Goal: Transaction & Acquisition: Purchase product/service

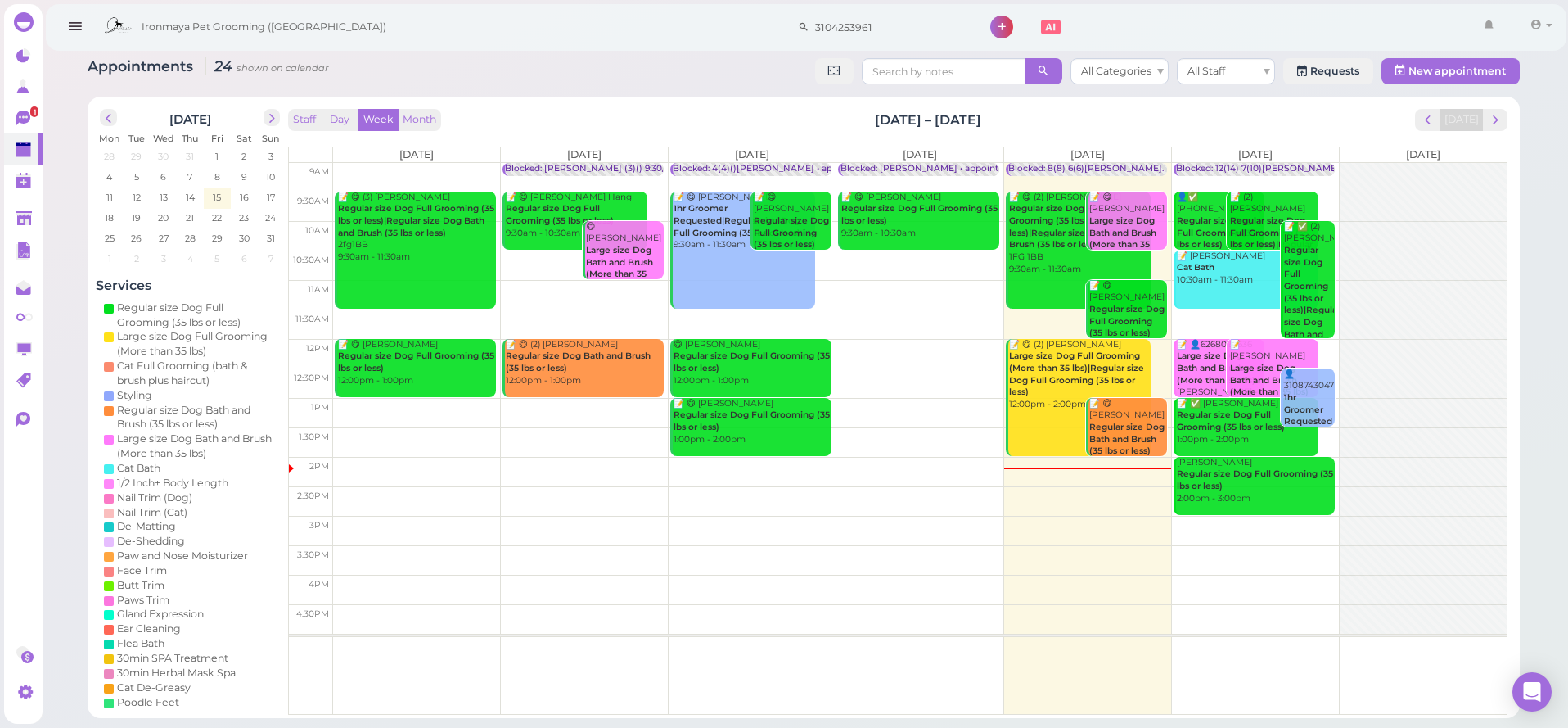
scroll to position [0, 490]
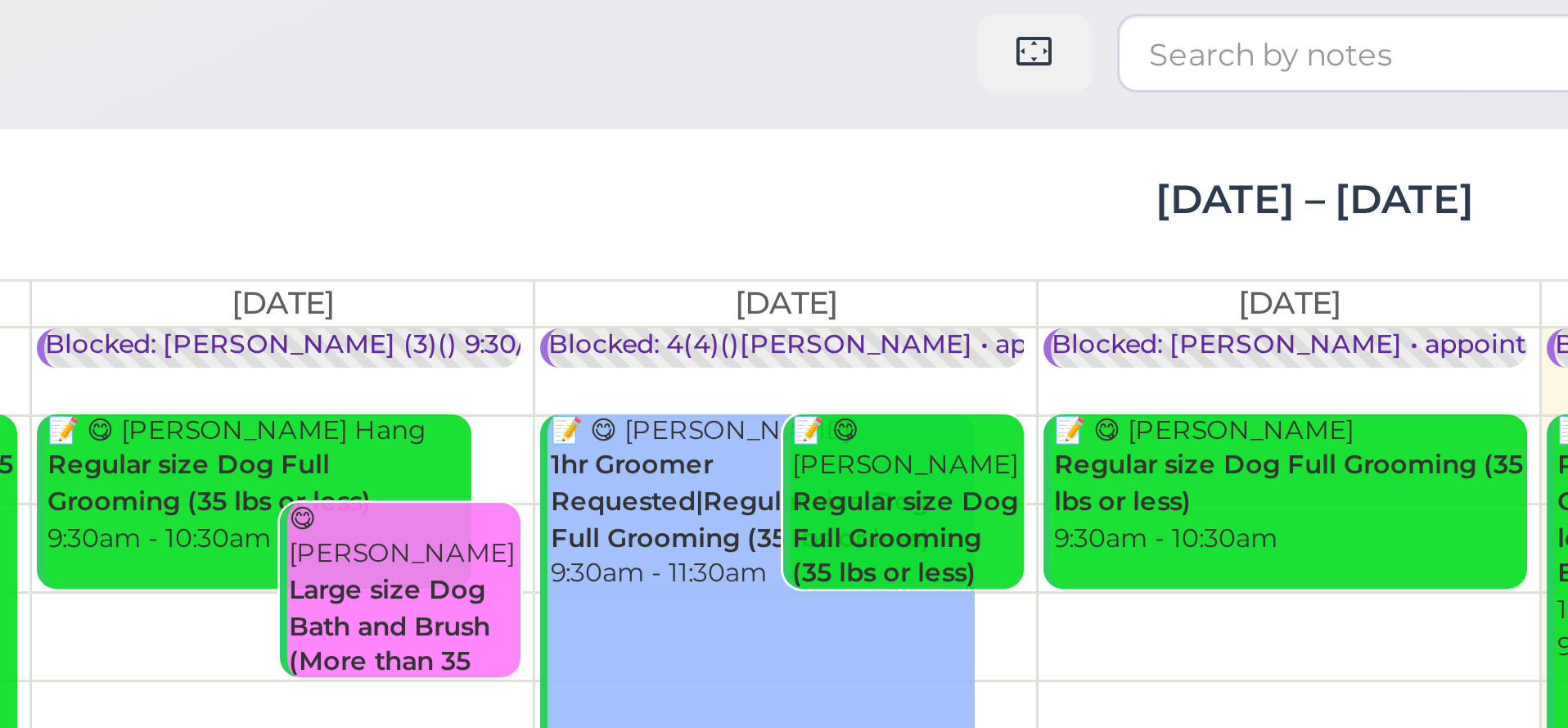
click at [87, 97] on div "[DATE] Mon Tue Wed Thu Fri Sat Sun 28 29 30 31 1 2 3 4 5 6 7 8 9 10 11 12 13 14…" at bounding box center [803, 407] width 1433 height 621
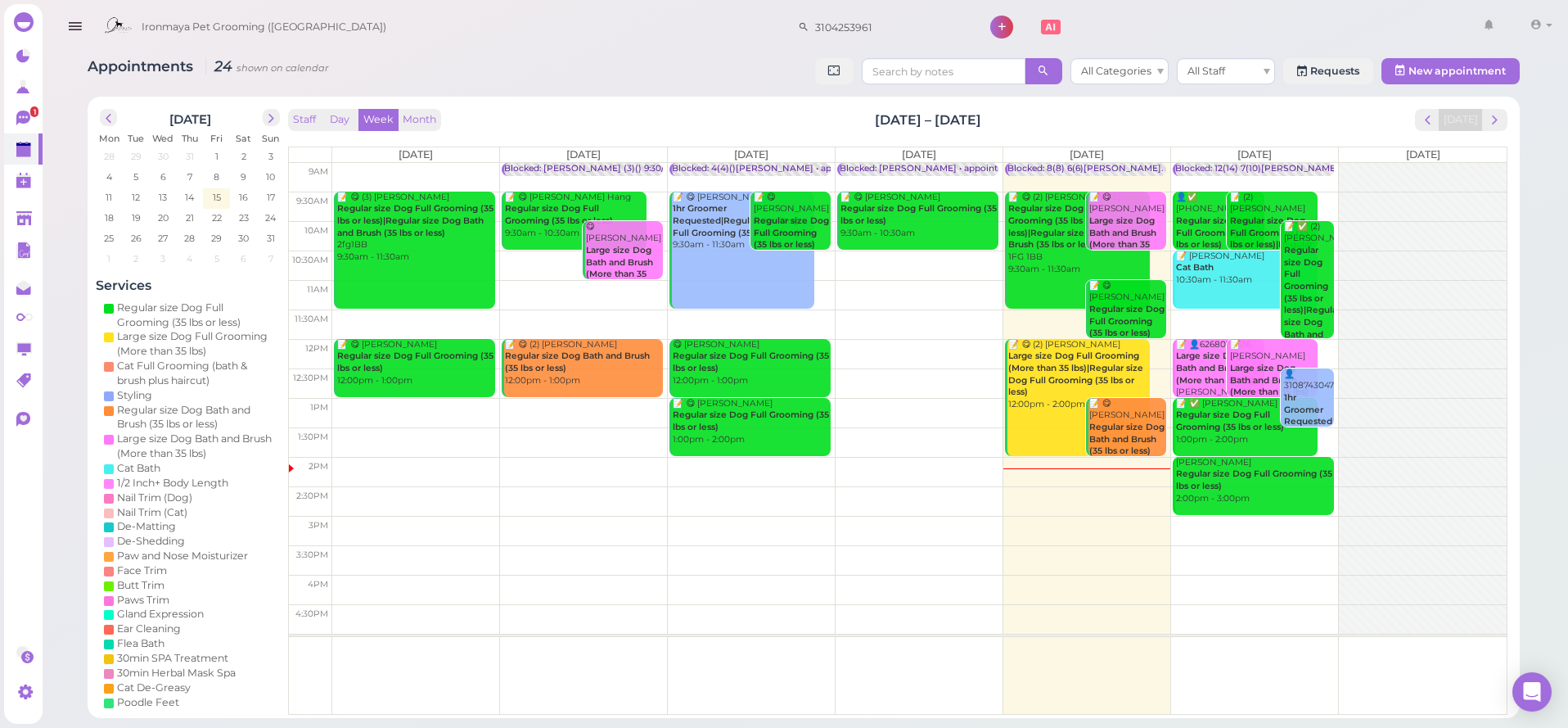
drag, startPoint x: 66, startPoint y: 24, endPoint x: 67, endPoint y: 36, distance: 12.0
click at [66, 24] on icon "button" at bounding box center [75, 27] width 17 height 20
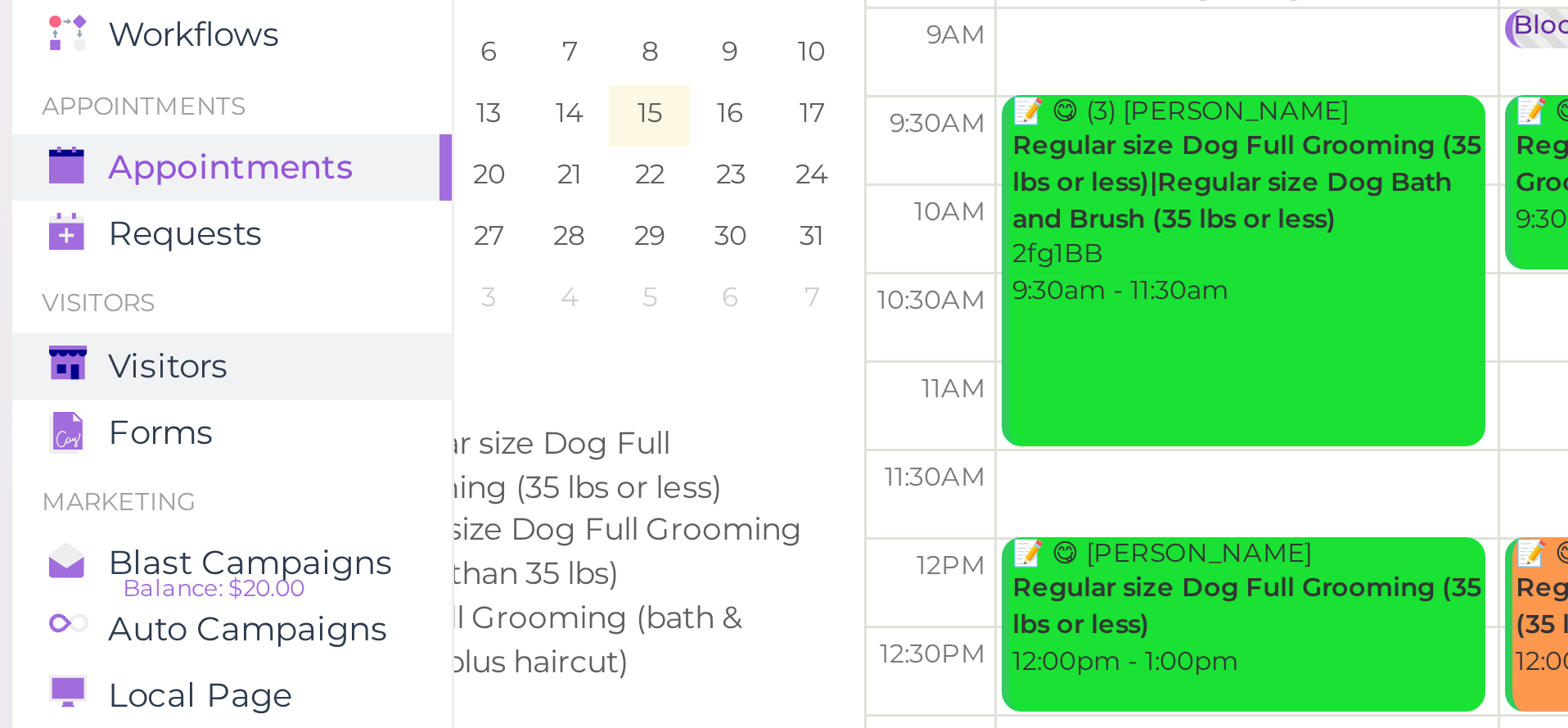
click at [61, 275] on span "Visitors" at bounding box center [56, 282] width 40 height 14
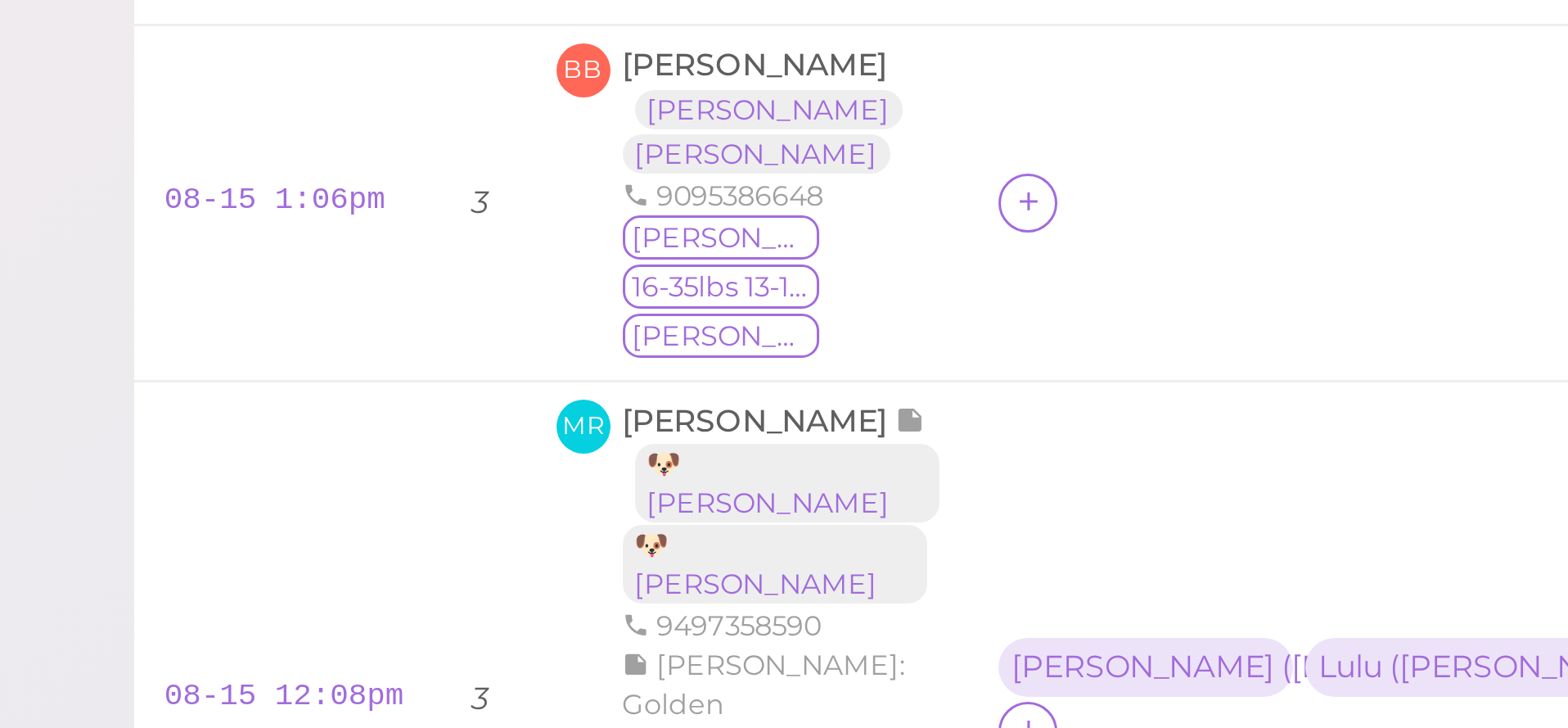
click at [491, 260] on span "Marissa Reynolds" at bounding box center [536, 266] width 91 height 12
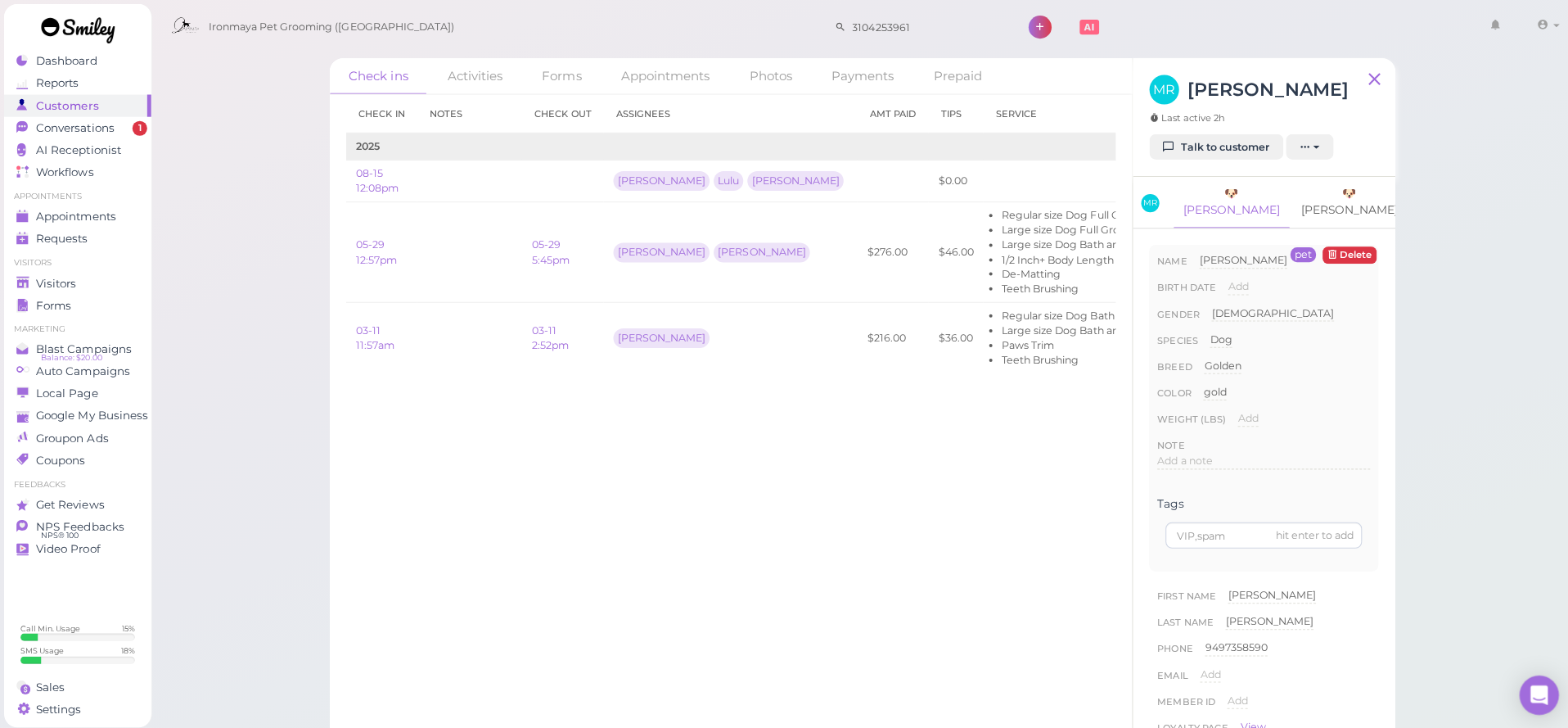
click at [1306, 201] on link "🐶 Graham" at bounding box center [1343, 201] width 116 height 50
click at [1204, 455] on div "5/8" at bounding box center [1258, 472] width 212 height 40
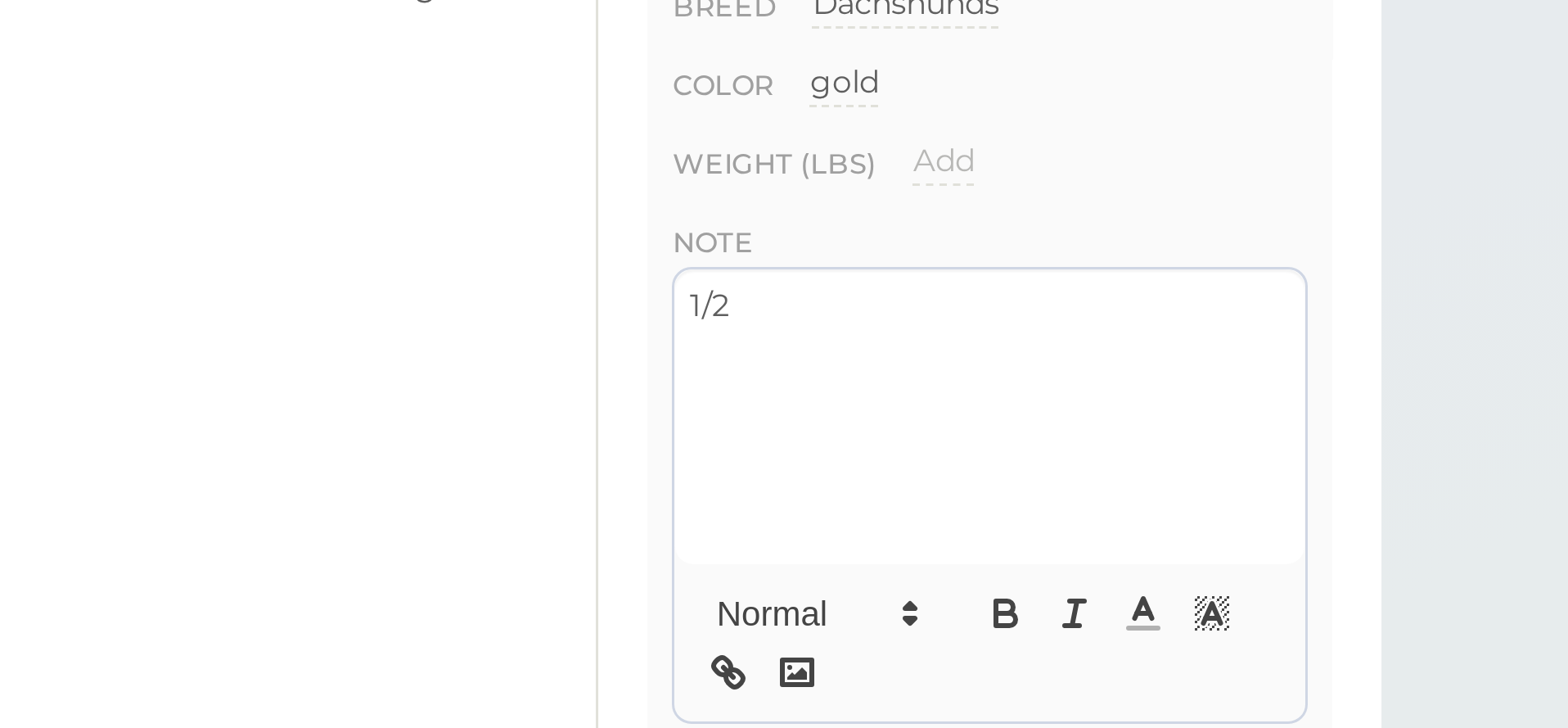
click at [1152, 608] on button "Done" at bounding box center [1170, 617] width 36 height 17
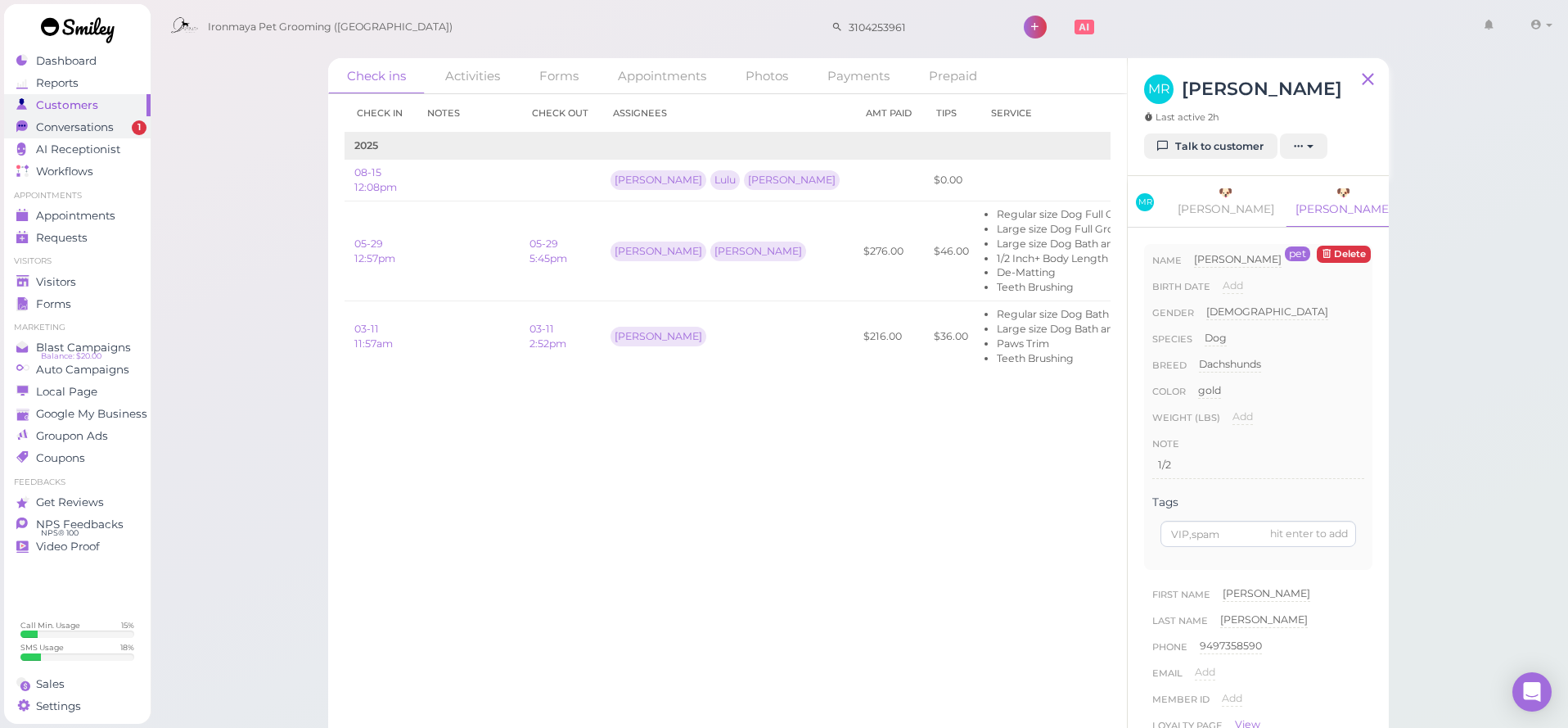
click at [133, 134] on link "Conversations 1" at bounding box center [76, 127] width 146 height 22
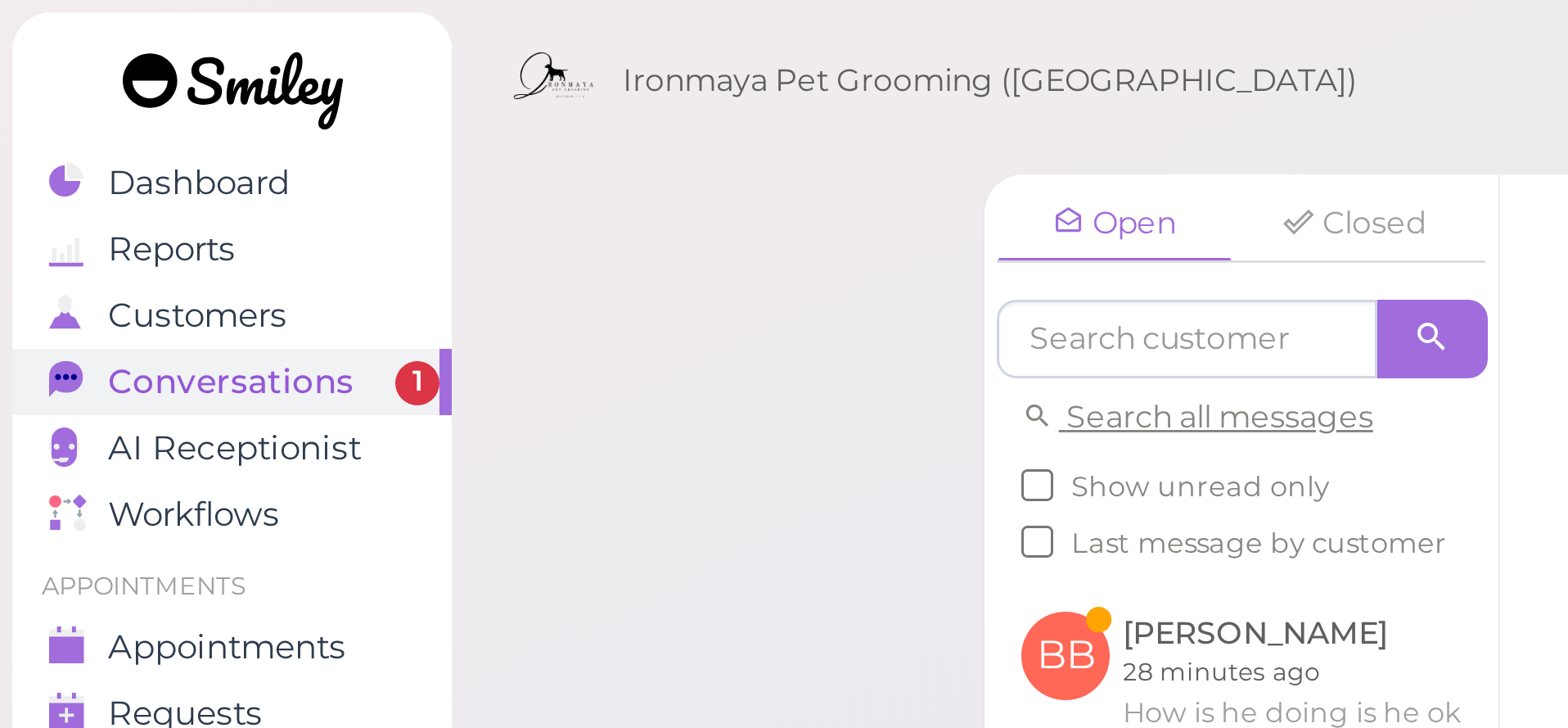
click at [89, 127] on span "Conversations" at bounding box center [76, 127] width 82 height 14
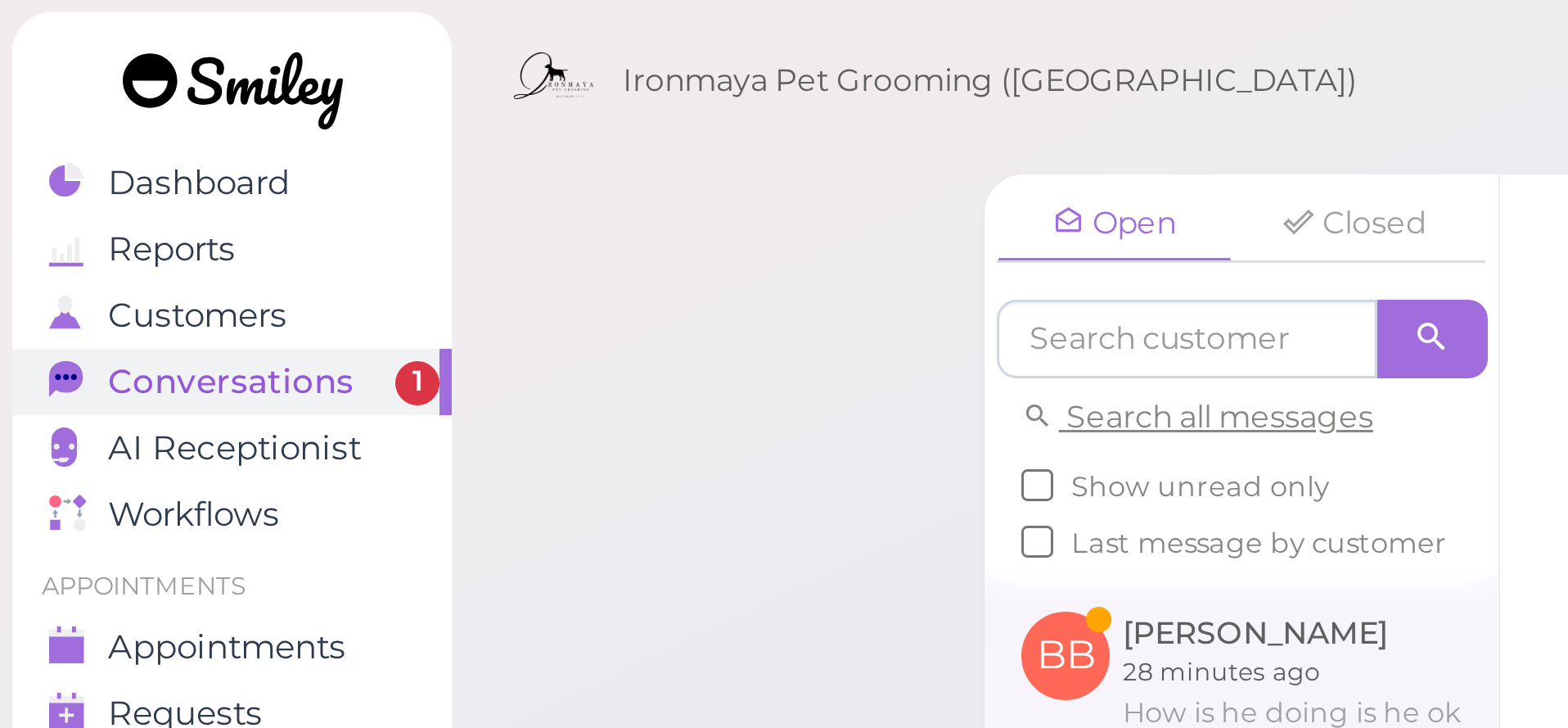
click at [415, 225] on link at bounding box center [414, 223] width 171 height 64
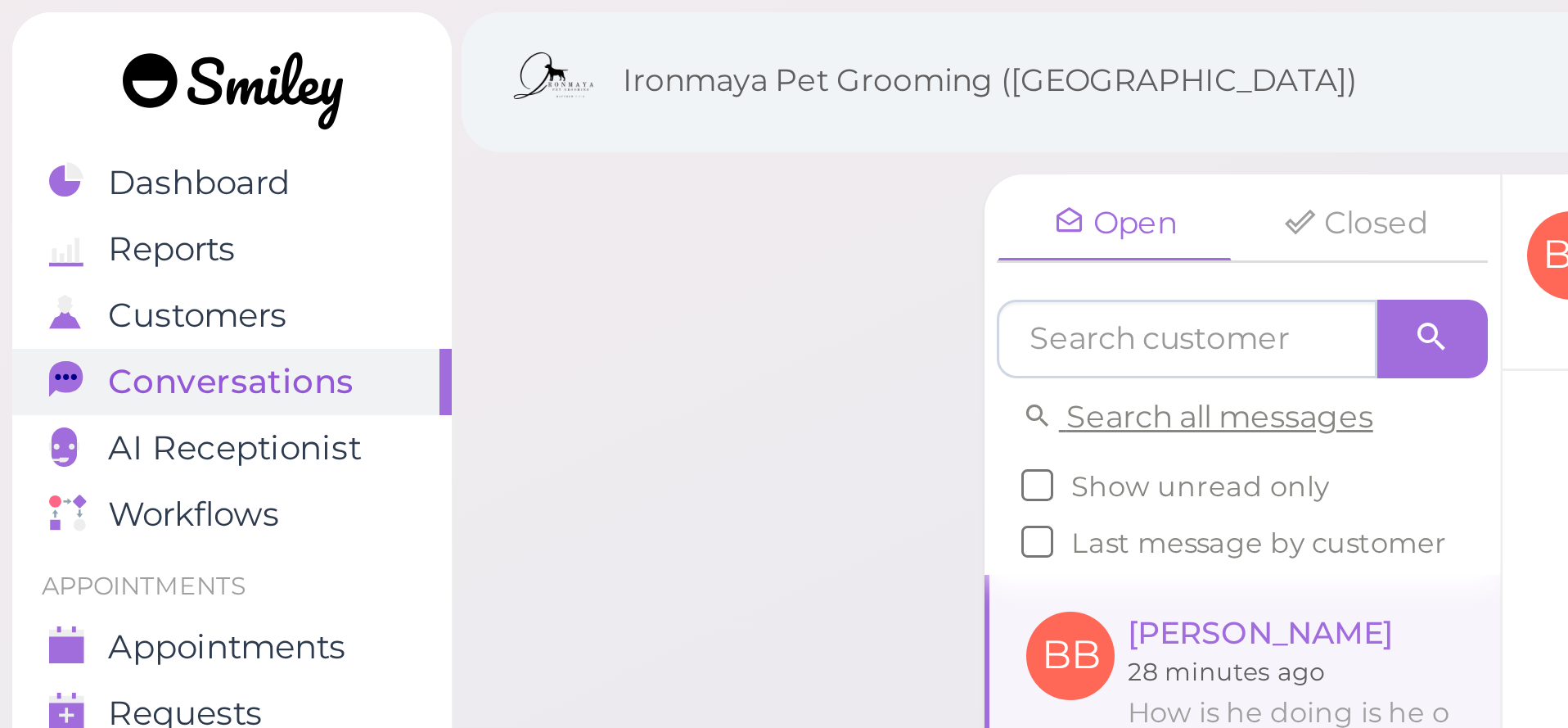
scroll to position [1528, 0]
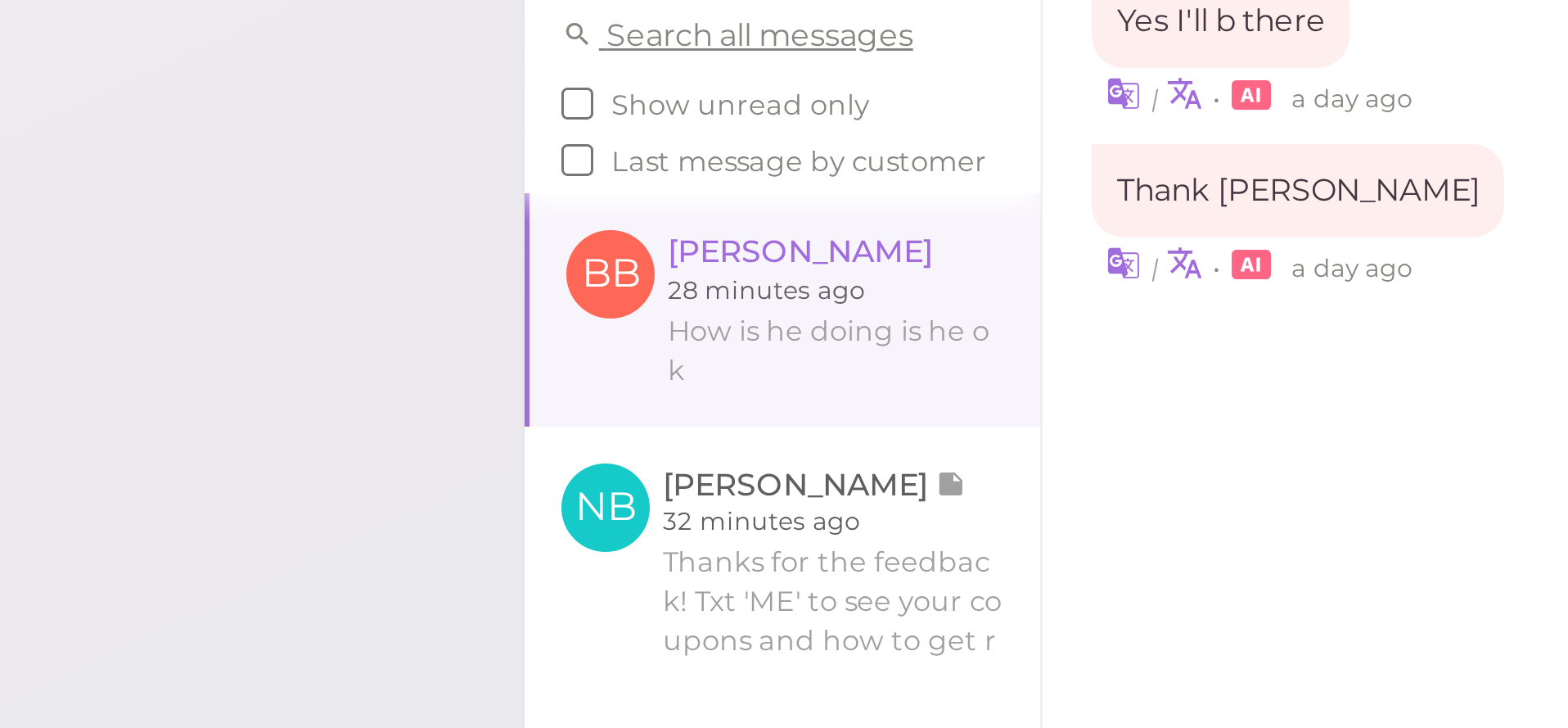
click at [329, 191] on link at bounding box center [414, 230] width 170 height 77
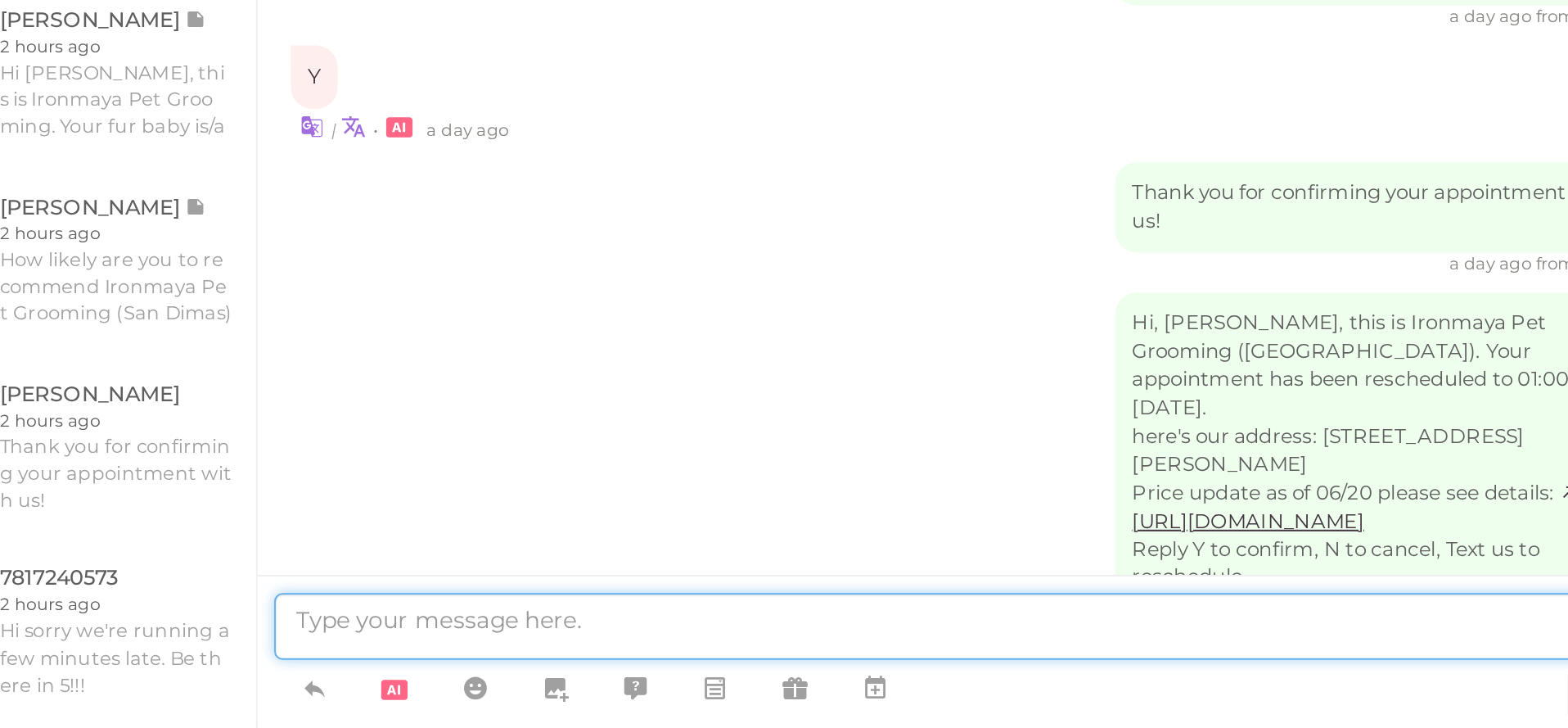
click at [509, 662] on textarea at bounding box center [850, 678] width 683 height 33
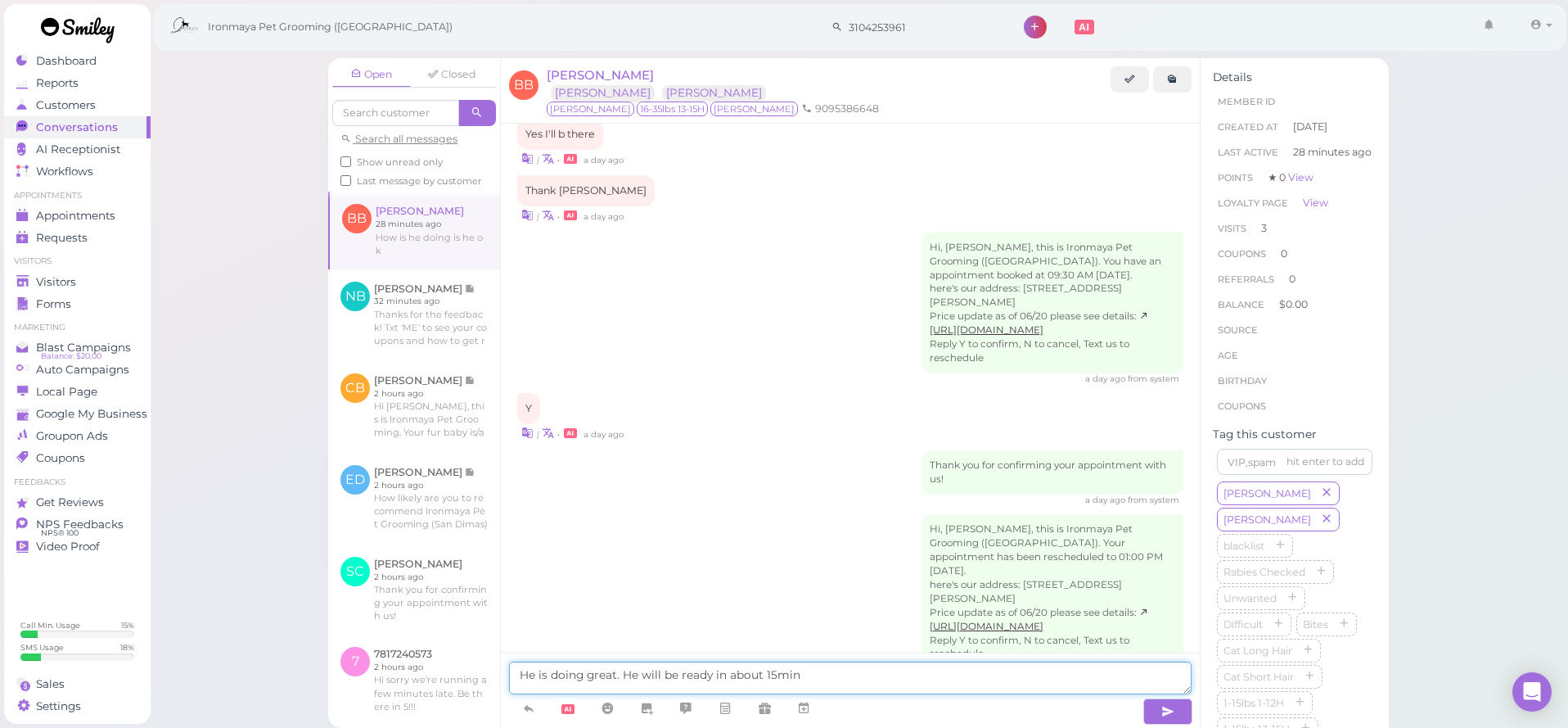
type textarea "He is doing great. He will be ready in about 15mins"
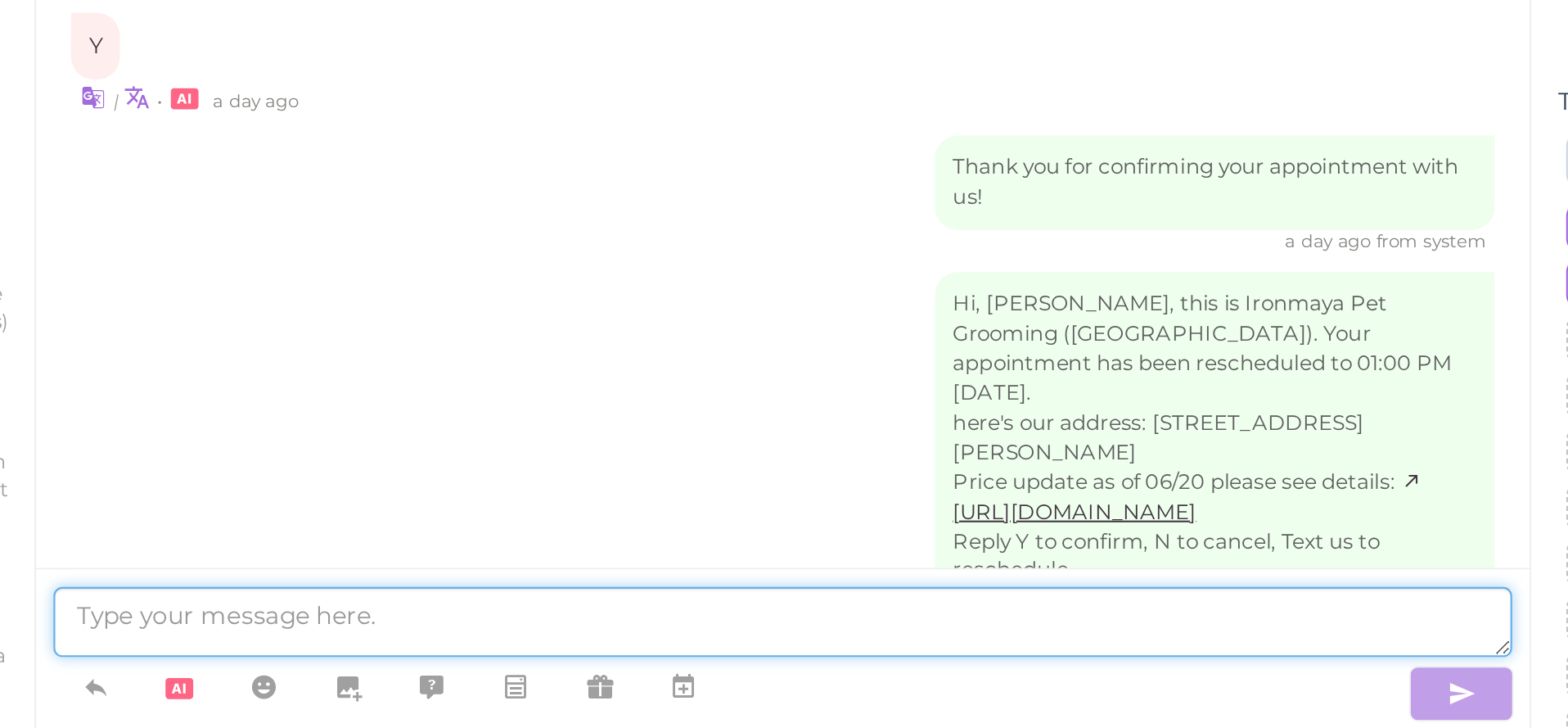
scroll to position [1566, 0]
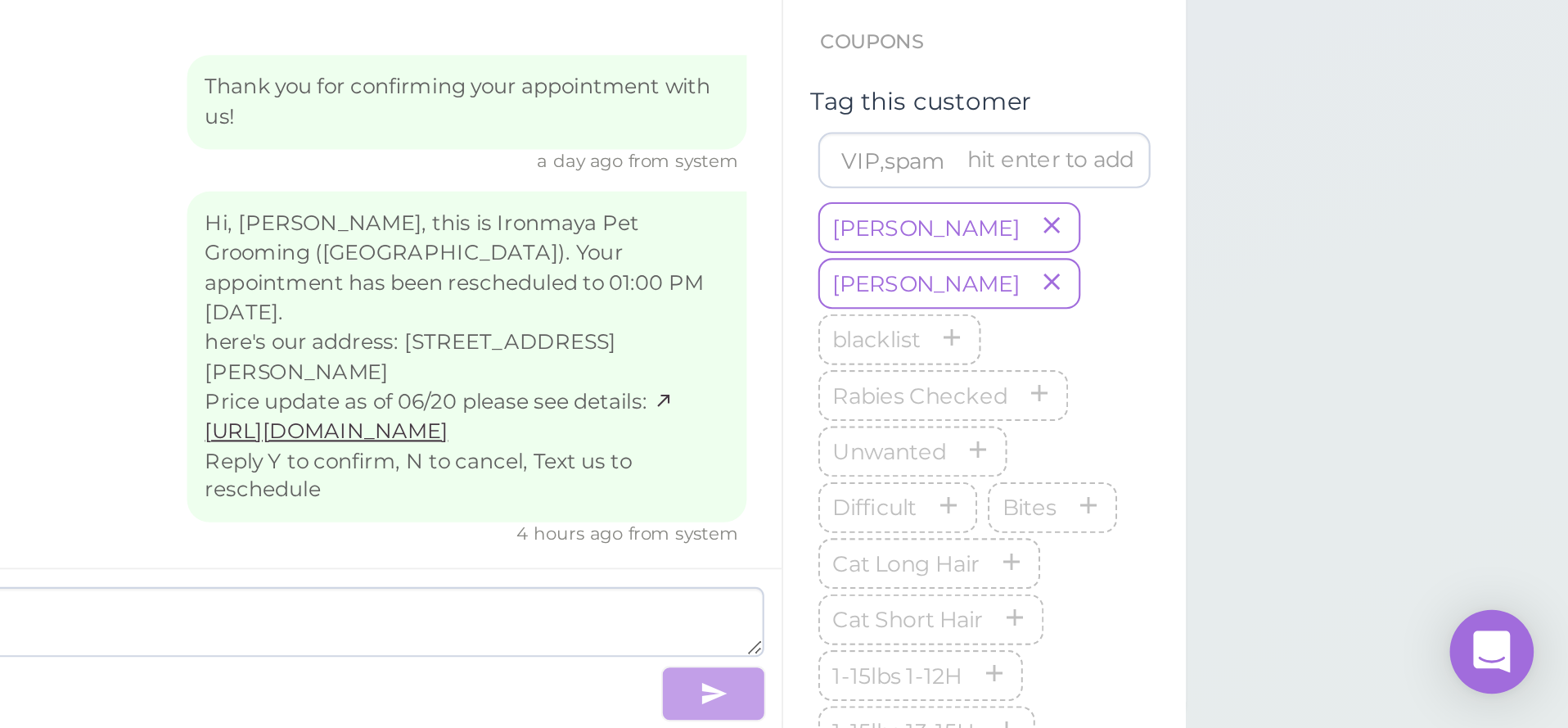
click at [517, 477] on div "Hi, Brett, this is Ironmaya Pet Grooming (San Dimas). Your appointment has been…" at bounding box center [850, 560] width 666 height 167
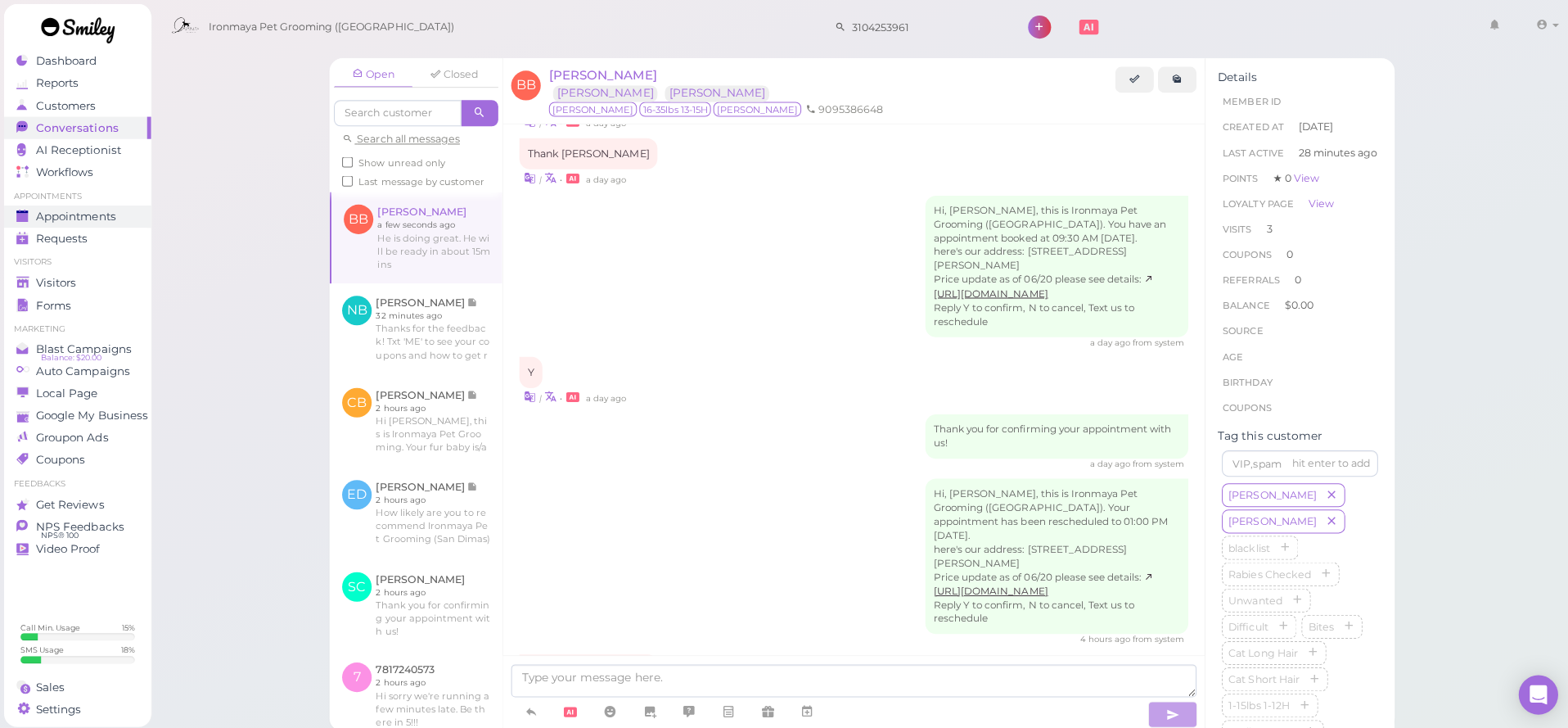
click at [95, 217] on span "Appointments" at bounding box center [75, 215] width 79 height 14
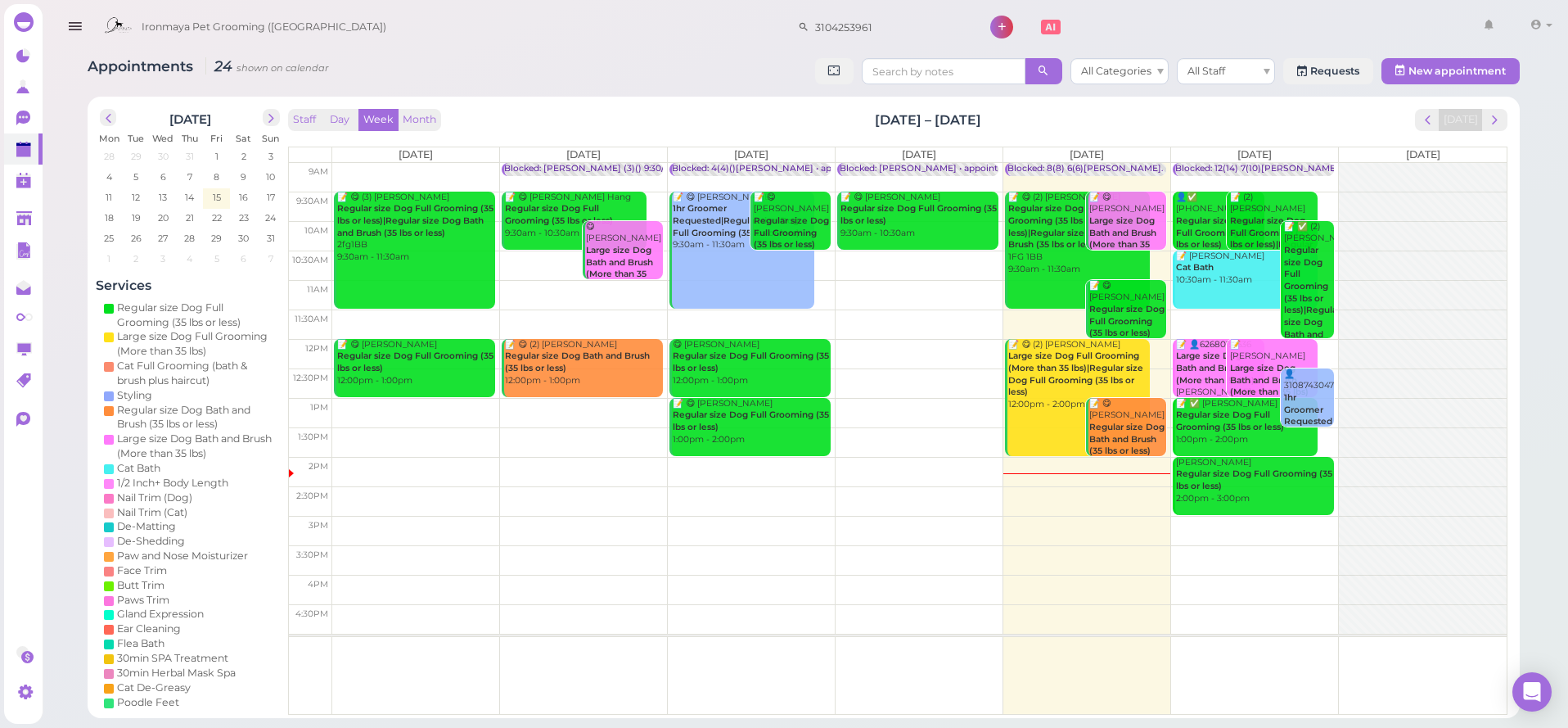
click at [1486, 191] on div at bounding box center [1423, 398] width 167 height 470
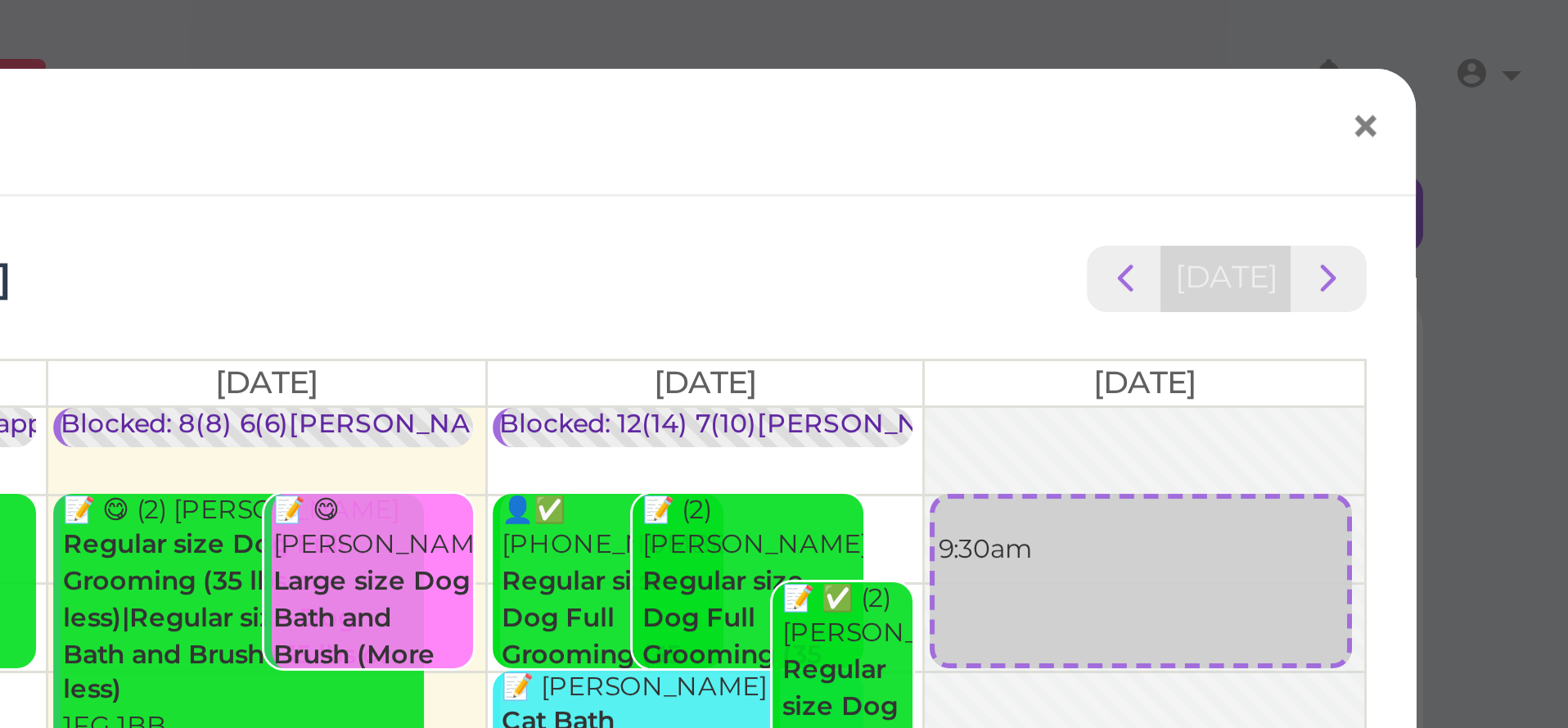
click at [1495, 40] on span "×" at bounding box center [1501, 42] width 11 height 23
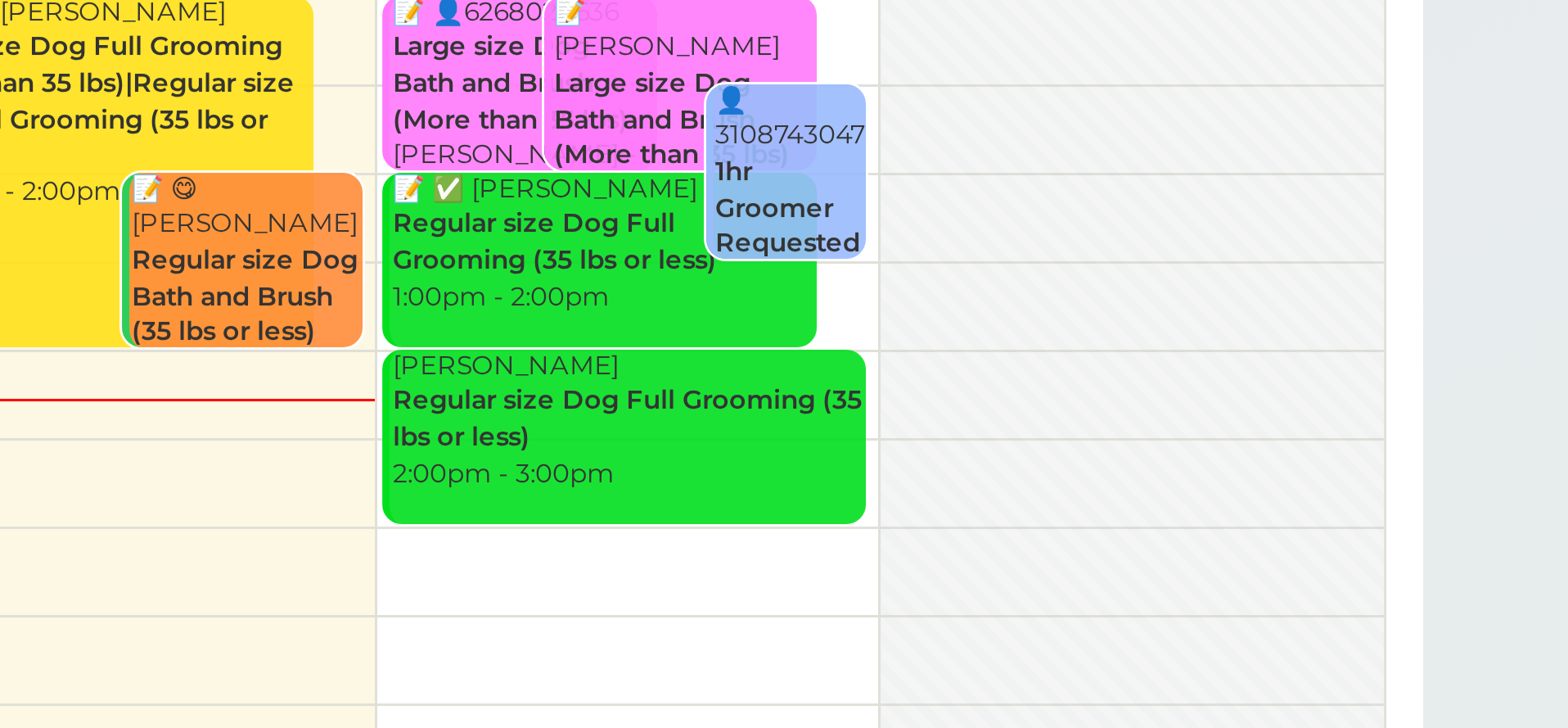
click at [332, 456] on td at bounding box center [919, 471] width 1174 height 29
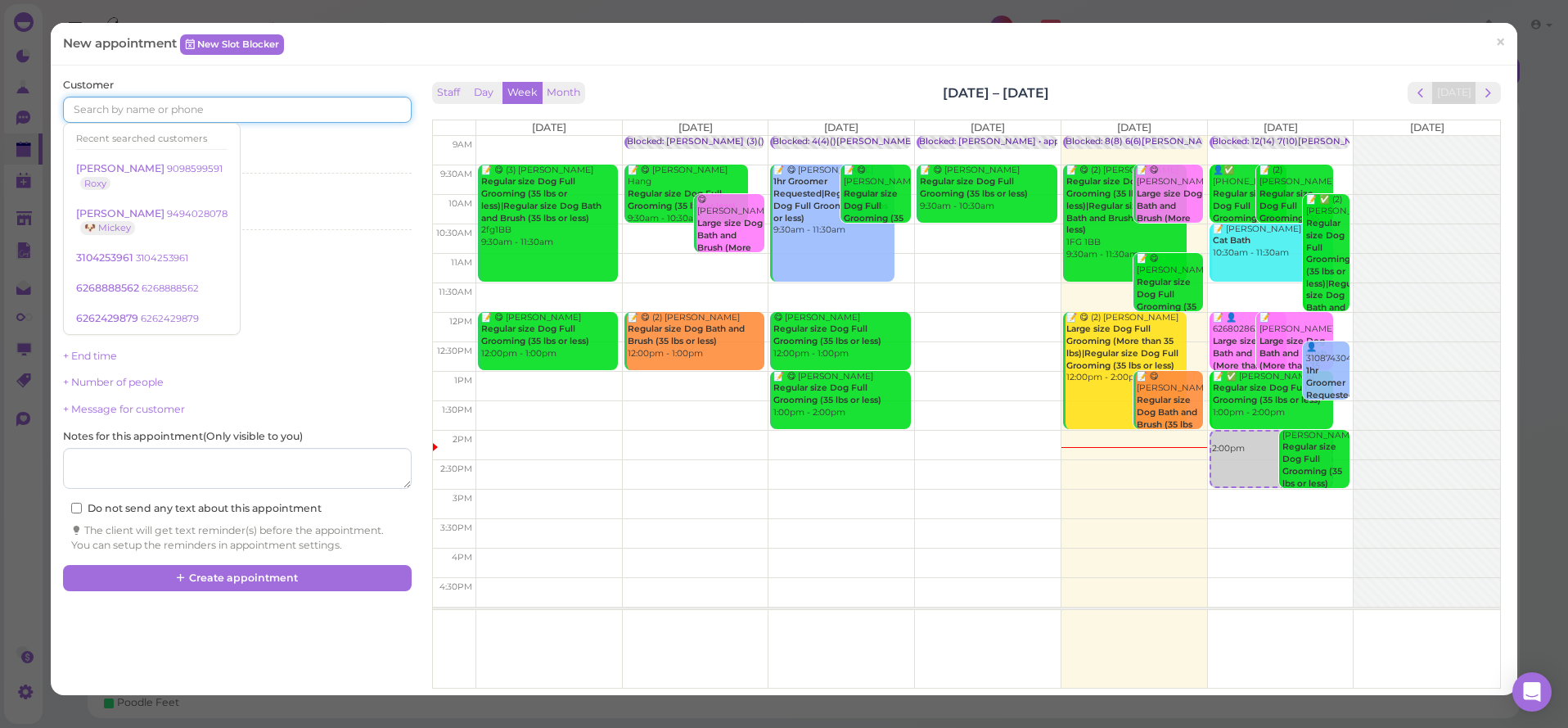
click at [180, 106] on input at bounding box center [236, 110] width 348 height 26
click at [278, 114] on input at bounding box center [236, 110] width 348 height 26
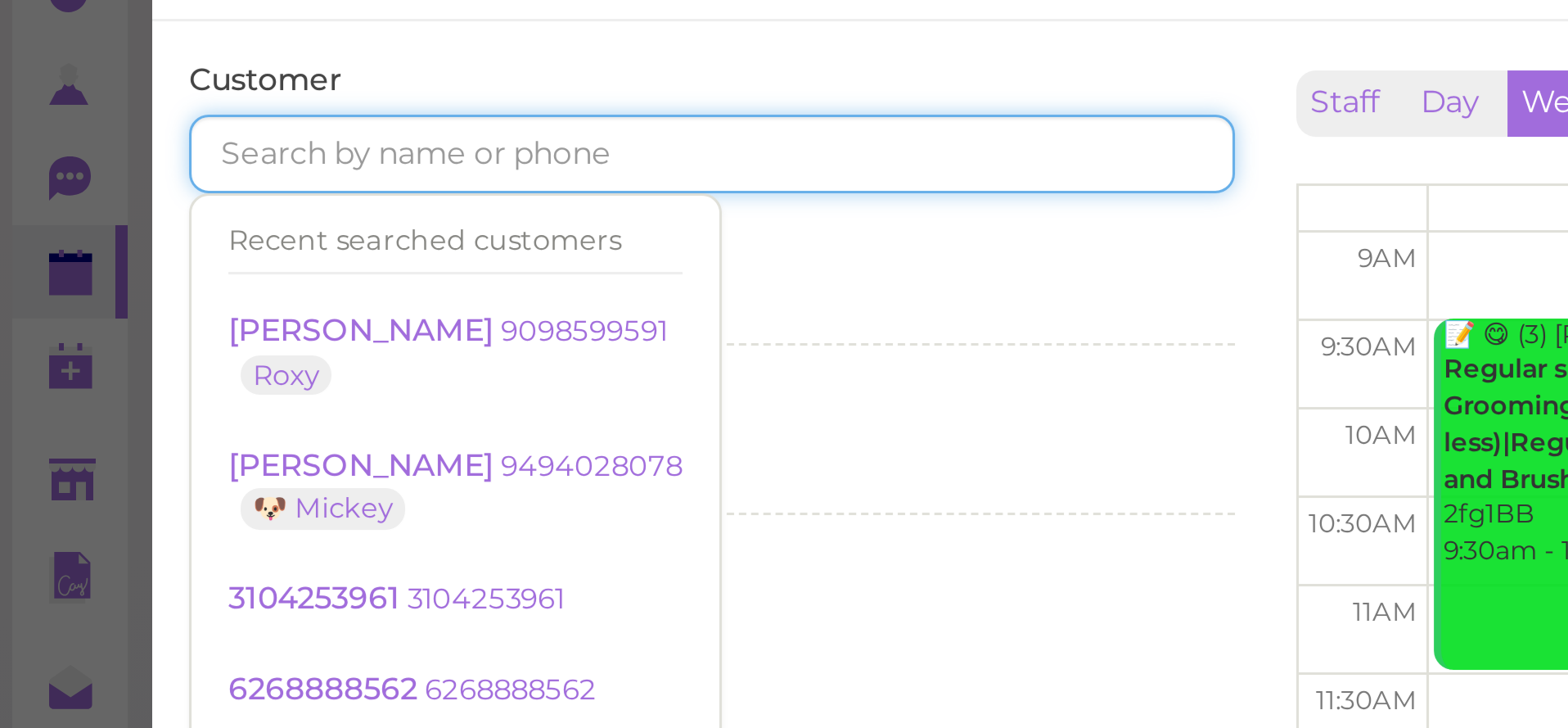
click at [86, 97] on input at bounding box center [236, 110] width 348 height 26
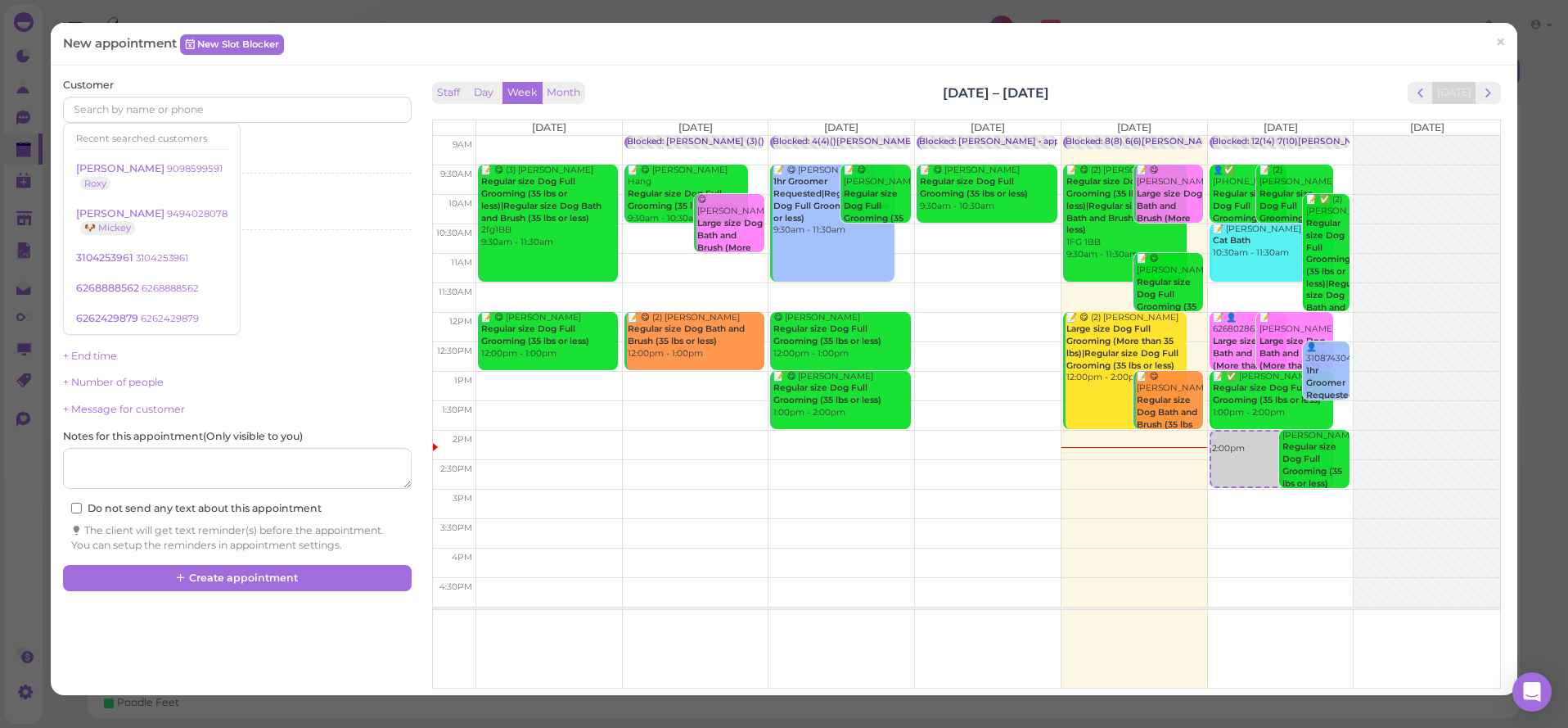
click at [288, 138] on div "Services Select services" at bounding box center [236, 157] width 348 height 45
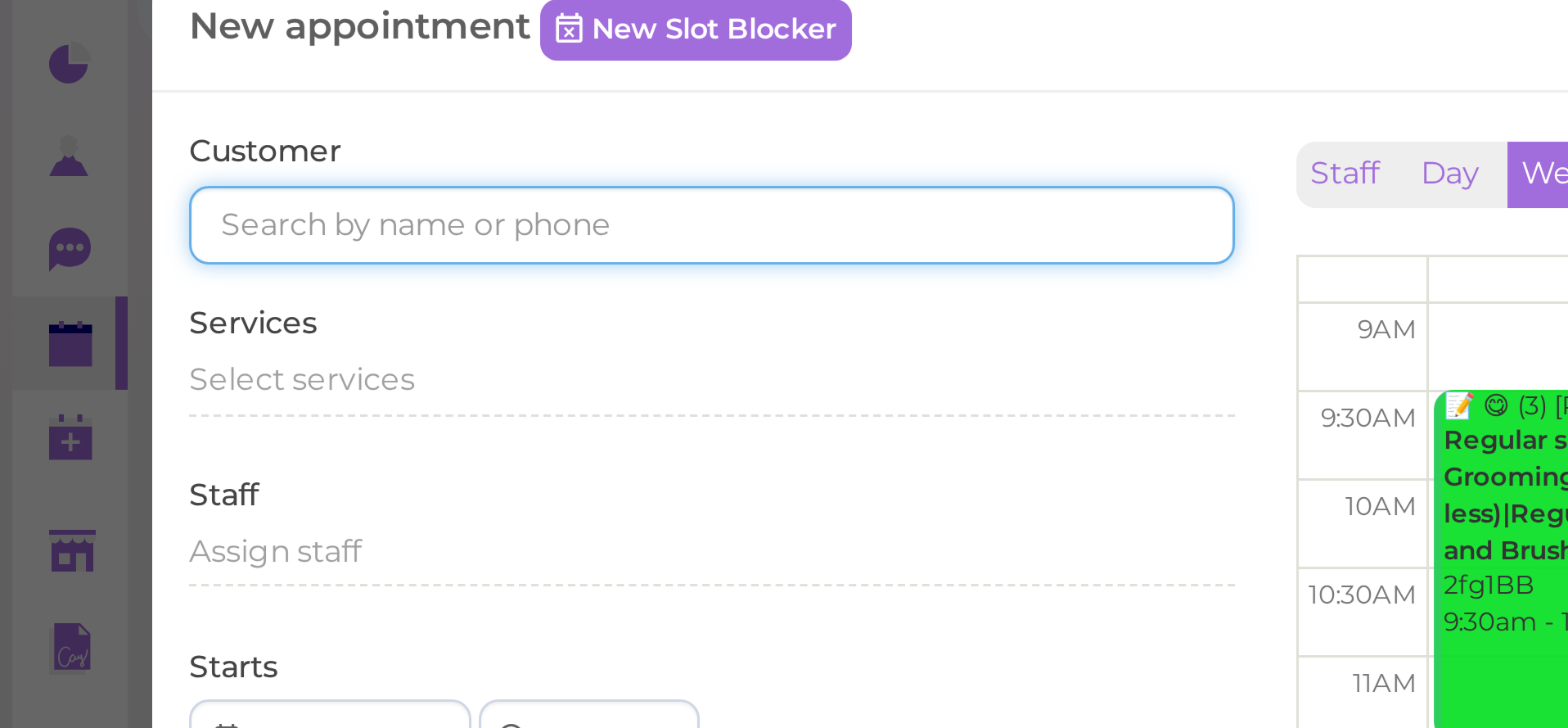
click at [93, 97] on input at bounding box center [236, 110] width 348 height 26
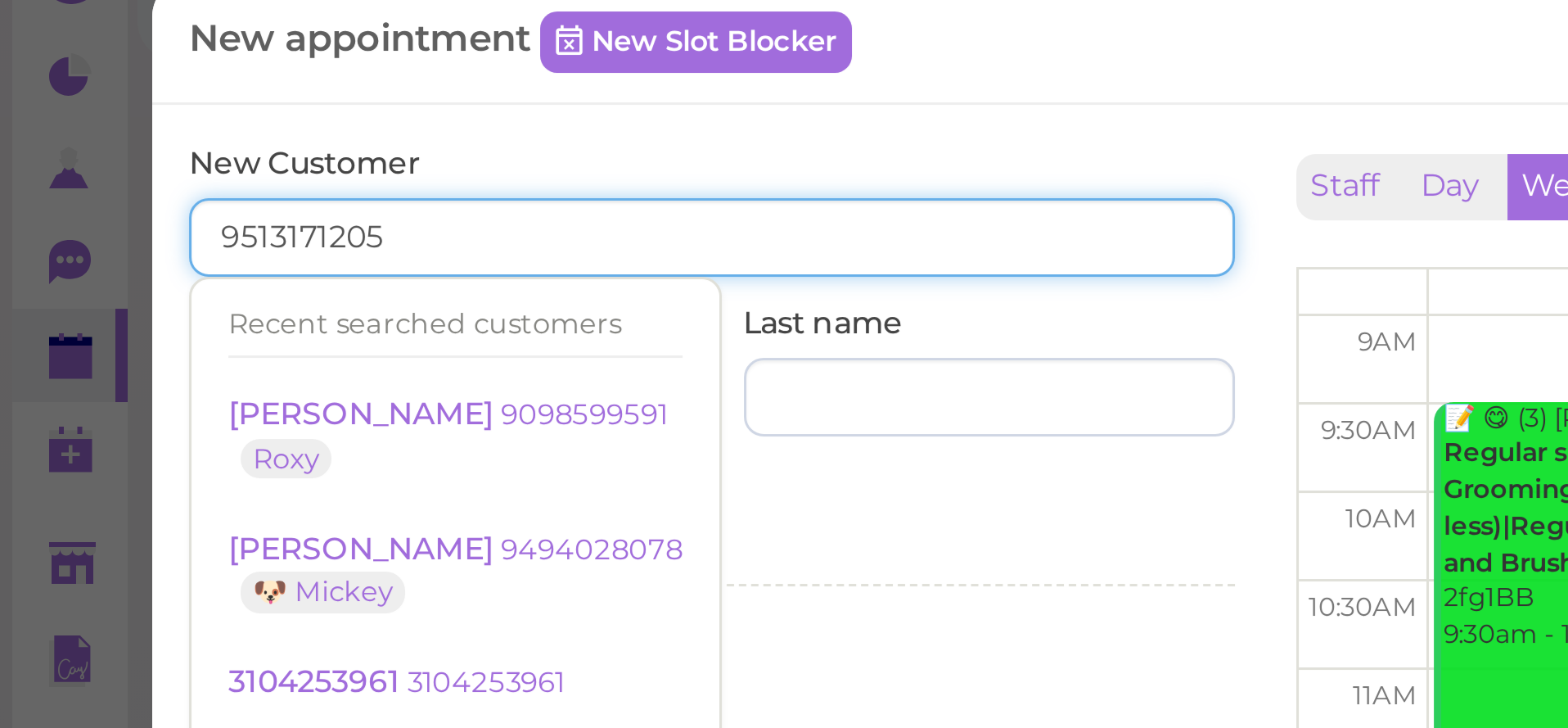
click at [130, 97] on input "9513171205" at bounding box center [236, 110] width 348 height 26
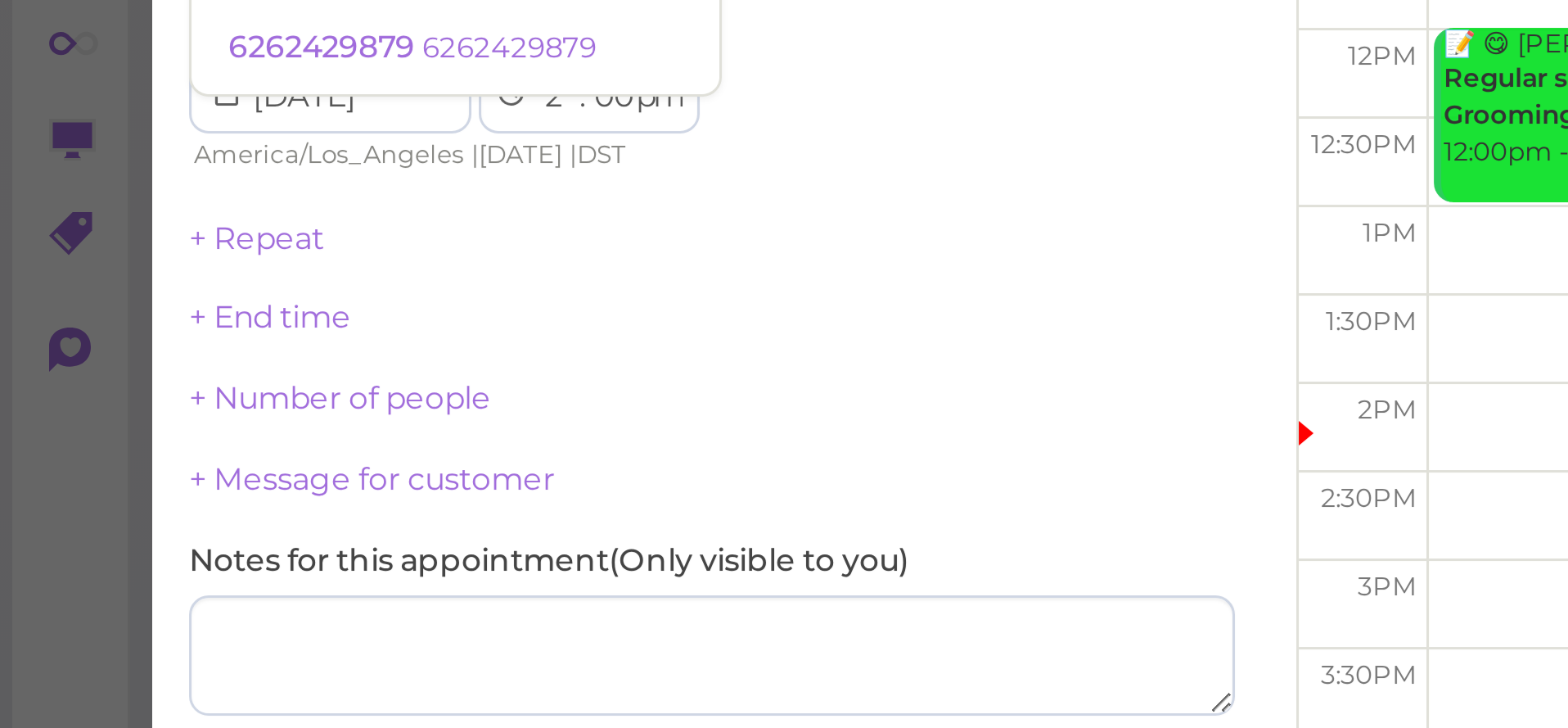
type input "9513171205"
click at [45, 51] on div "New appointment New Slot Blocker × New Customer 9513171205 Recent searched cust…" at bounding box center [784, 364] width 1568 height 728
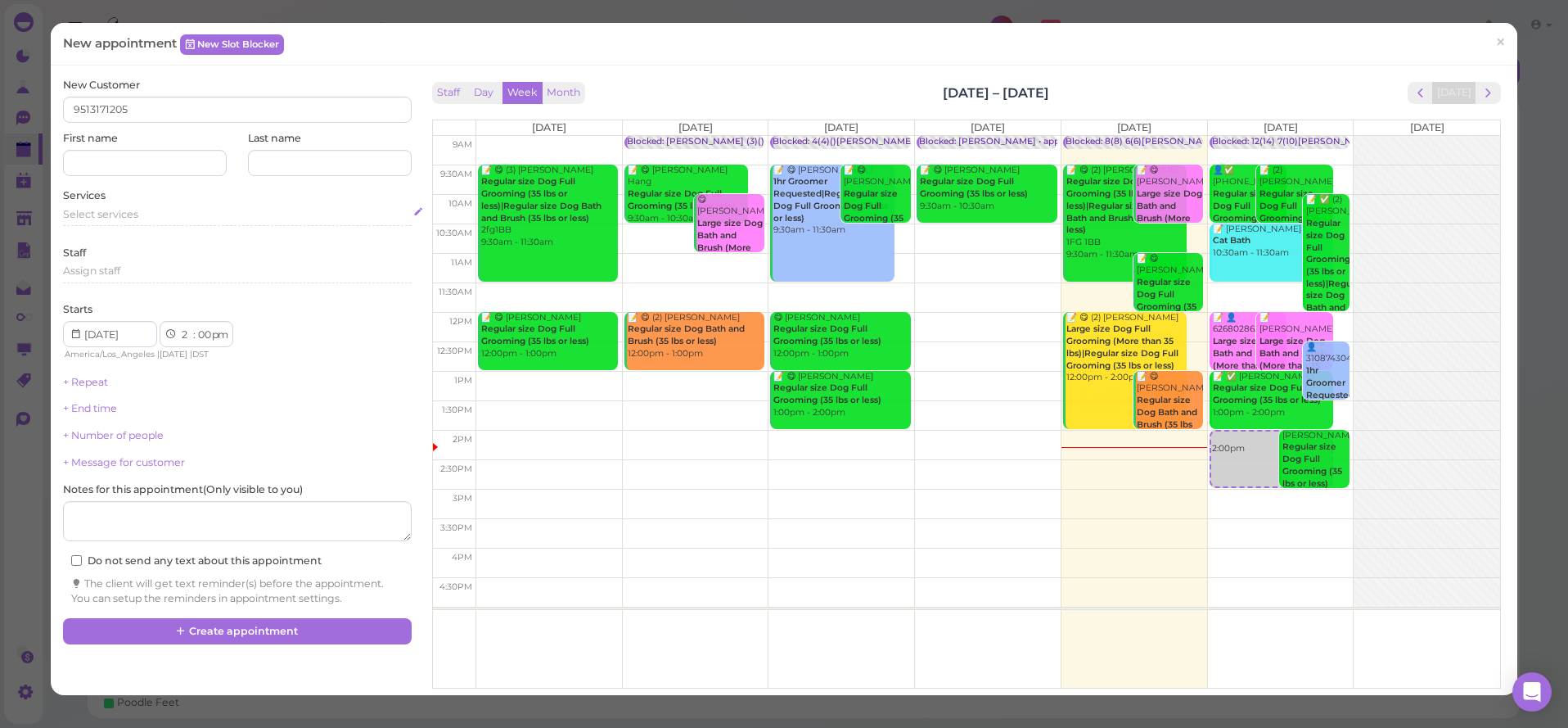
click at [107, 214] on span "Select services" at bounding box center [100, 214] width 75 height 12
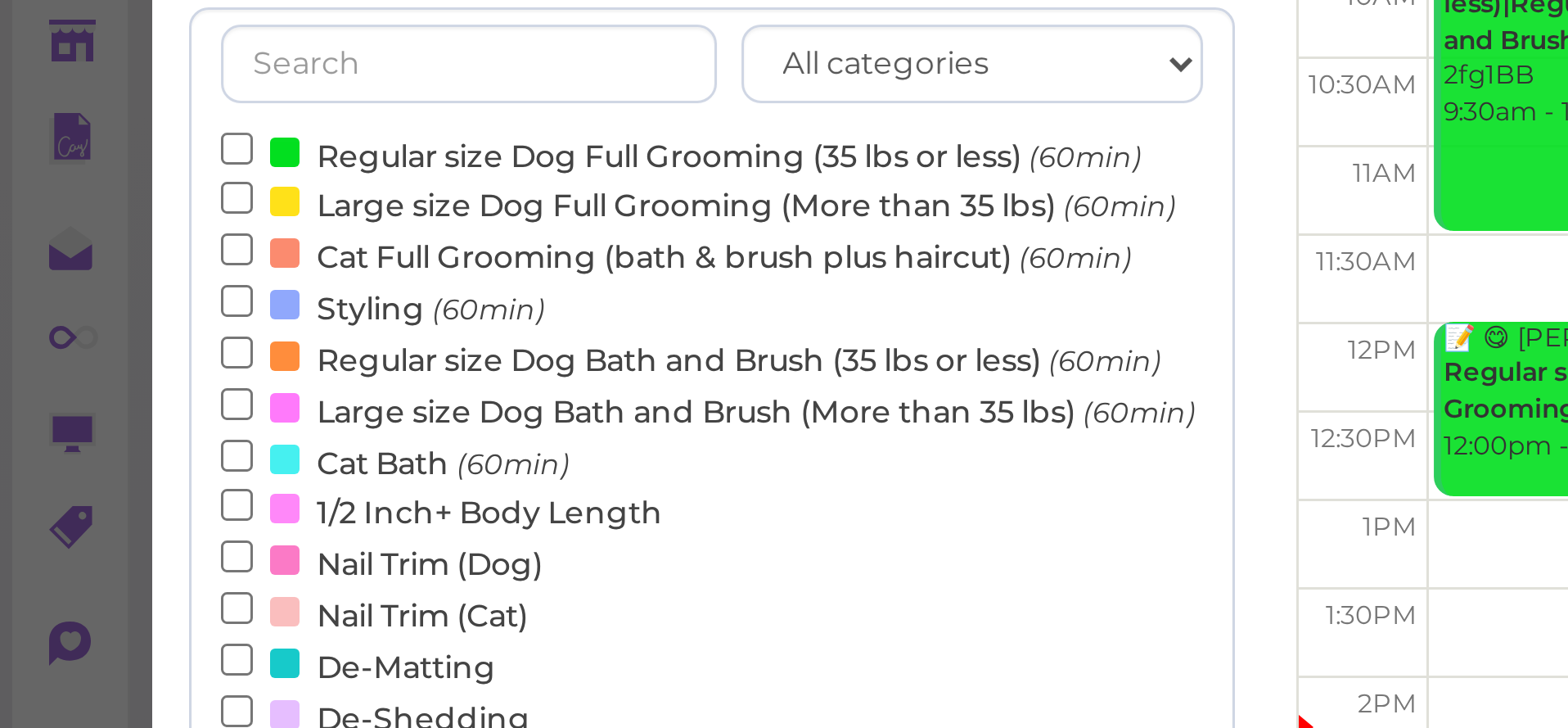
click at [120, 315] on label "Regular size Dog Bath and Brush (35 lbs or less) (60min)" at bounding box center [230, 323] width 314 height 17
click at [85, 317] on input "Regular size Dog Bath and Brush (35 lbs or less) (60min)" at bounding box center [79, 322] width 11 height 11
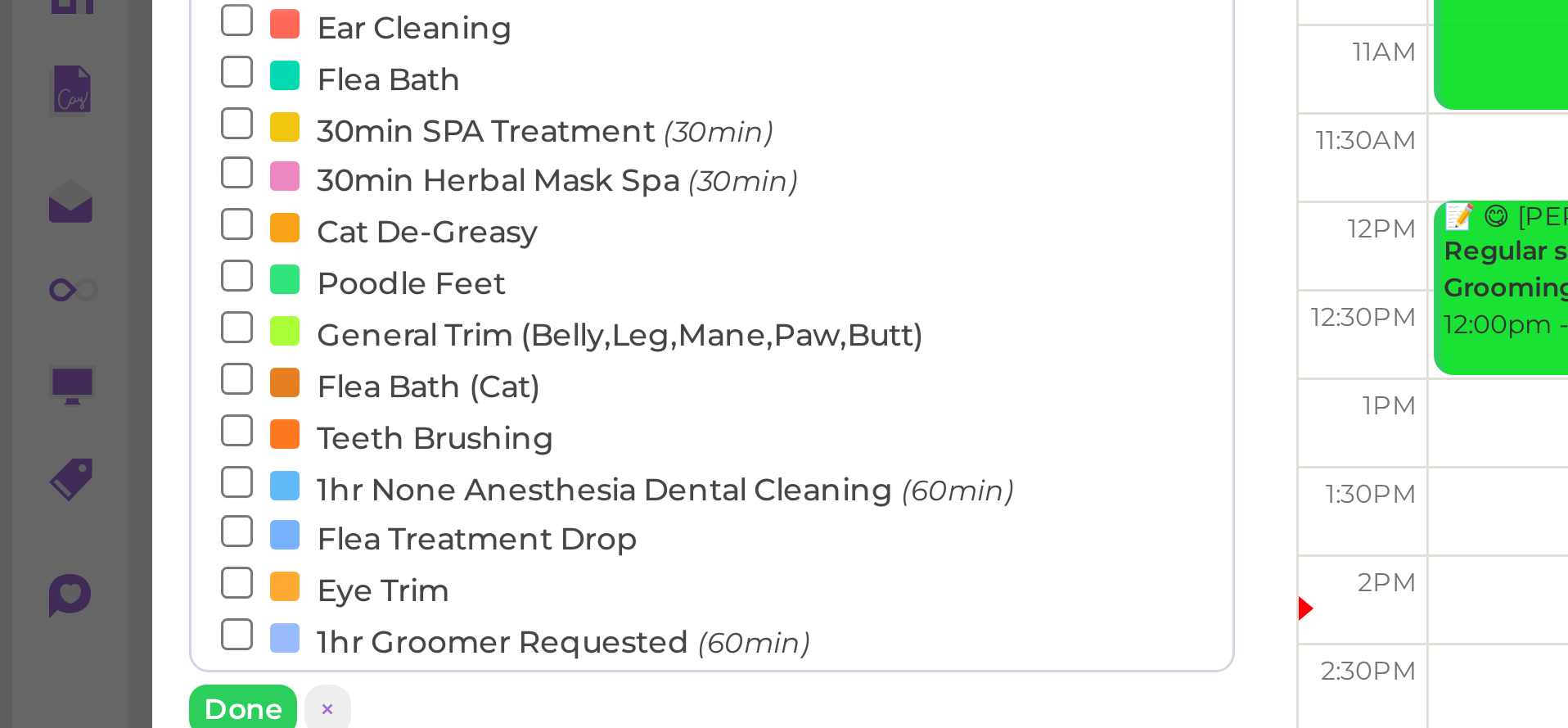
scroll to position [88, 0]
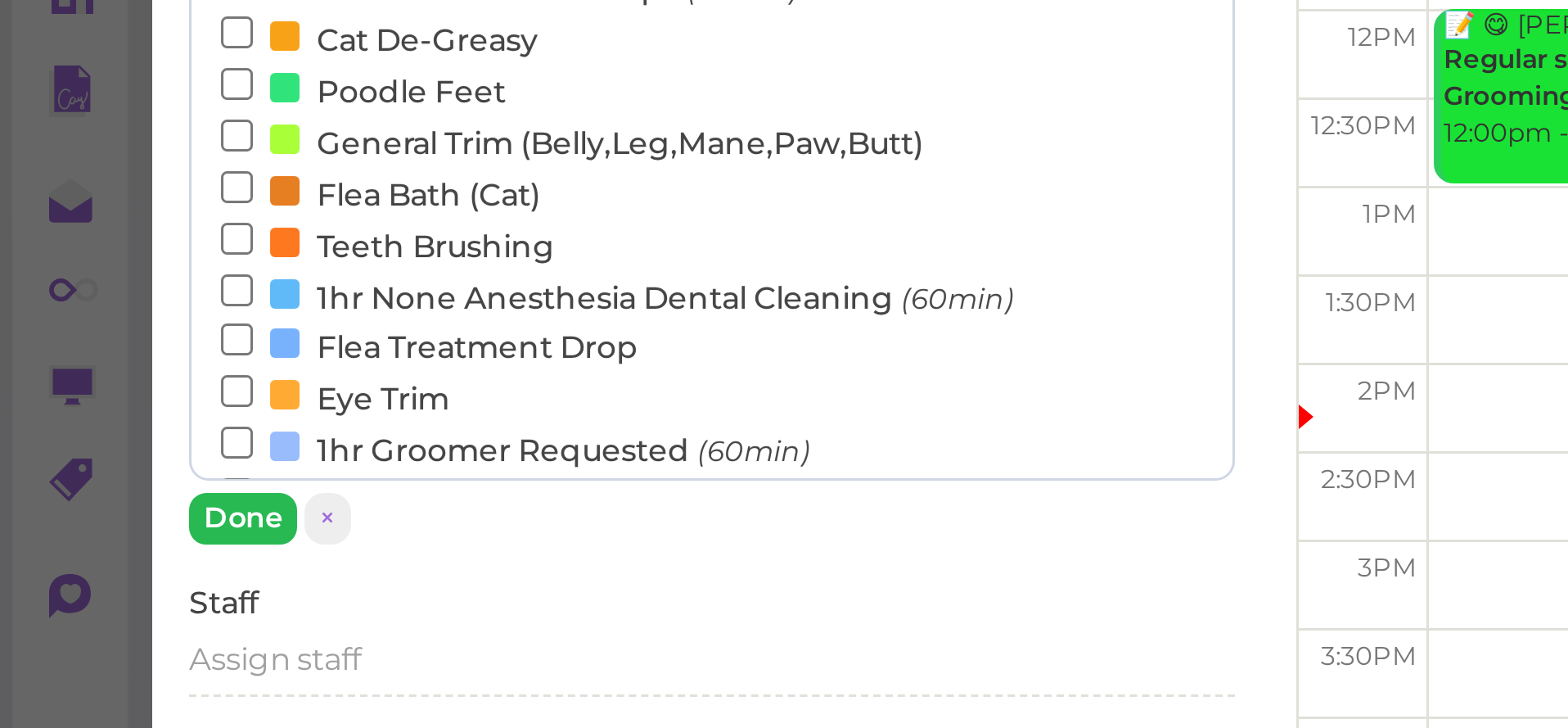
click at [75, 385] on button "Done" at bounding box center [80, 393] width 36 height 17
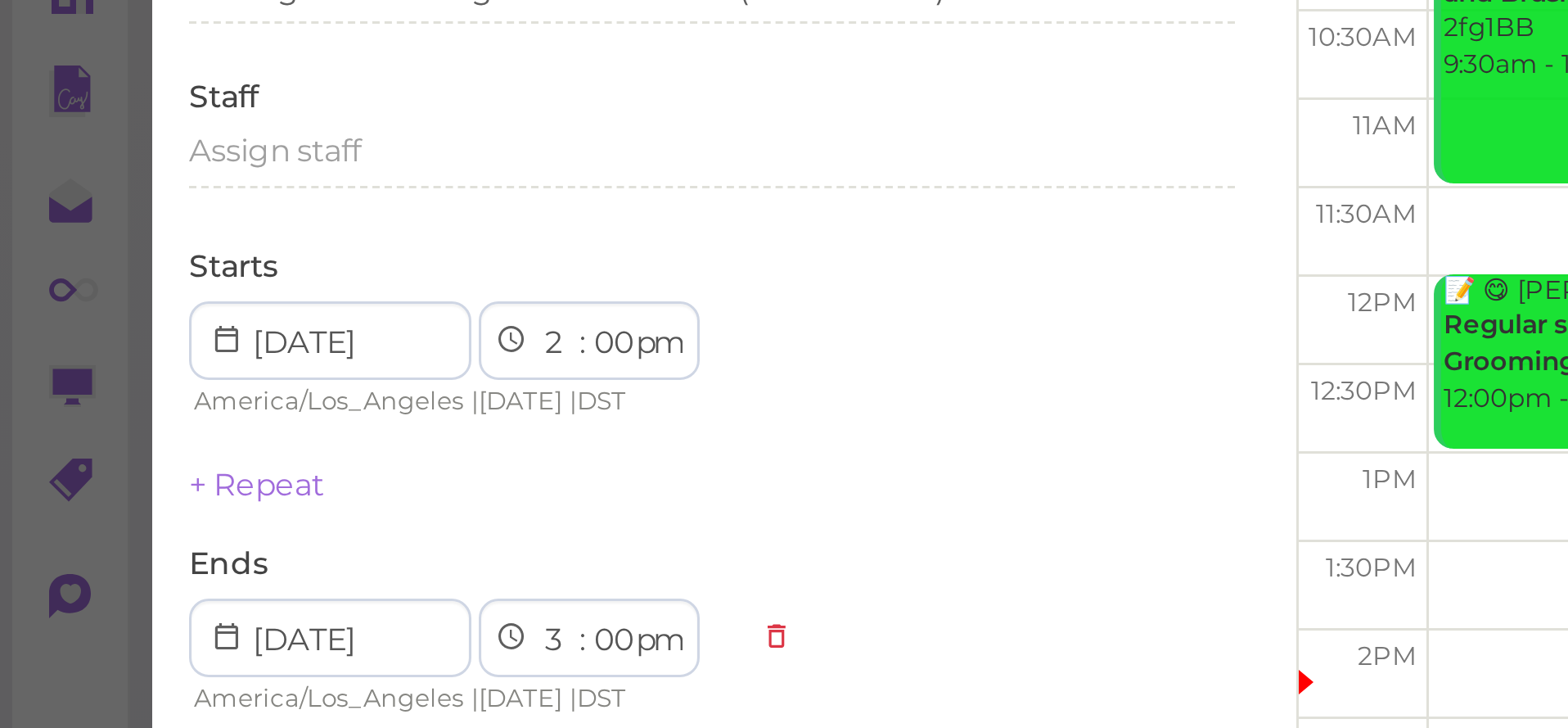
scroll to position [0, 0]
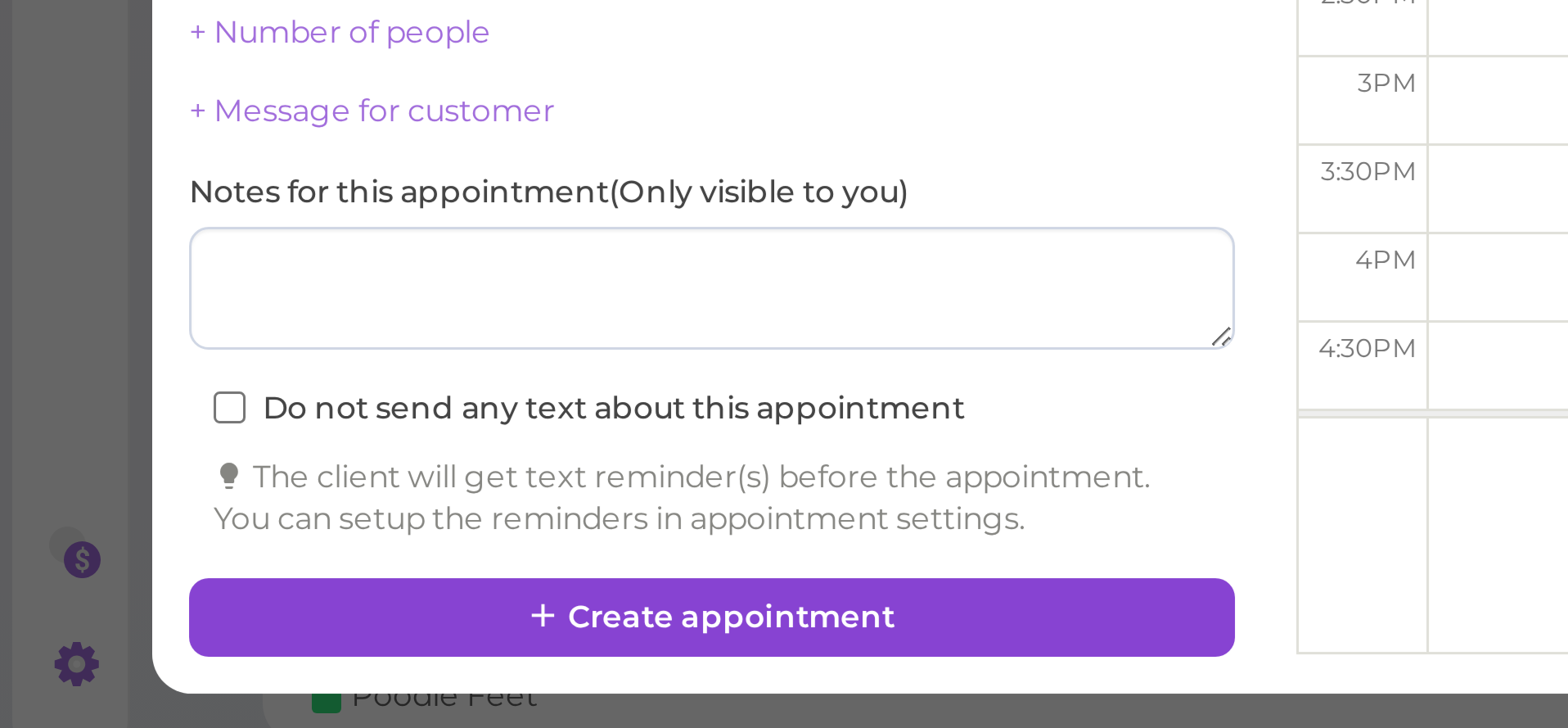
click at [120, 663] on button "Create appointment" at bounding box center [236, 676] width 348 height 26
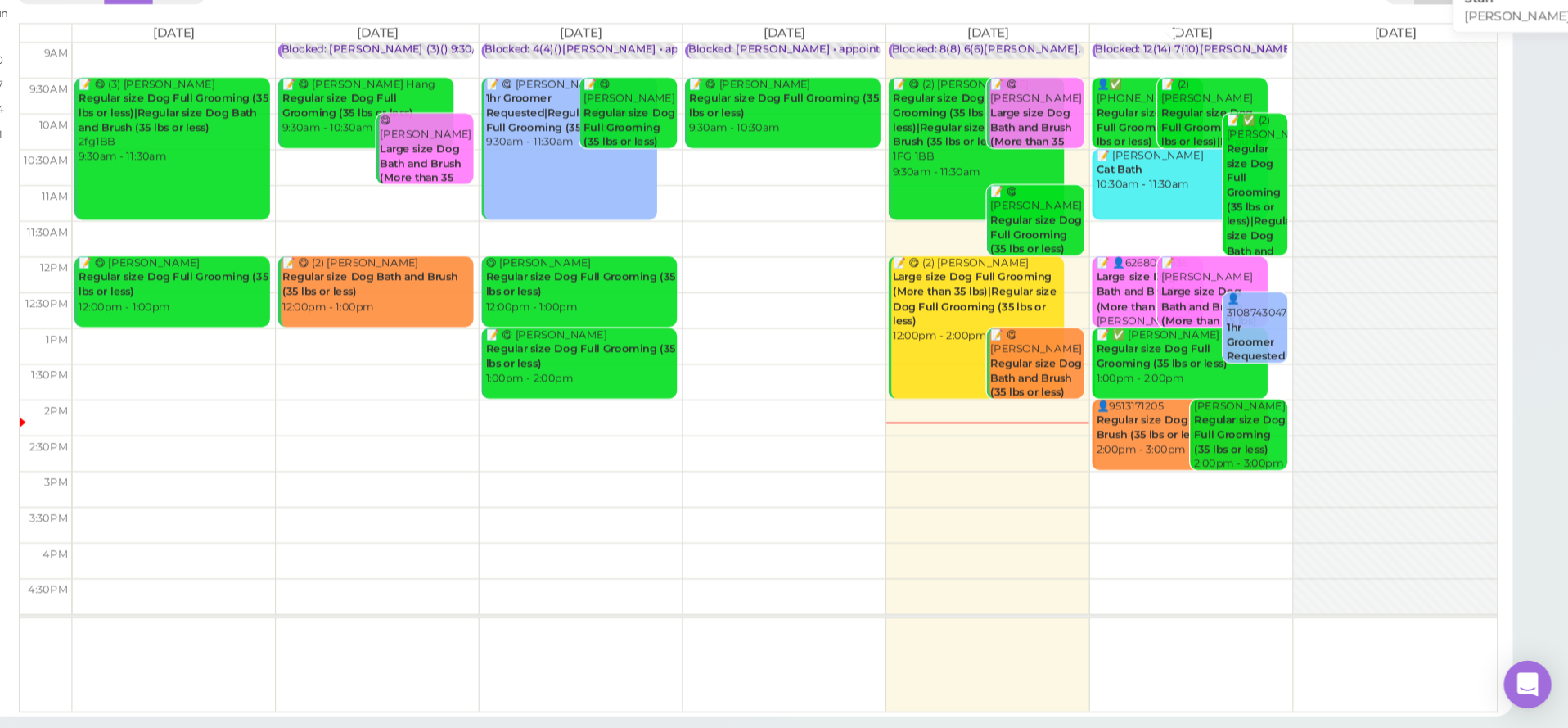
click at [1175, 163] on div "Blocked: 12(14) 7(10)Ida,Lulu,Isaac • Emma" at bounding box center [1339, 168] width 329 height 12
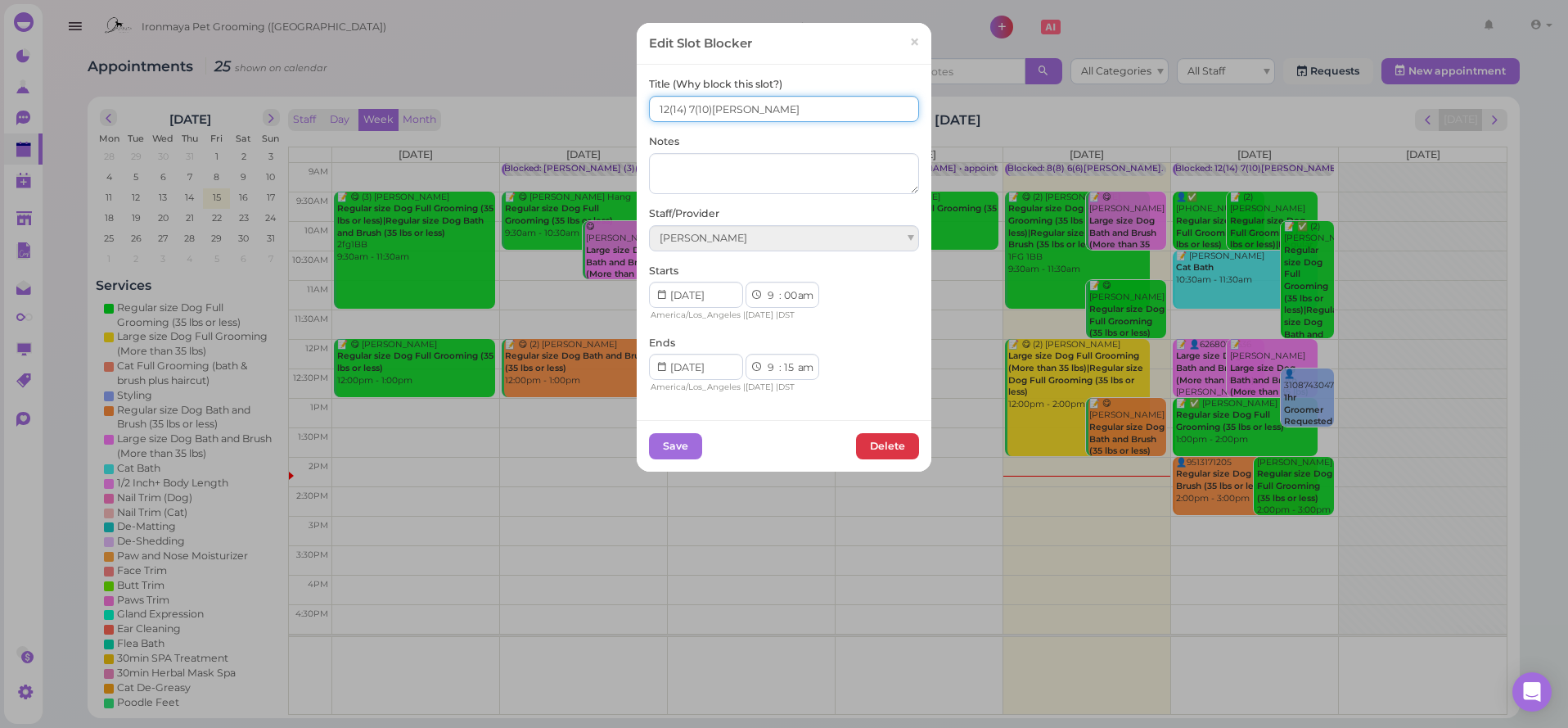
drag, startPoint x: 666, startPoint y: 108, endPoint x: 672, endPoint y: 127, distance: 19.9
click at [666, 108] on input "12(14) 7(10)Ida,Lulu,Isaac" at bounding box center [784, 109] width 271 height 26
click at [670, 108] on input "12(14) 7(10)Ida,Lulu,Isaac" at bounding box center [784, 109] width 271 height 26
type input "13(14) 7(10)Ida,Lulu,Isaac"
drag, startPoint x: 502, startPoint y: 386, endPoint x: 211, endPoint y: 141, distance: 380.4
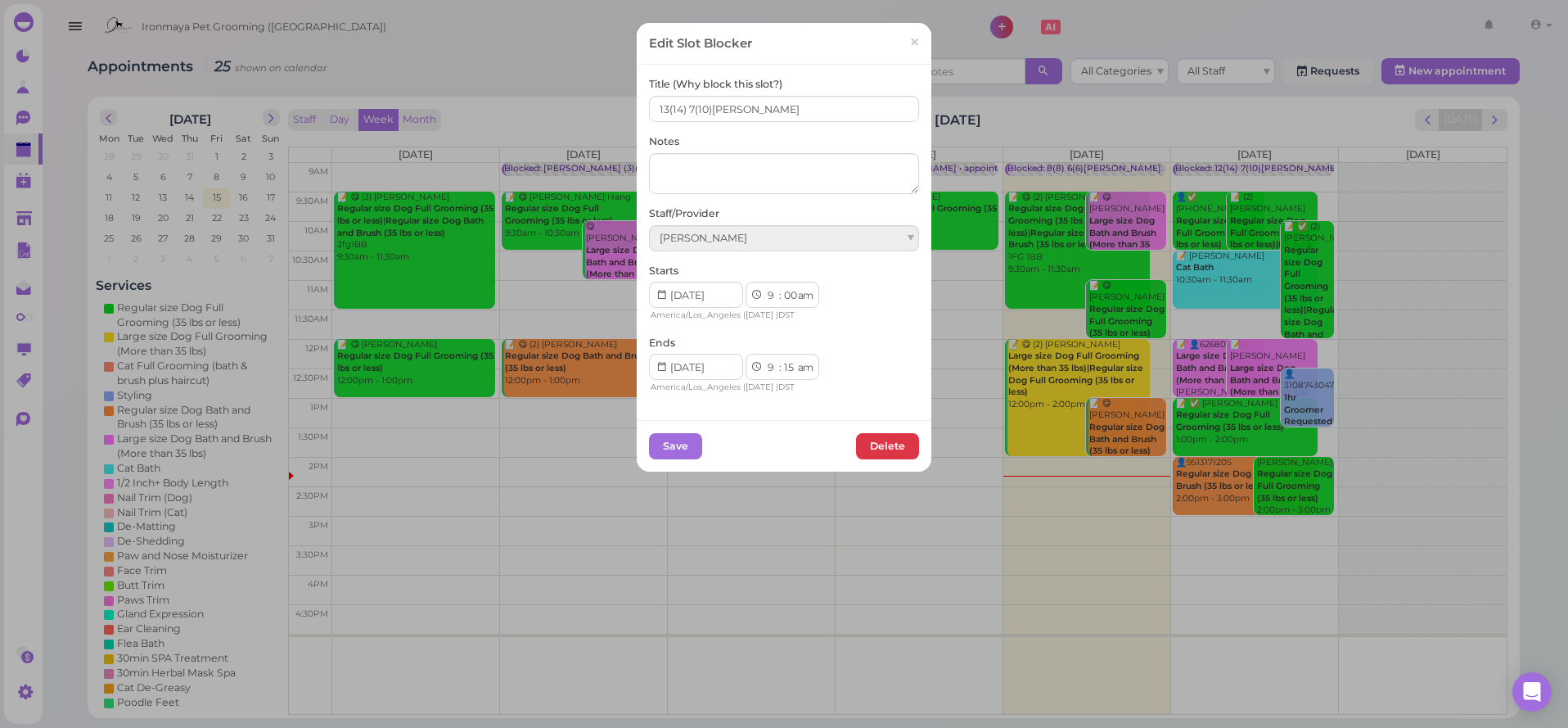
click at [167, 129] on div "Edit Slot Blocker × Title (Why block this slot?) 13(14) 7(10)Ida,Lulu,Isaac Not…" at bounding box center [784, 364] width 1568 height 728
click at [667, 445] on button "Save" at bounding box center [675, 446] width 53 height 26
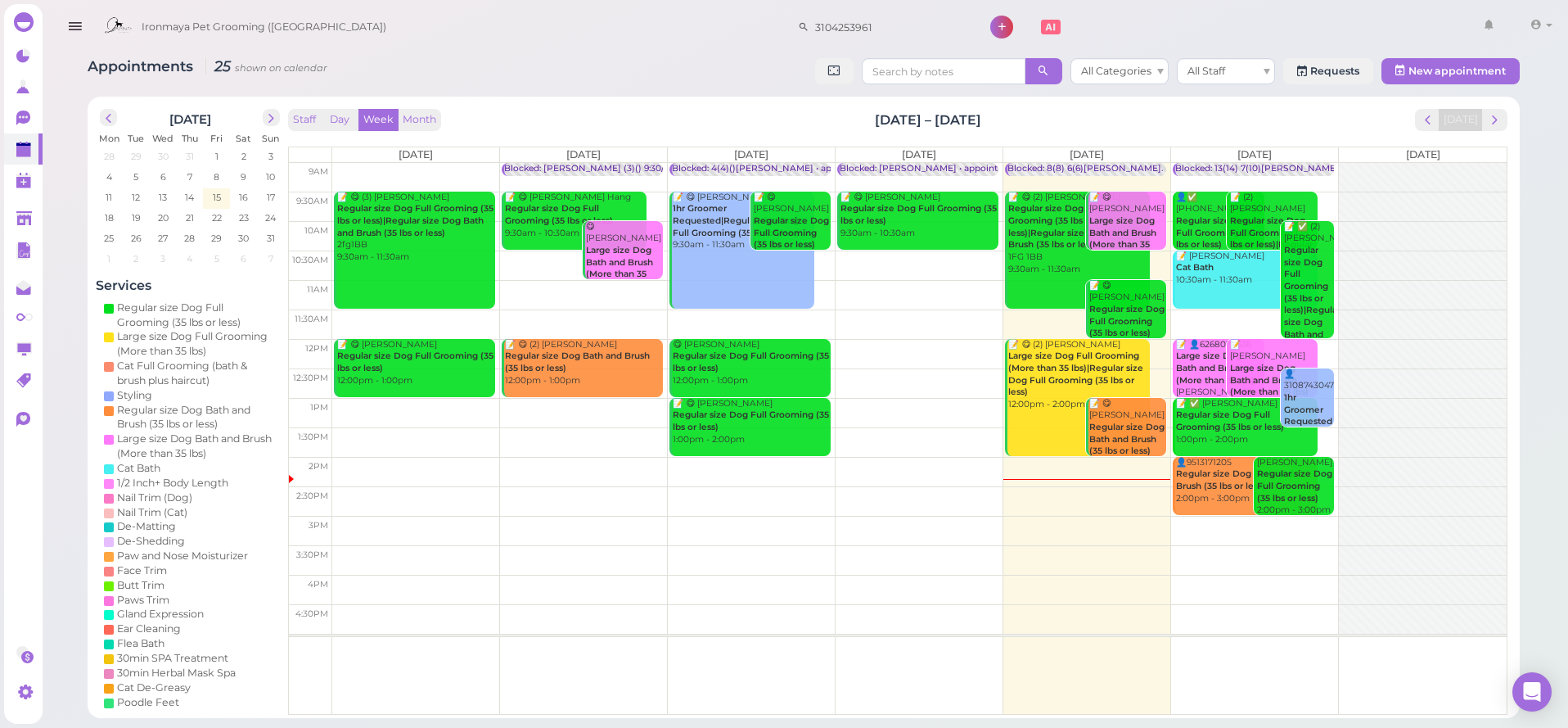
click at [80, 29] on icon "button" at bounding box center [75, 27] width 17 height 20
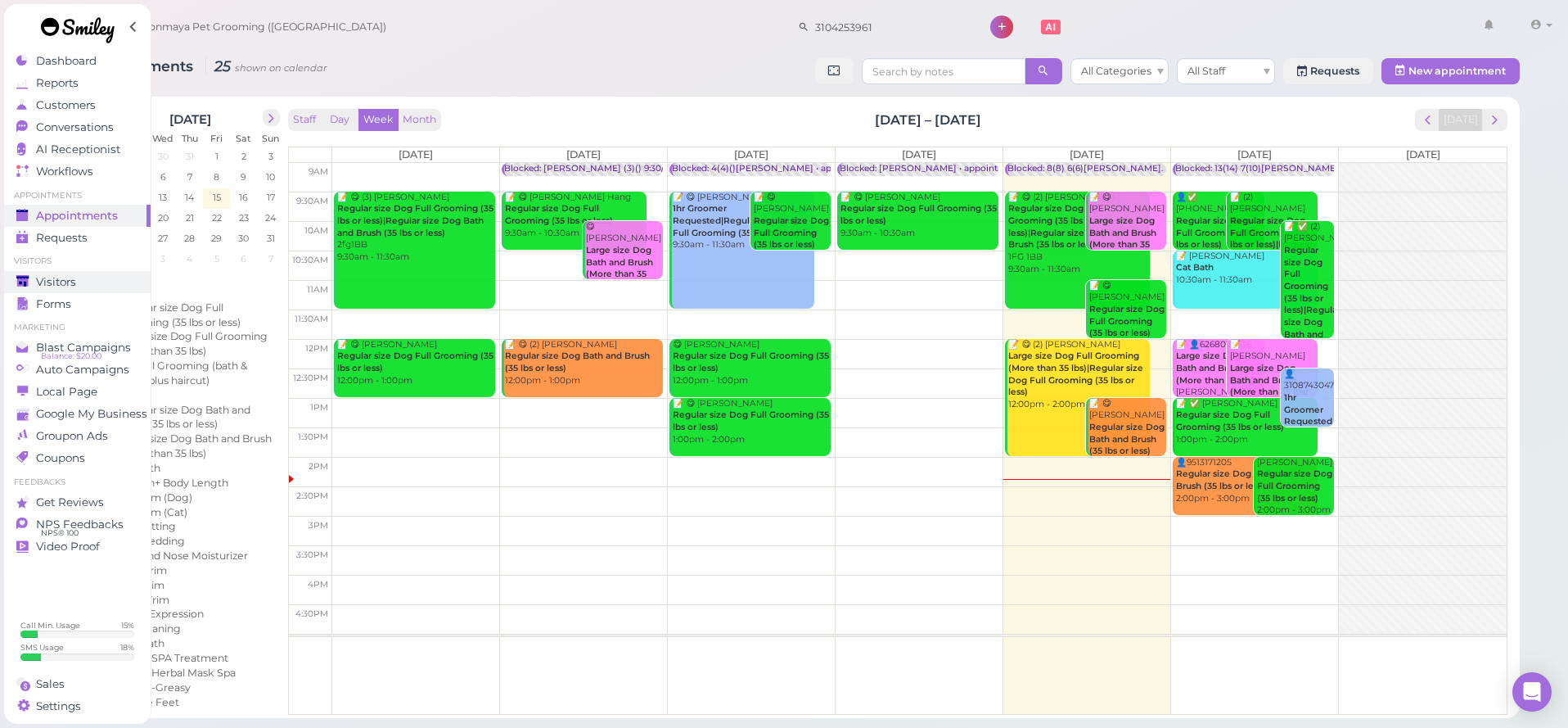
click at [77, 283] on div "Visitors" at bounding box center [75, 282] width 118 height 14
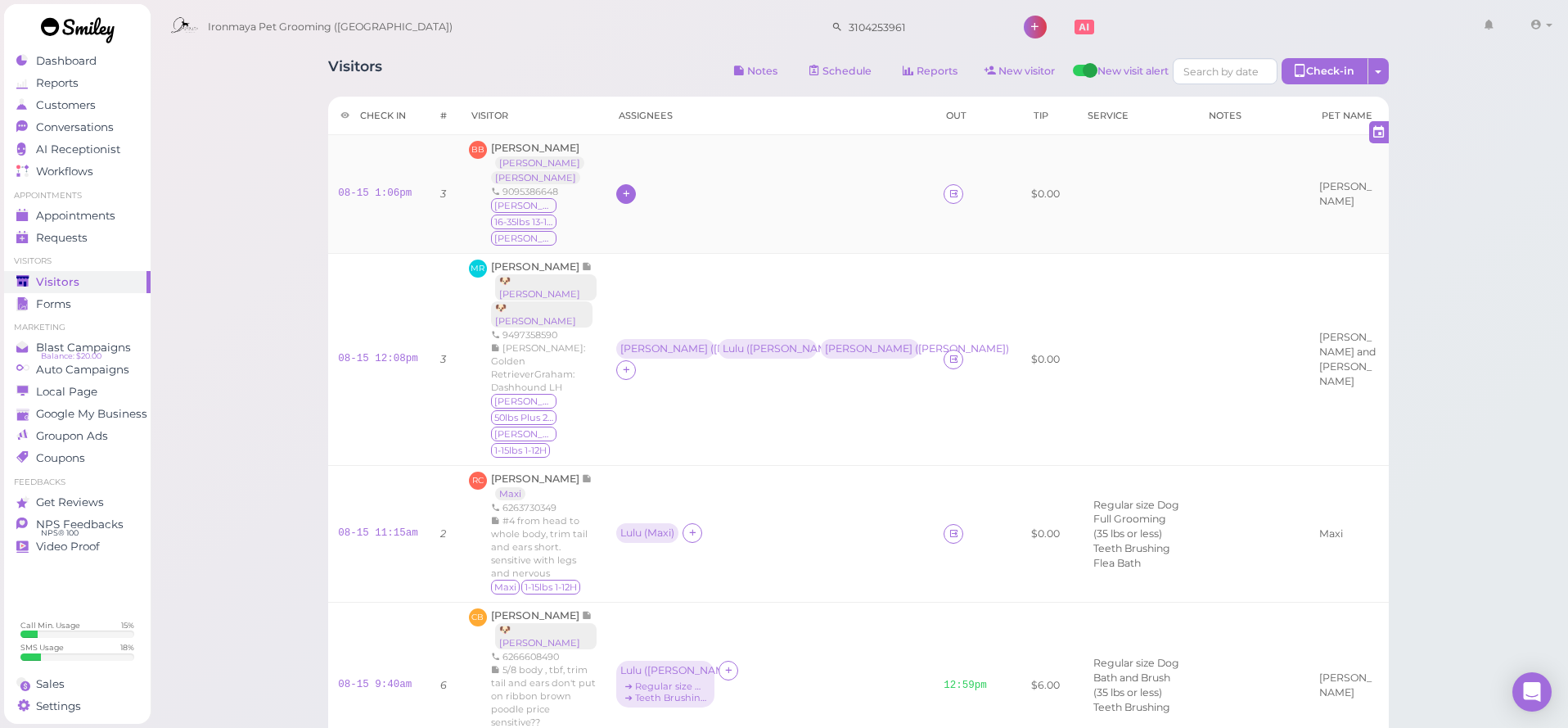
click at [620, 184] on div at bounding box center [626, 193] width 19 height 19
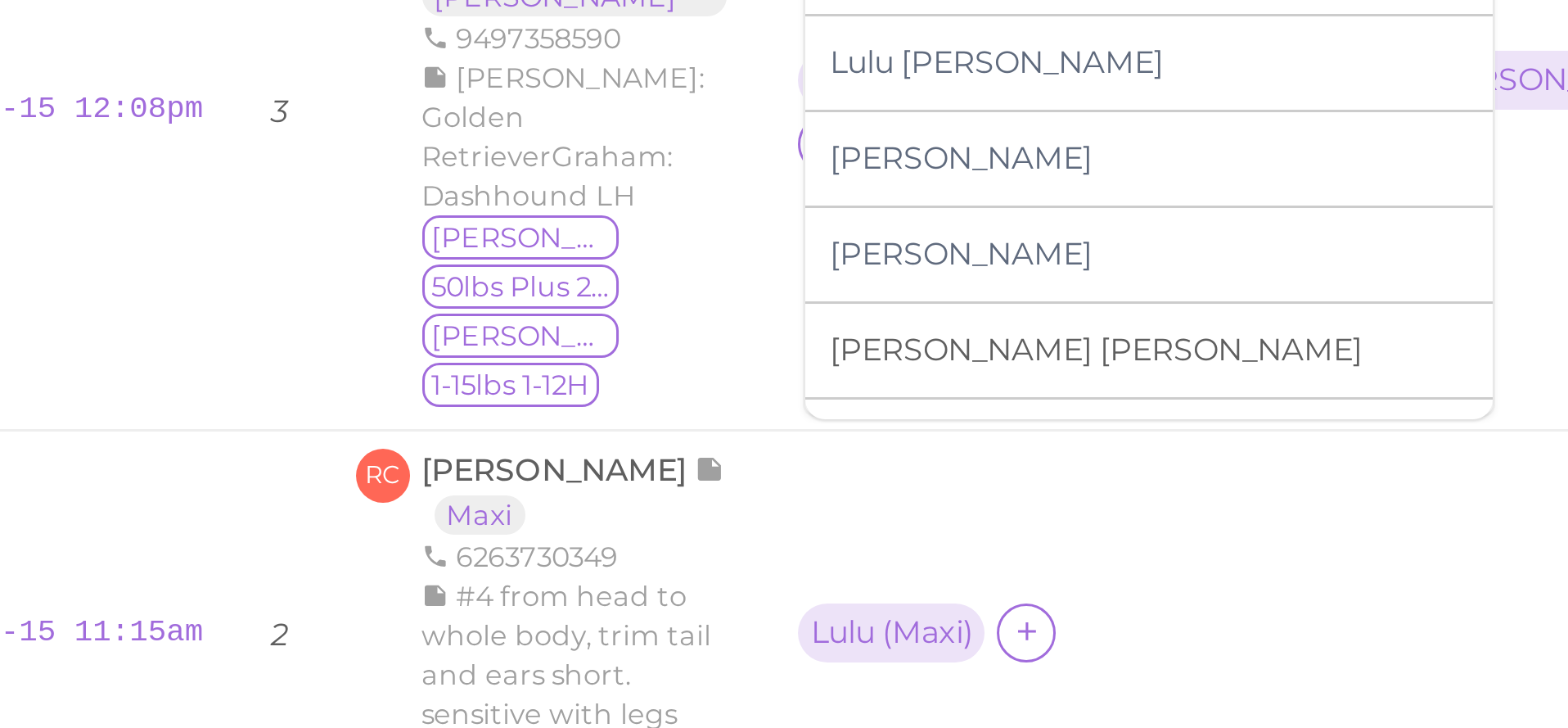
click at [618, 423] on div "Tiffany Deng" at bounding box center [732, 439] width 229 height 32
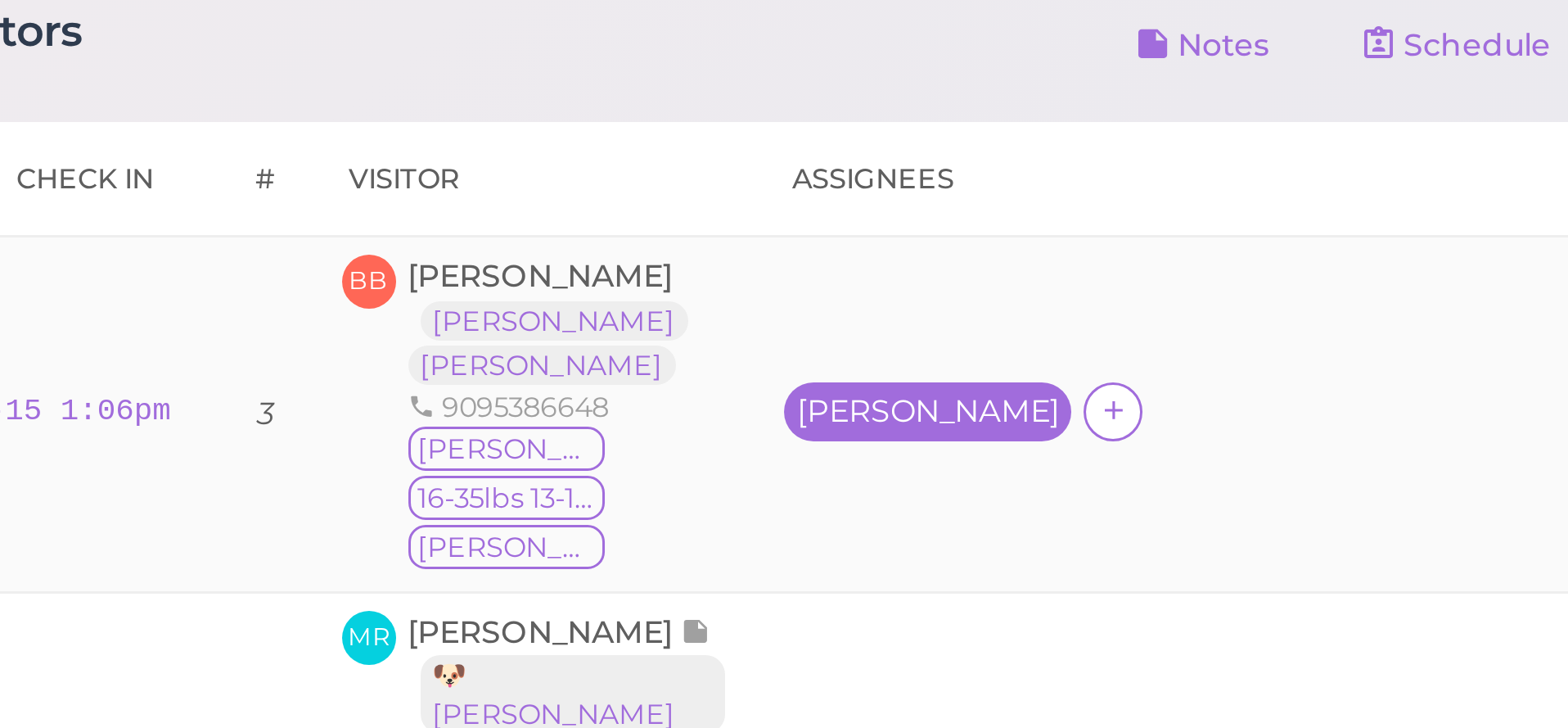
click at [620, 188] on div "Tiffany" at bounding box center [663, 193] width 87 height 11
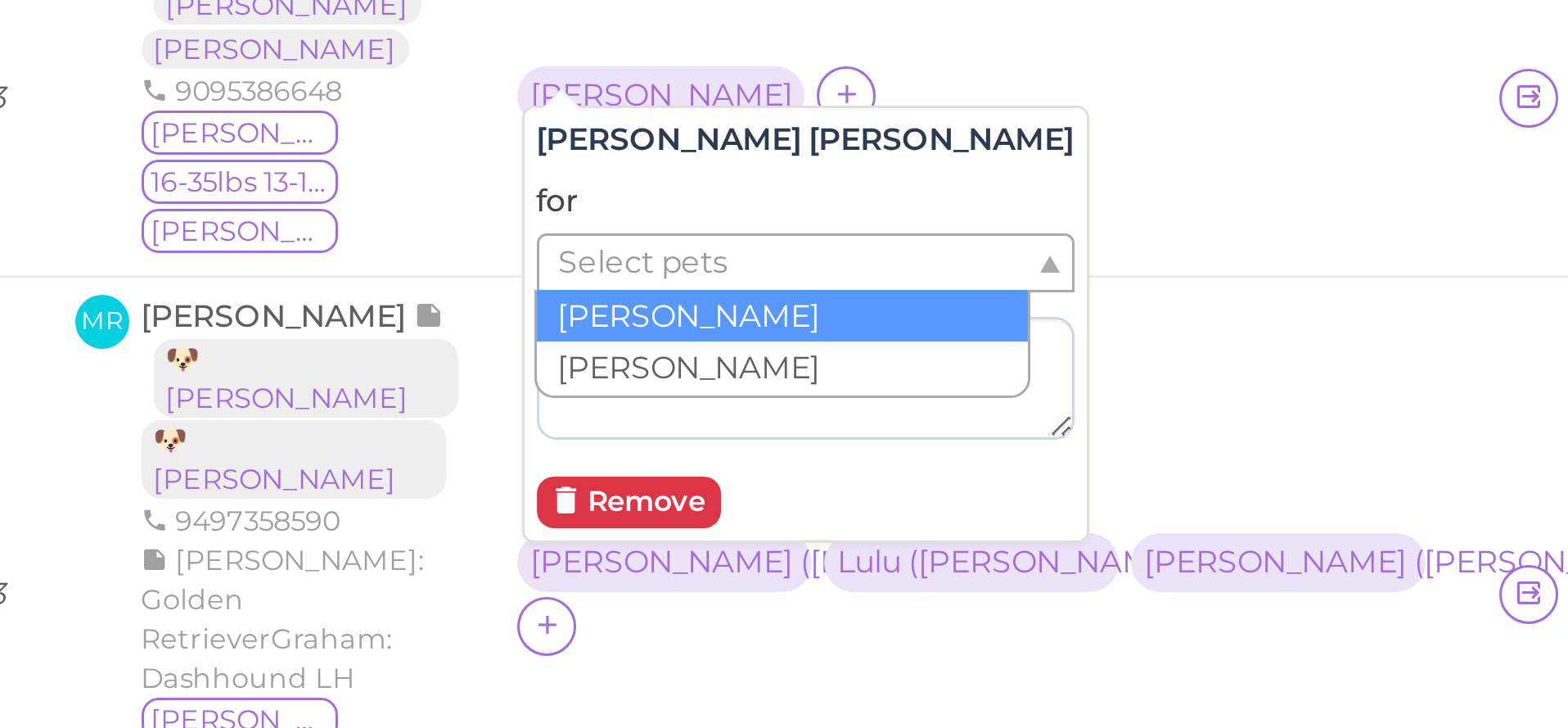
click at [624, 240] on ul "Select pets" at bounding box center [706, 249] width 165 height 18
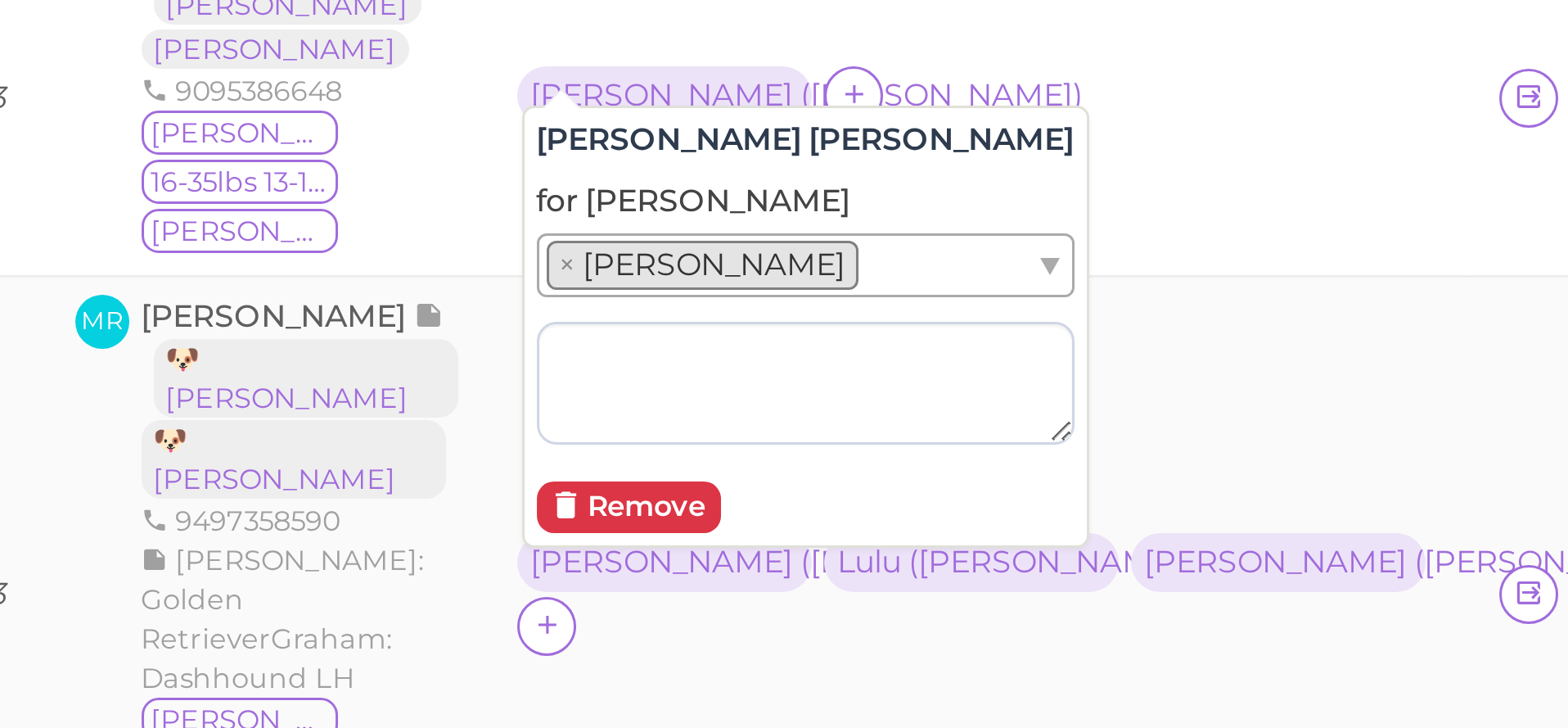
click at [606, 253] on td "Ida ( Graham ) Lulu ( Graham ) Tiffany ( Graham )" at bounding box center [770, 359] width 328 height 212
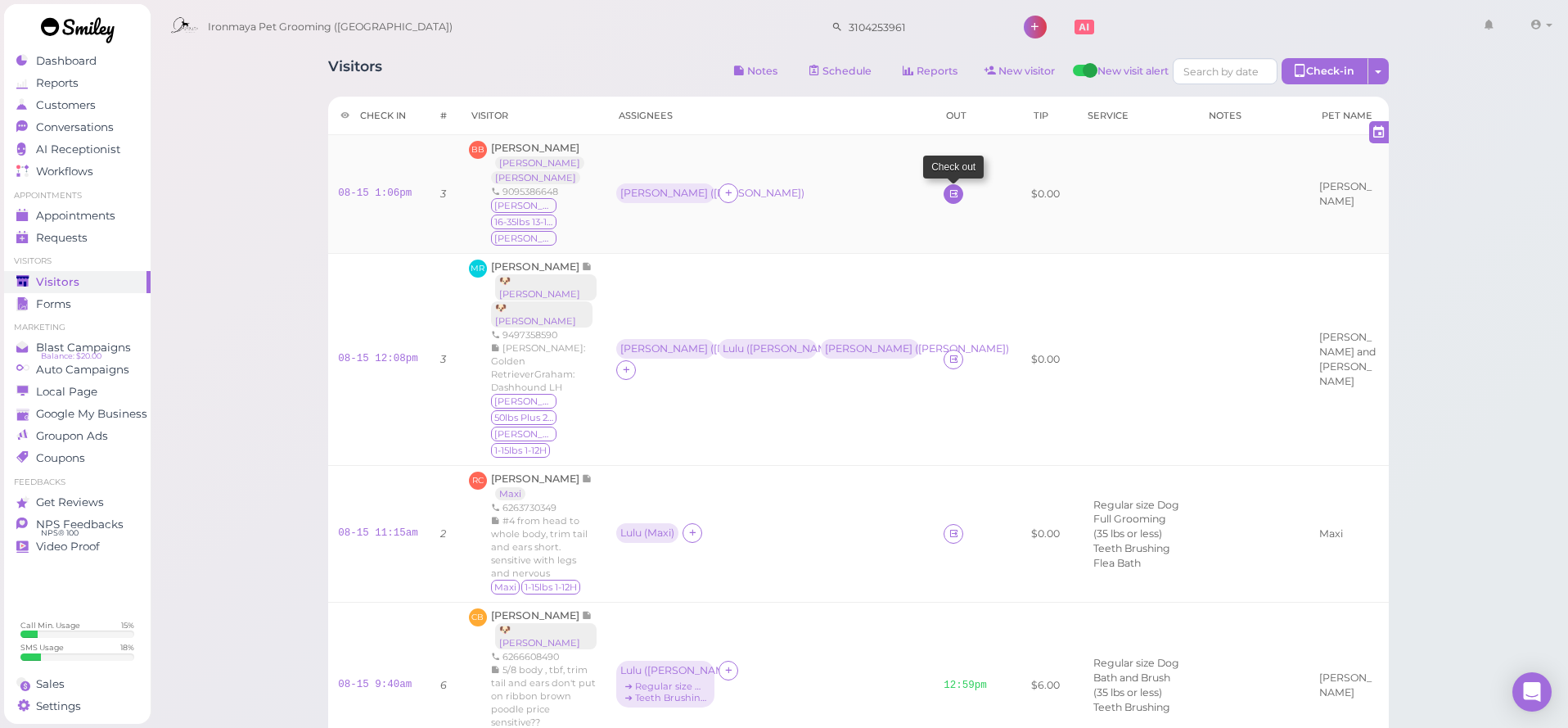
click at [949, 188] on icon at bounding box center [954, 193] width 11 height 12
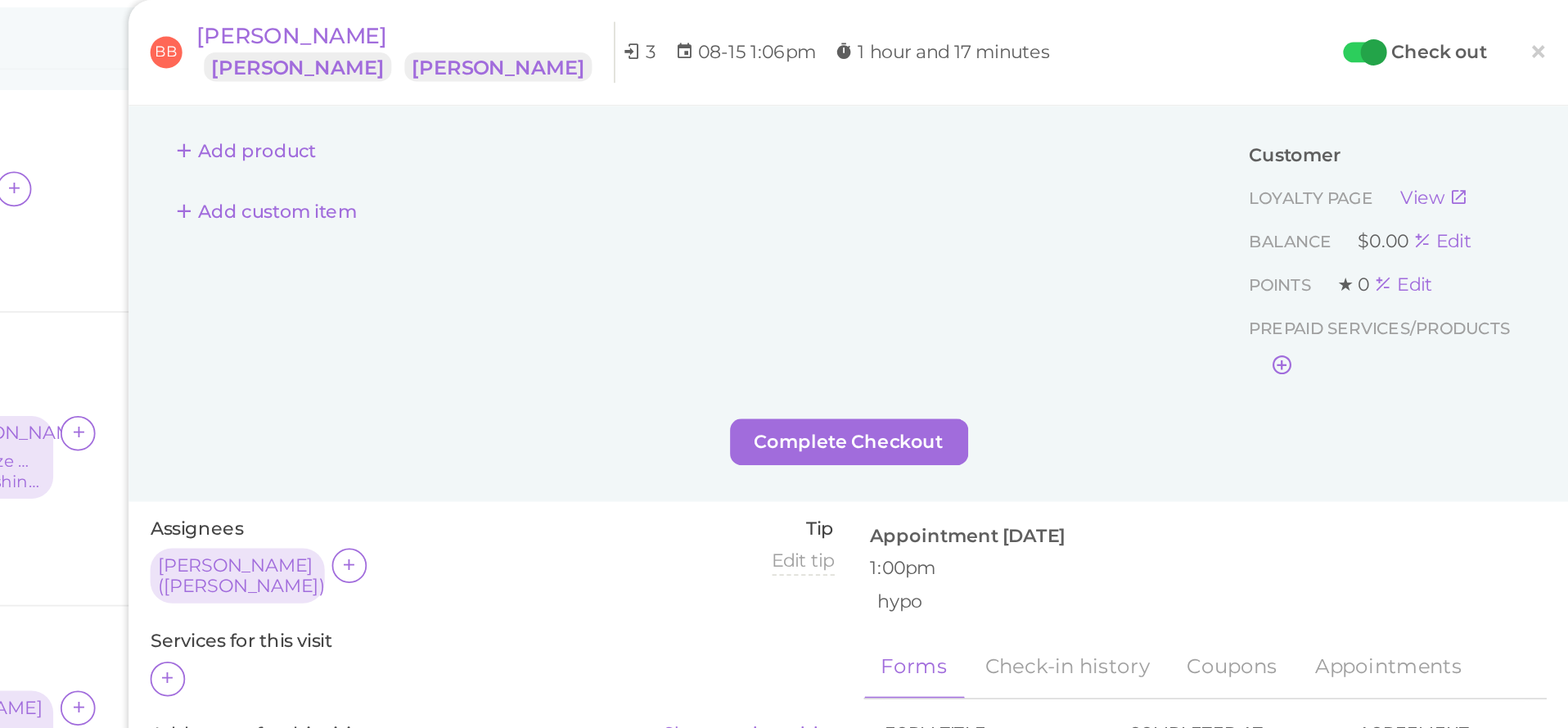
scroll to position [324, 0]
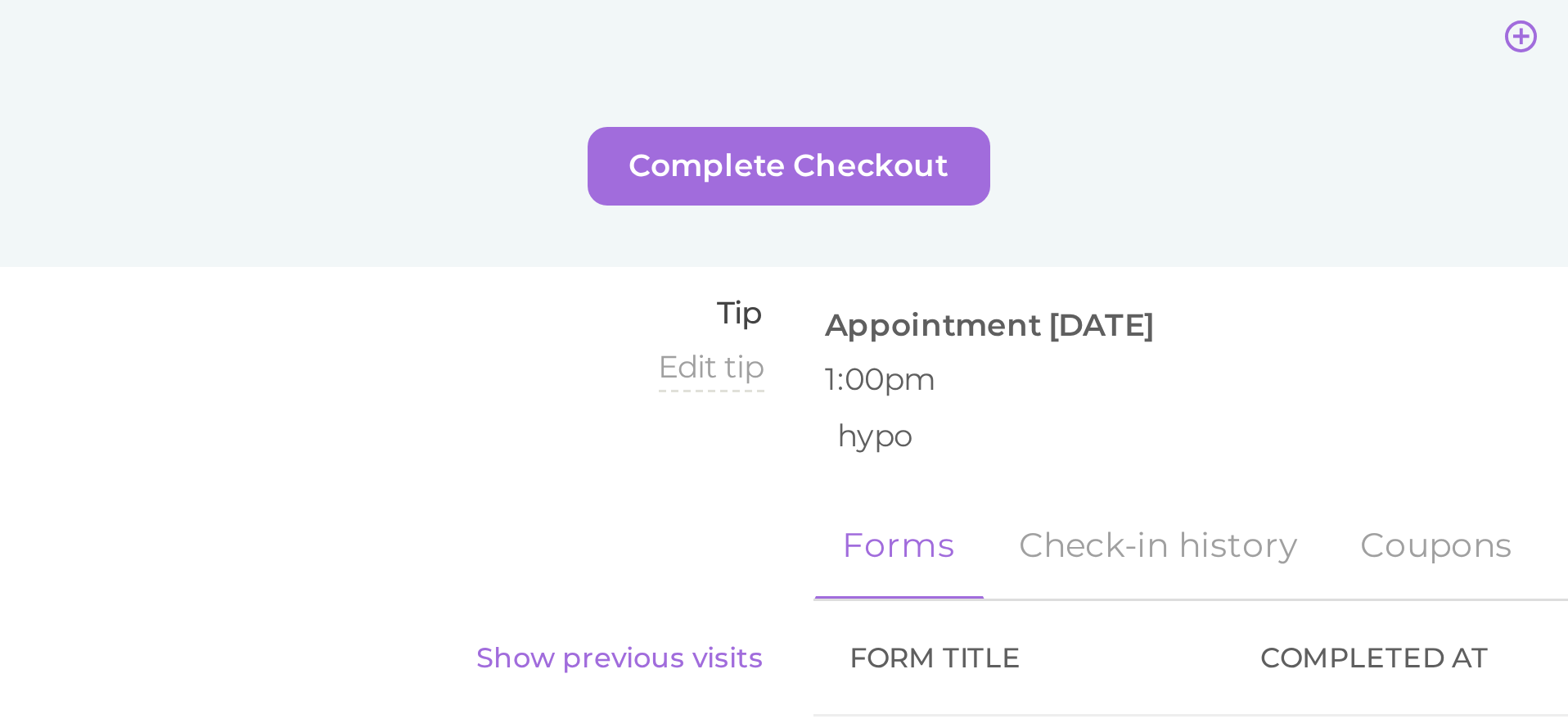
click at [769, 236] on div "Complete Checkout" at bounding box center [1162, 248] width 787 height 26
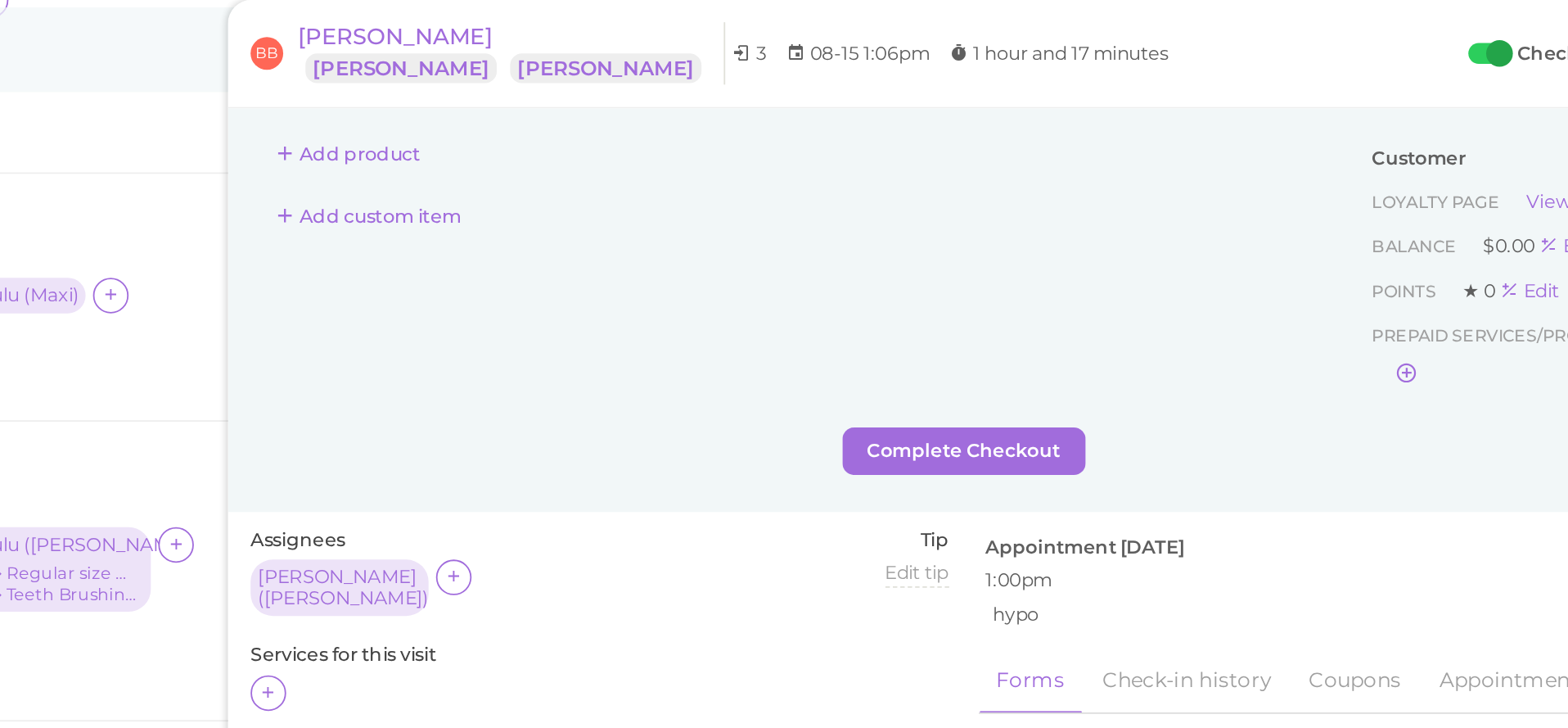
scroll to position [224, 0]
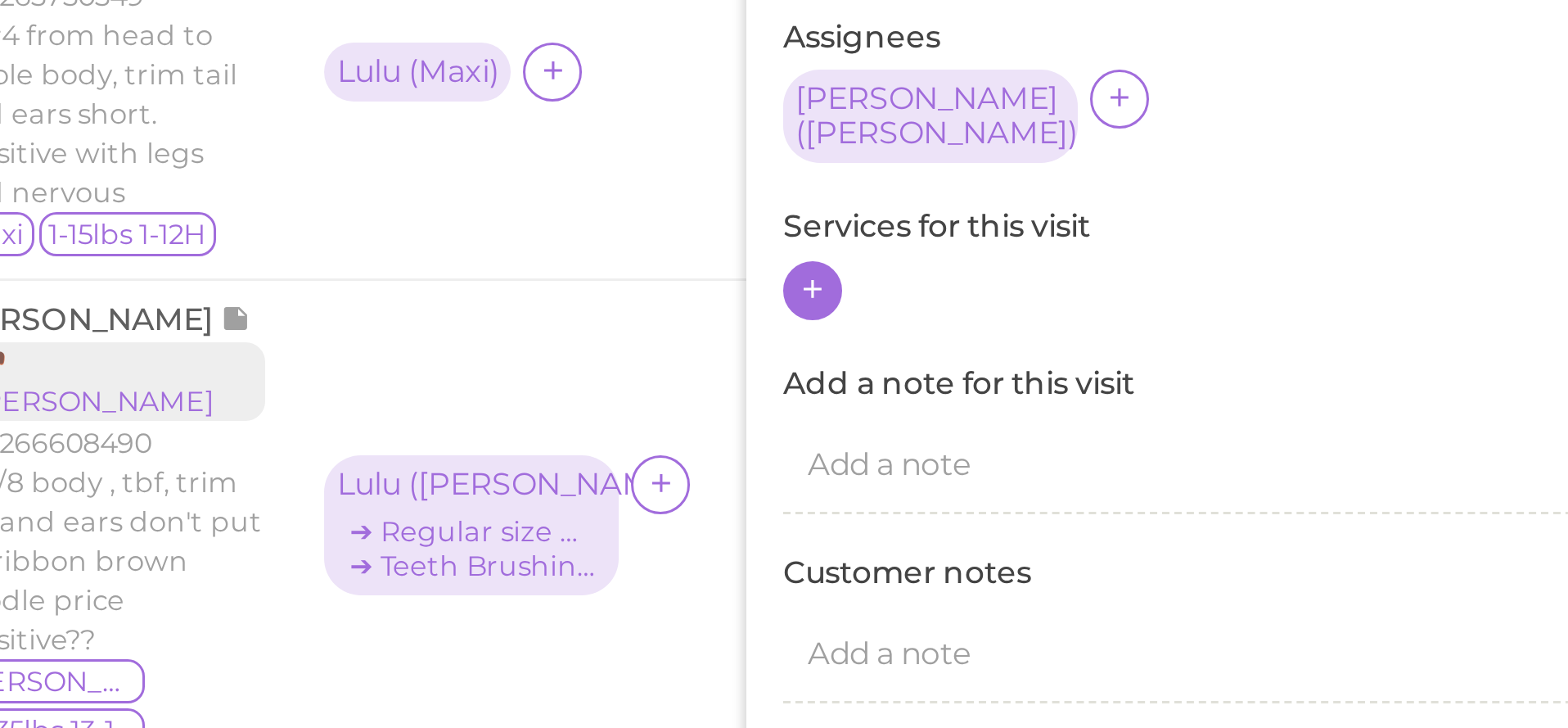
click at [774, 376] on icon at bounding box center [779, 381] width 11 height 12
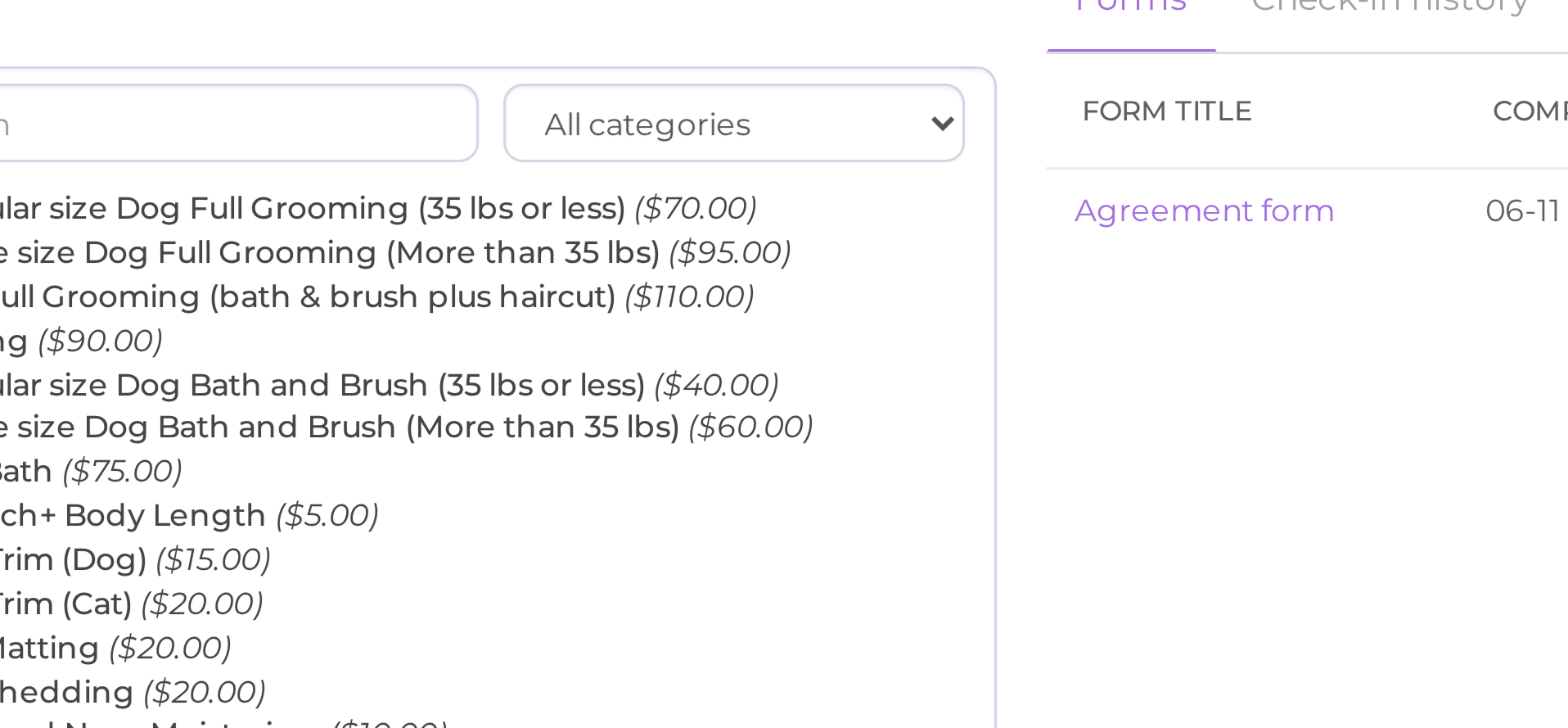
scroll to position [0, 0]
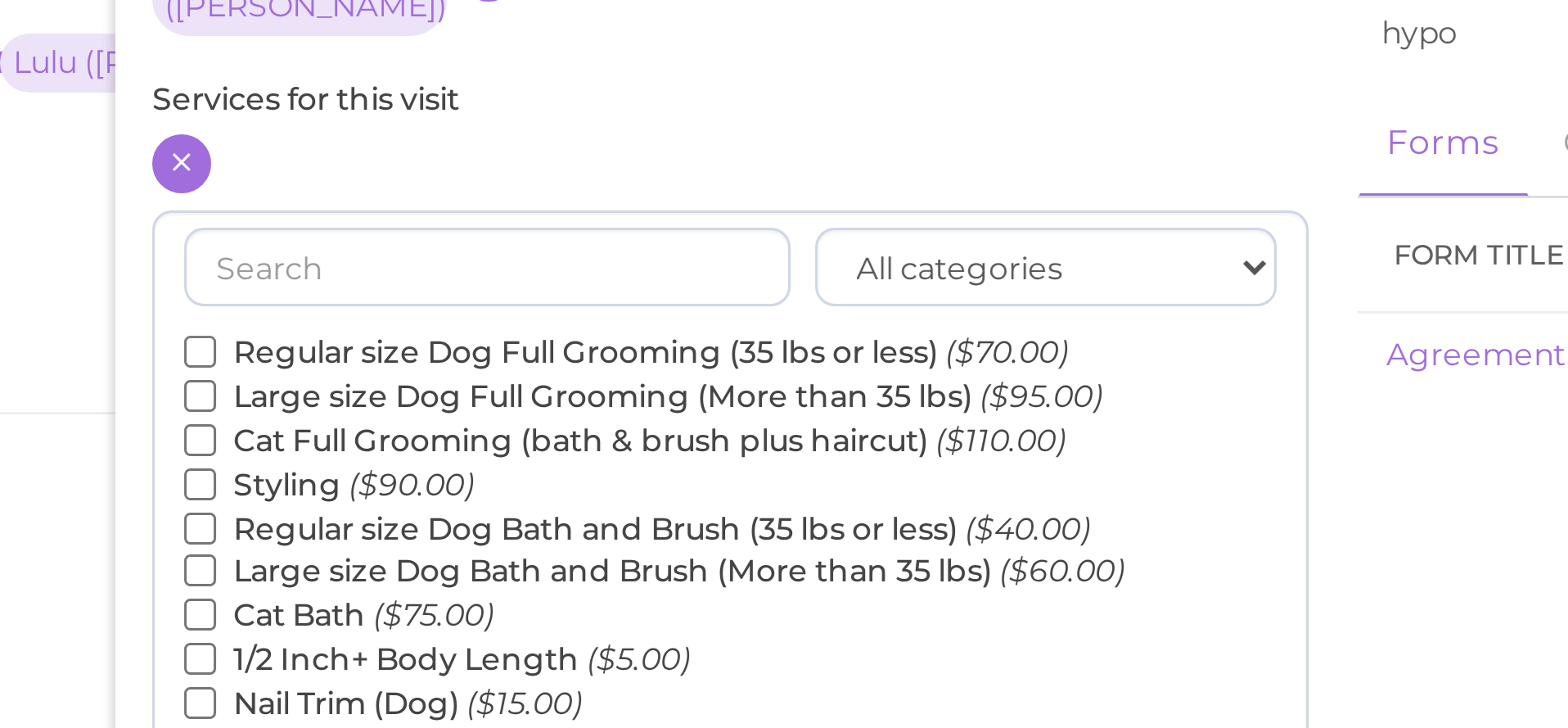
click at [780, 497] on label "Regular size Dog Bath and Brush (35 lbs or less) ($40.00)" at bounding box center [931, 504] width 302 height 15
click at [780, 499] on input "Regular size Dog Bath and Brush (35 lbs or less) ($40.00)" at bounding box center [786, 504] width 11 height 11
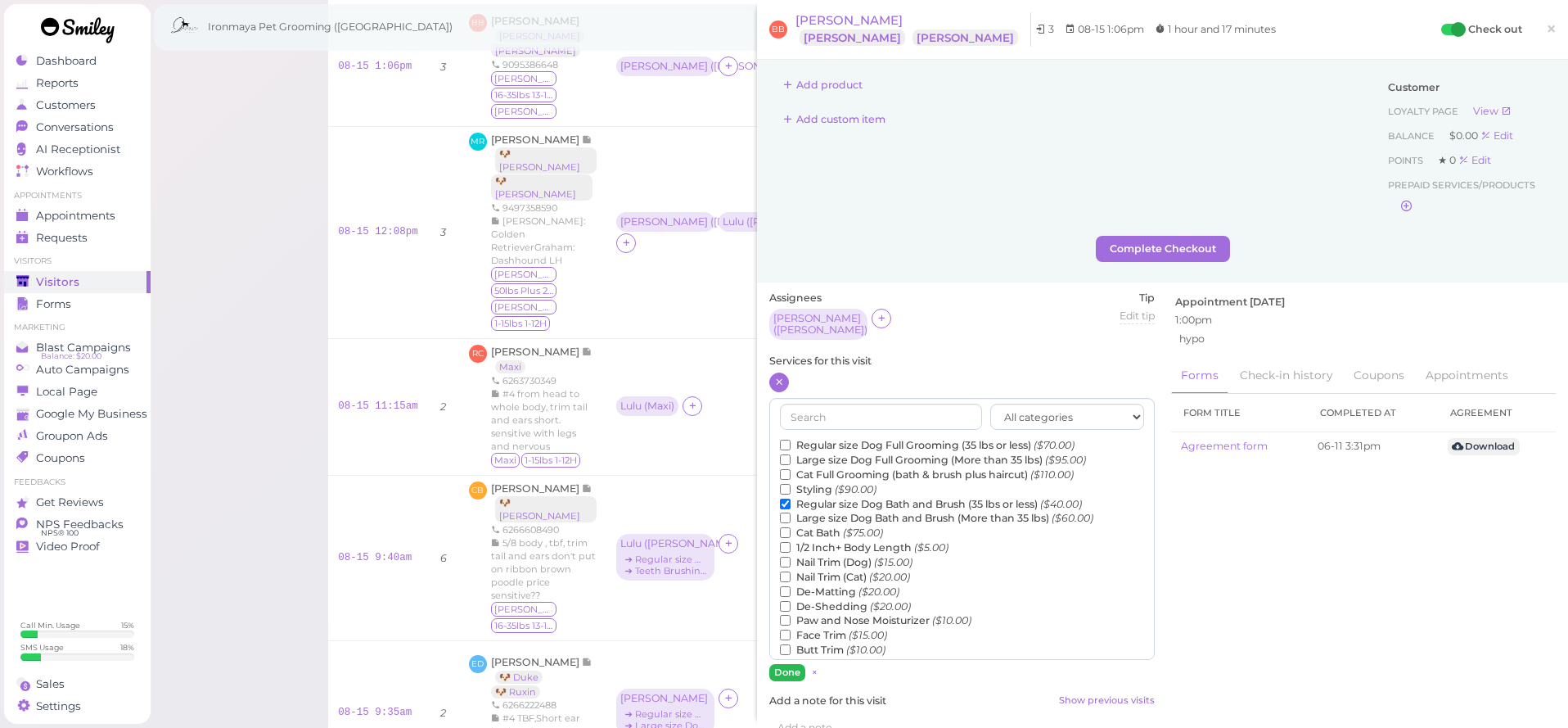
click at [794, 664] on button "Done" at bounding box center [787, 672] width 36 height 17
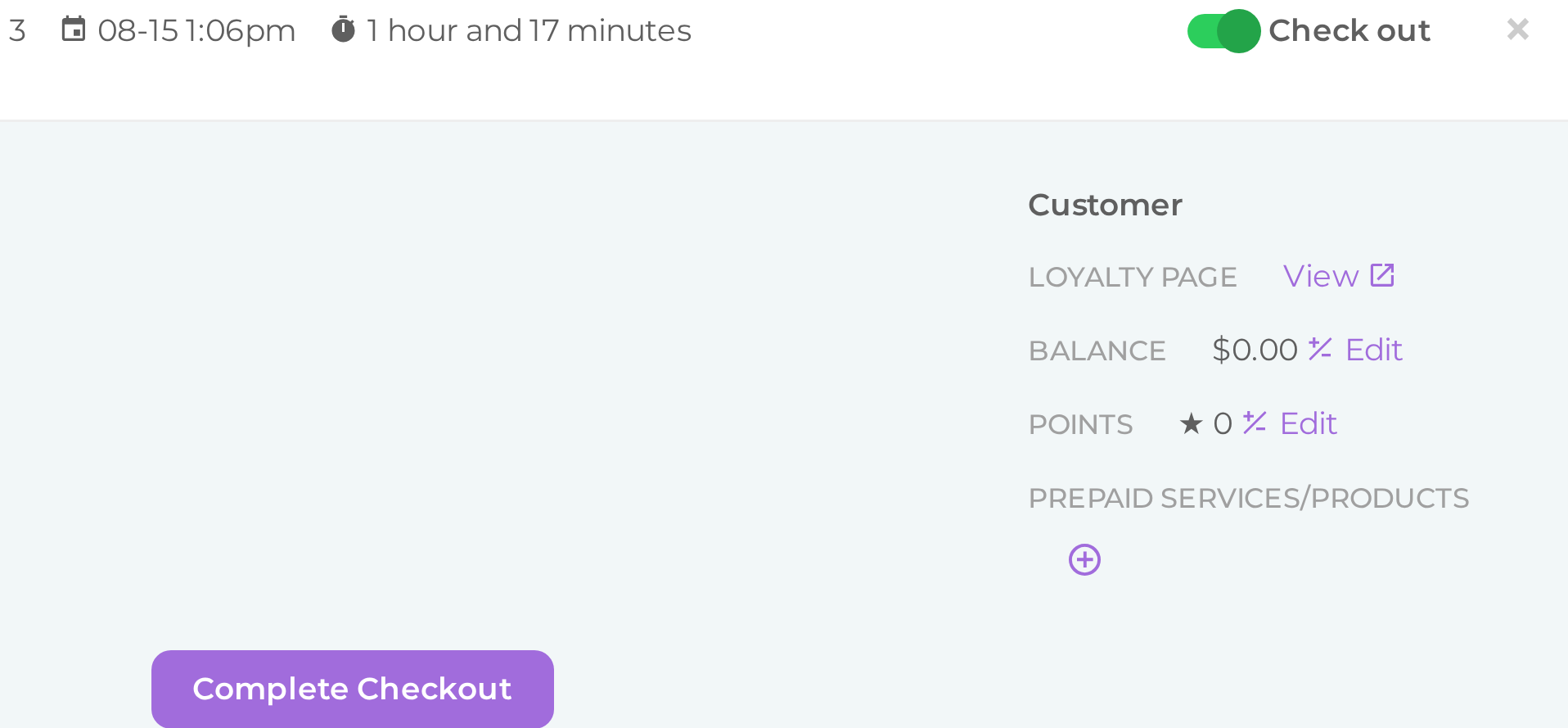
scroll to position [5, 0]
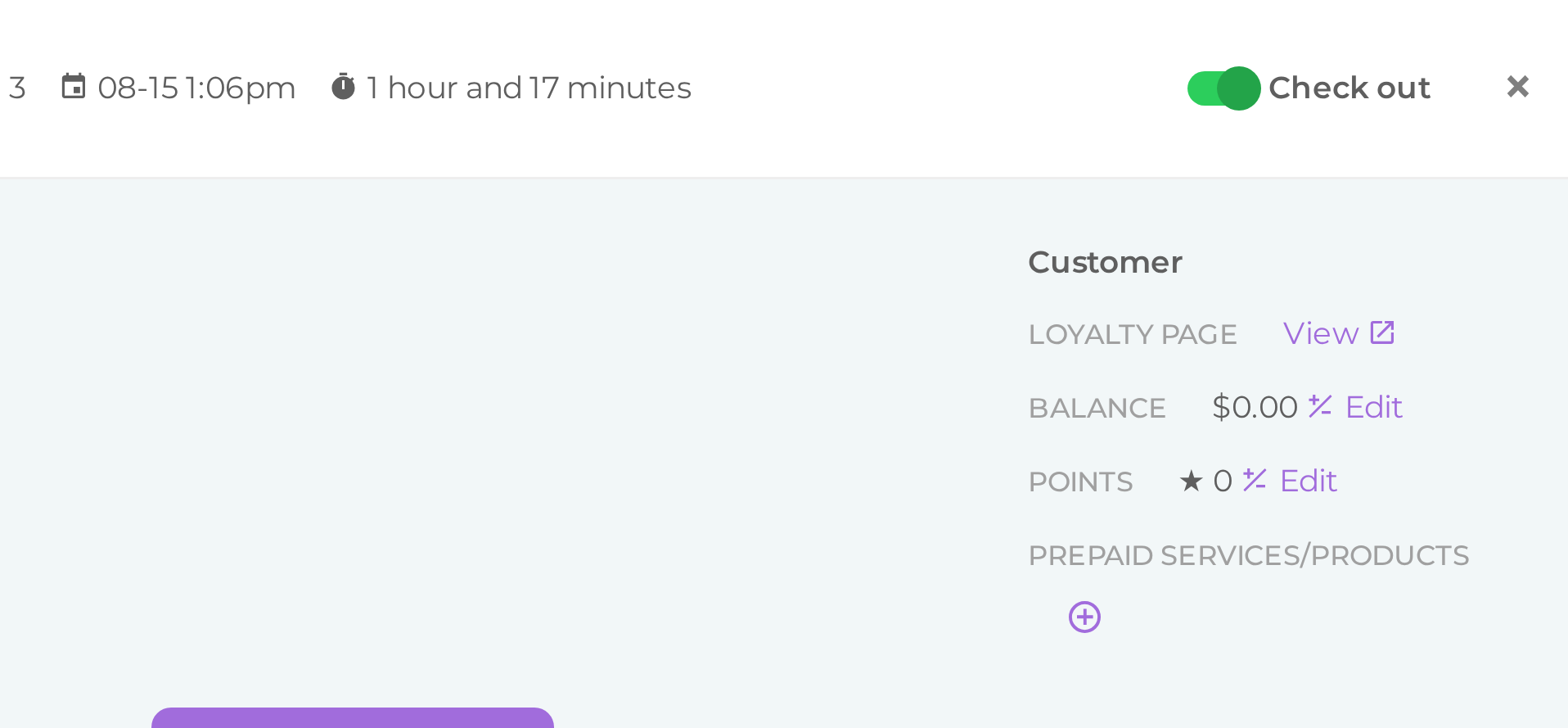
click at [1546, 33] on span "×" at bounding box center [1551, 29] width 11 height 23
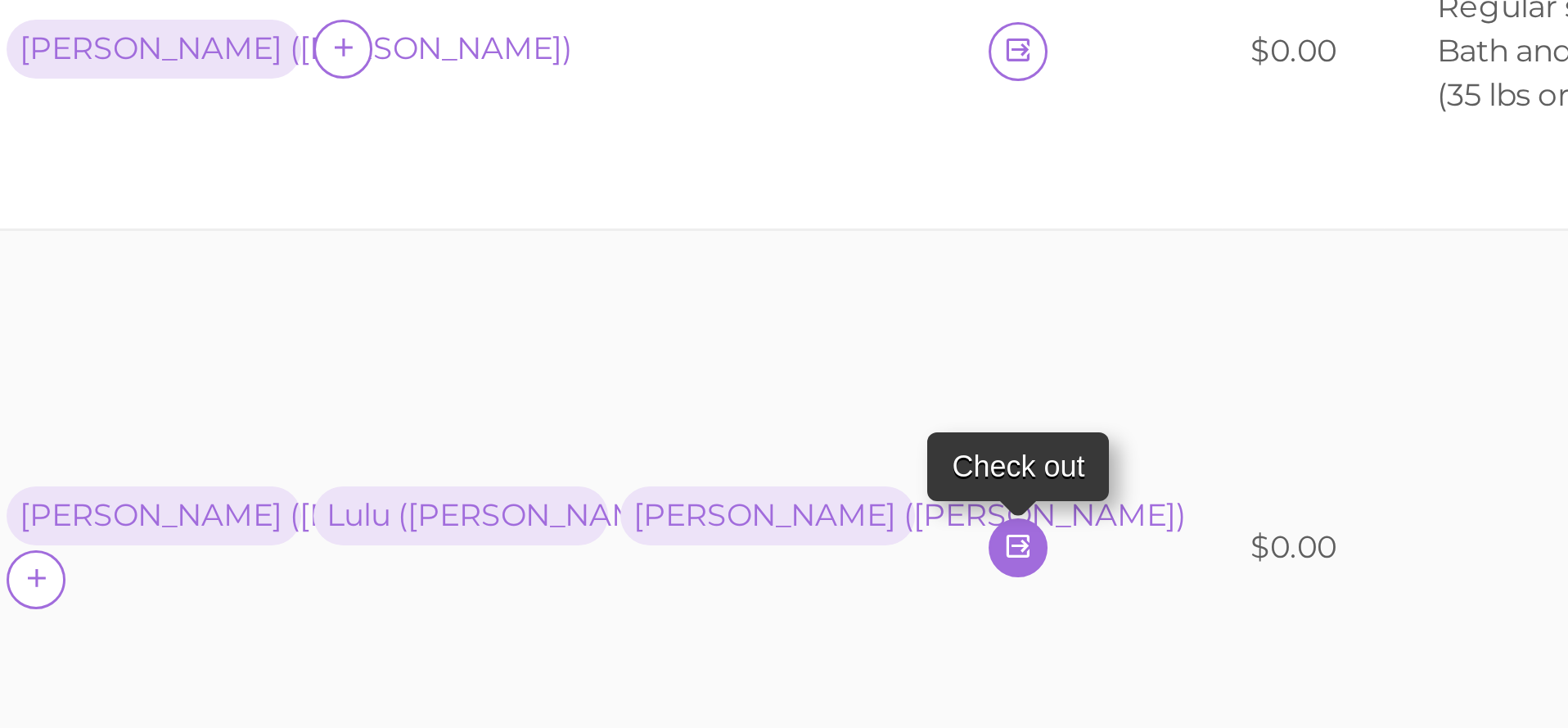
click at [949, 352] on icon at bounding box center [954, 358] width 11 height 12
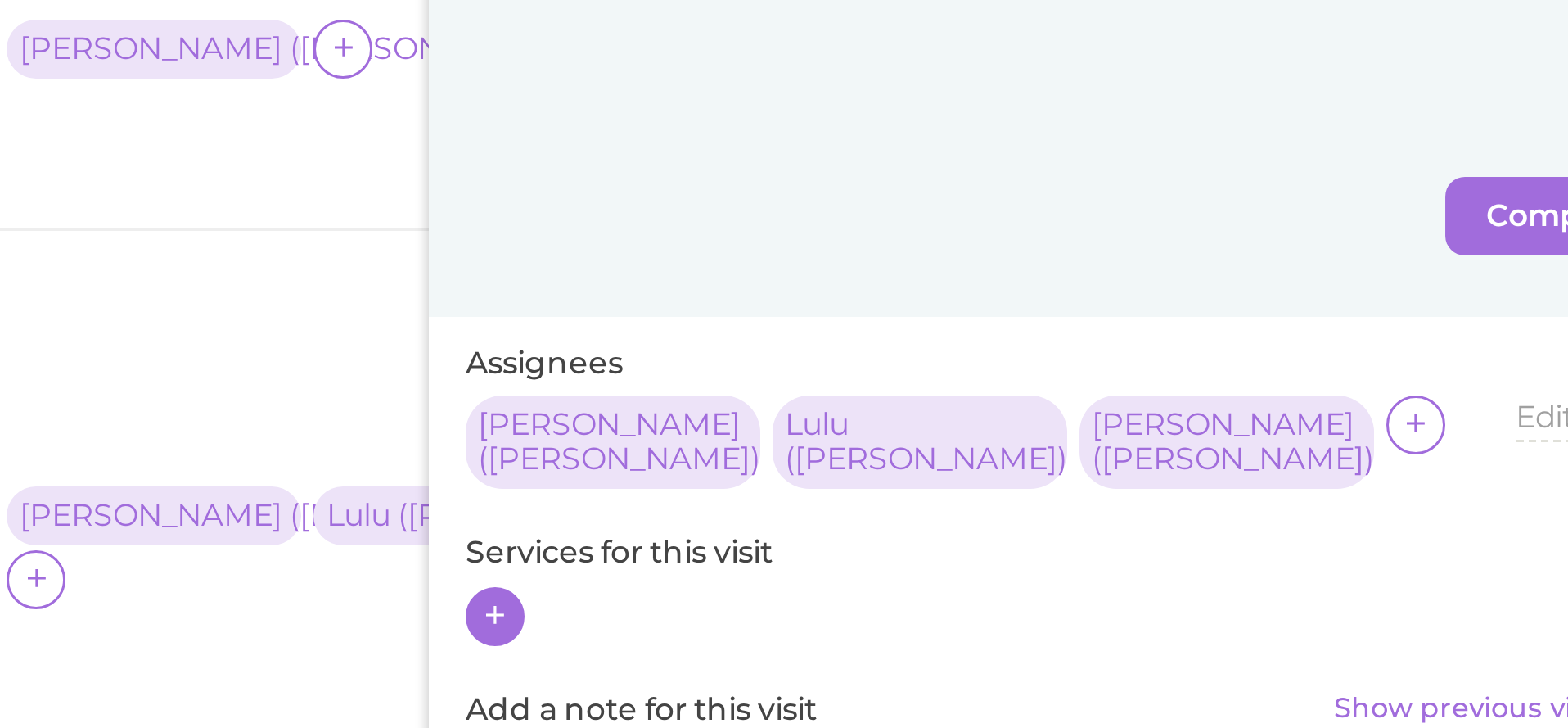
click at [769, 373] on div at bounding box center [778, 382] width 19 height 19
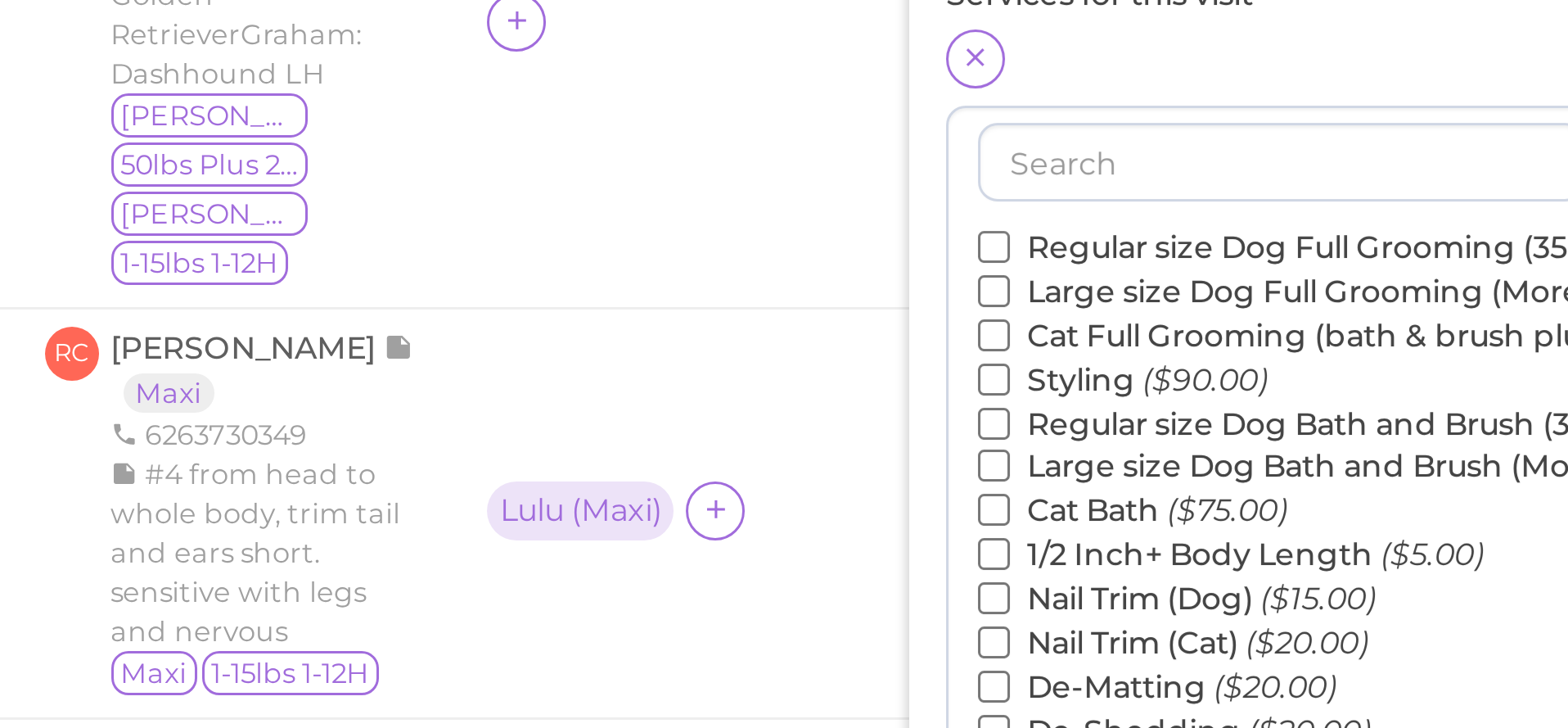
click at [780, 438] on label "Regular size Dog Full Grooming (35 lbs or less) ($70.00)" at bounding box center [928, 445] width 294 height 15
click at [780, 440] on input "Regular size Dog Full Grooming (35 lbs or less) ($70.00)" at bounding box center [786, 445] width 11 height 11
click at [780, 453] on label "Large size Dog Full Grooming (More than 35 lbs) ($95.00)" at bounding box center [933, 460] width 306 height 15
click at [780, 455] on input "Large size Dog Full Grooming (More than 35 lbs) ($95.00)" at bounding box center [786, 460] width 11 height 11
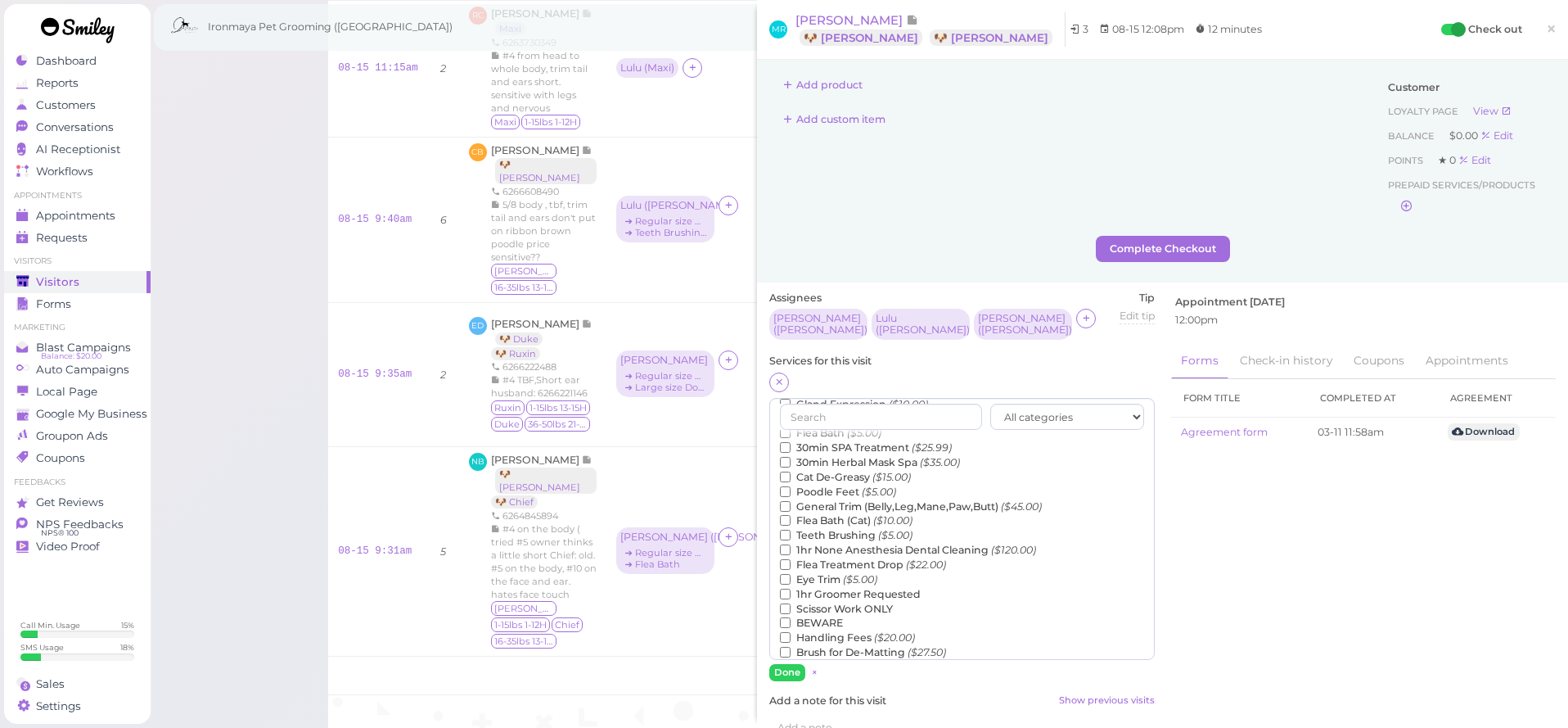
scroll to position [363, 0]
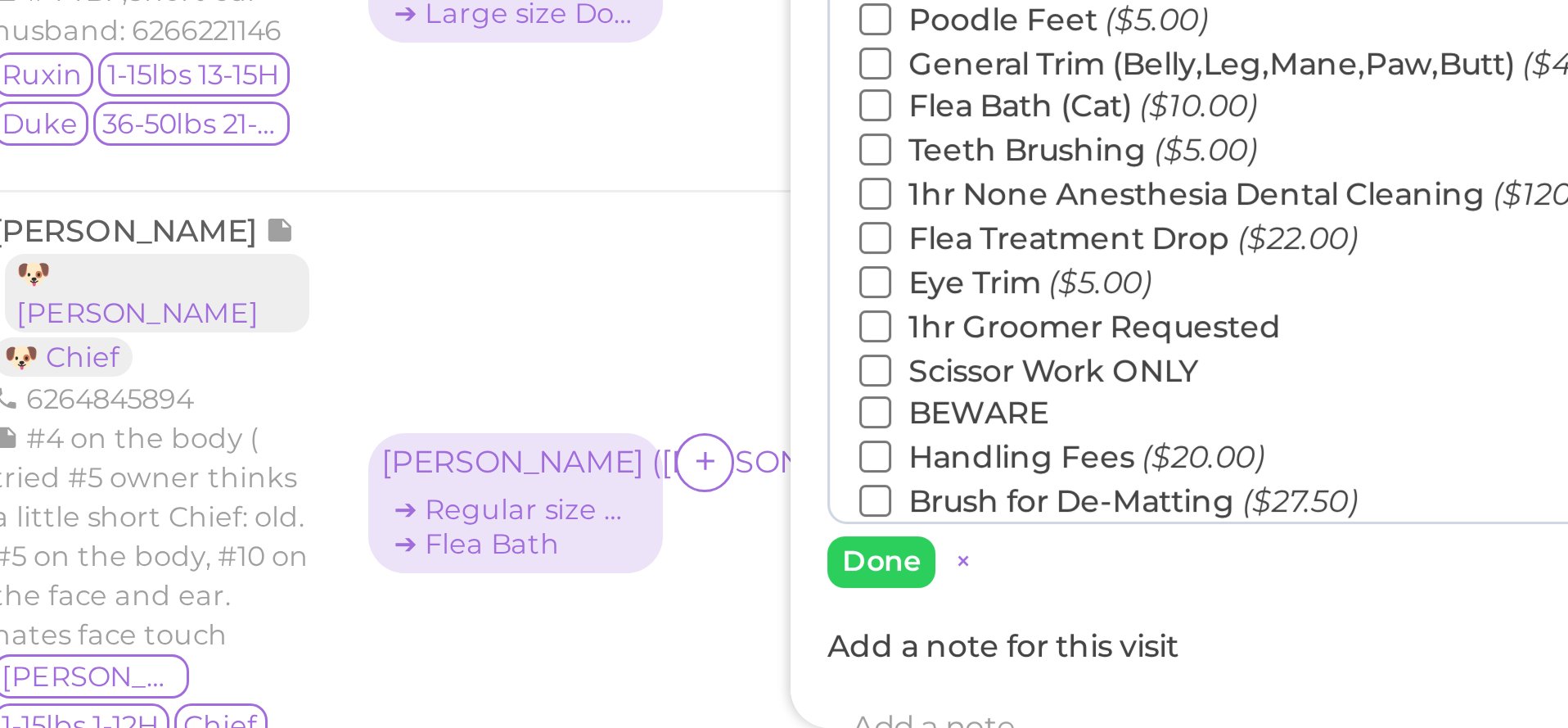
click at [780, 529] on input "Teeth Brushing ($5.00)" at bounding box center [786, 535] width 11 height 11
click at [769, 664] on button "Done" at bounding box center [787, 672] width 36 height 17
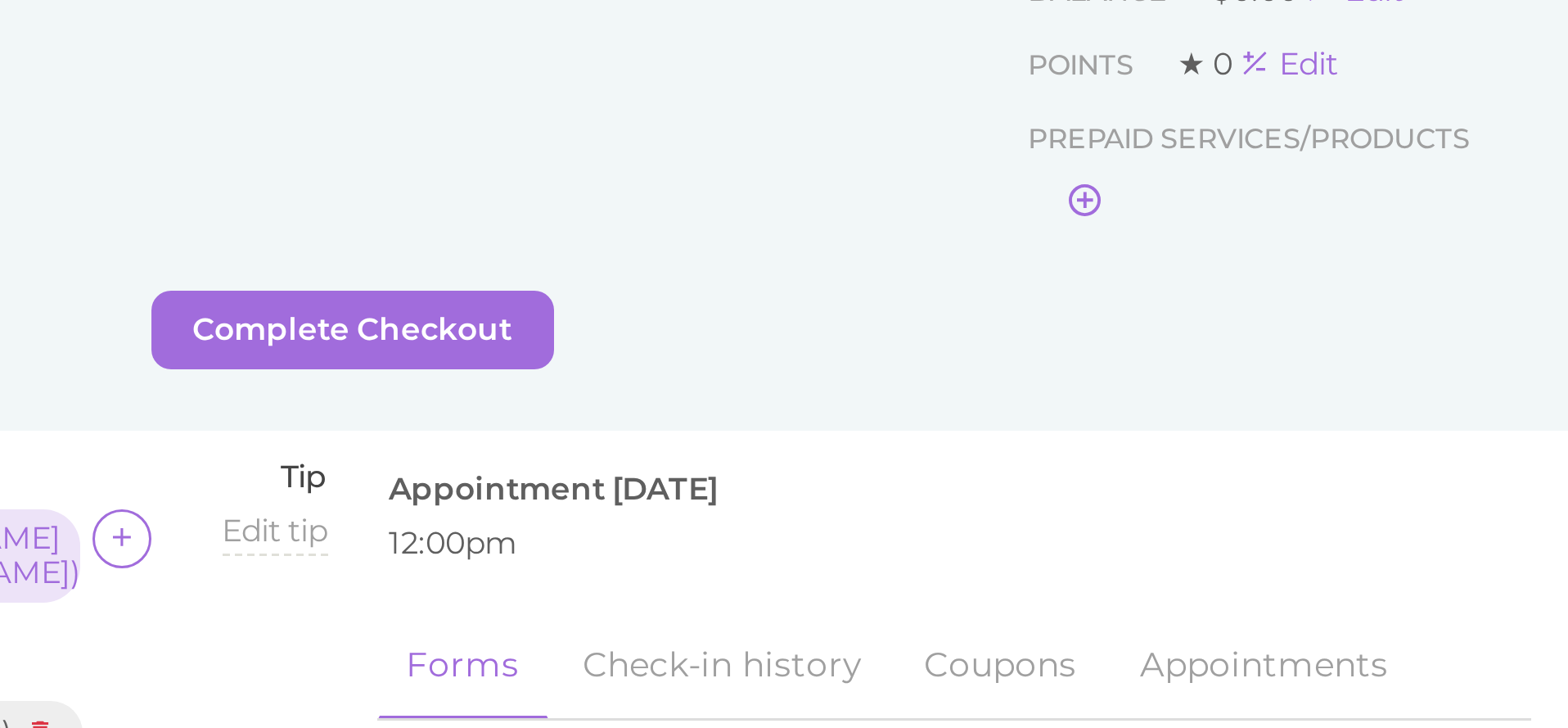
scroll to position [0, 0]
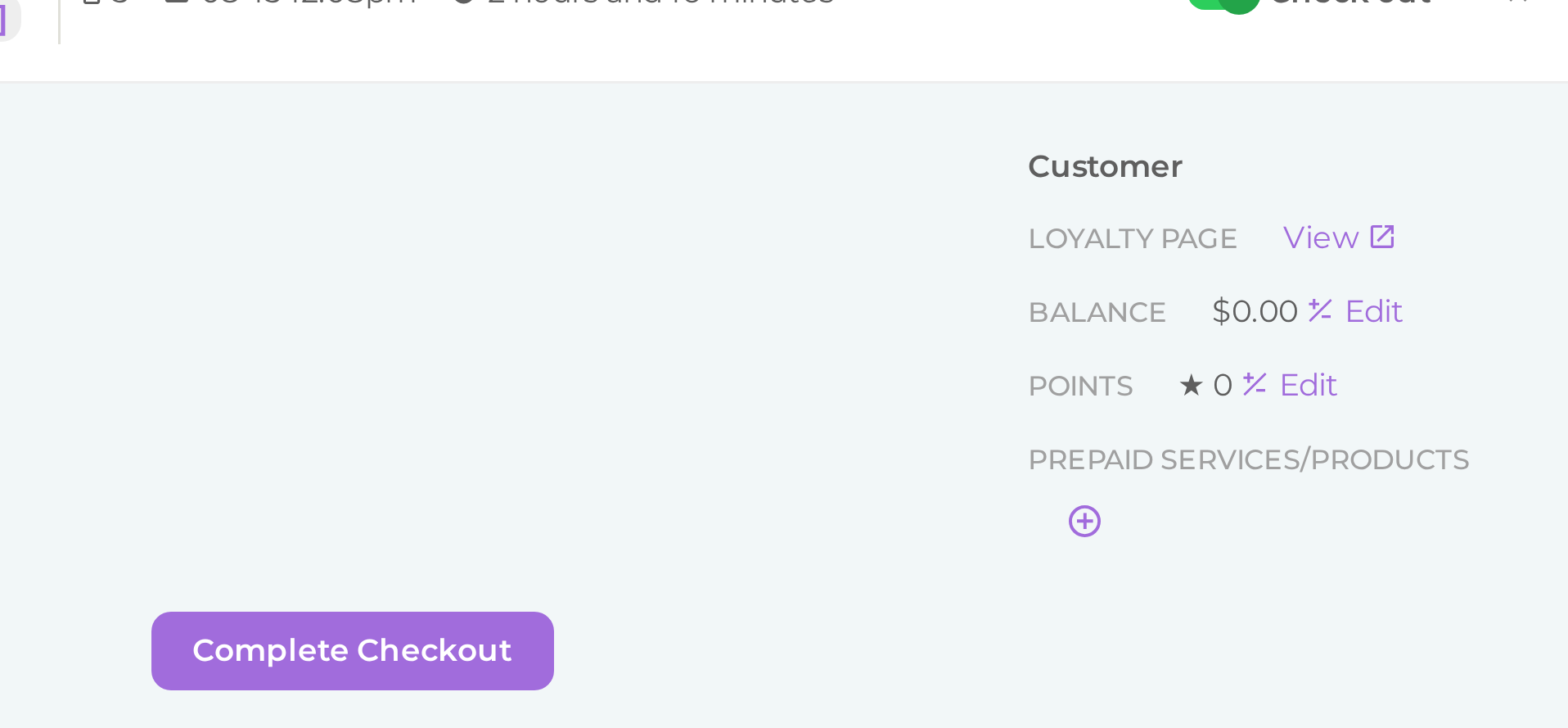
click at [1546, 17] on span "×" at bounding box center [1551, 29] width 11 height 23
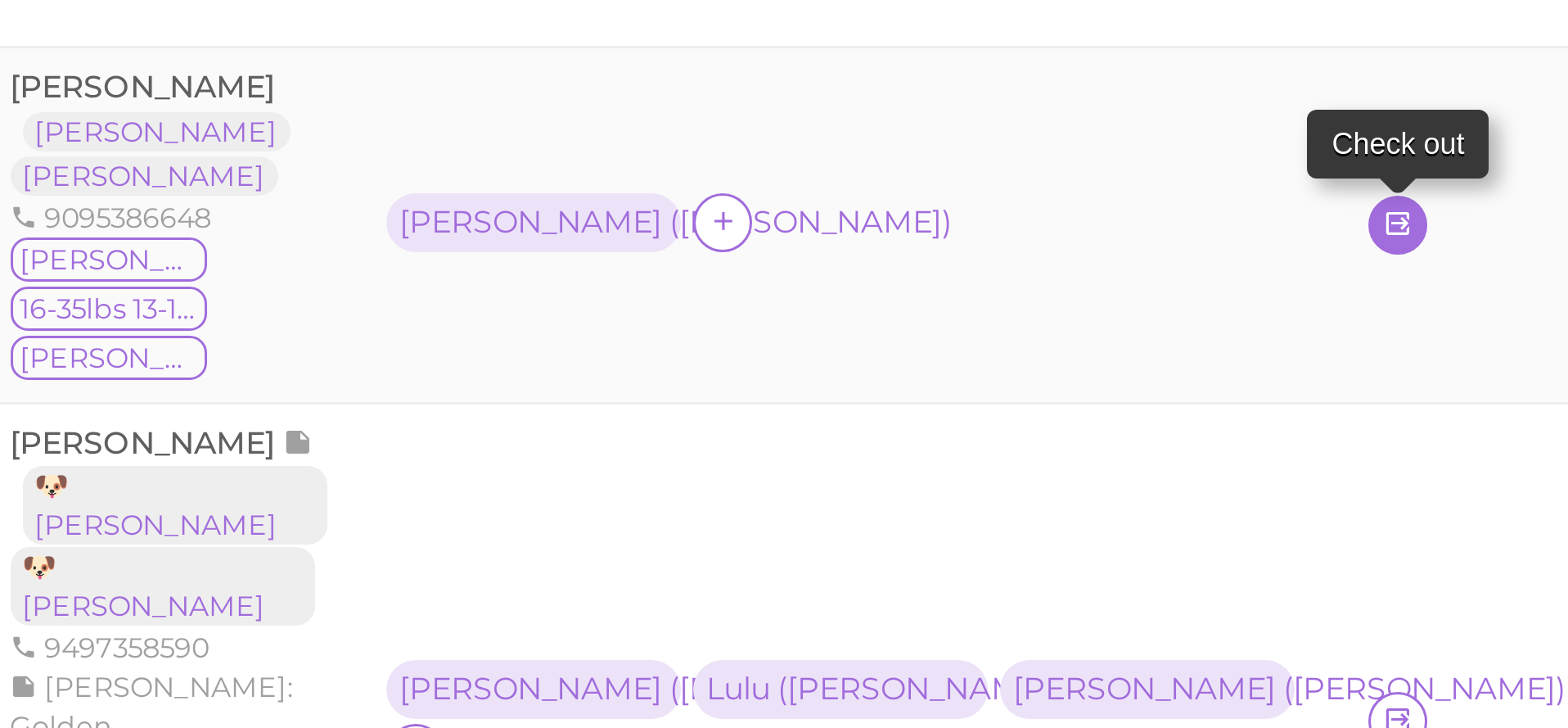
click at [944, 184] on link at bounding box center [953, 193] width 19 height 19
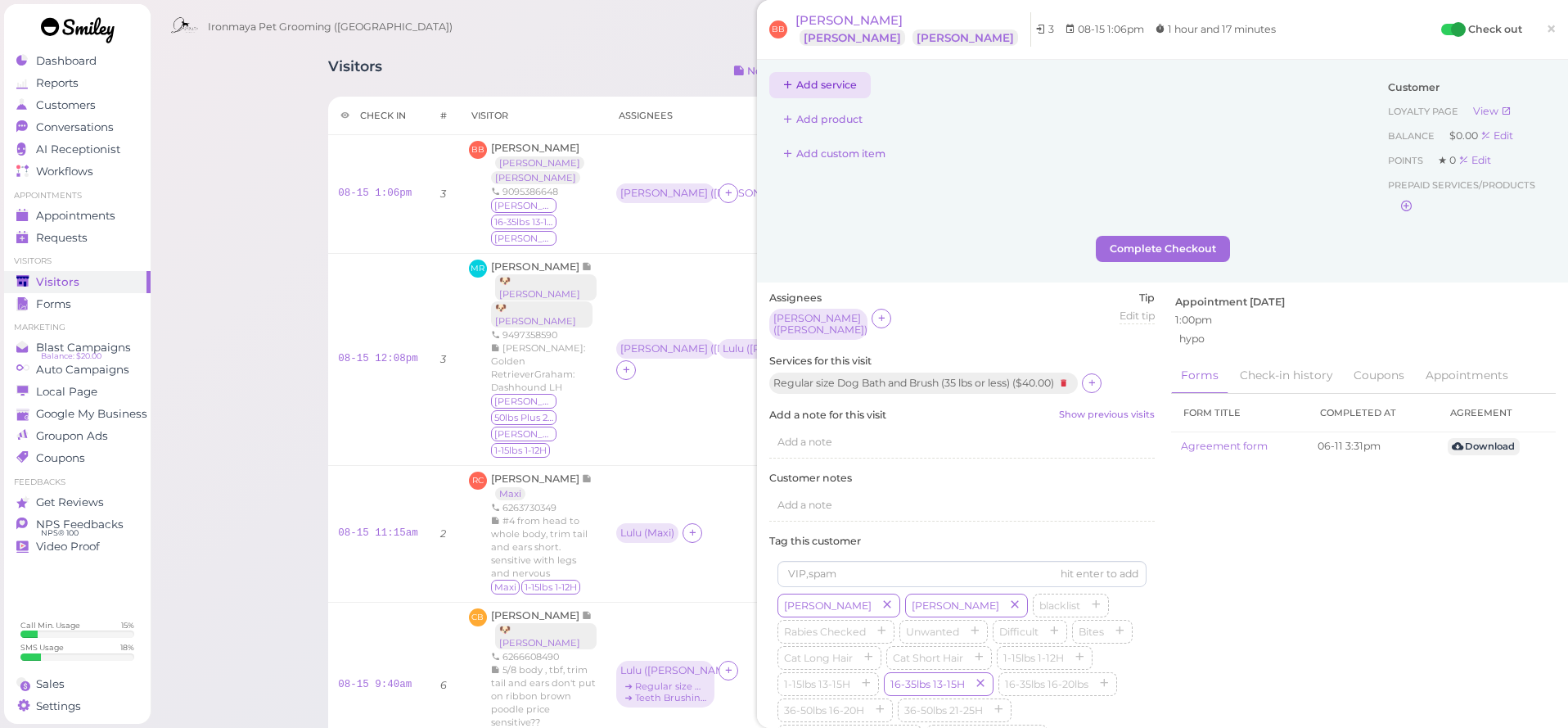
click at [824, 90] on button "Add service" at bounding box center [820, 85] width 101 height 26
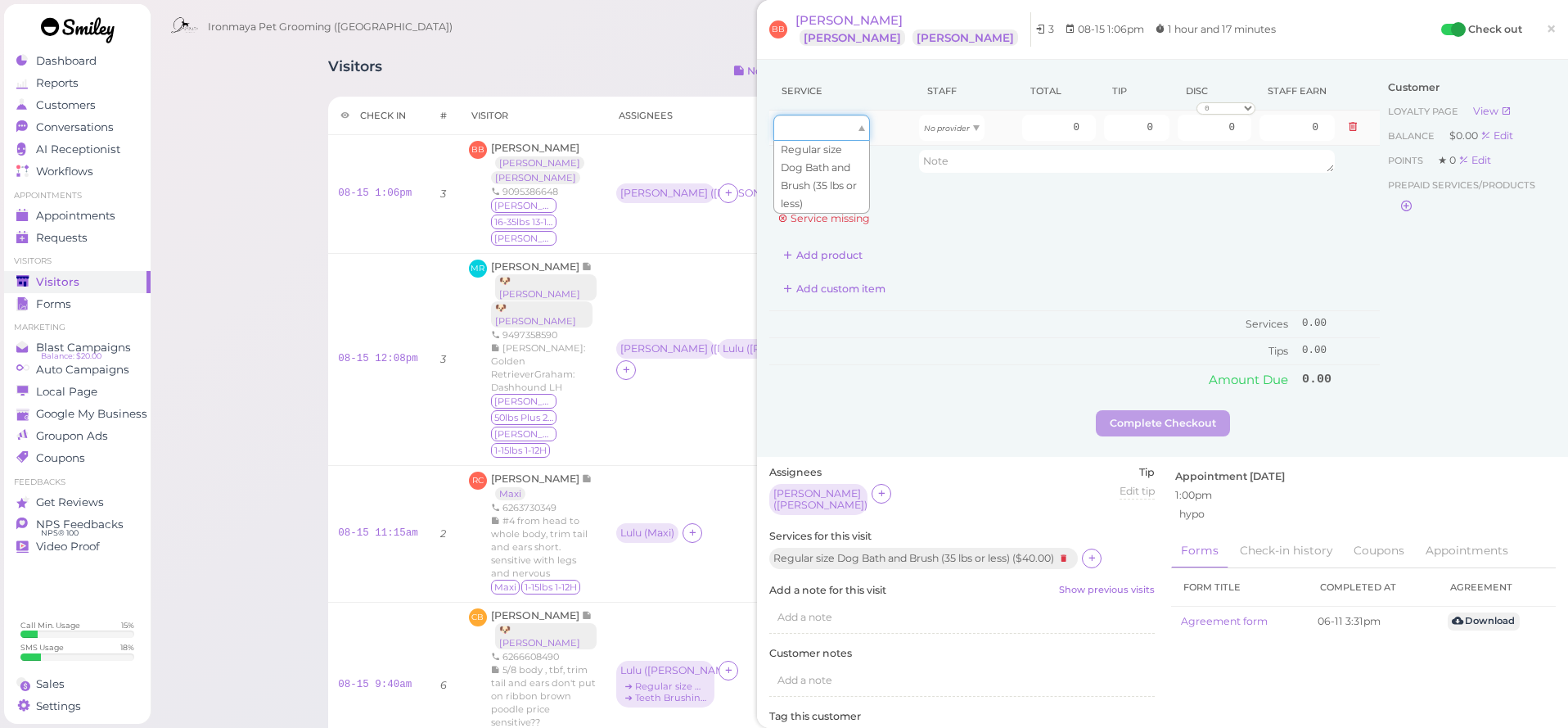
click at [840, 133] on div at bounding box center [822, 128] width 97 height 26
type input "40.00"
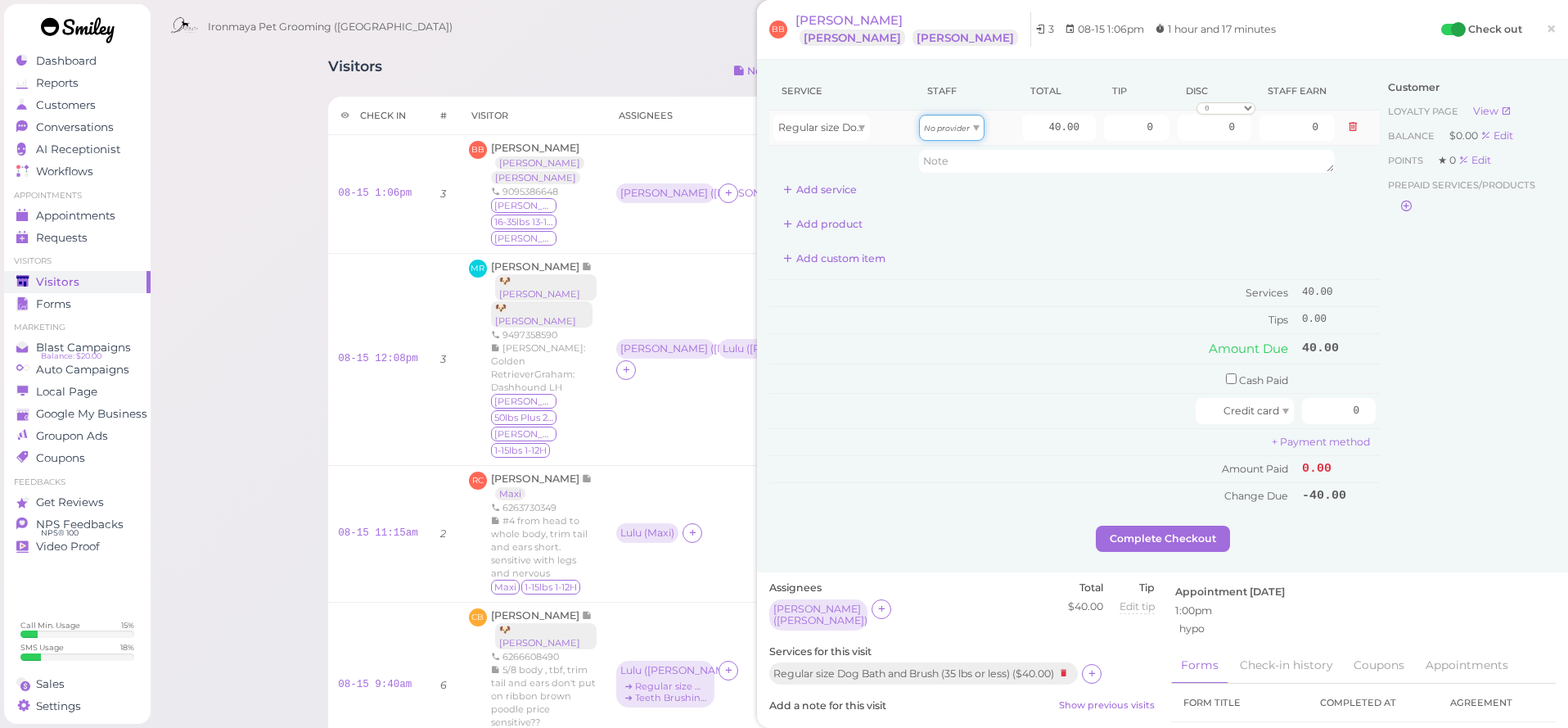
click at [966, 130] on icon "No provider" at bounding box center [947, 128] width 46 height 9
type input "17.20"
drag, startPoint x: 1026, startPoint y: 128, endPoint x: 1162, endPoint y: 144, distance: 136.9
click at [1162, 144] on tr "Regular size Dog Bath and Brush (35 lbs or less) Tiffany 40.00 0 0 0 10% off 15…" at bounding box center [1075, 128] width 611 height 35
type input "55"
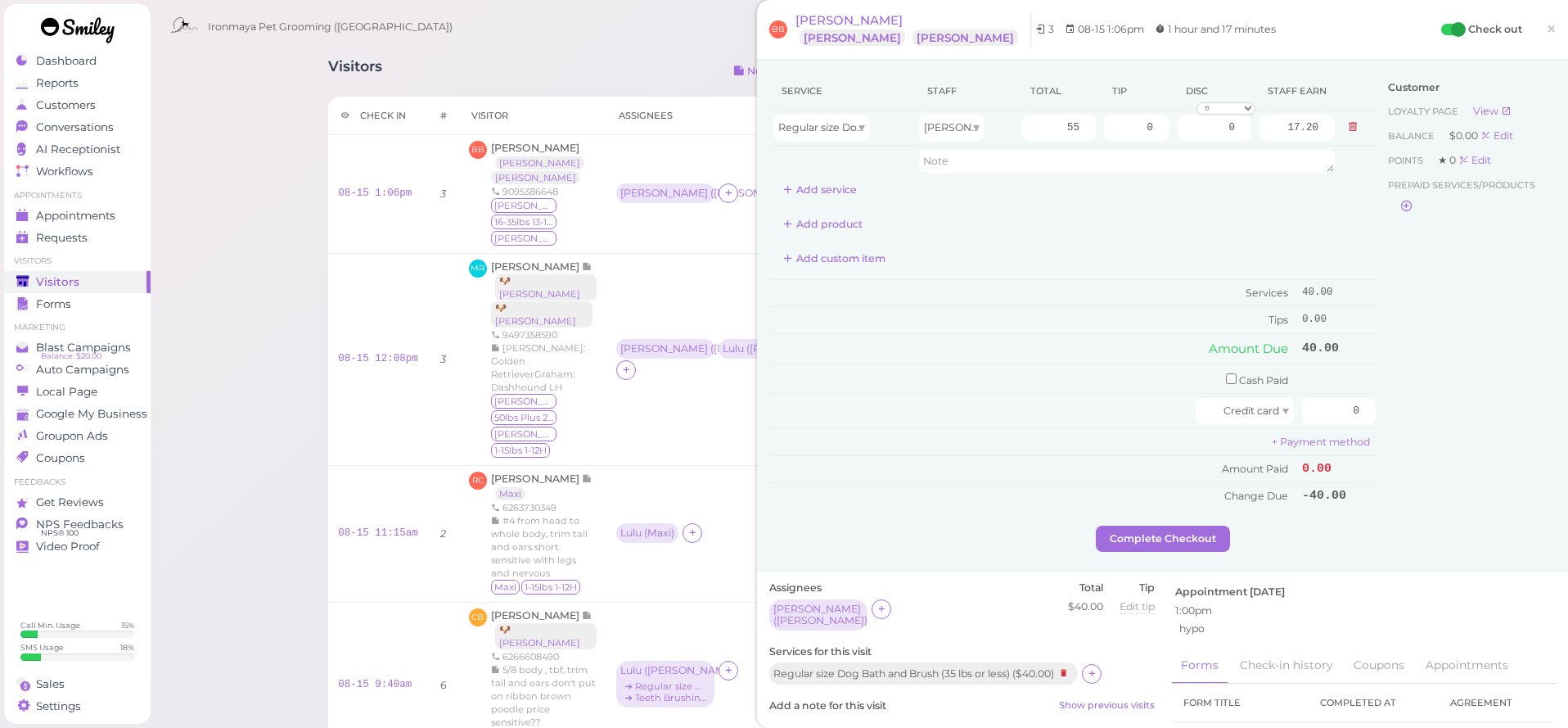
type input "23.65"
click at [1226, 216] on div "Add product" at bounding box center [1075, 224] width 611 height 26
drag, startPoint x: 1127, startPoint y: 126, endPoint x: 1221, endPoint y: 139, distance: 94.9
click at [1221, 139] on tr "Regular size Dog Bath and Brush (35 lbs or less) Tiffany 55 0 0 0 10% off 15% o…" at bounding box center [1075, 128] width 611 height 35
type input "5"
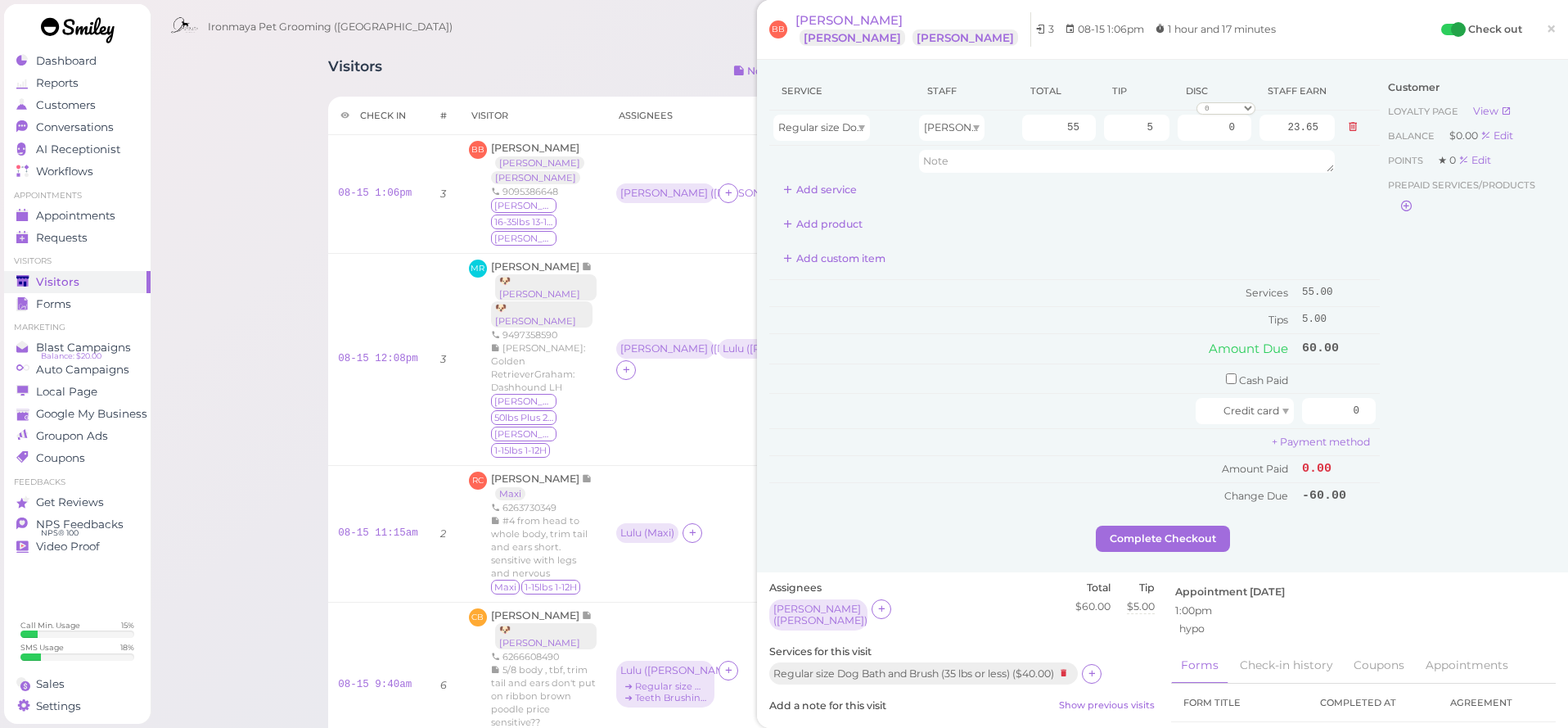
click at [1248, 274] on div "Service Staff Total Tip Disc Staff earn Regular size Dog Bath and Brush (35 lbs…" at bounding box center [1075, 290] width 611 height 437
click at [1226, 374] on input "checkbox" at bounding box center [1231, 379] width 11 height 11
checkbox input "true"
drag, startPoint x: 1314, startPoint y: 380, endPoint x: 1464, endPoint y: 383, distance: 150.0
click at [1464, 383] on div "Service Staff Total Tip Disc Staff earn Regular size Dog Bath and Brush (35 lbs…" at bounding box center [1162, 301] width 787 height 458
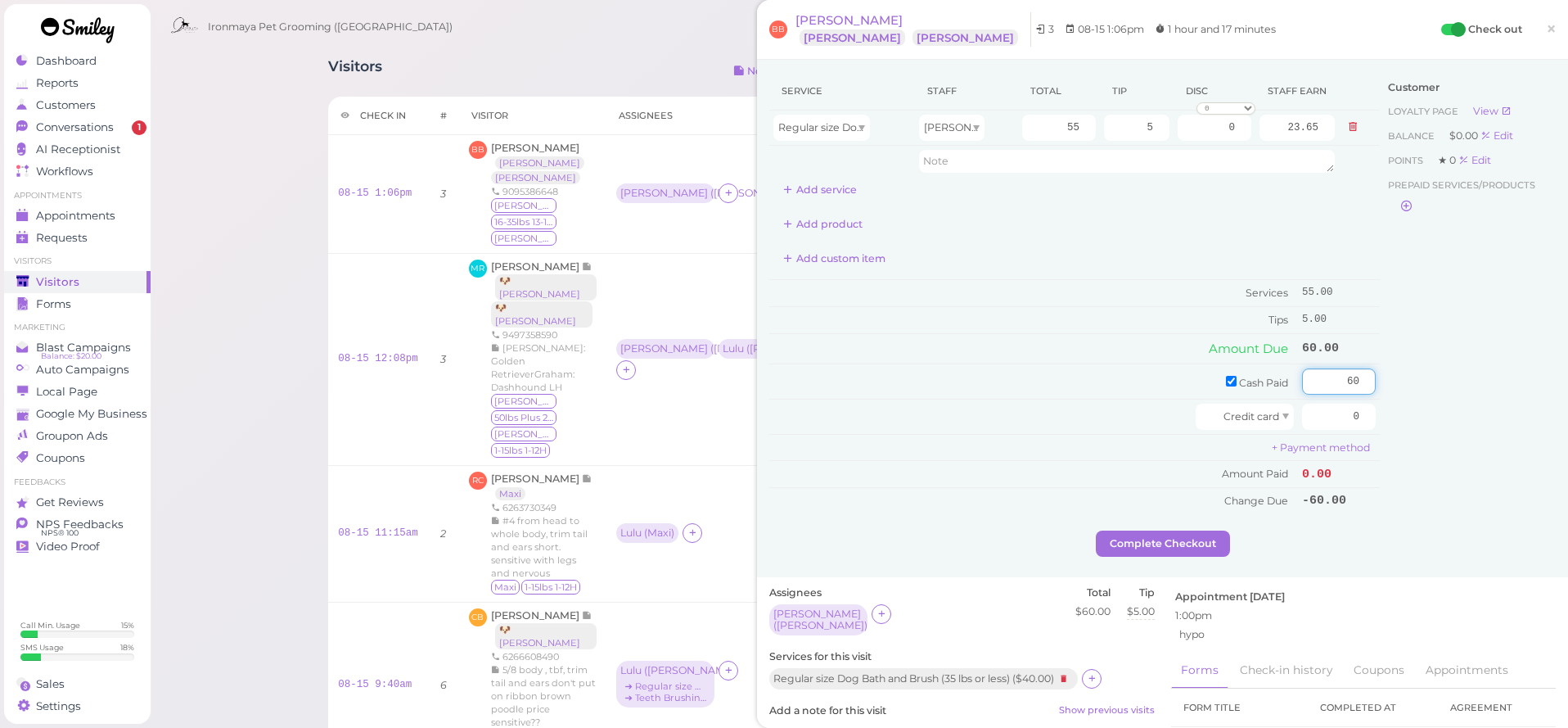
drag, startPoint x: 1342, startPoint y: 377, endPoint x: 1406, endPoint y: 386, distance: 64.6
click at [1406, 386] on div "Service Staff Total Tip Disc Staff earn Regular size Dog Bath and Brush (35 lbs…" at bounding box center [1162, 301] width 787 height 458
type input "60"
drag, startPoint x: 1139, startPoint y: 123, endPoint x: 1262, endPoint y: 133, distance: 123.4
click at [1262, 133] on tr "Regular size Dog Bath and Brush (35 lbs or less) Tiffany 55 5 0 0 10% off 15% o…" at bounding box center [1075, 128] width 611 height 35
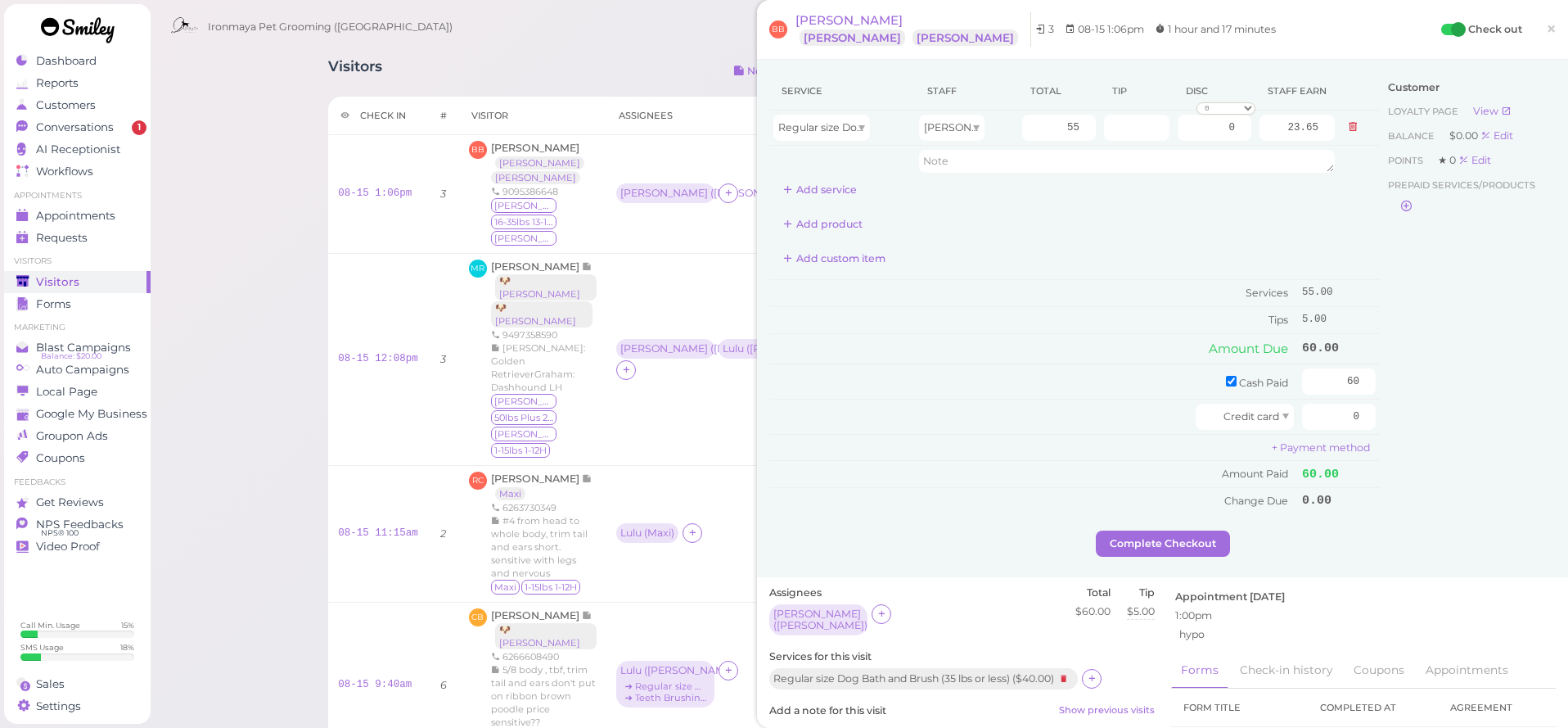
click at [1434, 217] on div "Prepaid services/products" at bounding box center [1468, 198] width 159 height 42
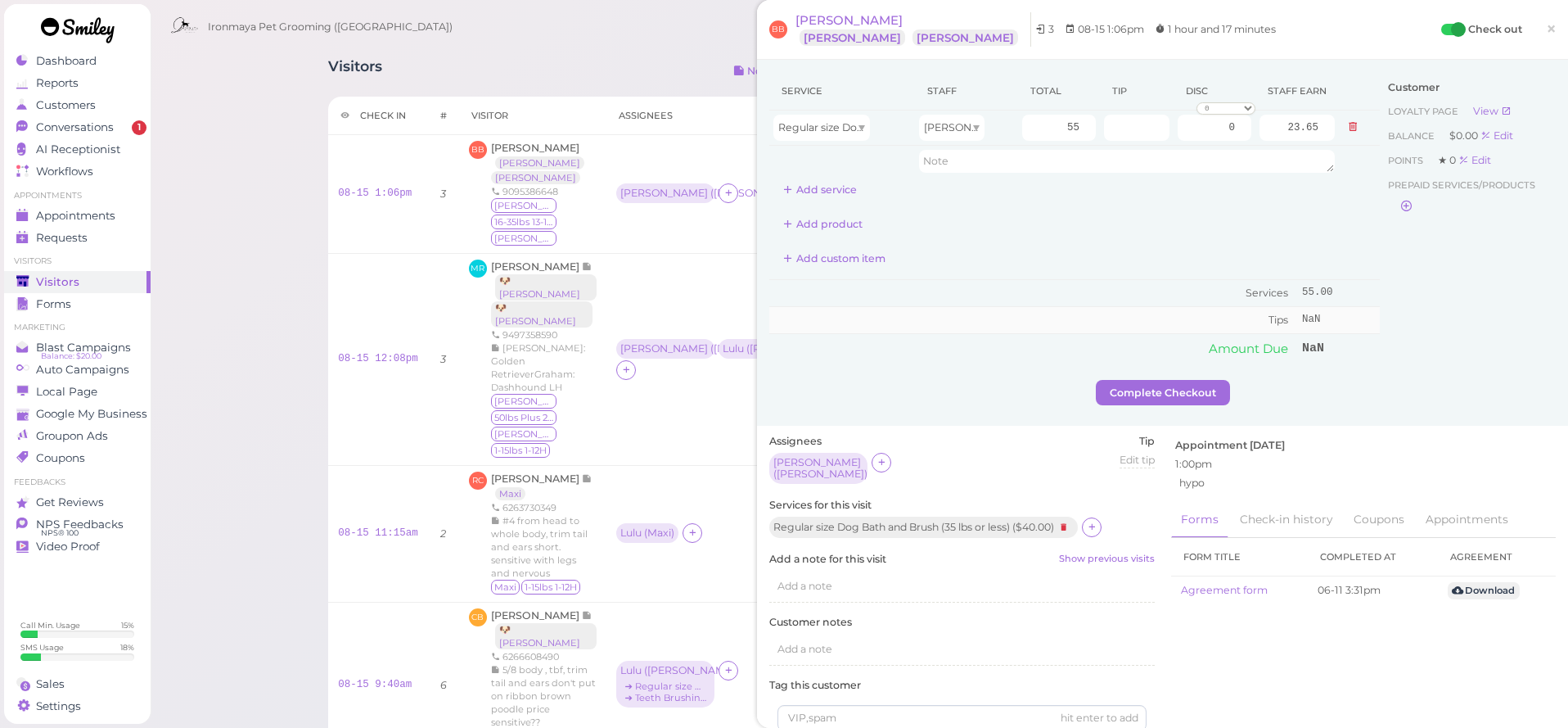
click at [1274, 318] on td "Tips" at bounding box center [1033, 320] width 529 height 26
click at [1256, 344] on span "Amount Due" at bounding box center [1249, 348] width 79 height 16
click at [1197, 383] on button "Complete Checkout" at bounding box center [1163, 393] width 134 height 26
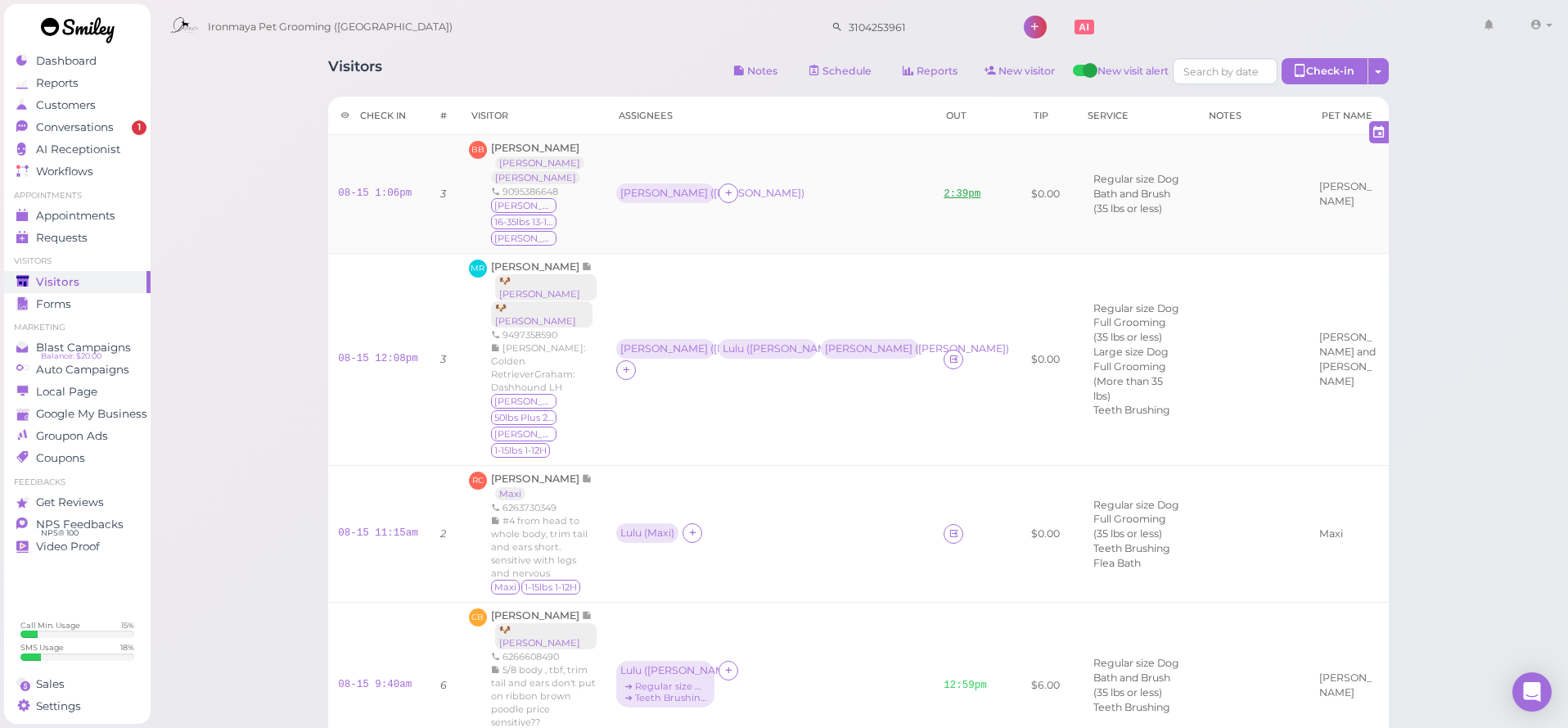
click at [944, 189] on link "2:39pm" at bounding box center [963, 194] width 37 height 11
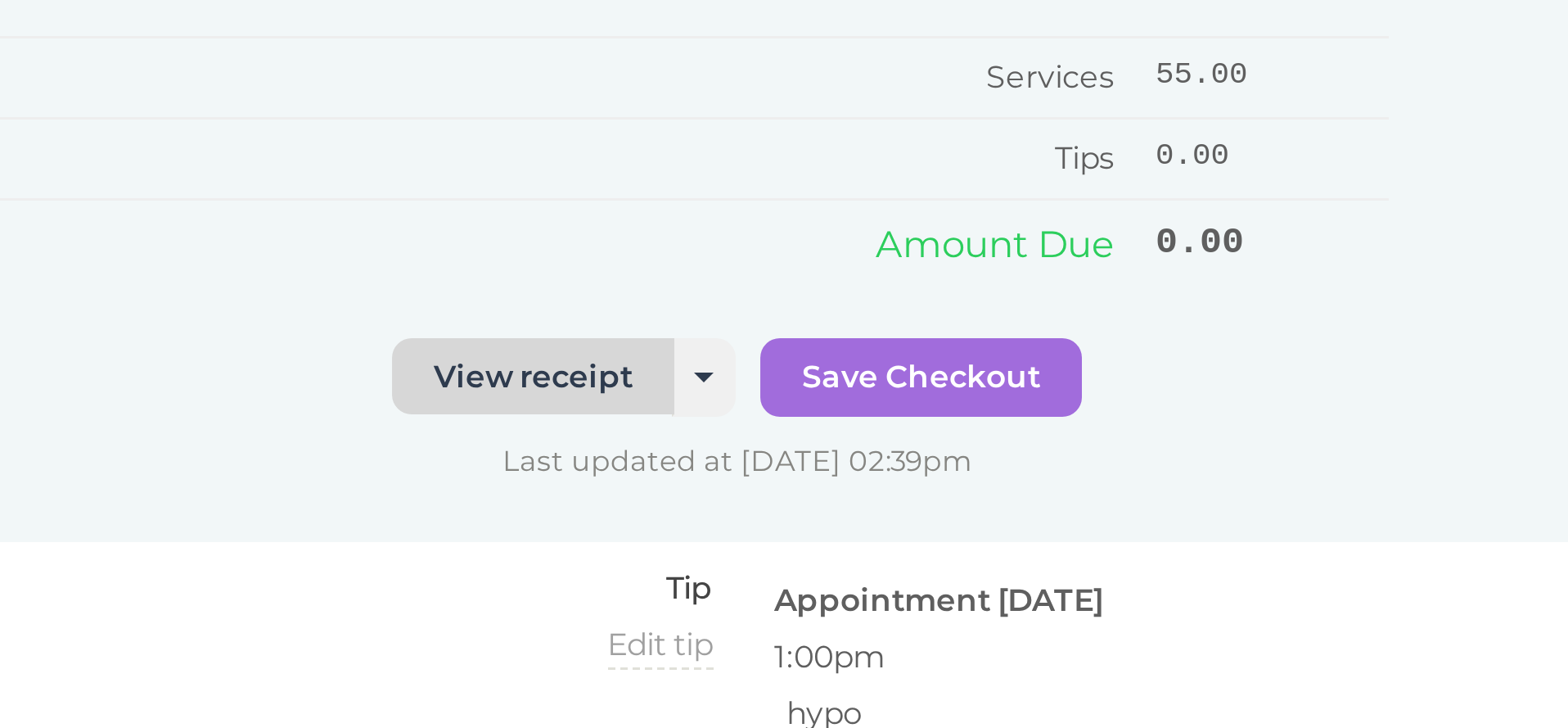
click at [1048, 249] on link "View receipt" at bounding box center [1095, 262] width 94 height 26
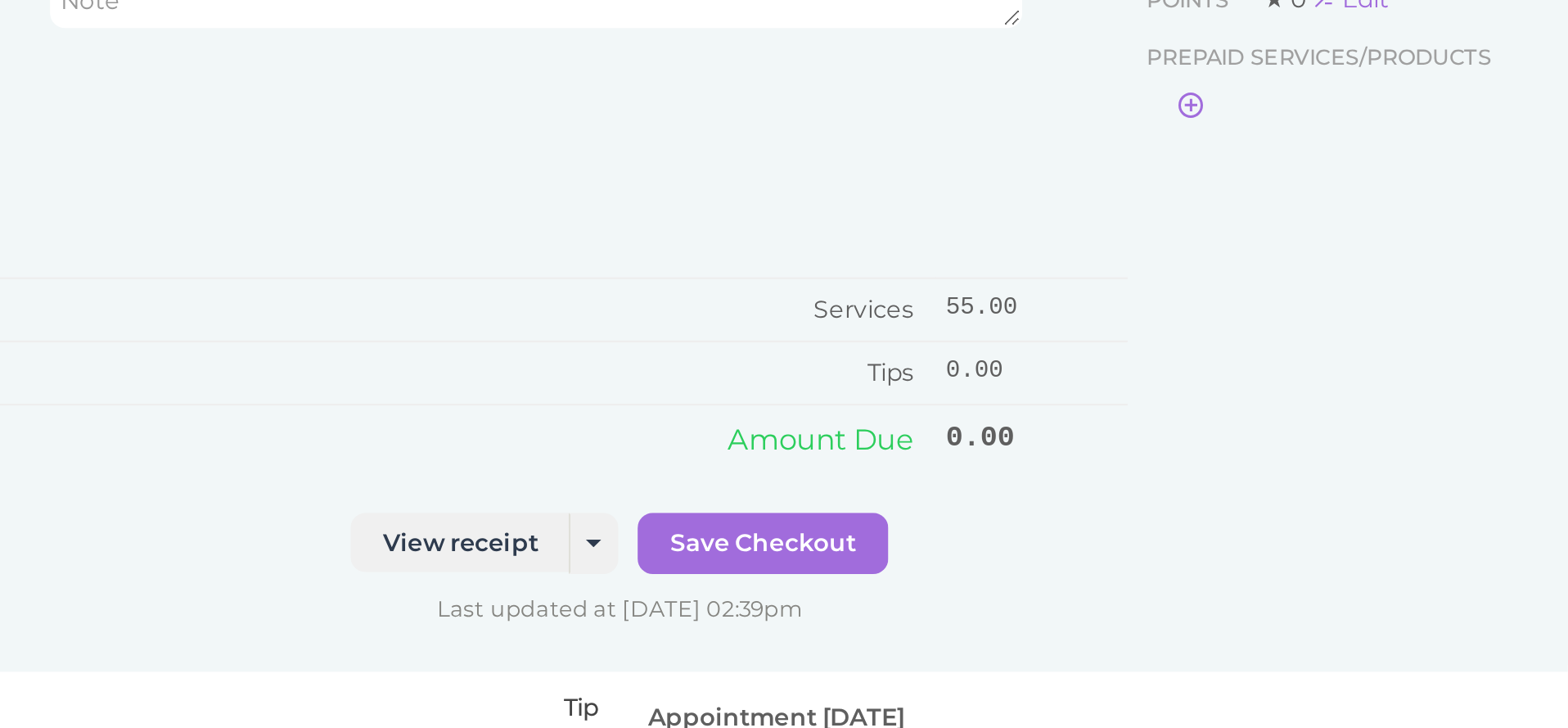
scroll to position [468, 0]
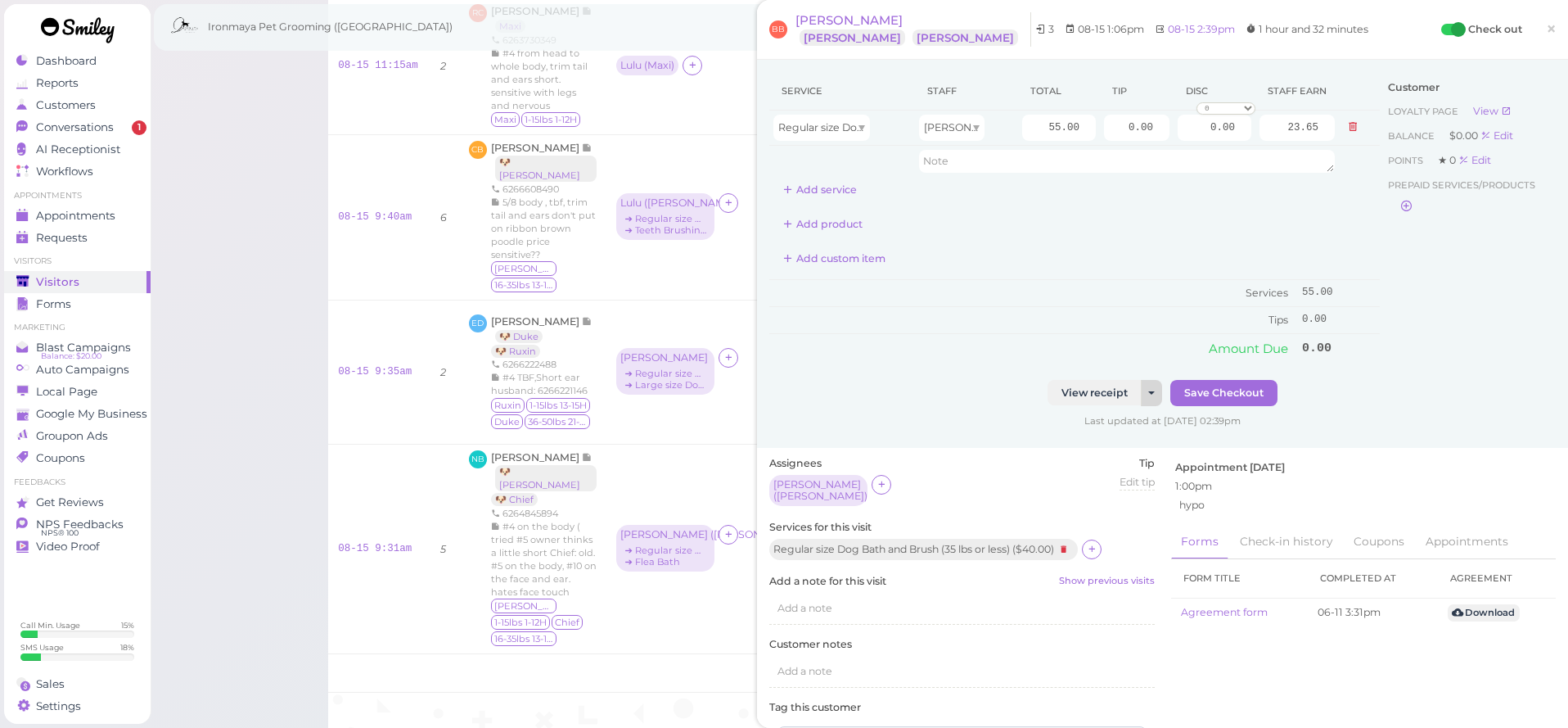
click at [1148, 384] on button "button" at bounding box center [1151, 393] width 21 height 26
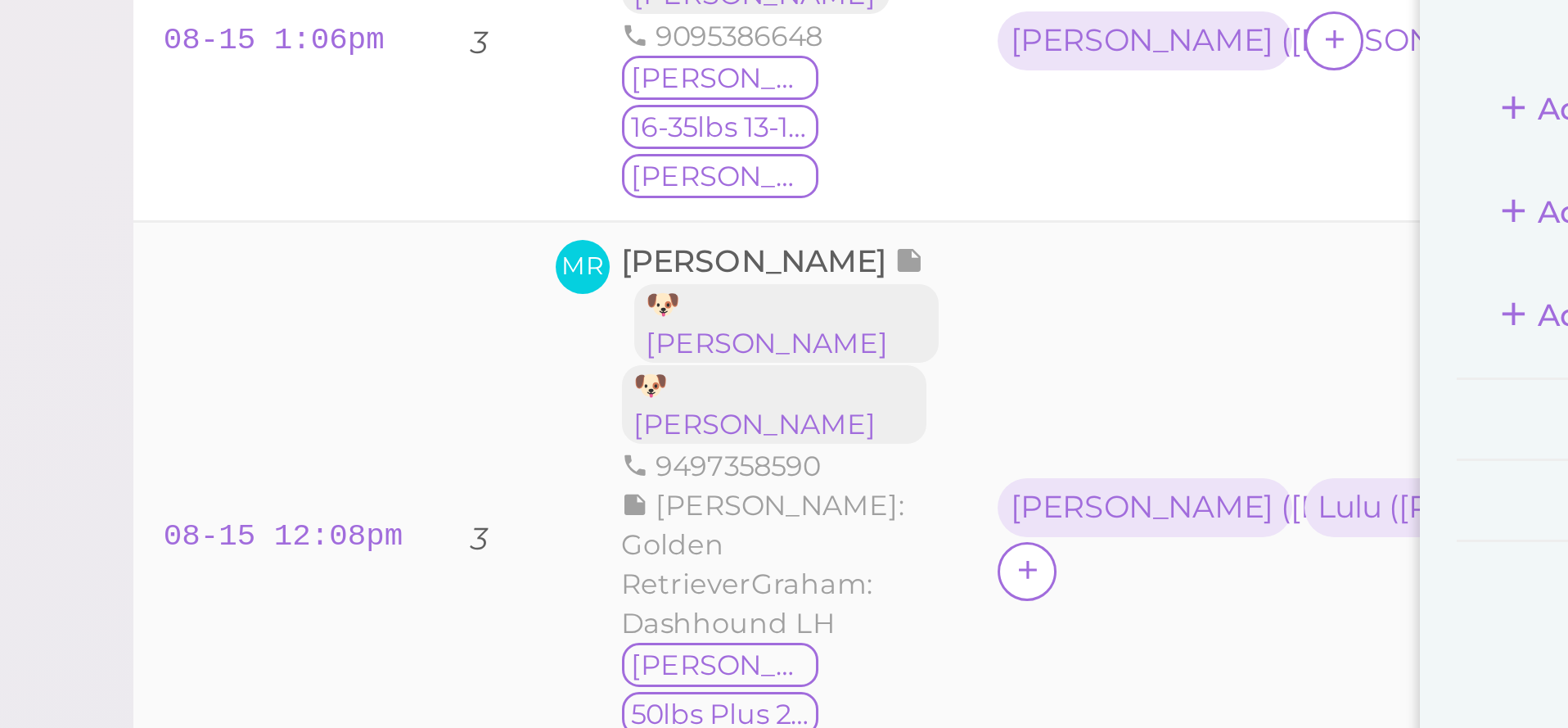
scroll to position [0, 0]
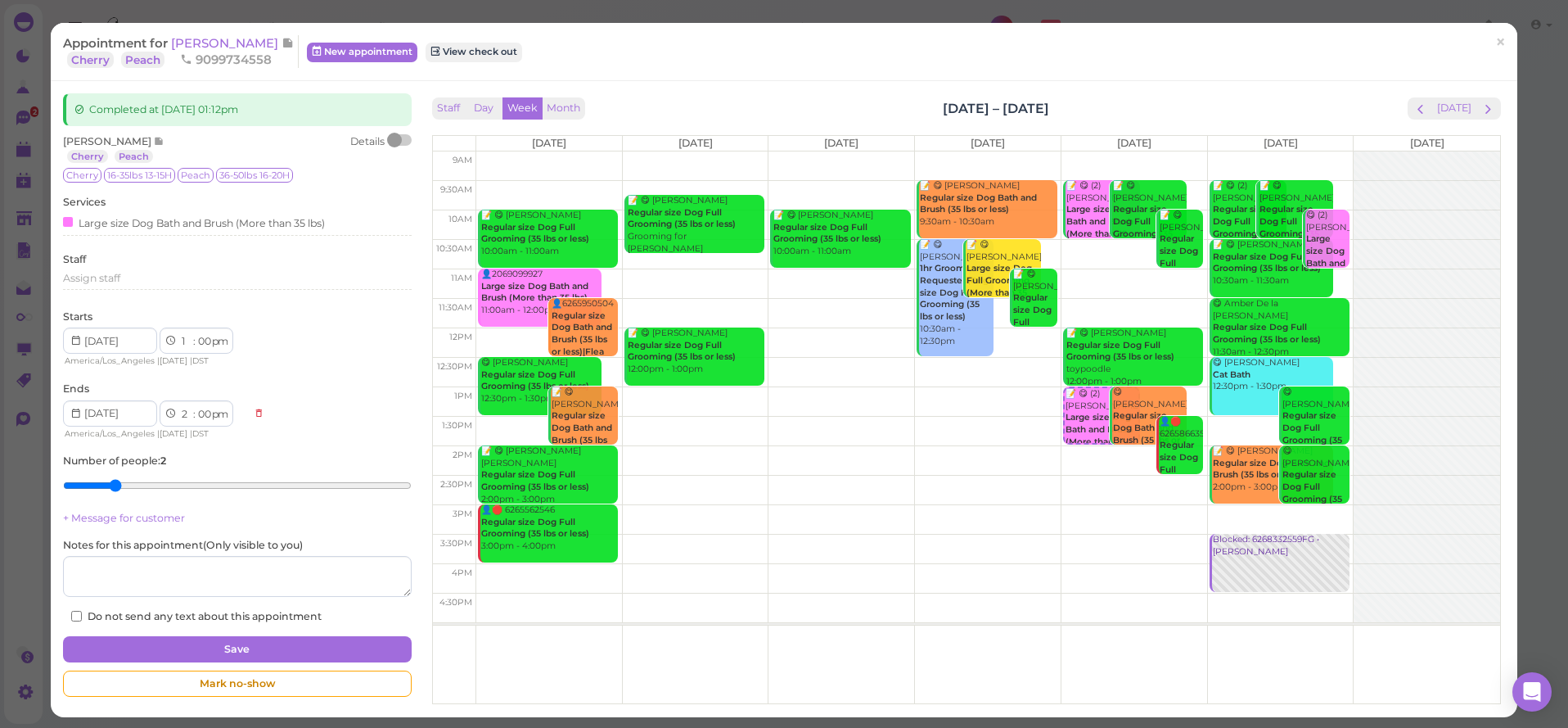
drag, startPoint x: 1506, startPoint y: 45, endPoint x: 1297, endPoint y: 36, distance: 209.2
click at [1506, 45] on span "×" at bounding box center [1501, 42] width 11 height 23
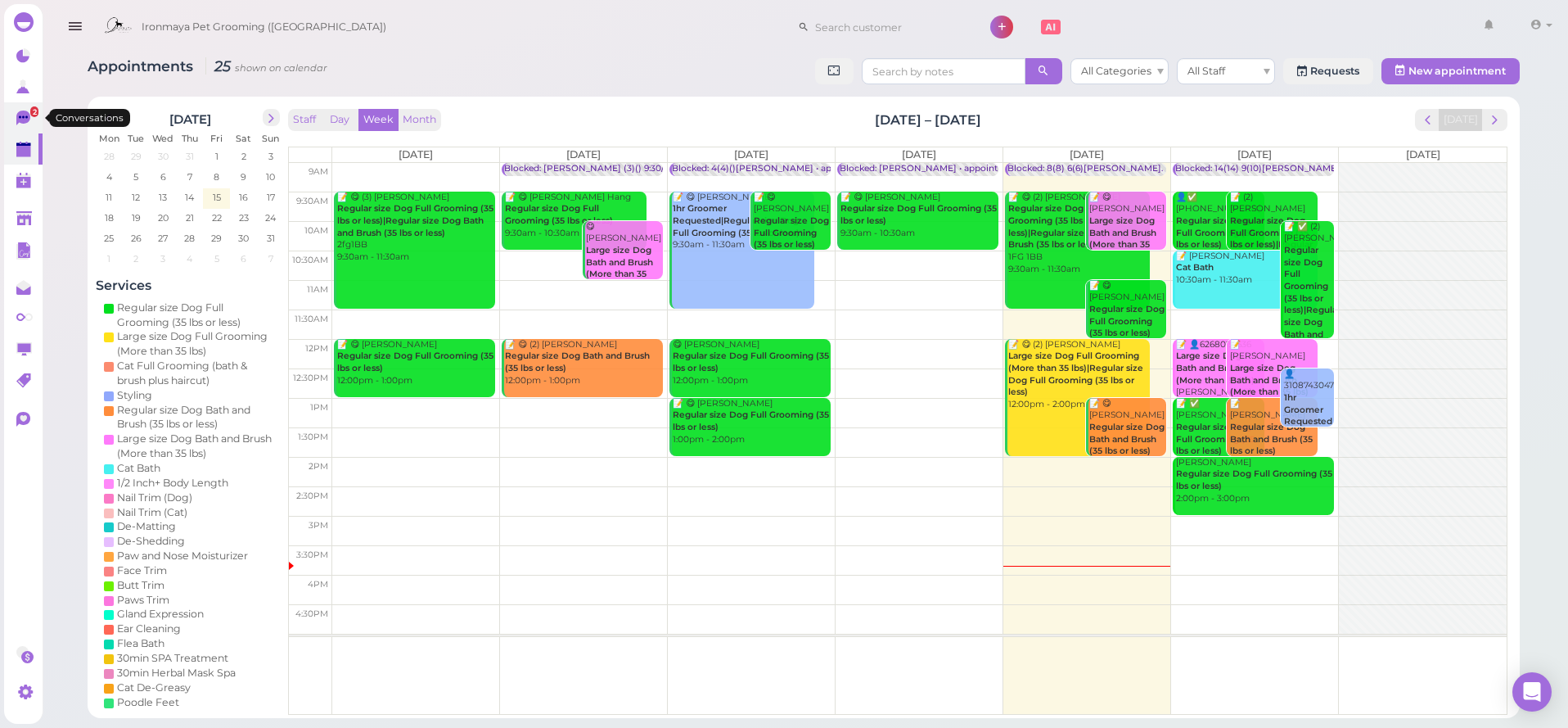
click at [37, 111] on span "2" at bounding box center [34, 112] width 8 height 11
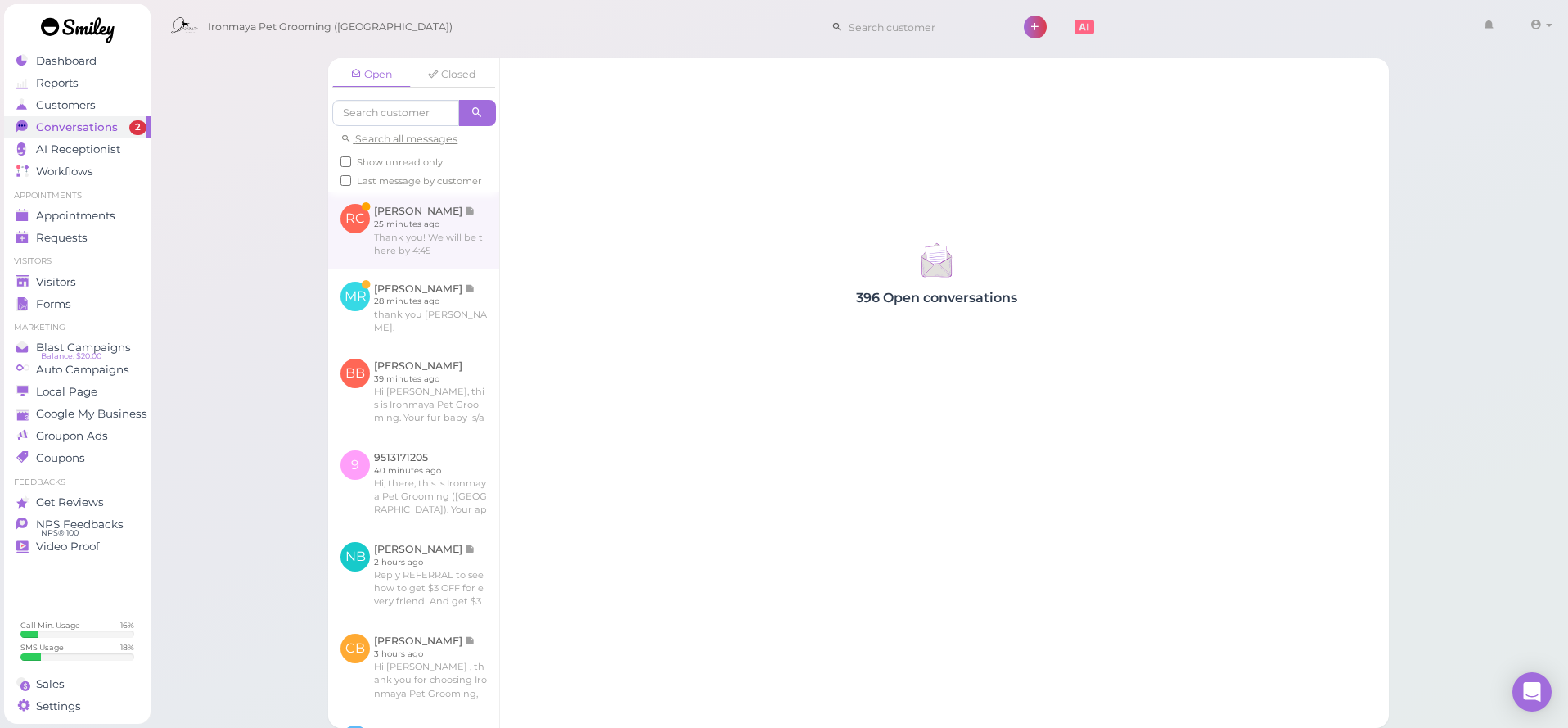
click at [420, 259] on link at bounding box center [414, 230] width 171 height 77
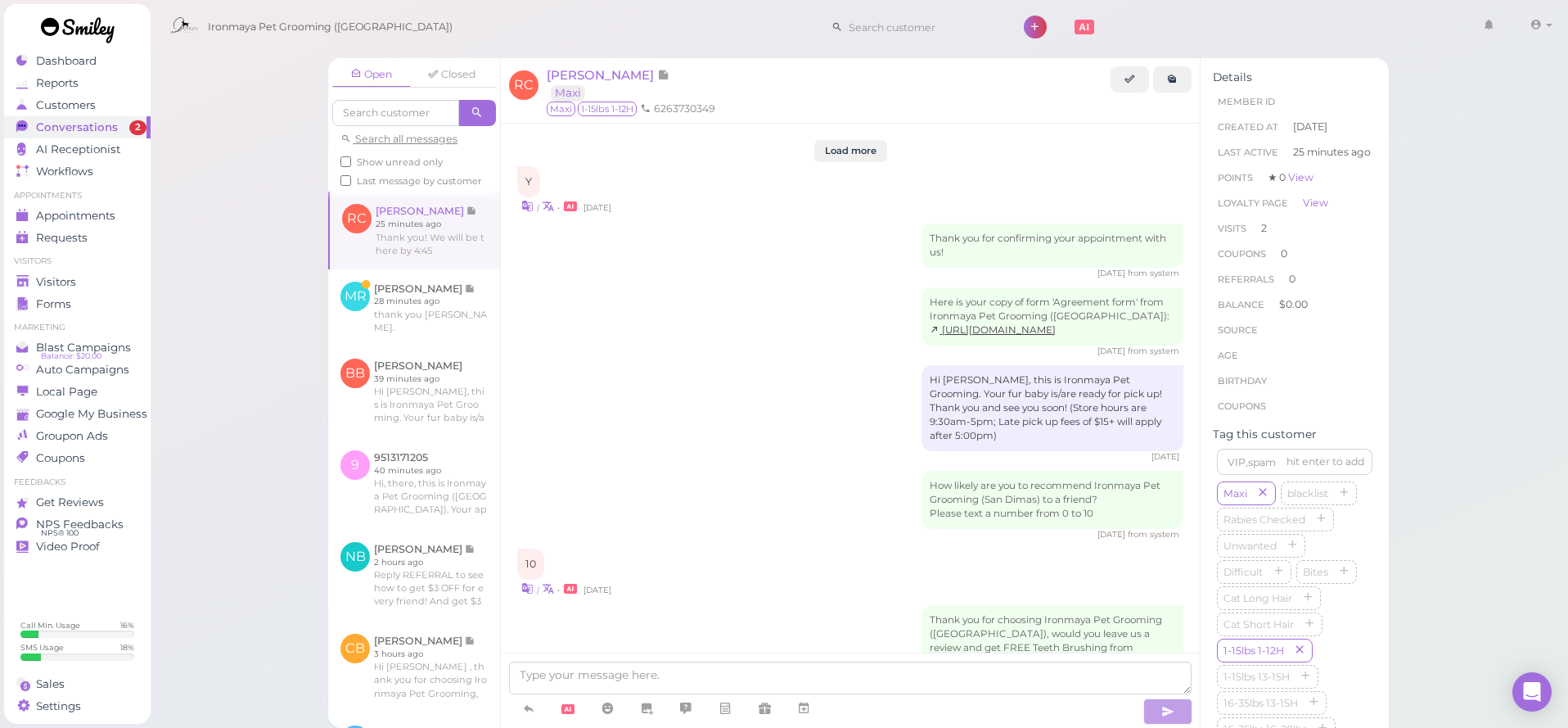
scroll to position [1563, 0]
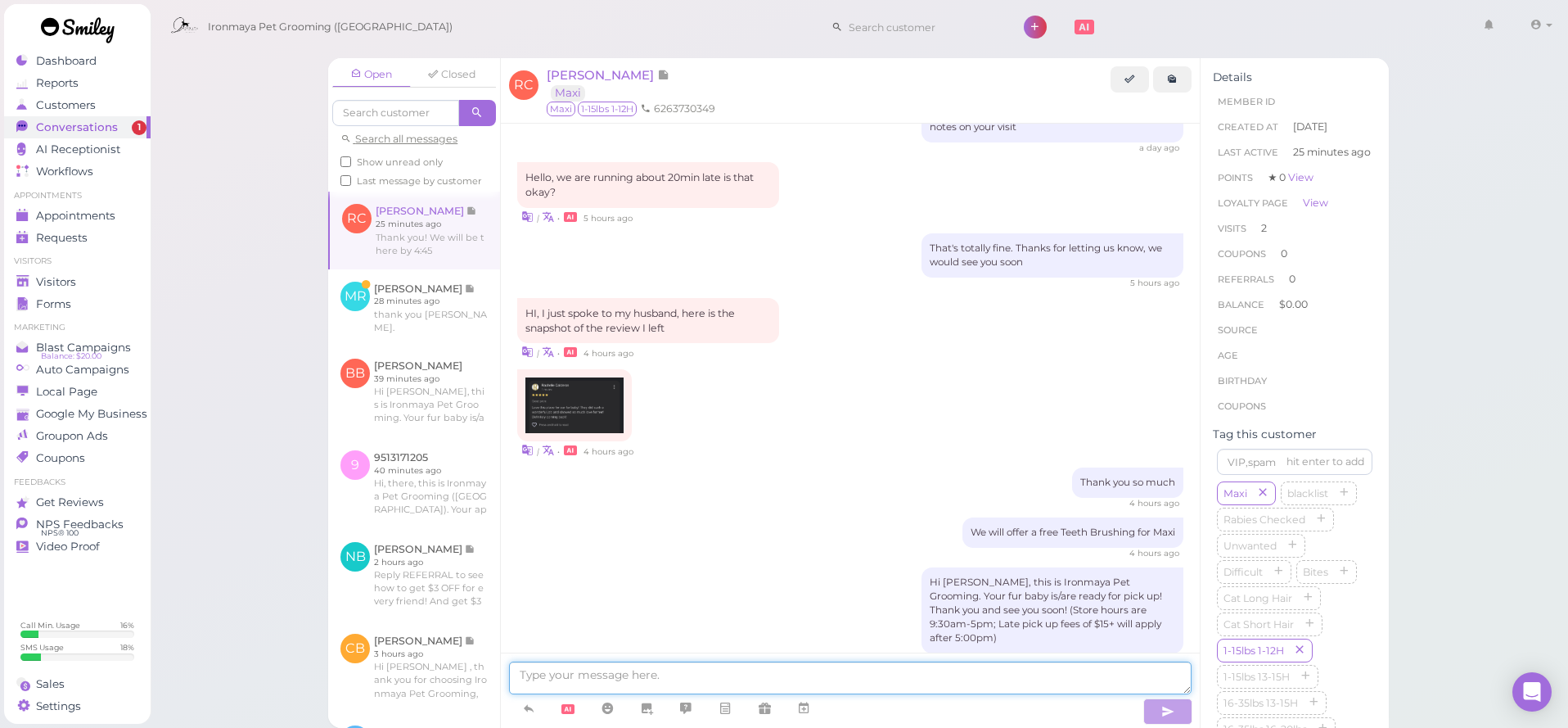
click at [889, 677] on textarea at bounding box center [850, 678] width 683 height 33
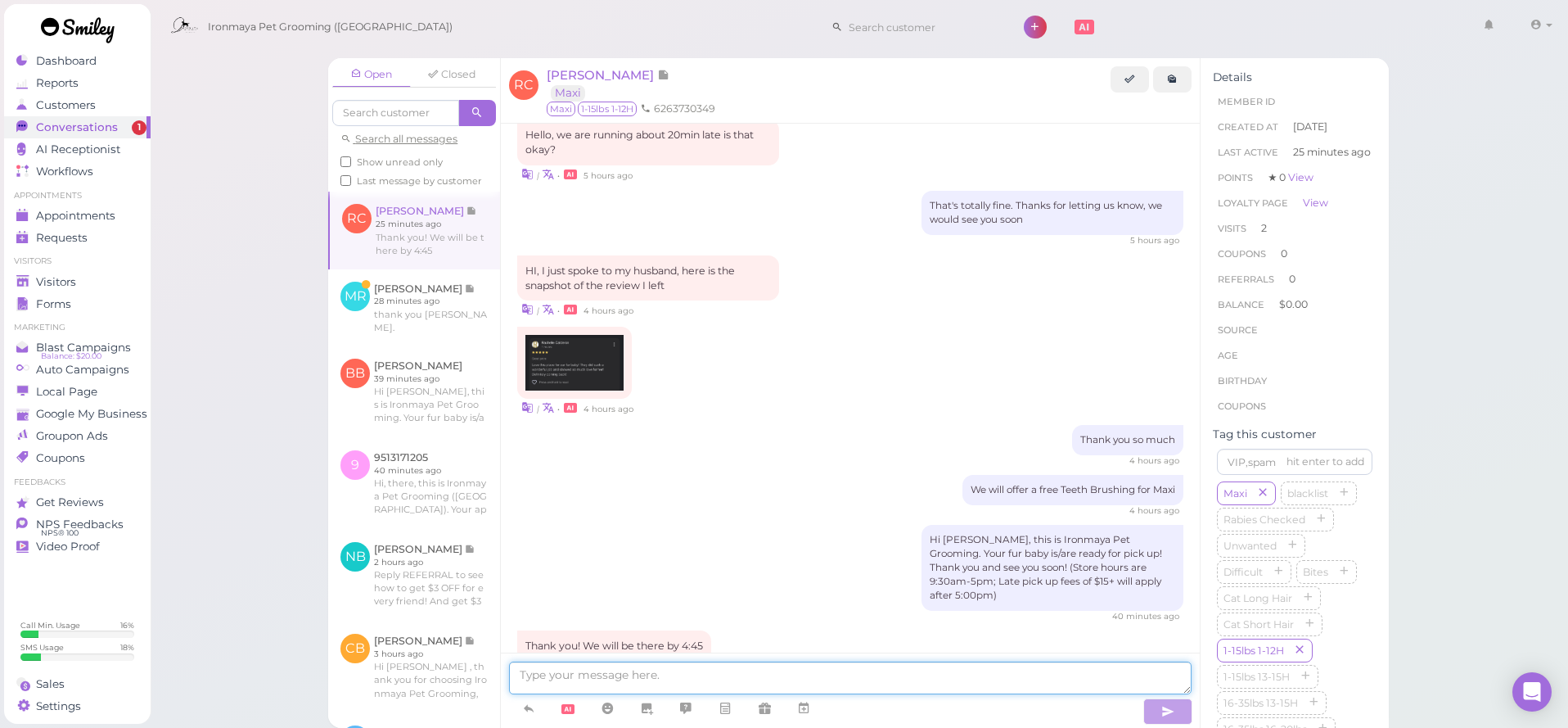
click at [766, 688] on textarea at bounding box center [850, 678] width 683 height 33
type textarea "g"
click at [774, 677] on textarea "g" at bounding box center [850, 678] width 683 height 33
type textarea "g"
type textarea "Thank you Rachelle."
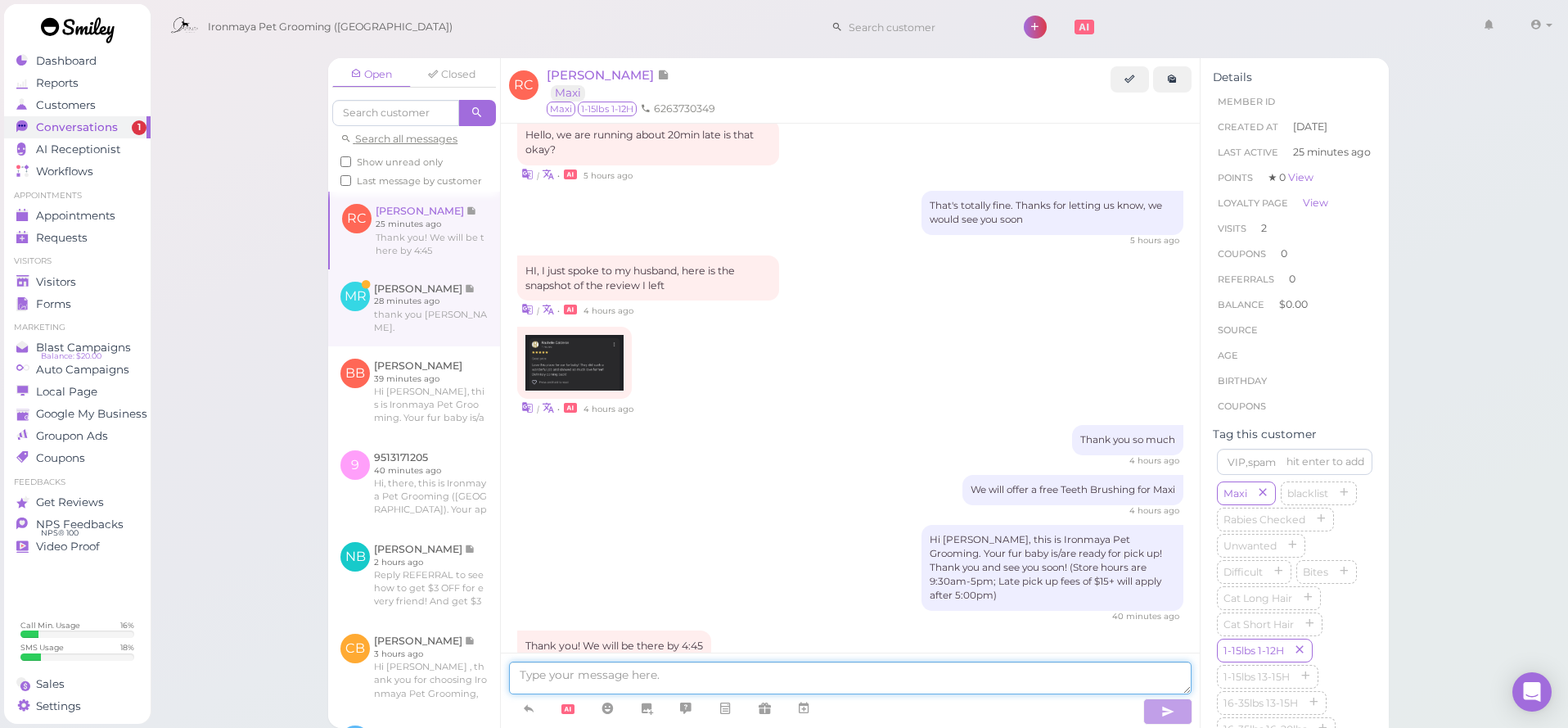
scroll to position [1643, 0]
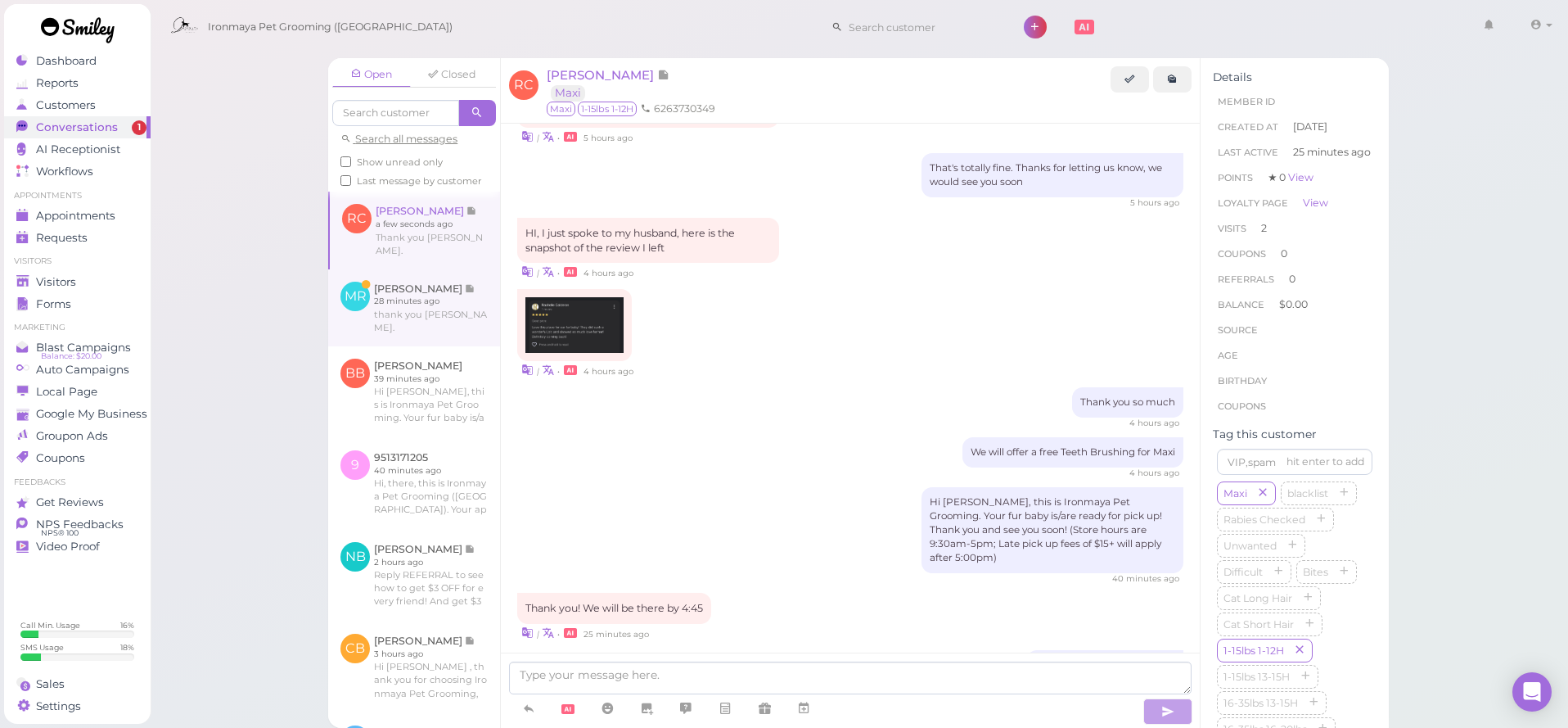
click at [452, 285] on link at bounding box center [414, 308] width 172 height 77
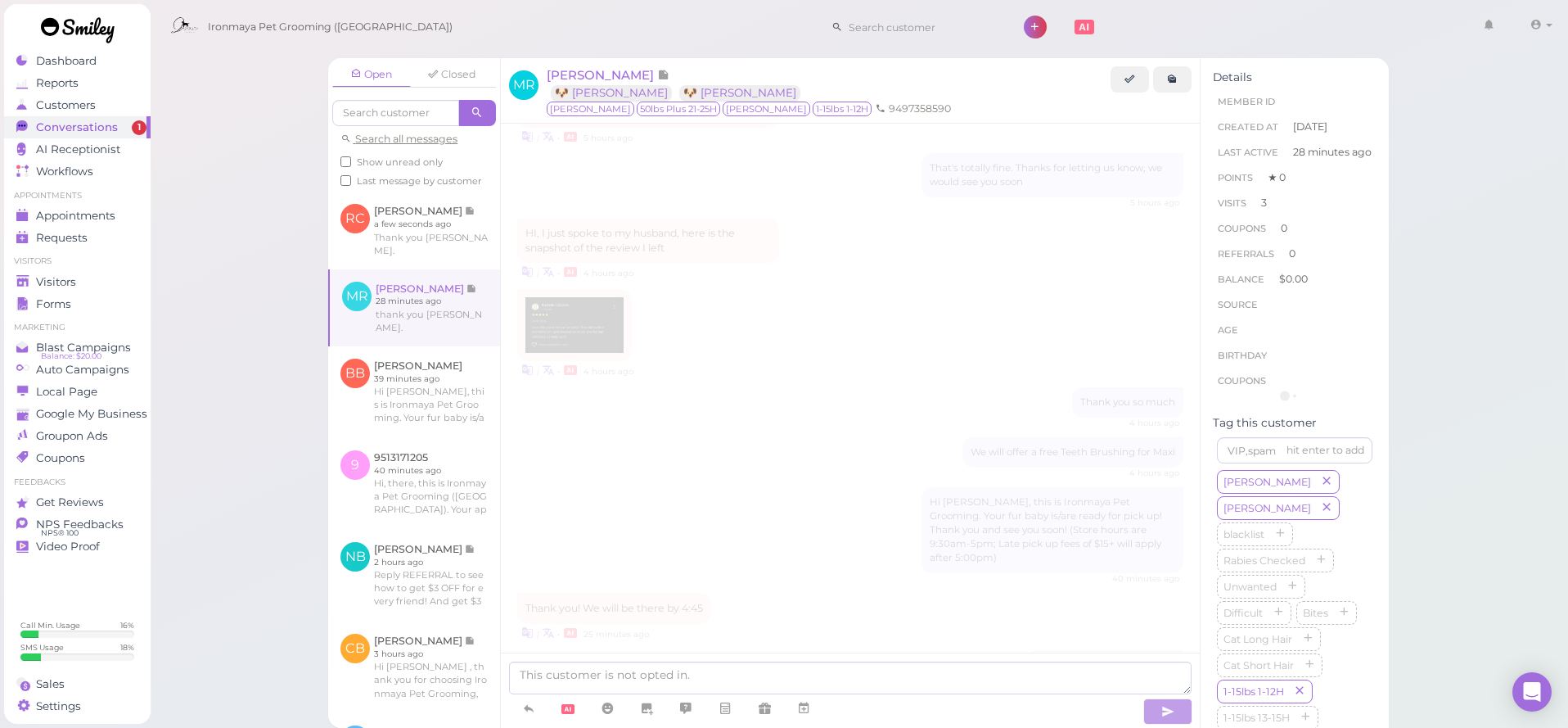
scroll to position [2027, 0]
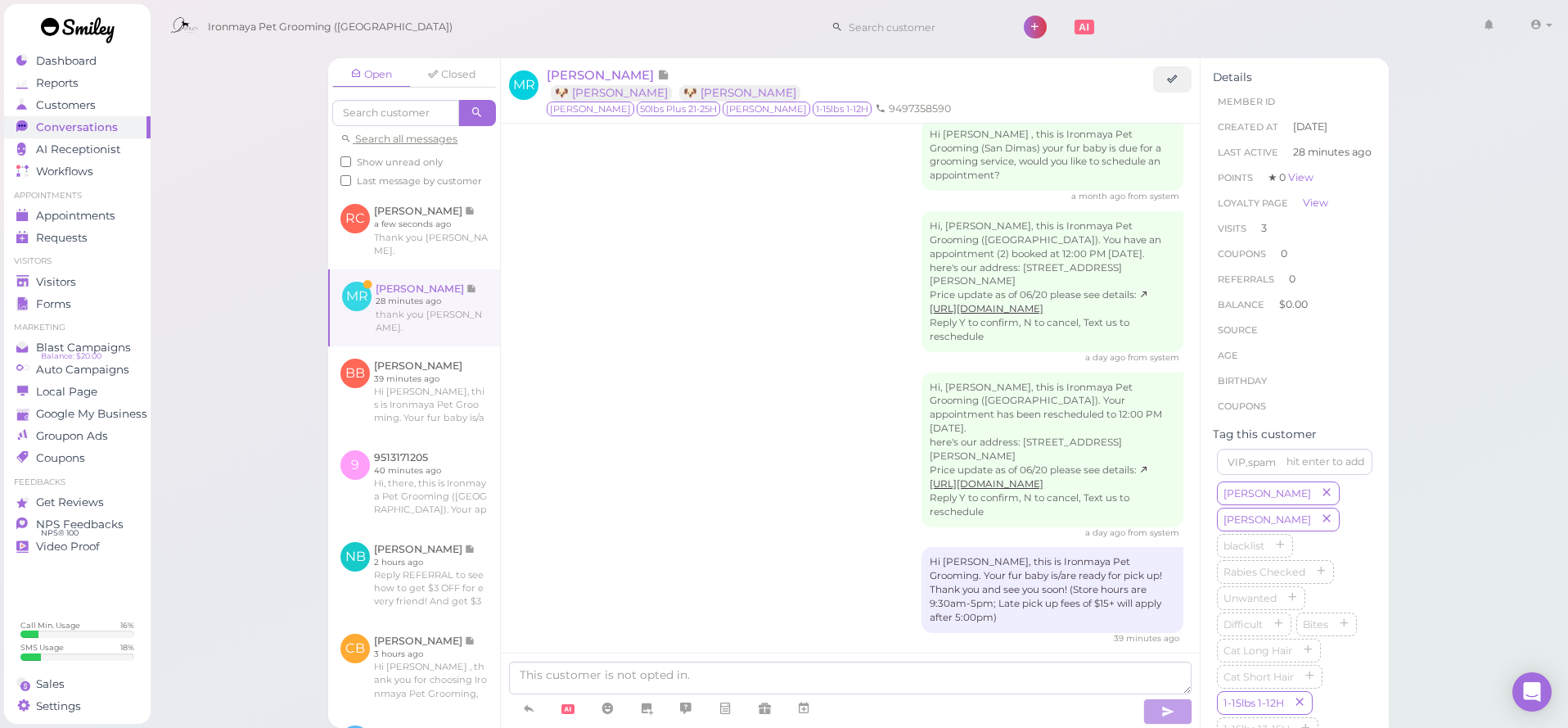
click at [450, 281] on link at bounding box center [414, 308] width 170 height 77
click at [423, 346] on link at bounding box center [414, 392] width 172 height 92
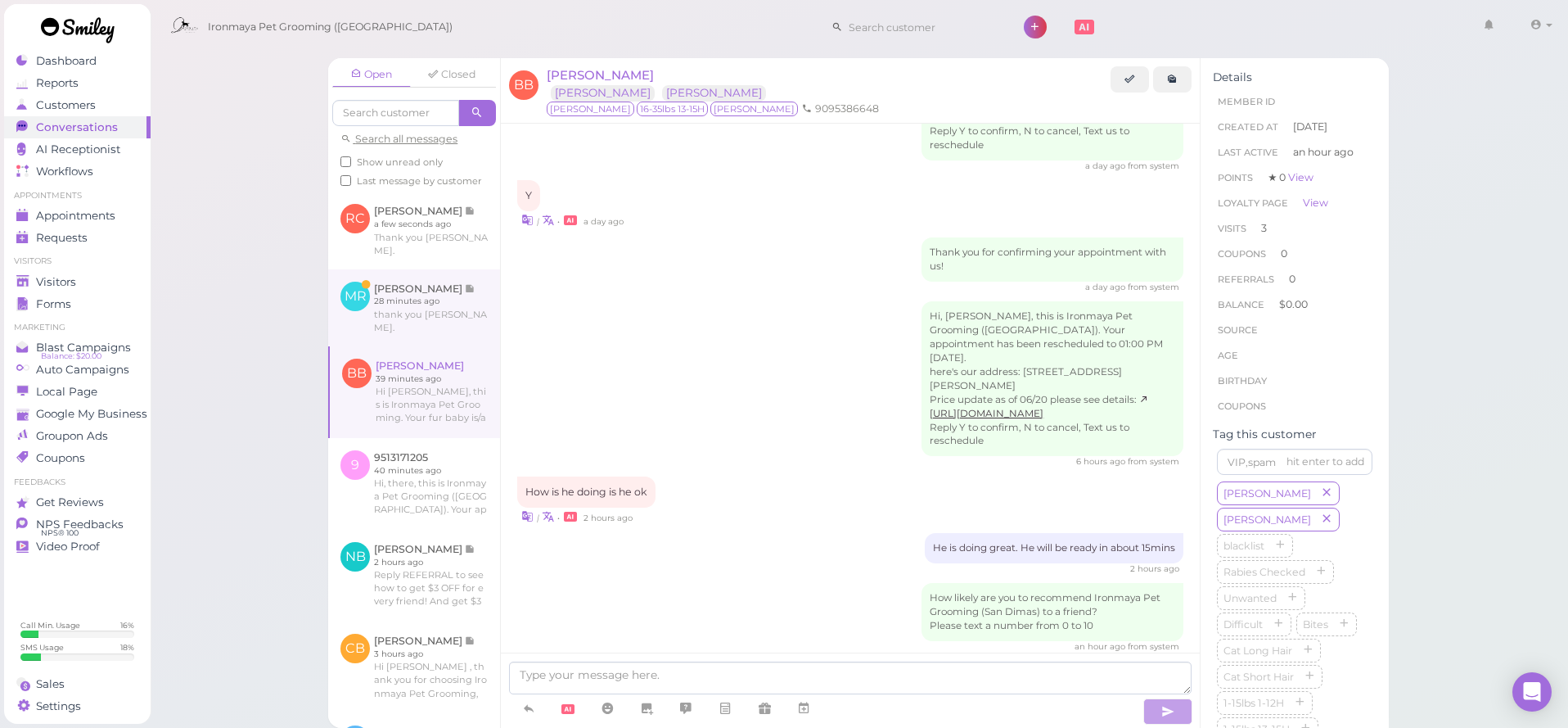
click at [426, 289] on link at bounding box center [414, 308] width 172 height 77
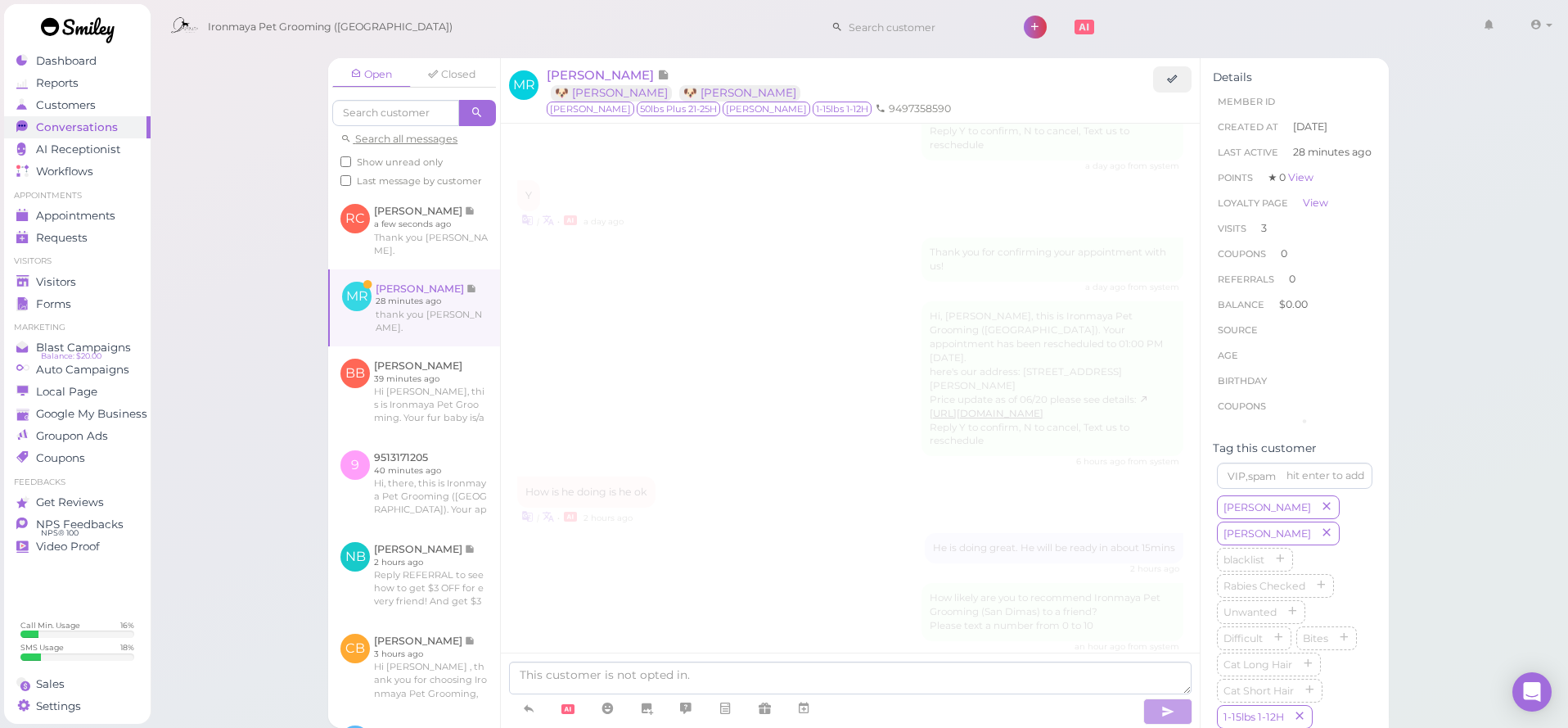
scroll to position [2027, 0]
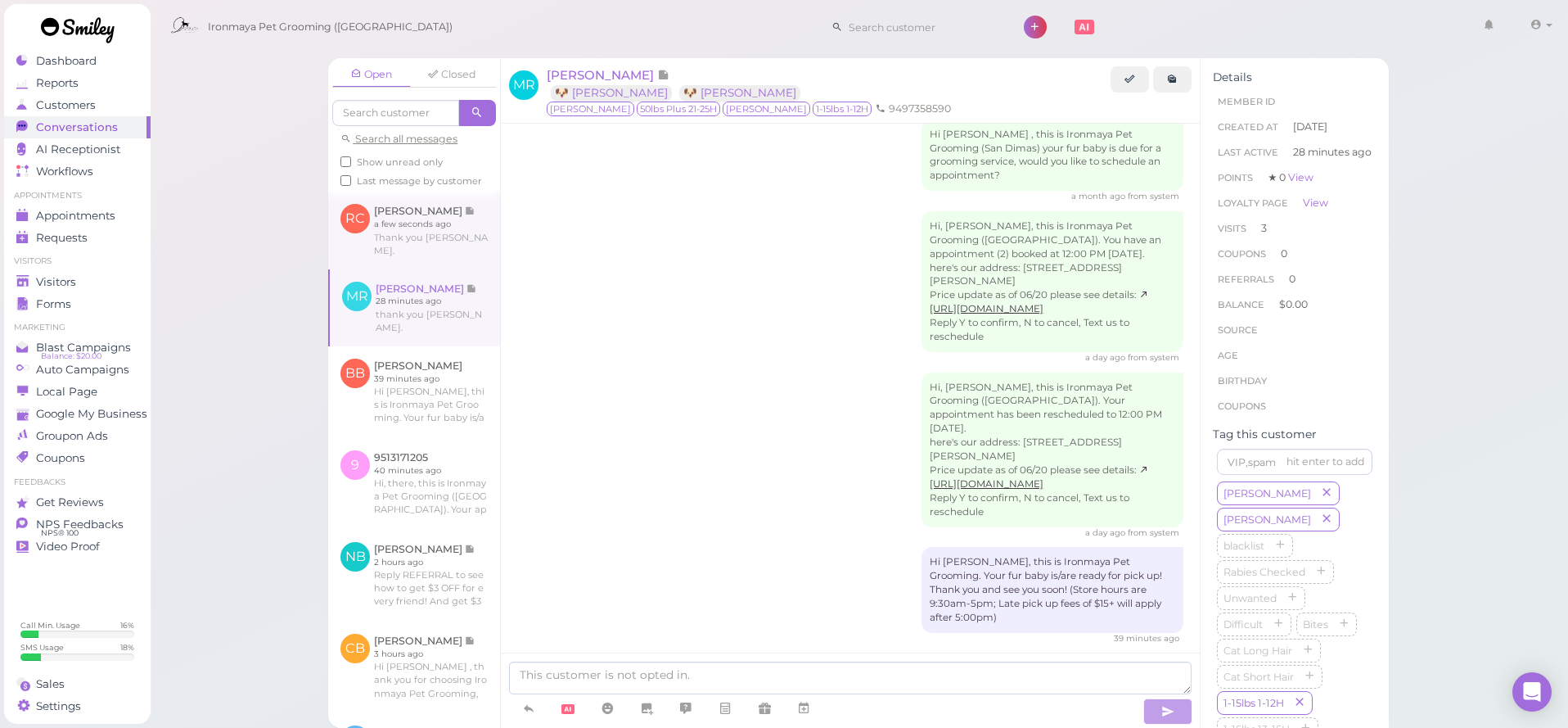
click at [437, 232] on link at bounding box center [414, 230] width 172 height 77
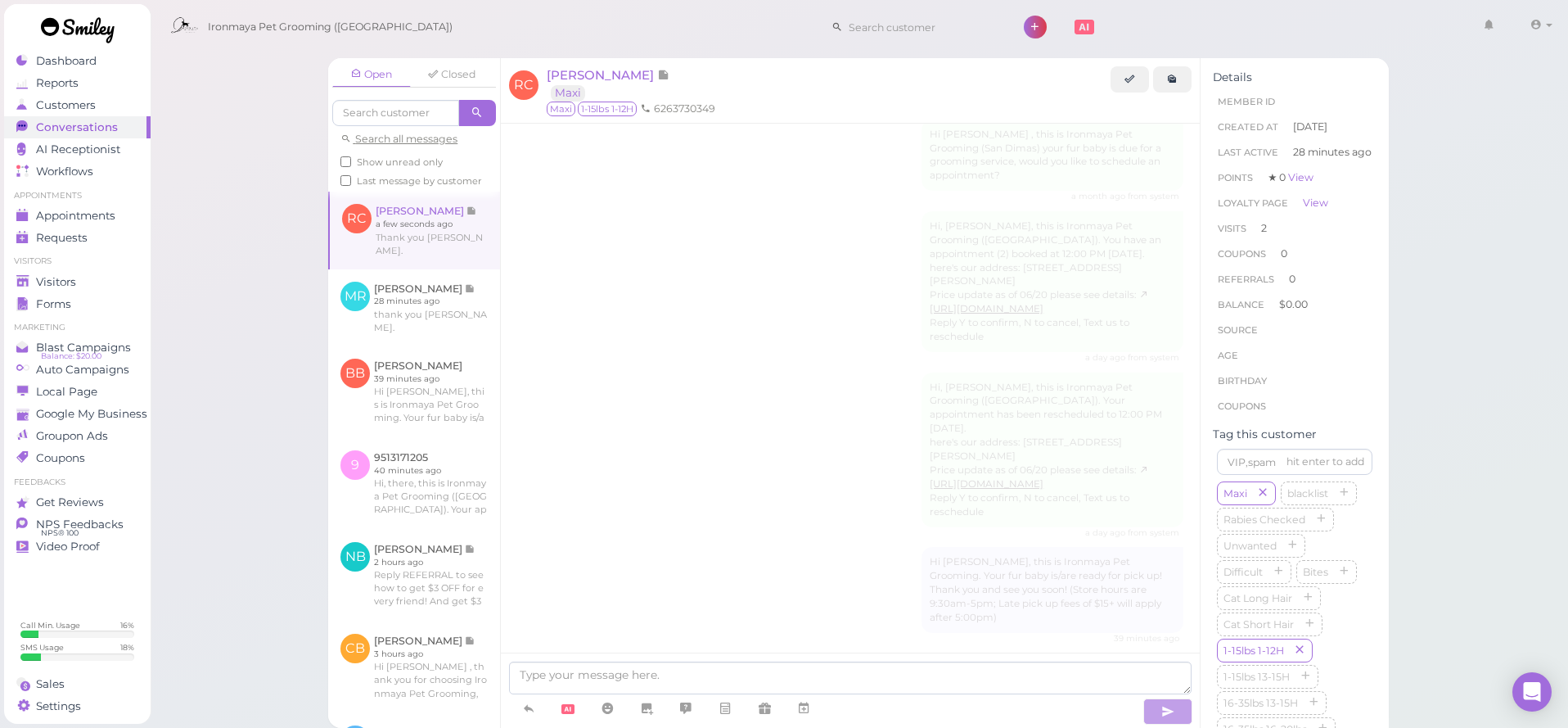
scroll to position [1599, 0]
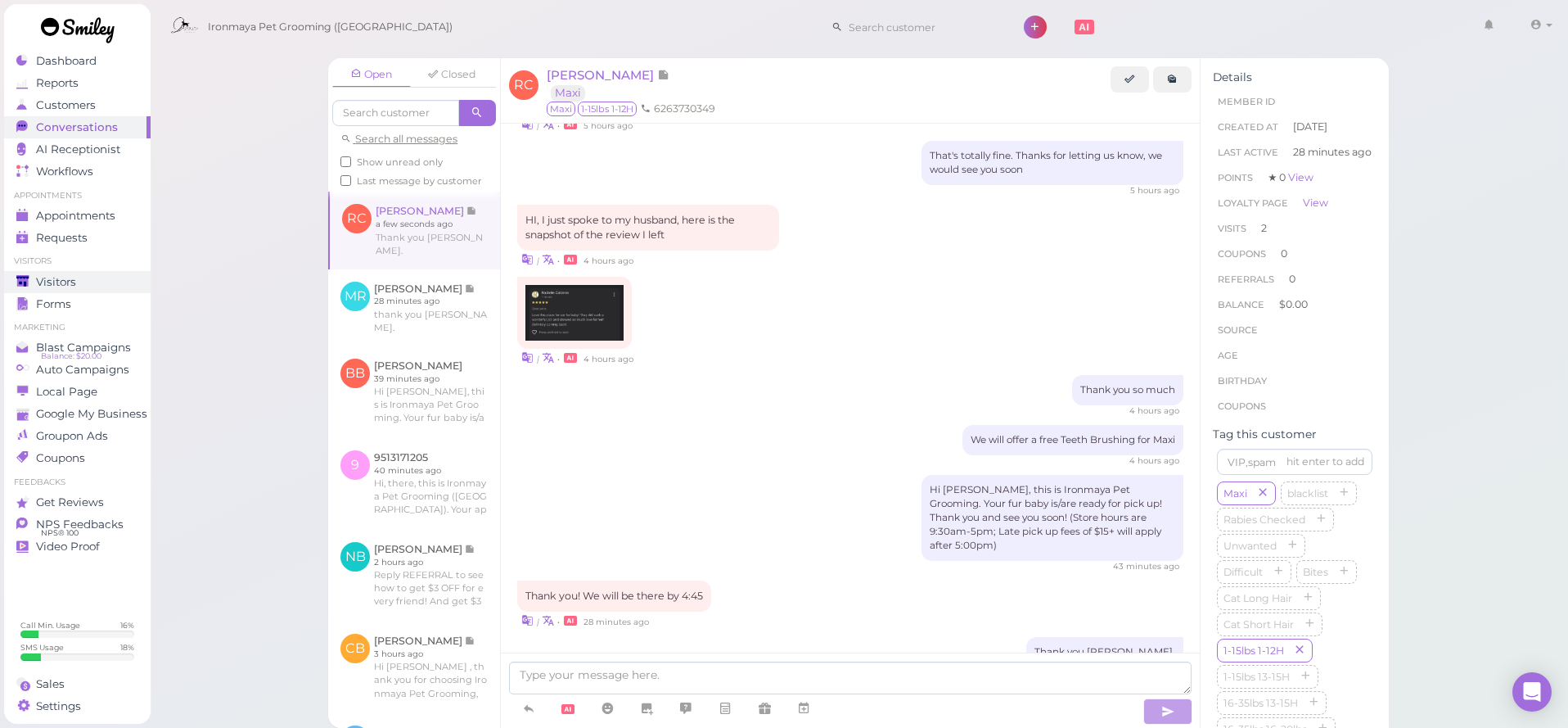
click at [111, 284] on div "Visitors" at bounding box center [75, 282] width 118 height 14
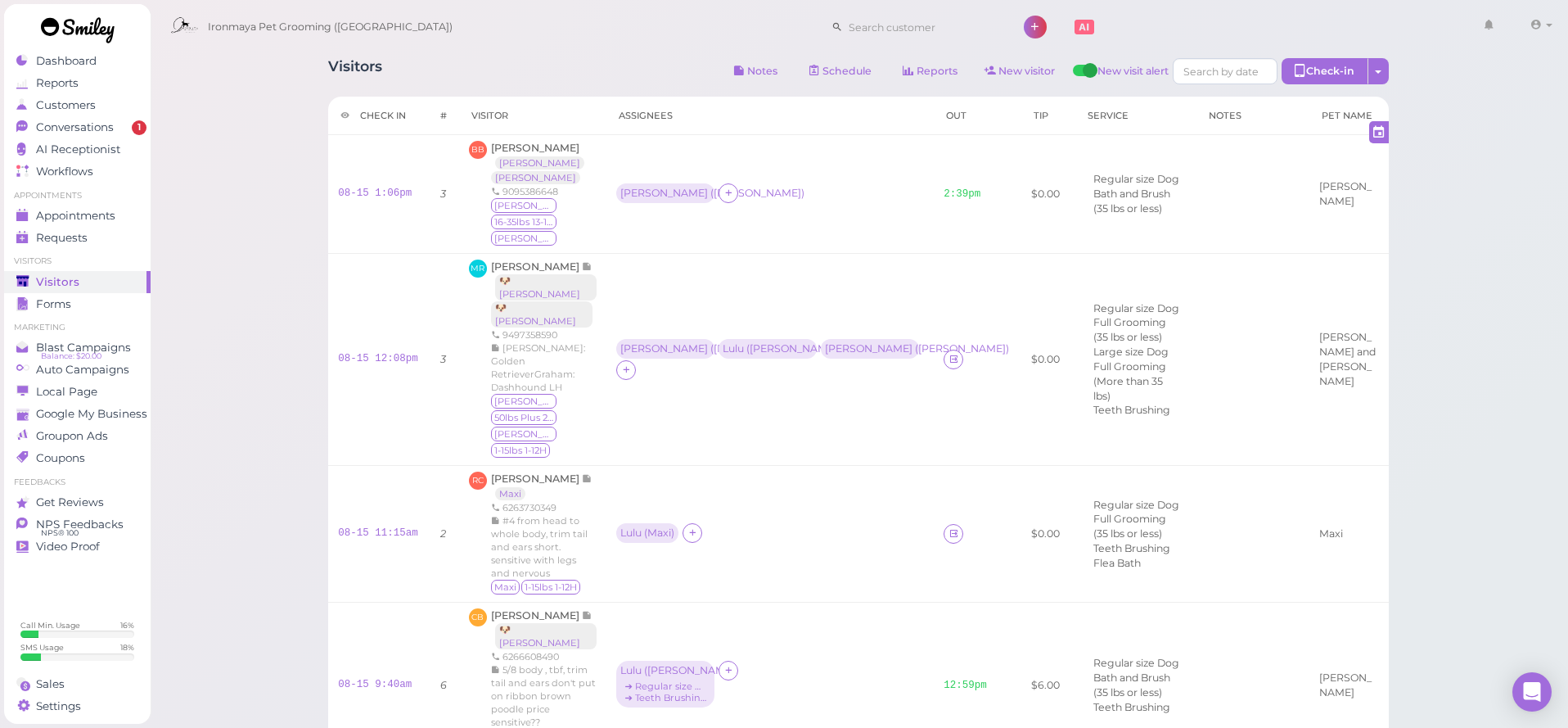
click at [572, 20] on div "Ironmaya Pet Grooming (San Dimas) 1 Account" at bounding box center [859, 27] width 1396 height 47
click at [121, 219] on div "Appointments" at bounding box center [75, 215] width 118 height 14
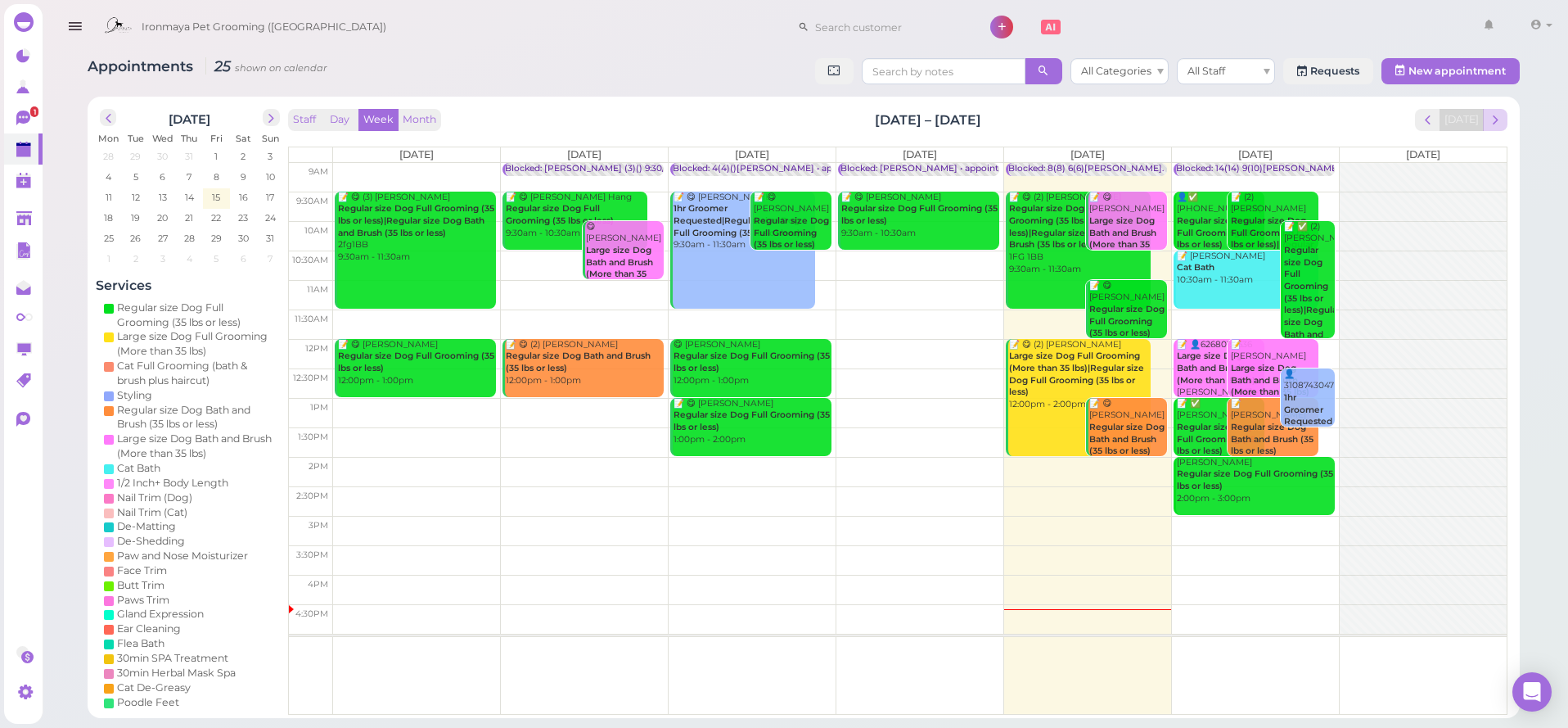
click at [1499, 121] on span "next" at bounding box center [1494, 120] width 16 height 16
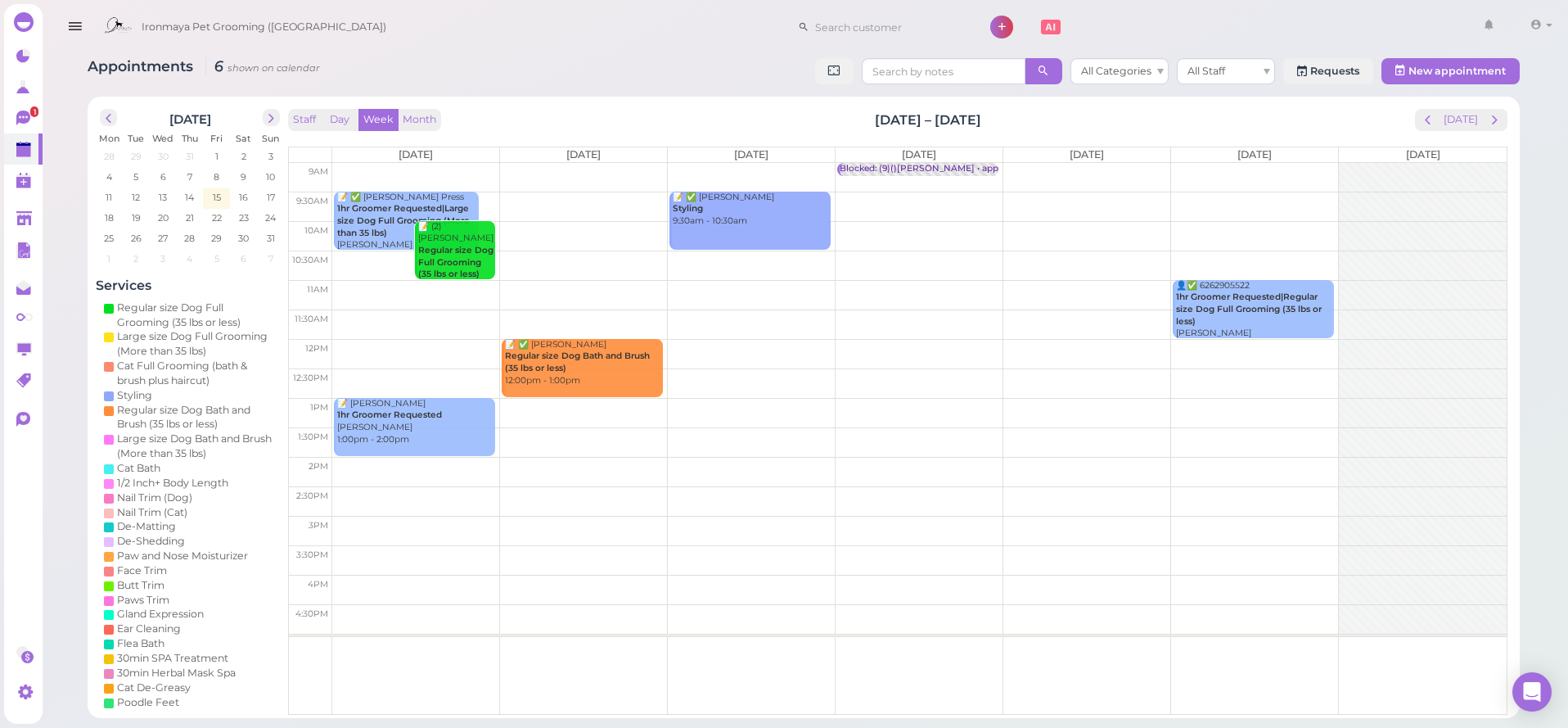
click at [1400, 123] on div "Staff Day Week Month Aug 18 – 24, 2025 Today" at bounding box center [897, 120] width 1219 height 22
click at [1459, 114] on button "[DATE]" at bounding box center [1461, 120] width 44 height 22
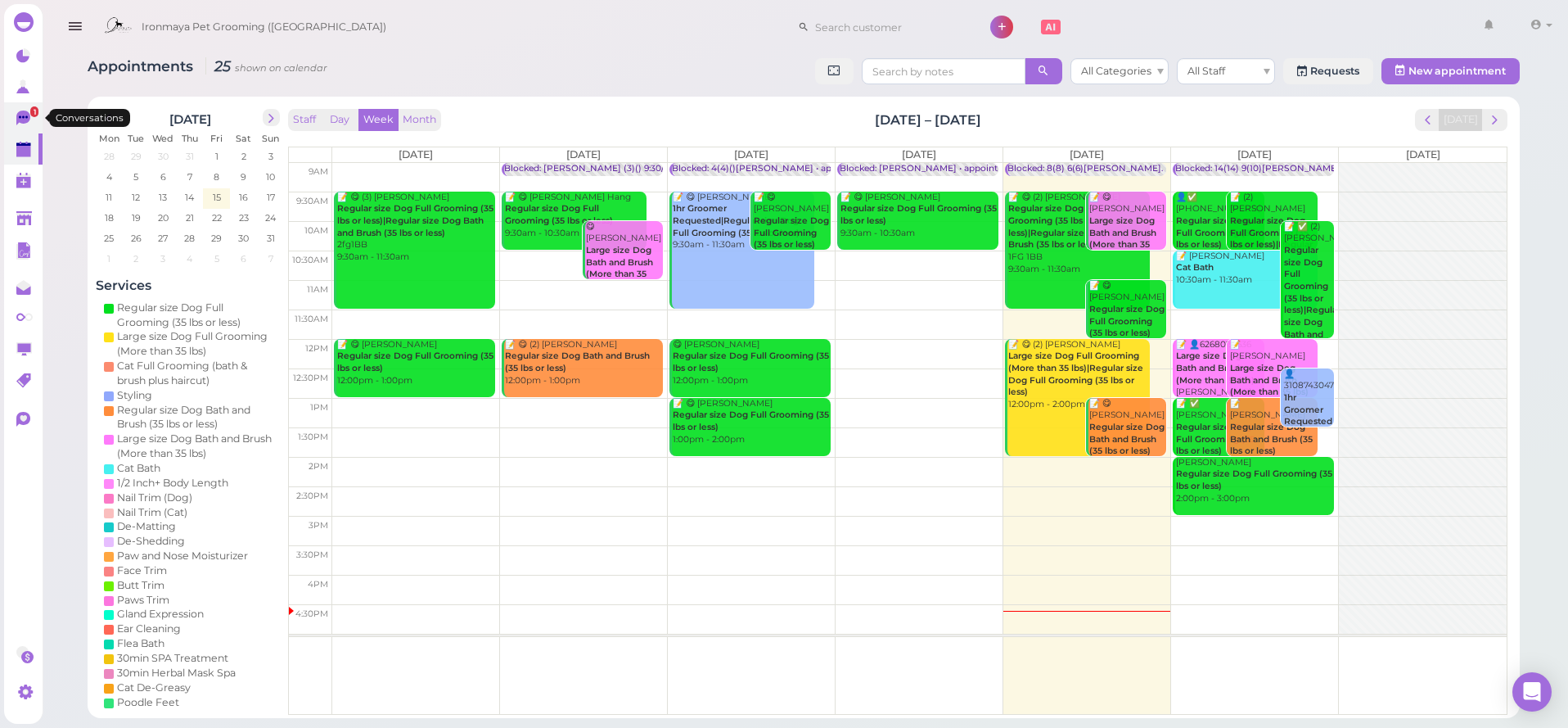
click at [24, 113] on icon at bounding box center [23, 118] width 14 height 15
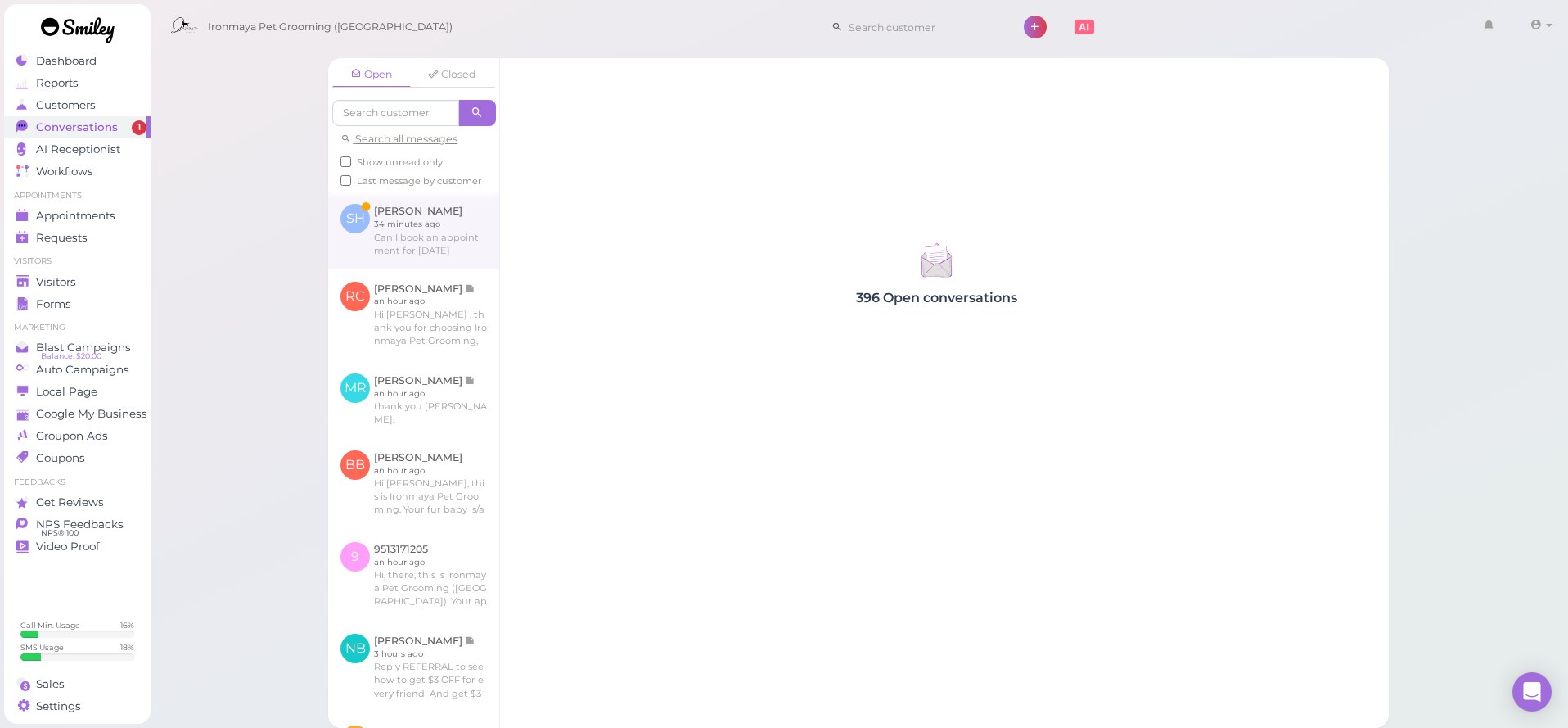
click at [459, 239] on link at bounding box center [414, 230] width 171 height 77
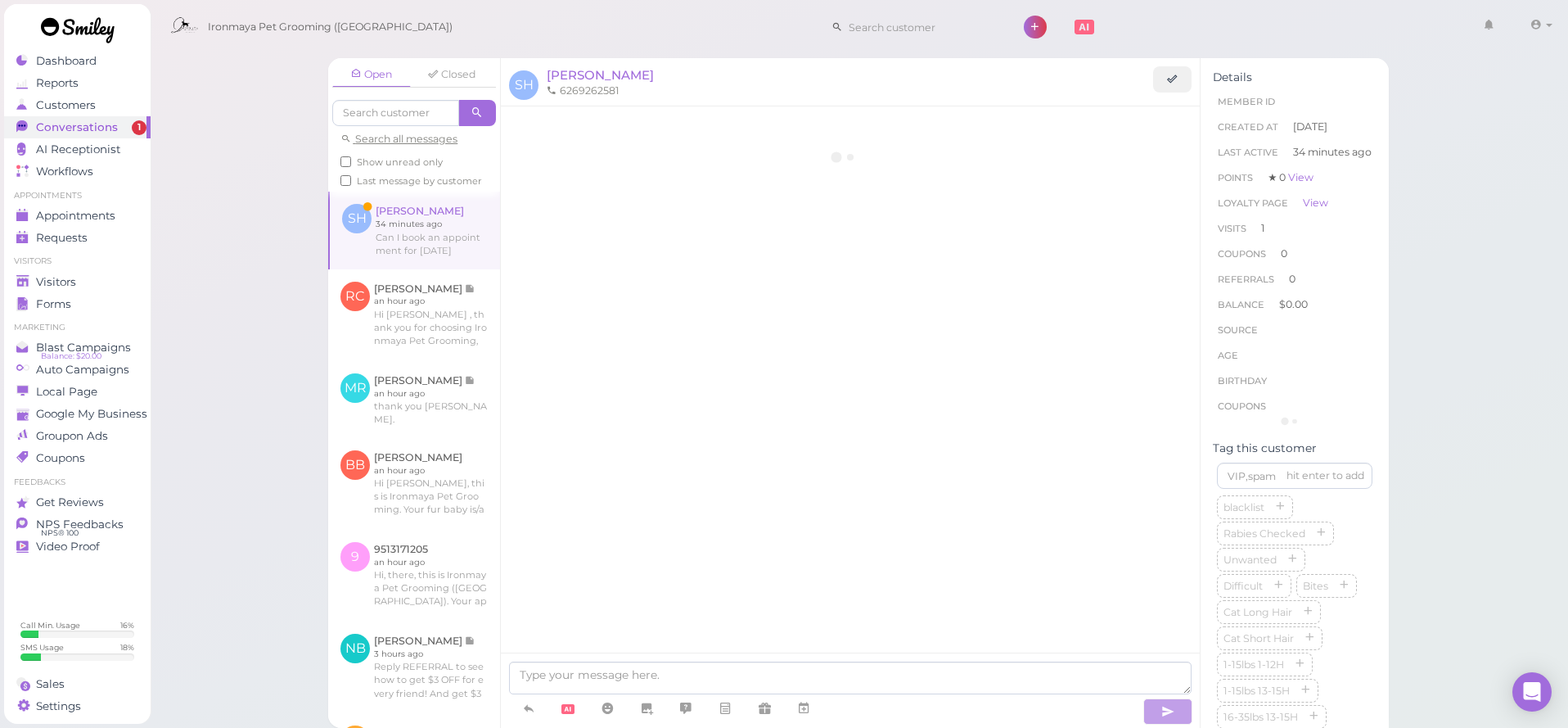
scroll to position [1100, 0]
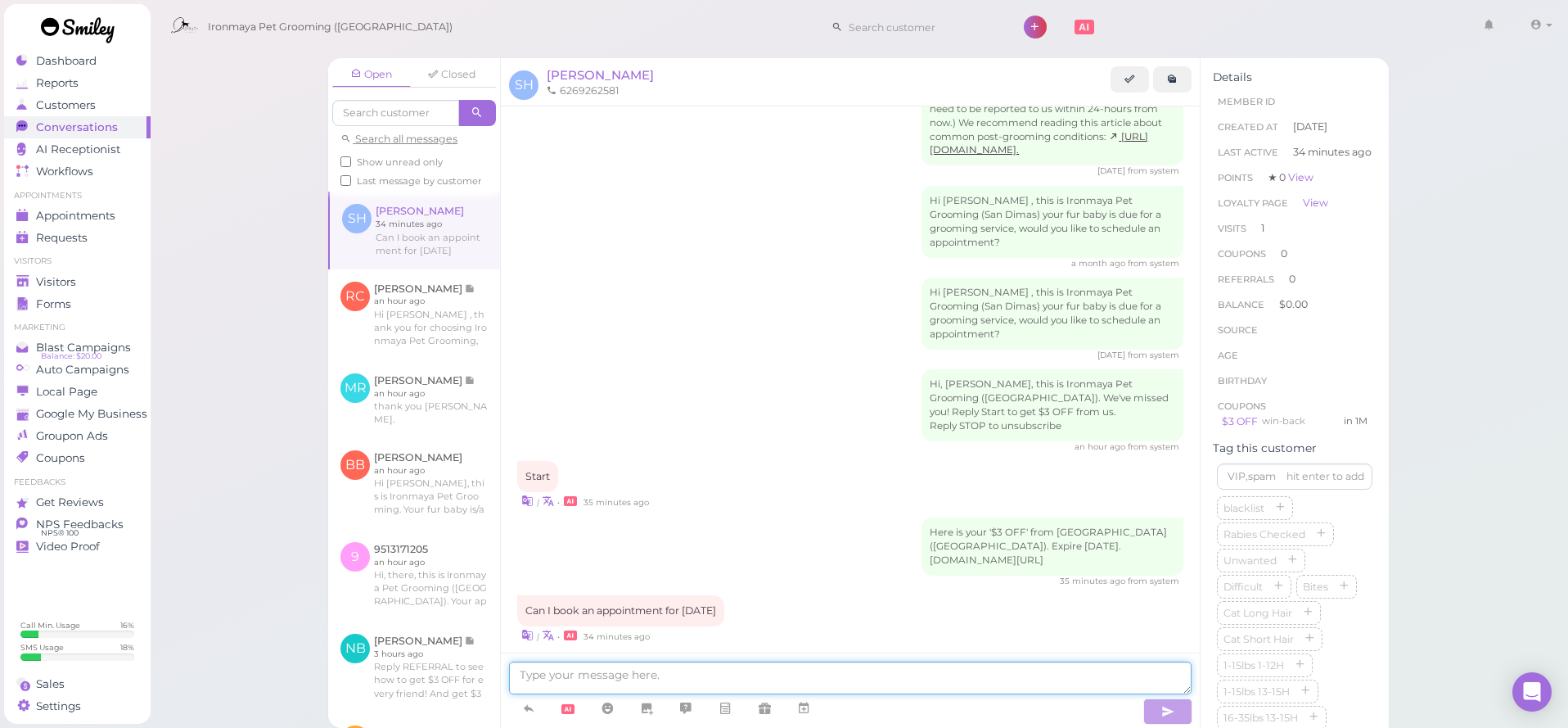
click at [876, 681] on textarea at bounding box center [850, 678] width 683 height 33
type textarea "Hi Susan is it for a full grooming with haircut?"
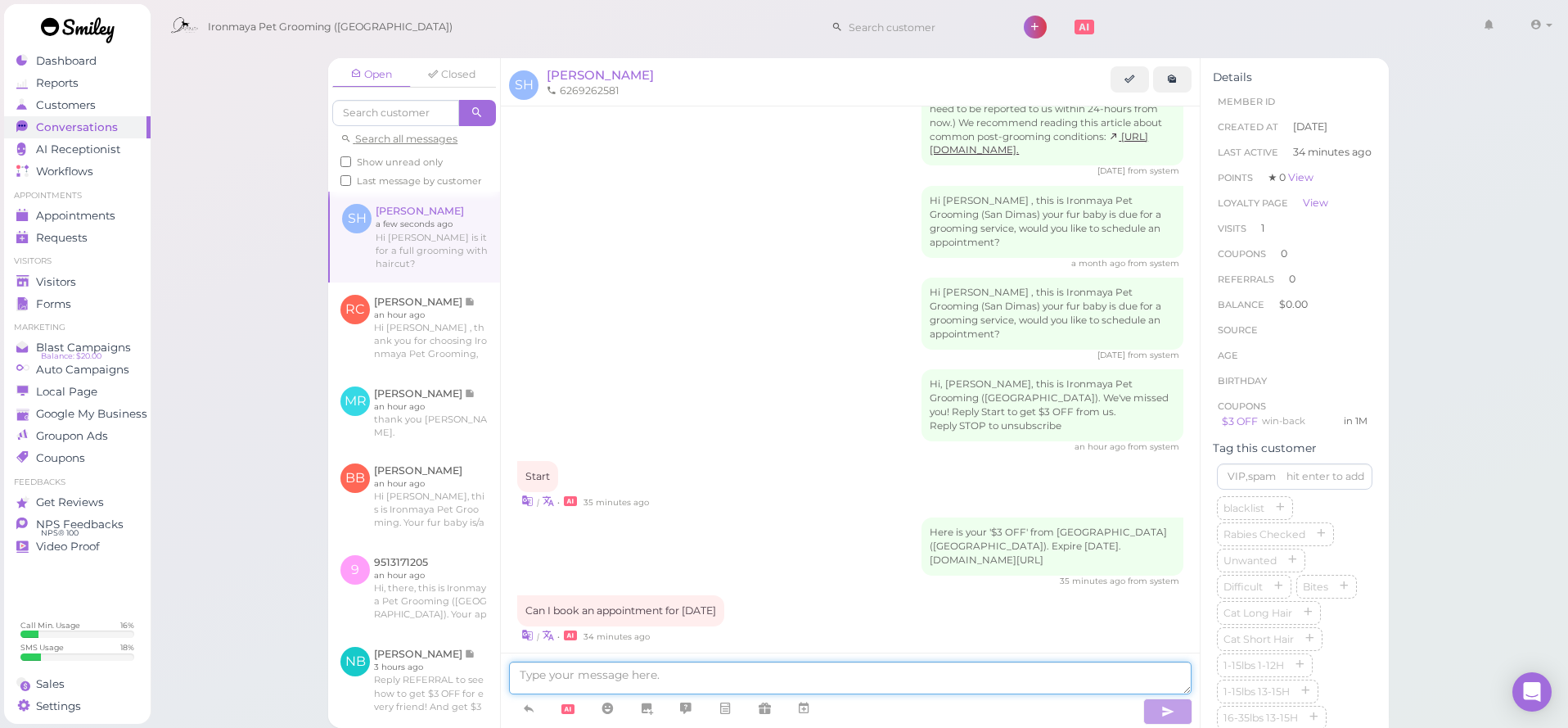
scroll to position [1137, 0]
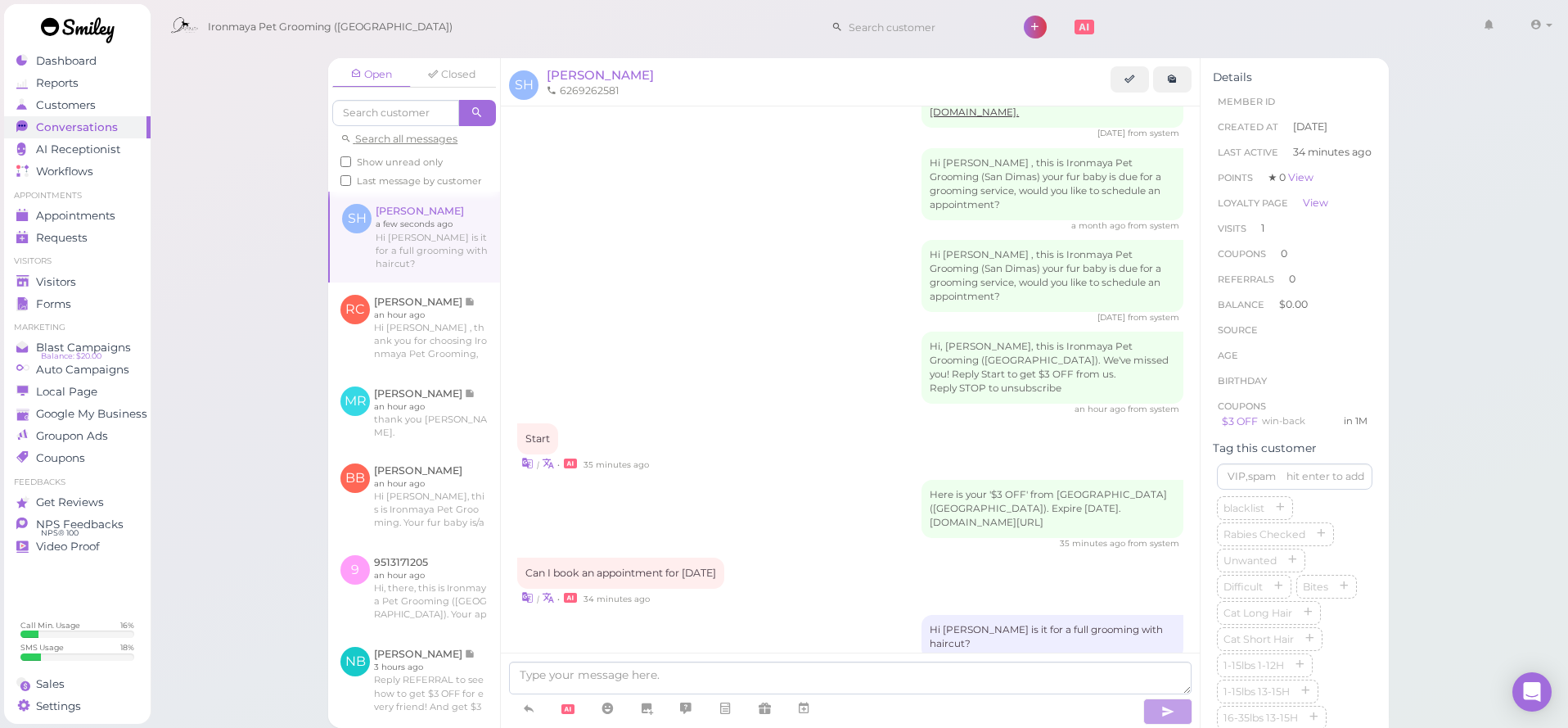
click at [867, 481] on div "Here is your '$3 OFF' from Ironmaya Pet Grooming (San Dimas). Expire 2025-09-14…" at bounding box center [850, 514] width 666 height 70
click at [436, 299] on link at bounding box center [414, 329] width 172 height 92
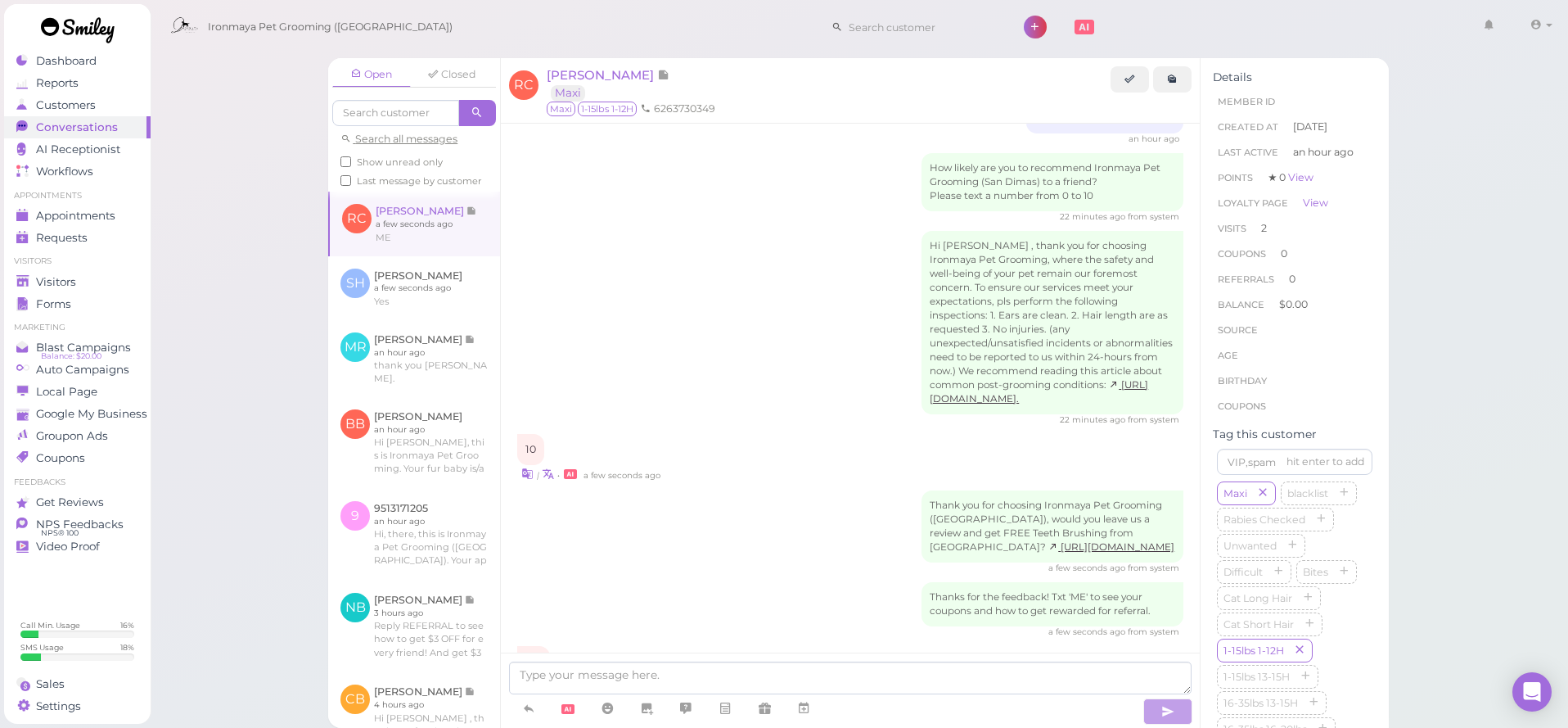
scroll to position [2132, 0]
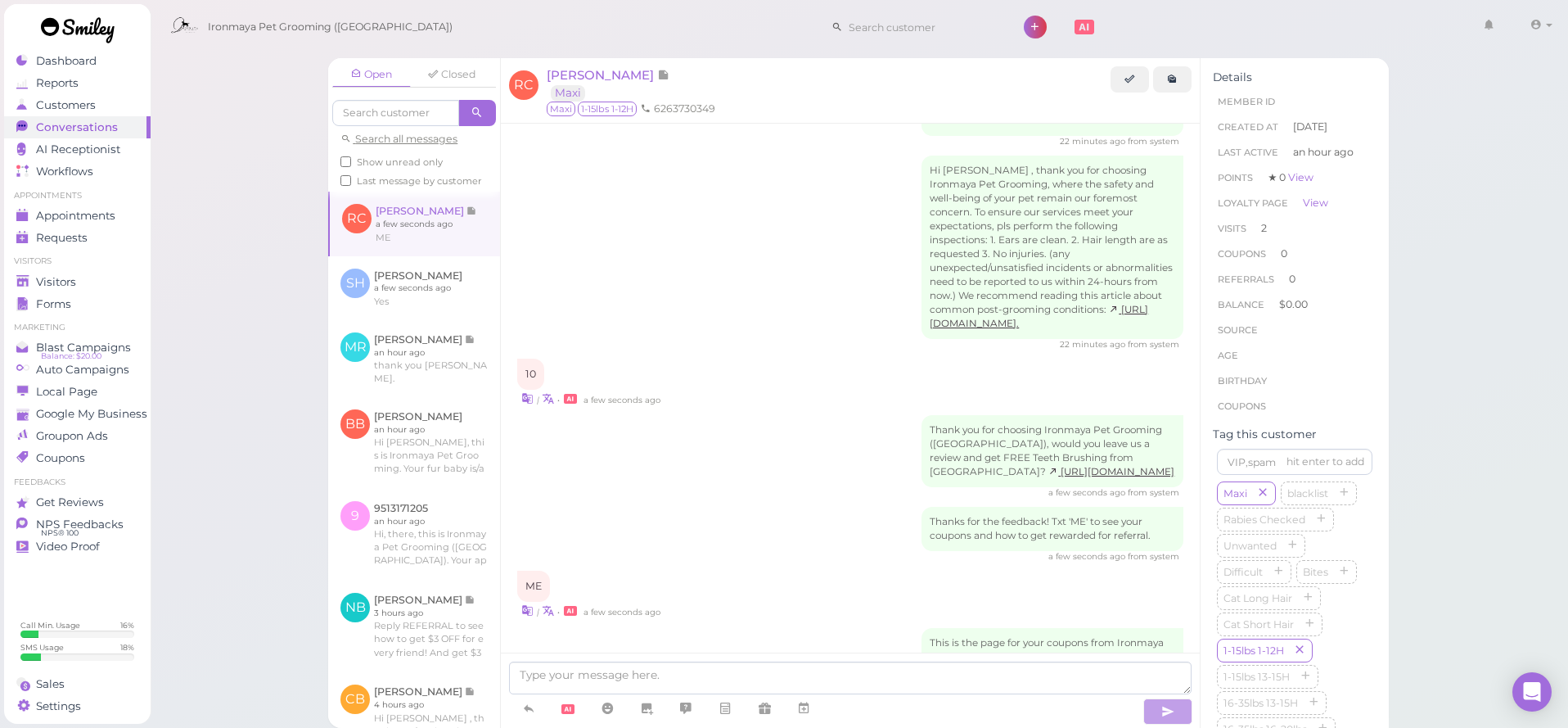
click at [663, 156] on div "Hi Rachelle , thank you for choosing Ironmaya Pet Grooming, where the safety an…" at bounding box center [850, 253] width 666 height 195
drag, startPoint x: 620, startPoint y: 147, endPoint x: 597, endPoint y: 164, distance: 28.6
click at [618, 156] on div "Hi Rachelle , thank you for choosing Ironmaya Pet Grooming, where the safety an…" at bounding box center [850, 253] width 666 height 195
click at [617, 156] on div "Hi Rachelle , thank you for choosing Ironmaya Pet Grooming, where the safety an…" at bounding box center [850, 253] width 666 height 195
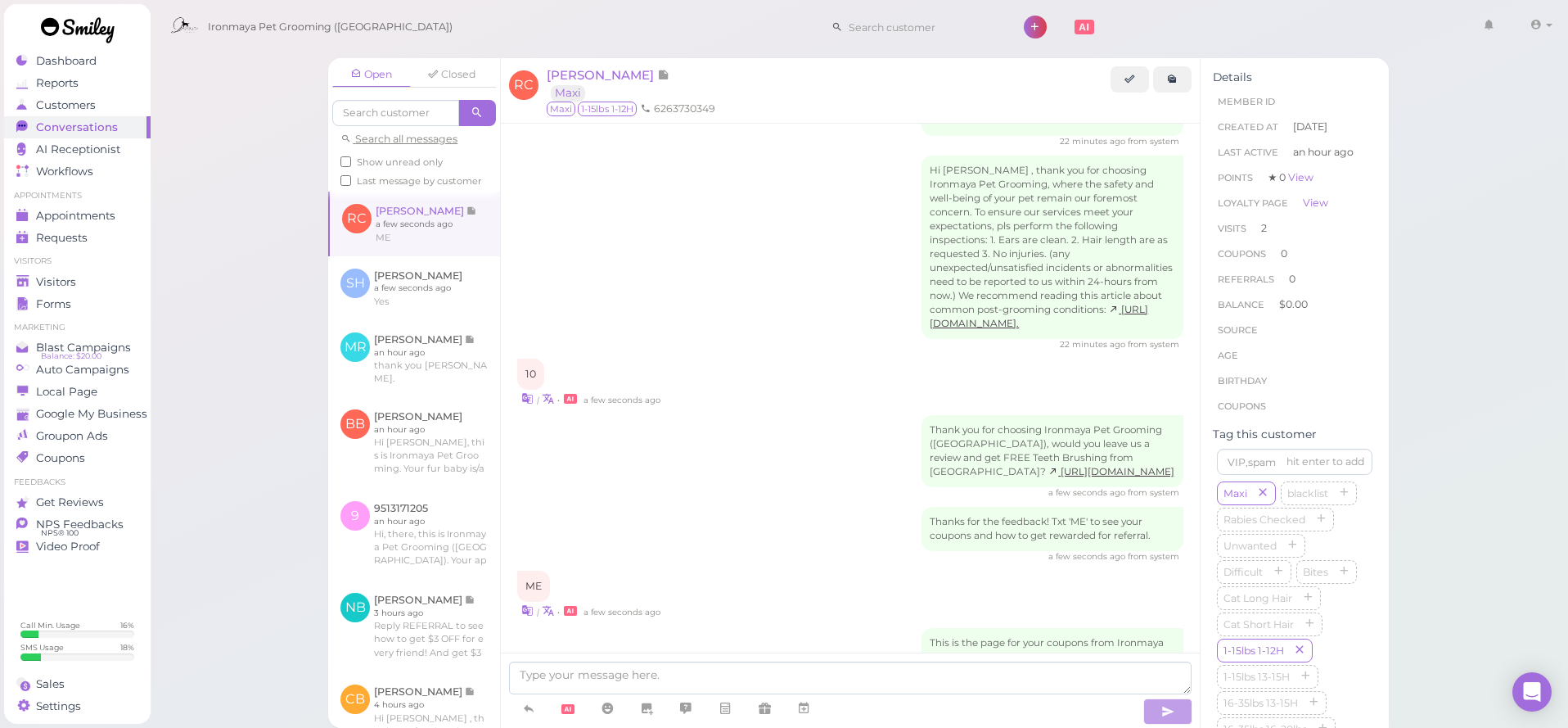
click at [620, 162] on div "Hi Rachelle , thank you for choosing Ironmaya Pet Grooming, where the safety an…" at bounding box center [850, 253] width 666 height 195
click at [277, 129] on div "Open Closed Search all messages Show unread only Last message by customer RC Ra…" at bounding box center [859, 364] width 1419 height 728
click at [444, 219] on link at bounding box center [414, 223] width 170 height 64
click at [432, 285] on link at bounding box center [414, 287] width 172 height 64
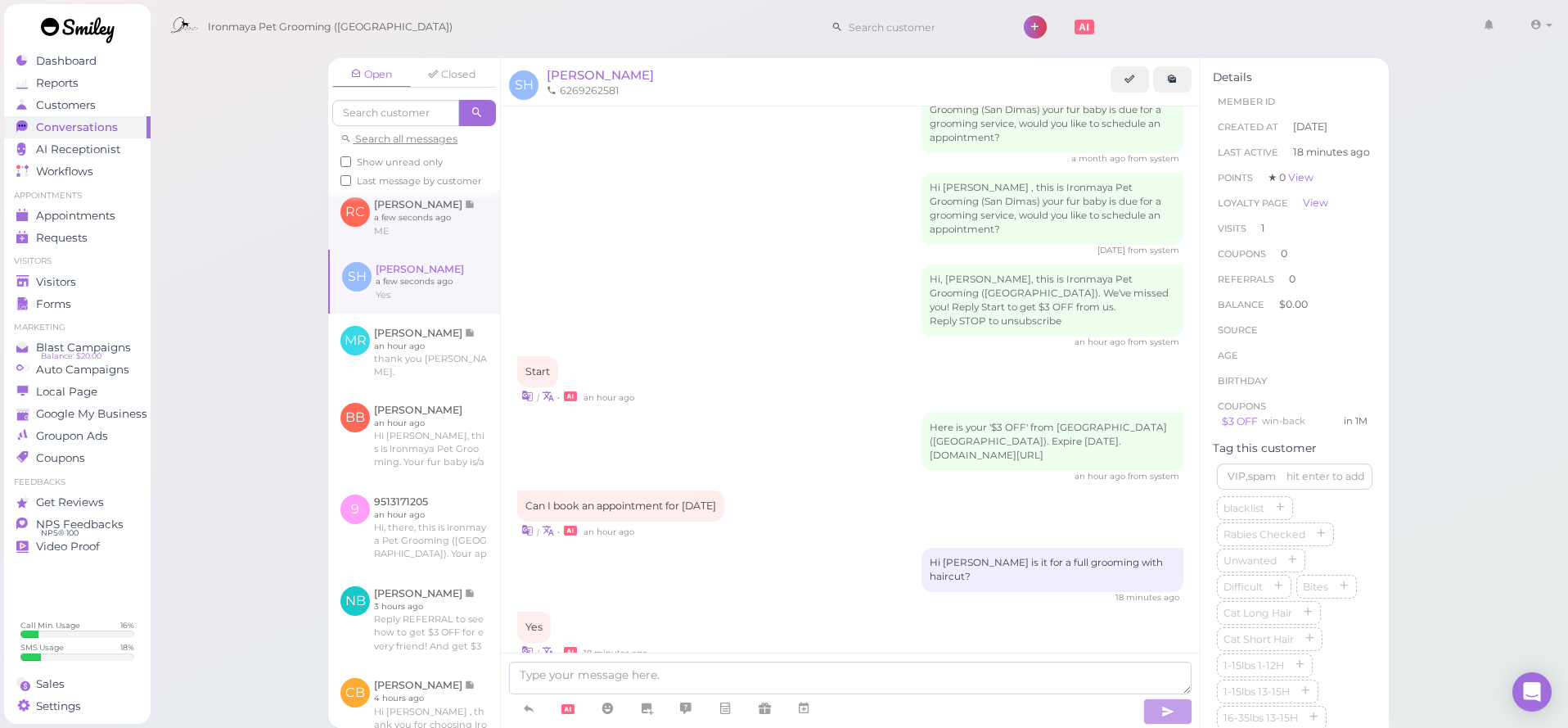
scroll to position [4, 0]
click at [408, 219] on link at bounding box center [414, 220] width 172 height 64
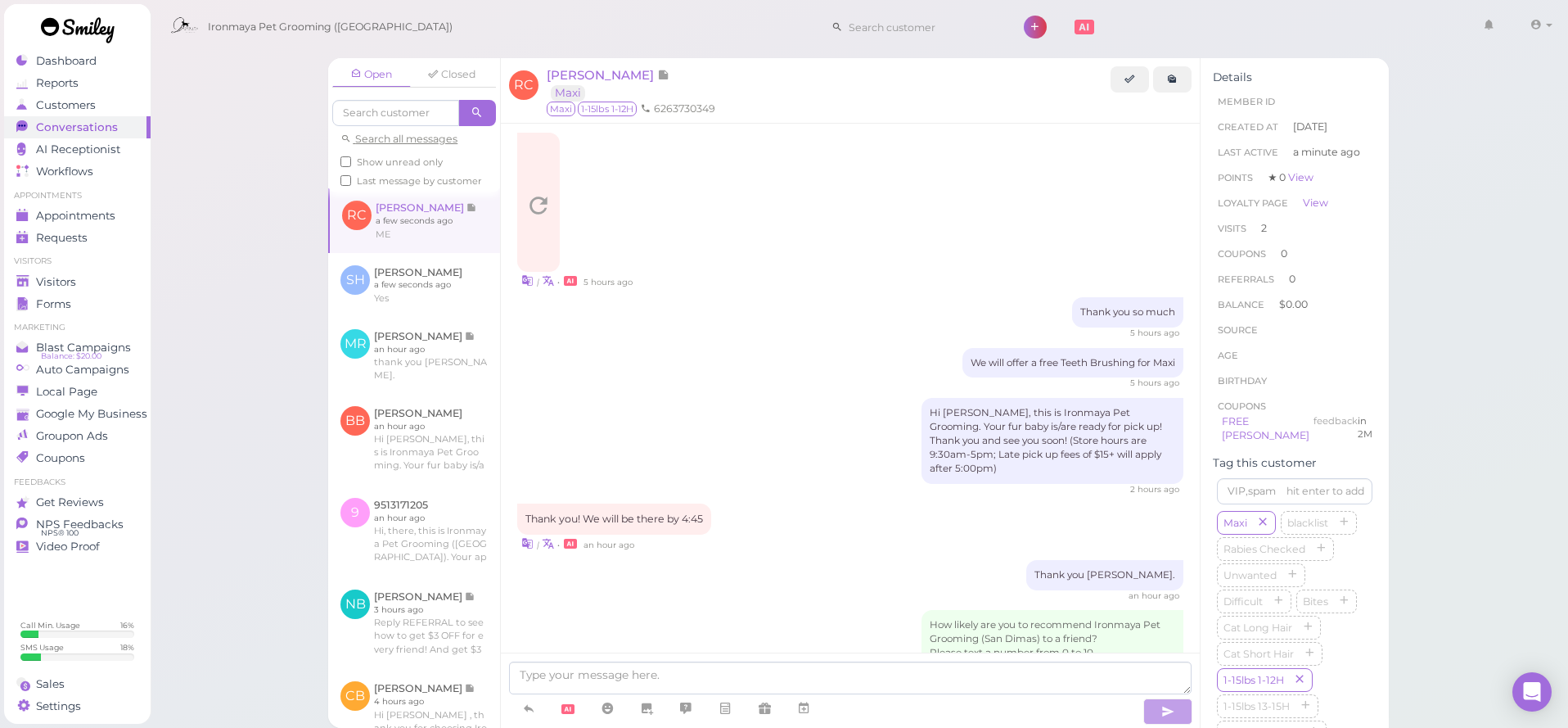
scroll to position [1750, 0]
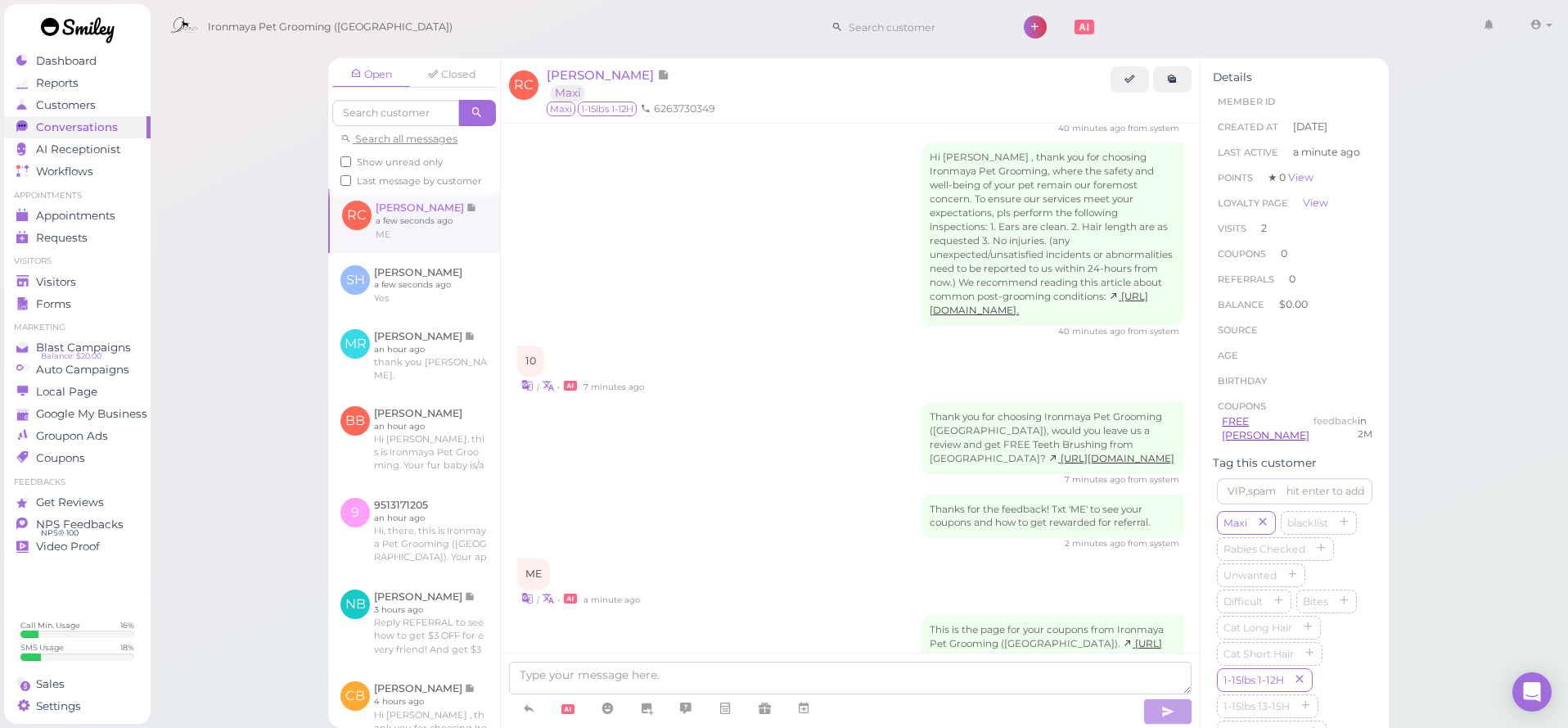
click at [1264, 422] on link "FREE Teeth Brushing" at bounding box center [1265, 428] width 87 height 27
click at [92, 278] on div "Visitors" at bounding box center [75, 282] width 118 height 14
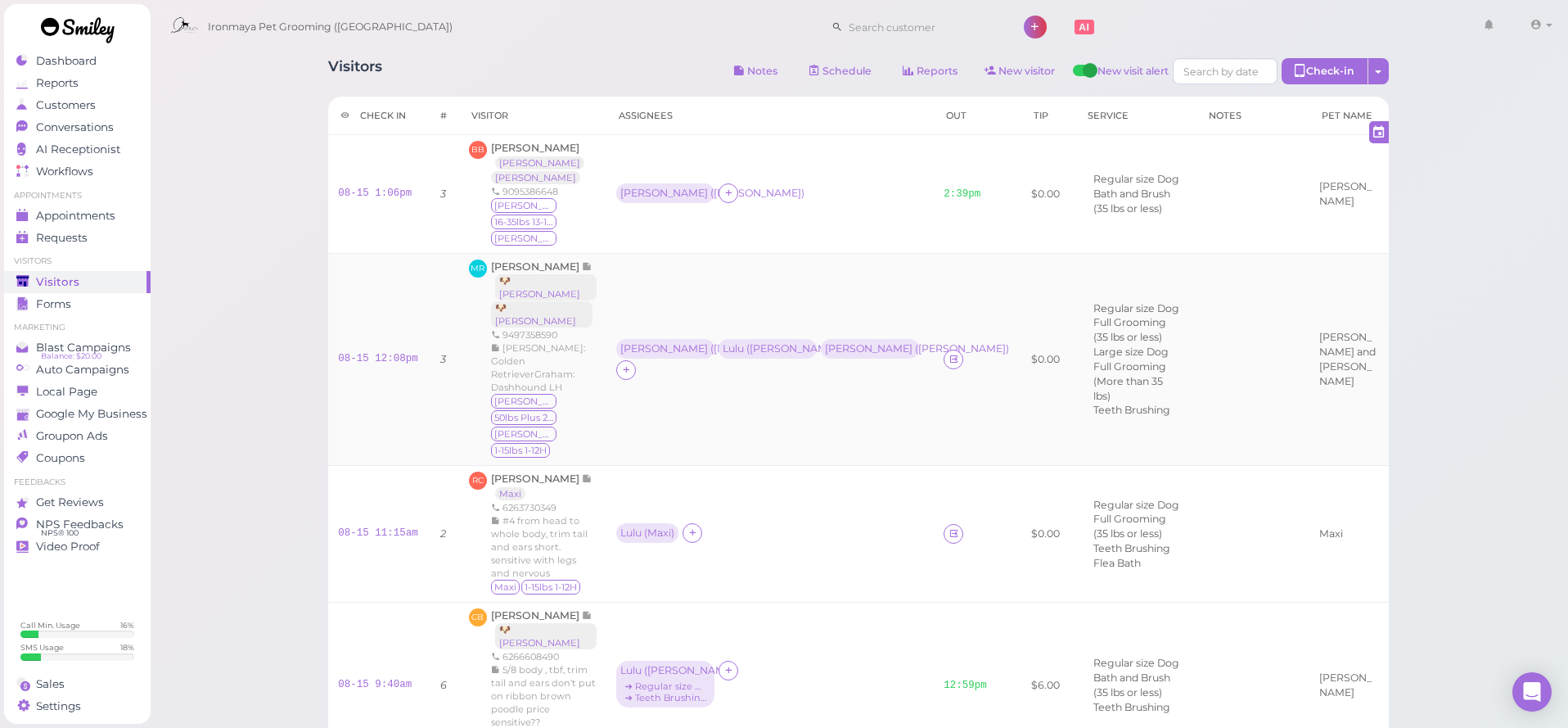
scroll to position [4, 0]
click at [949, 350] on icon at bounding box center [954, 355] width 11 height 12
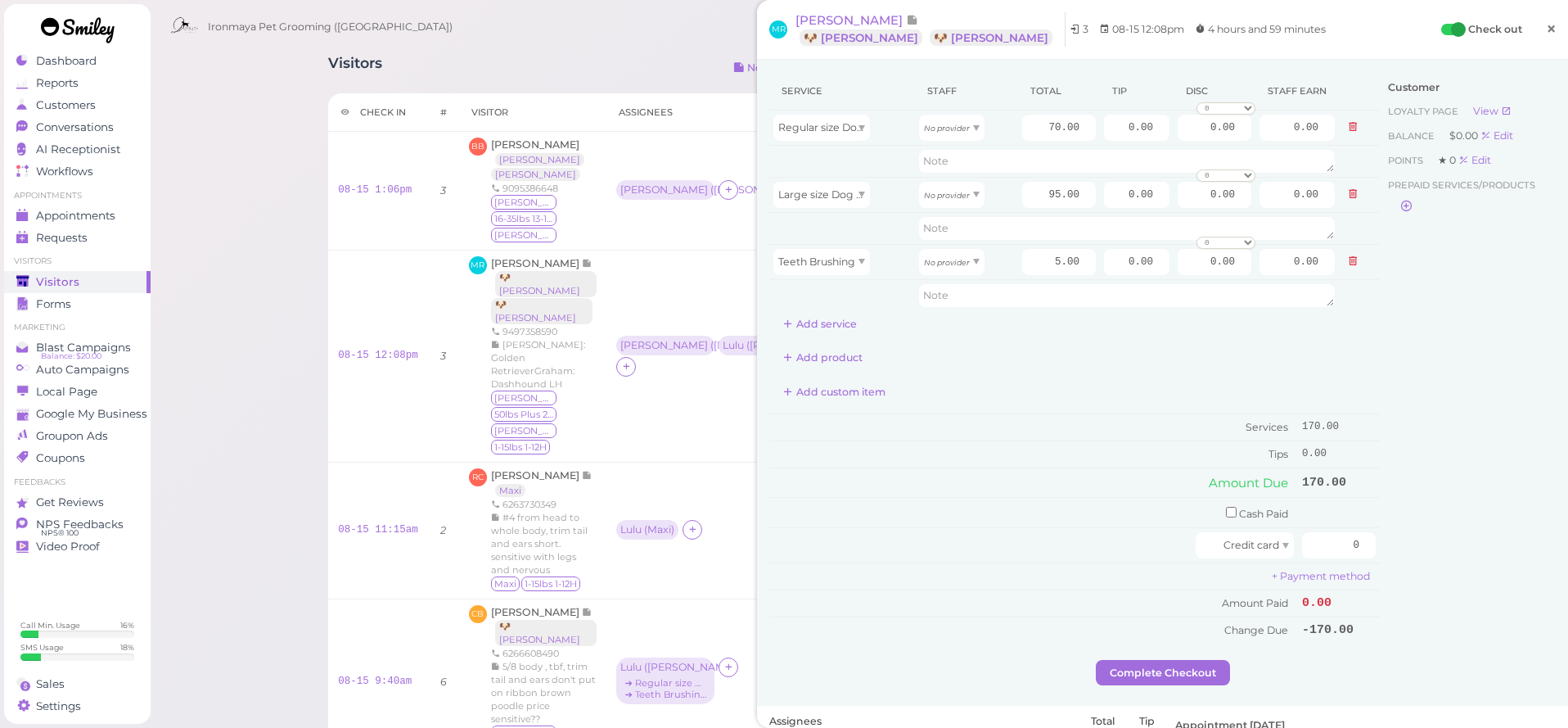
click at [1548, 27] on span "×" at bounding box center [1551, 29] width 11 height 23
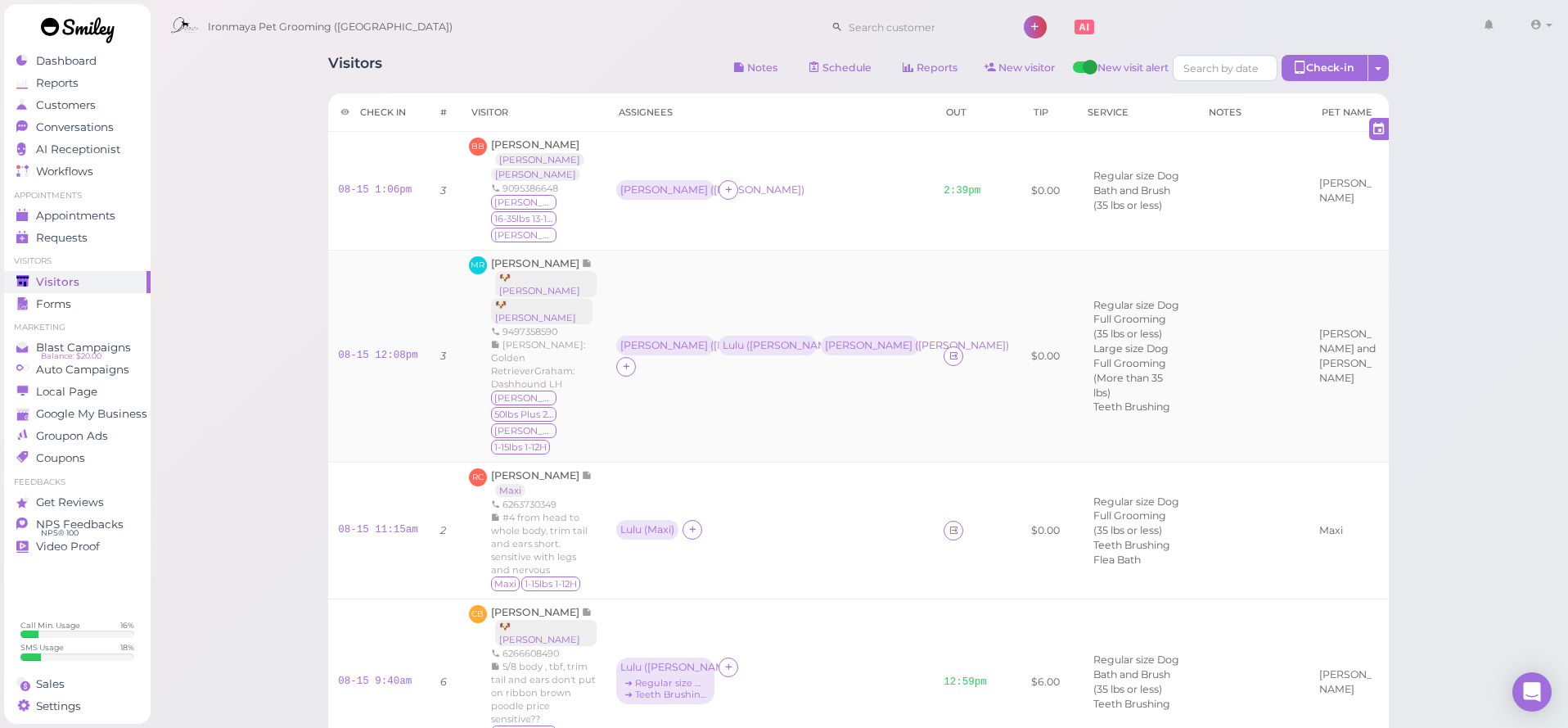
click at [997, 268] on td at bounding box center [1009, 355] width 25 height 212
click at [937, 253] on td at bounding box center [965, 355] width 63 height 212
click at [722, 340] on div "Lulu ( Graham )" at bounding box center [767, 345] width 90 height 11
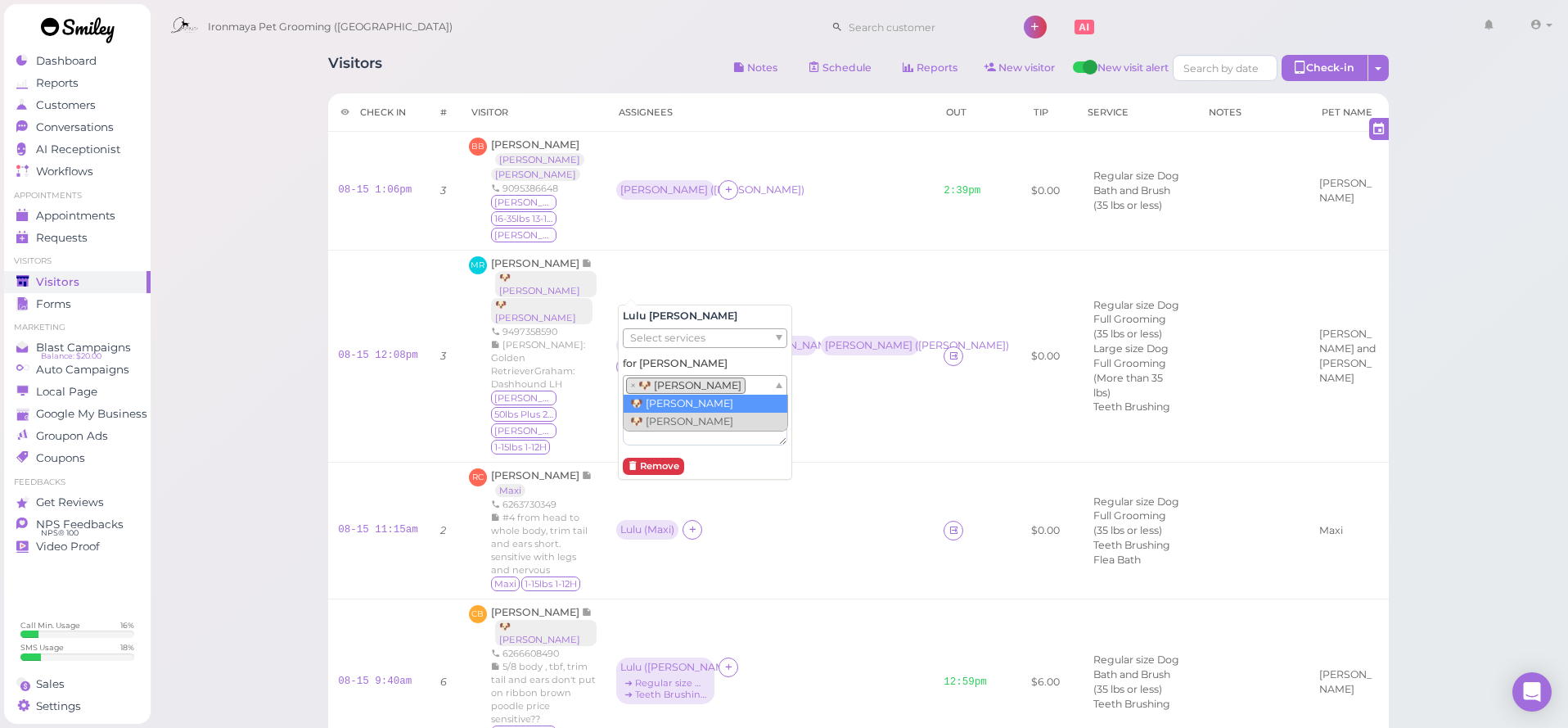
click at [737, 383] on ul "× 🐶 Graham" at bounding box center [698, 385] width 150 height 19
click at [775, 380] on div "× 🐶 Baker × 🐶 Graham" at bounding box center [752, 385] width 259 height 21
click at [761, 383] on li "× 🐶 Graham" at bounding box center [808, 386] width 120 height 17
click at [837, 340] on div "Tiffany ( Graham )" at bounding box center [870, 345] width 90 height 11
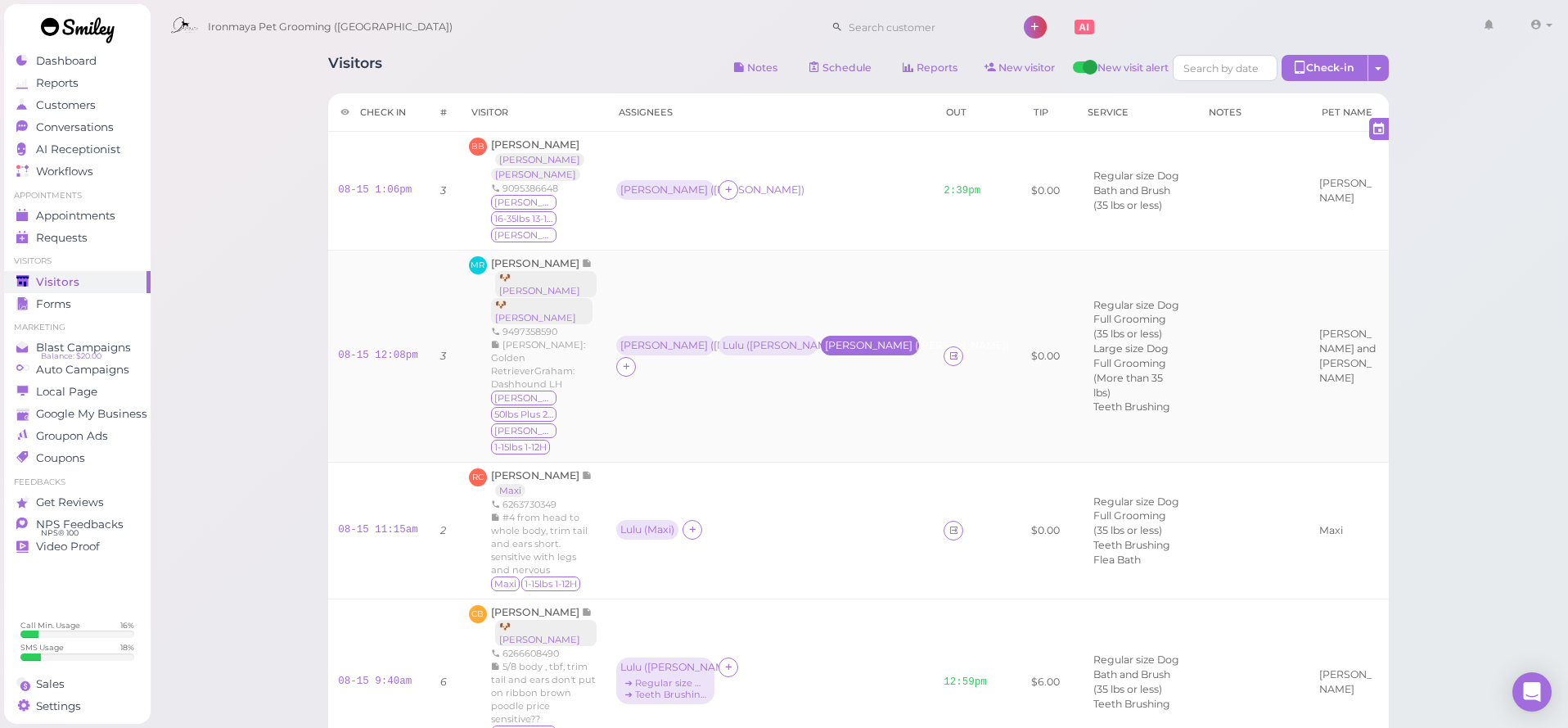
click at [825, 340] on div "Tiffany ( Graham )" at bounding box center [870, 345] width 90 height 11
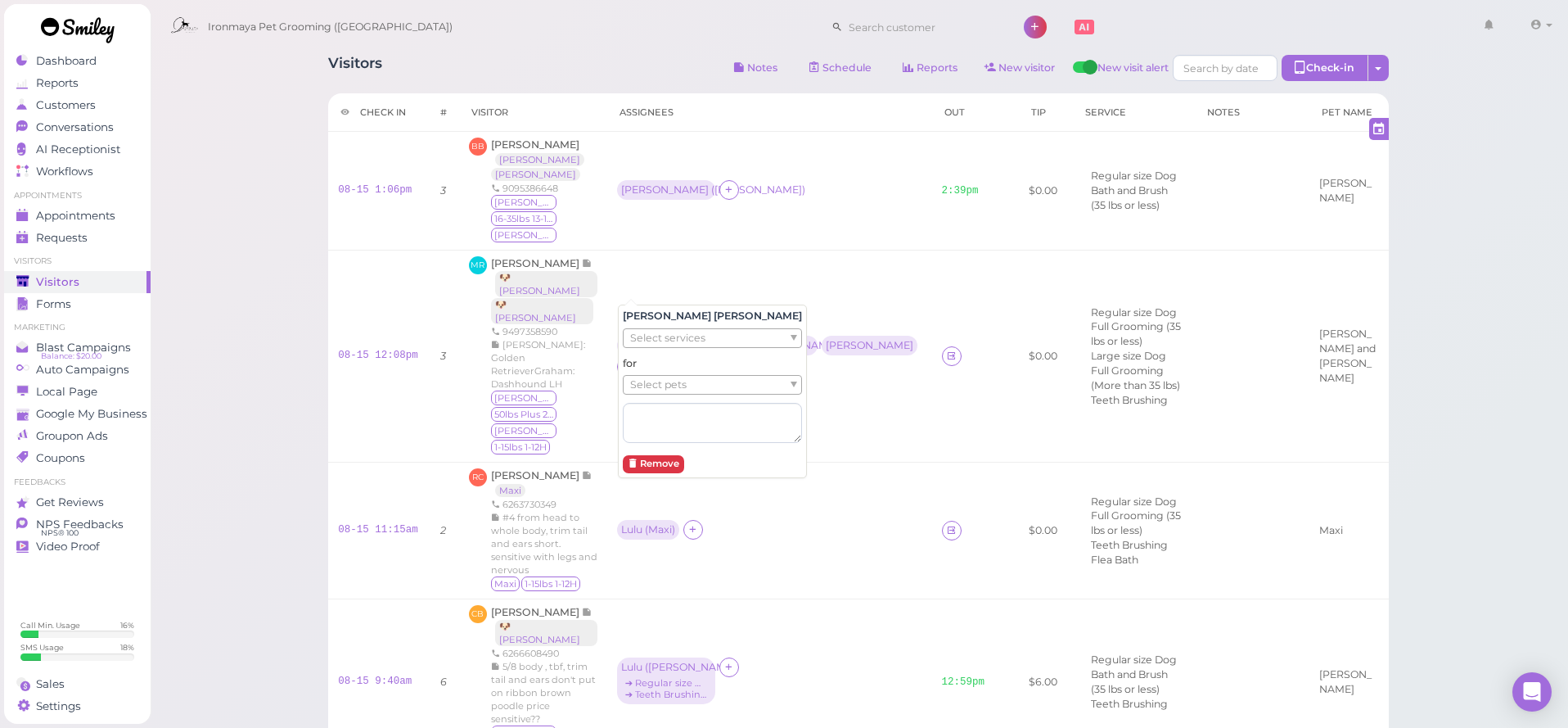
click at [634, 384] on span "Select pets" at bounding box center [658, 385] width 56 height 18
click at [932, 463] on td at bounding box center [963, 531] width 63 height 137
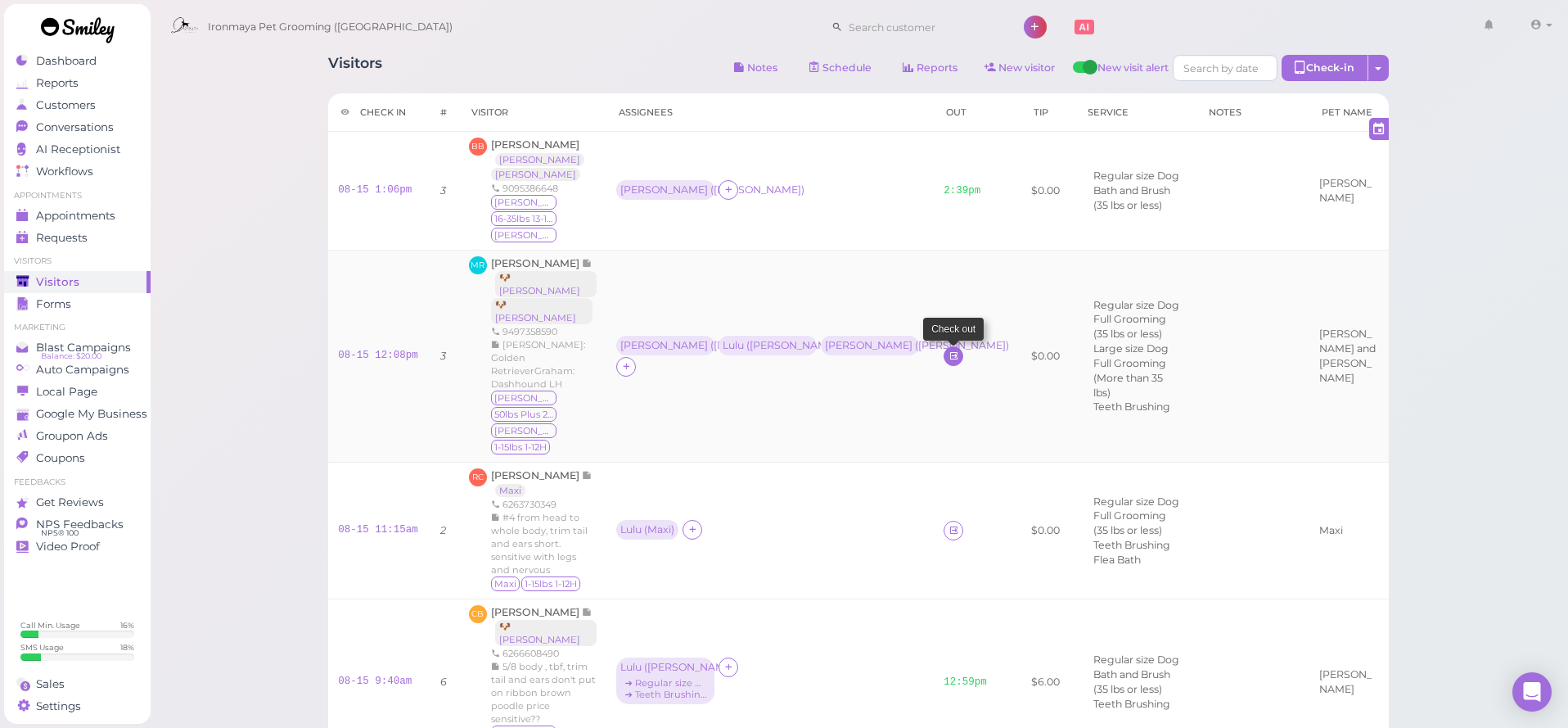
click at [949, 350] on icon at bounding box center [954, 355] width 11 height 12
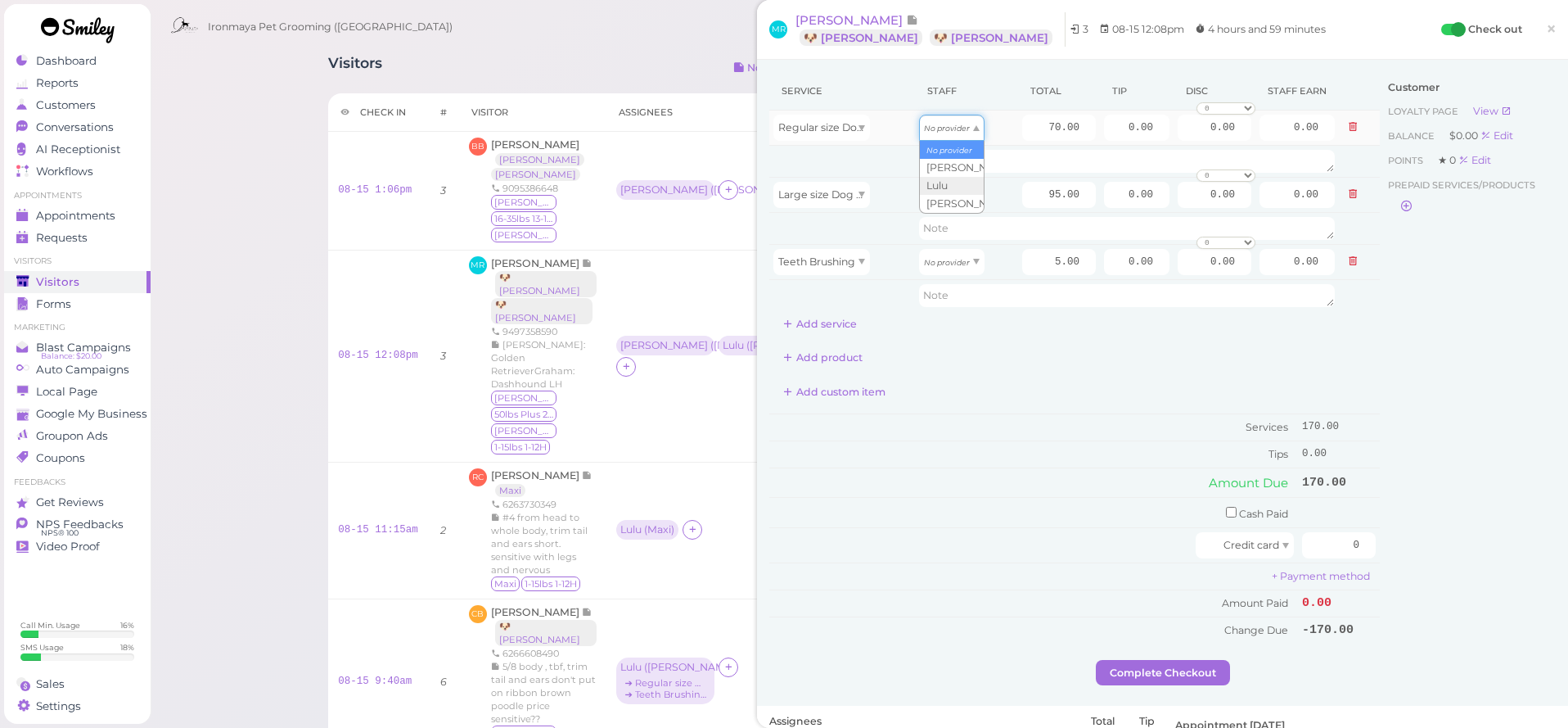
click at [968, 133] on span "No provider" at bounding box center [947, 127] width 46 height 12
drag, startPoint x: 962, startPoint y: 167, endPoint x: 974, endPoint y: 158, distance: 15.0
type input "30.10"
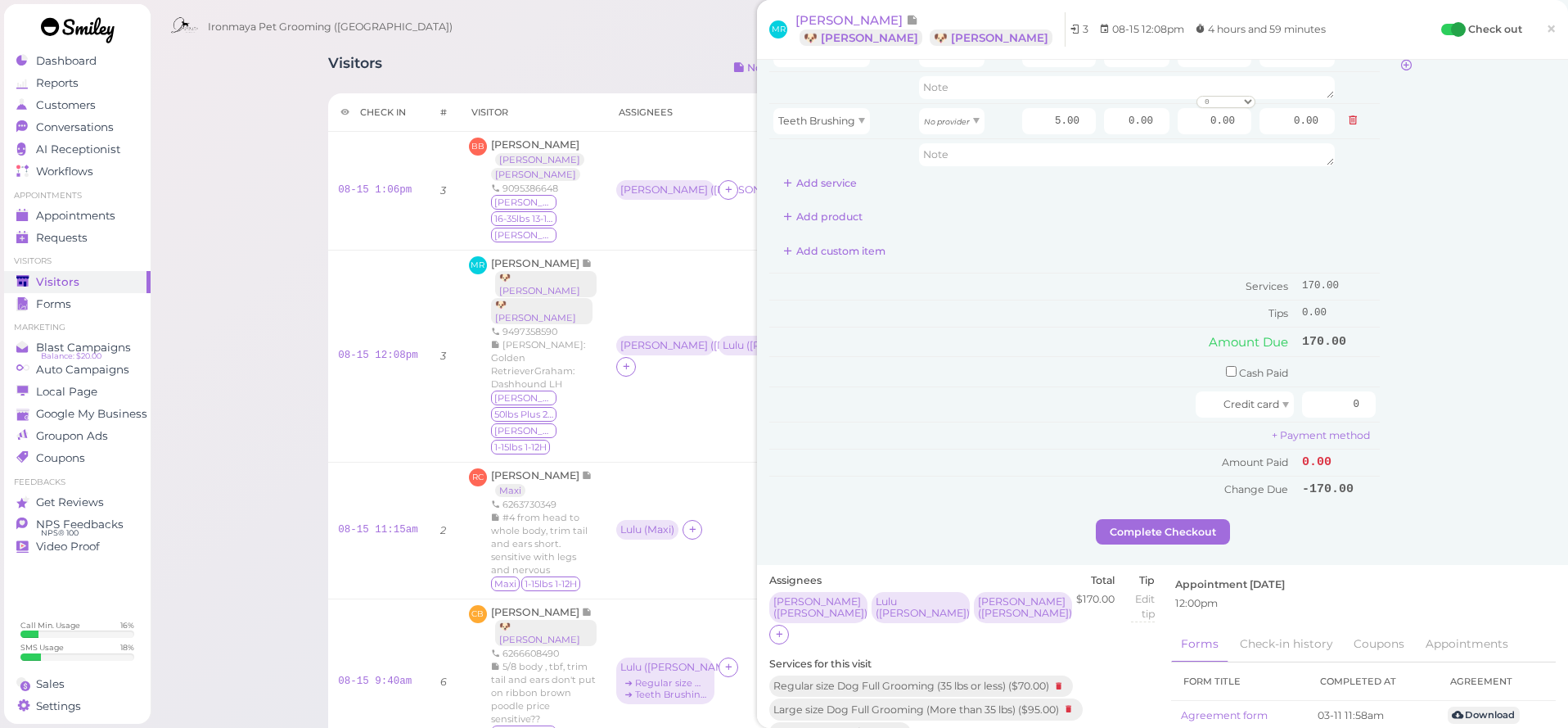
scroll to position [264, 0]
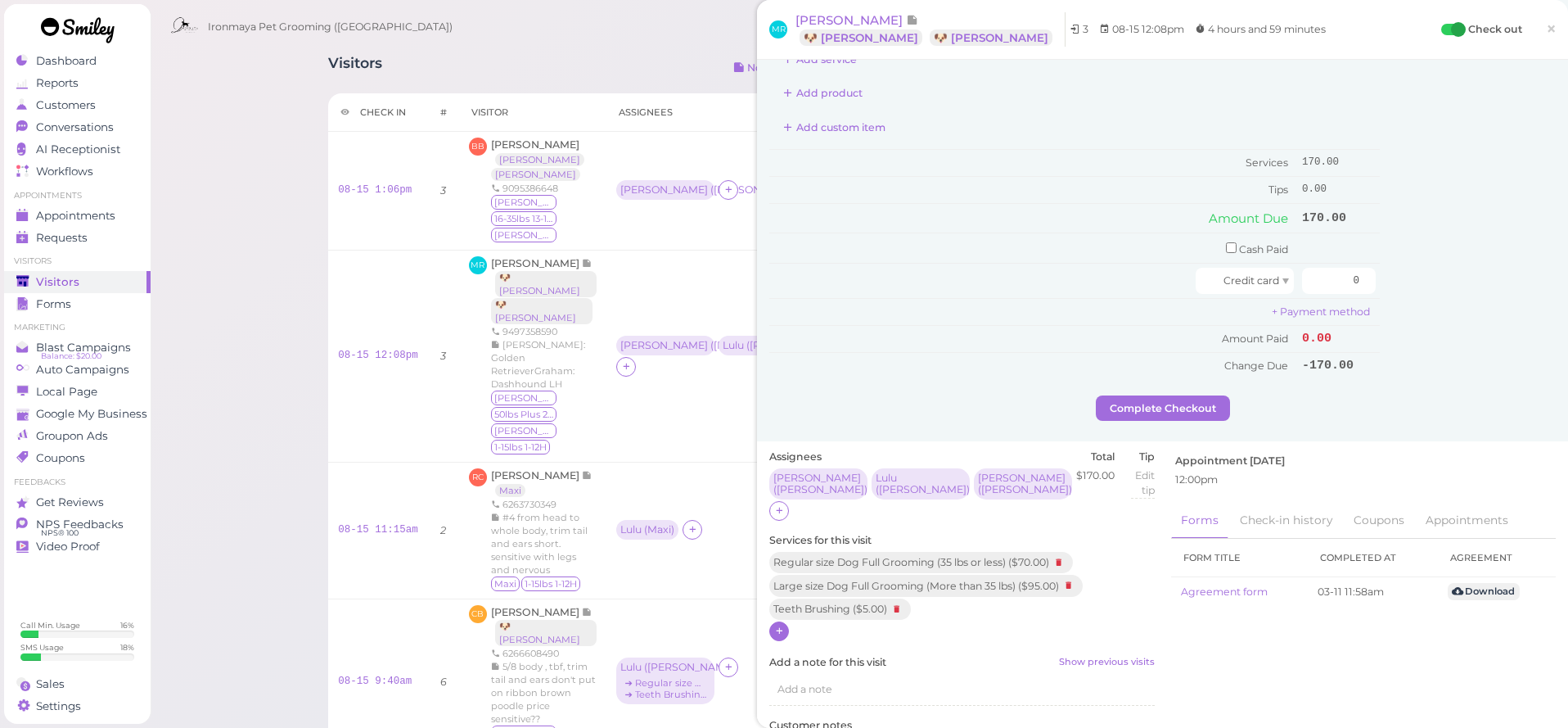
click at [780, 625] on icon at bounding box center [779, 630] width 11 height 12
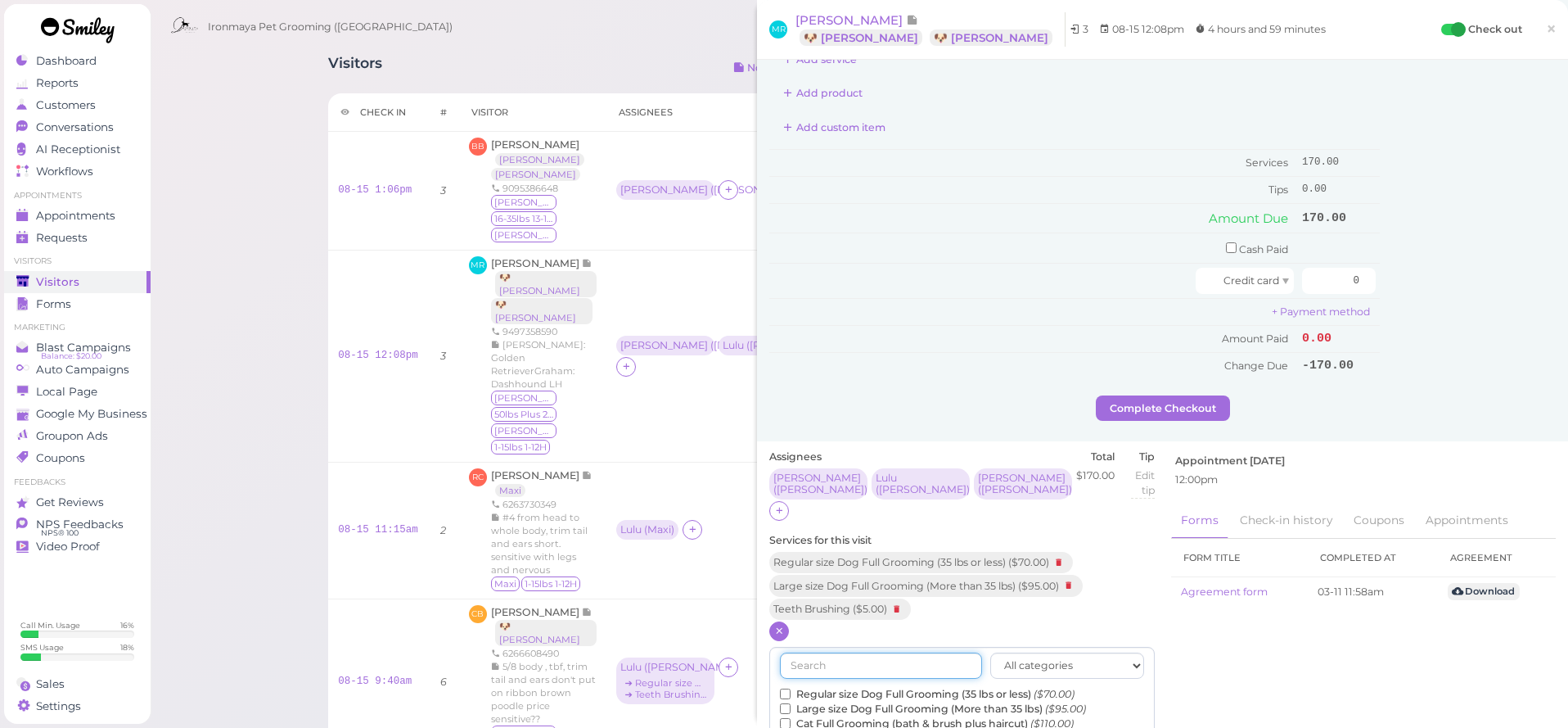
click at [822, 653] on input "text" at bounding box center [882, 665] width 202 height 26
type input "1/2"
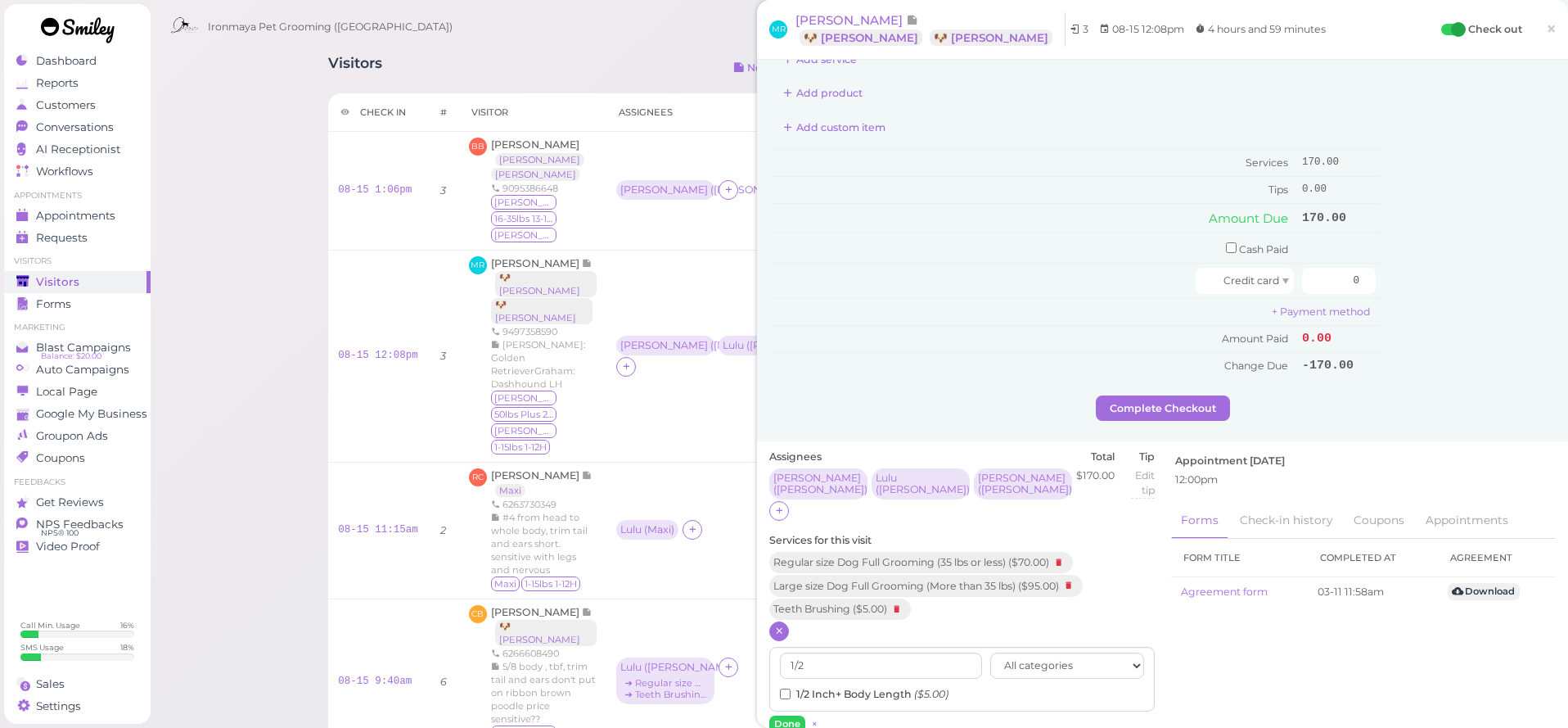
click at [822, 687] on label "1/2 Inch+ Body Length ($5.00)" at bounding box center [864, 694] width 168 height 15
click at [790, 688] on input "1/2 Inch+ Body Length ($5.00)" at bounding box center [786, 694] width 11 height 11
click at [792, 715] on button "Done" at bounding box center [787, 723] width 36 height 17
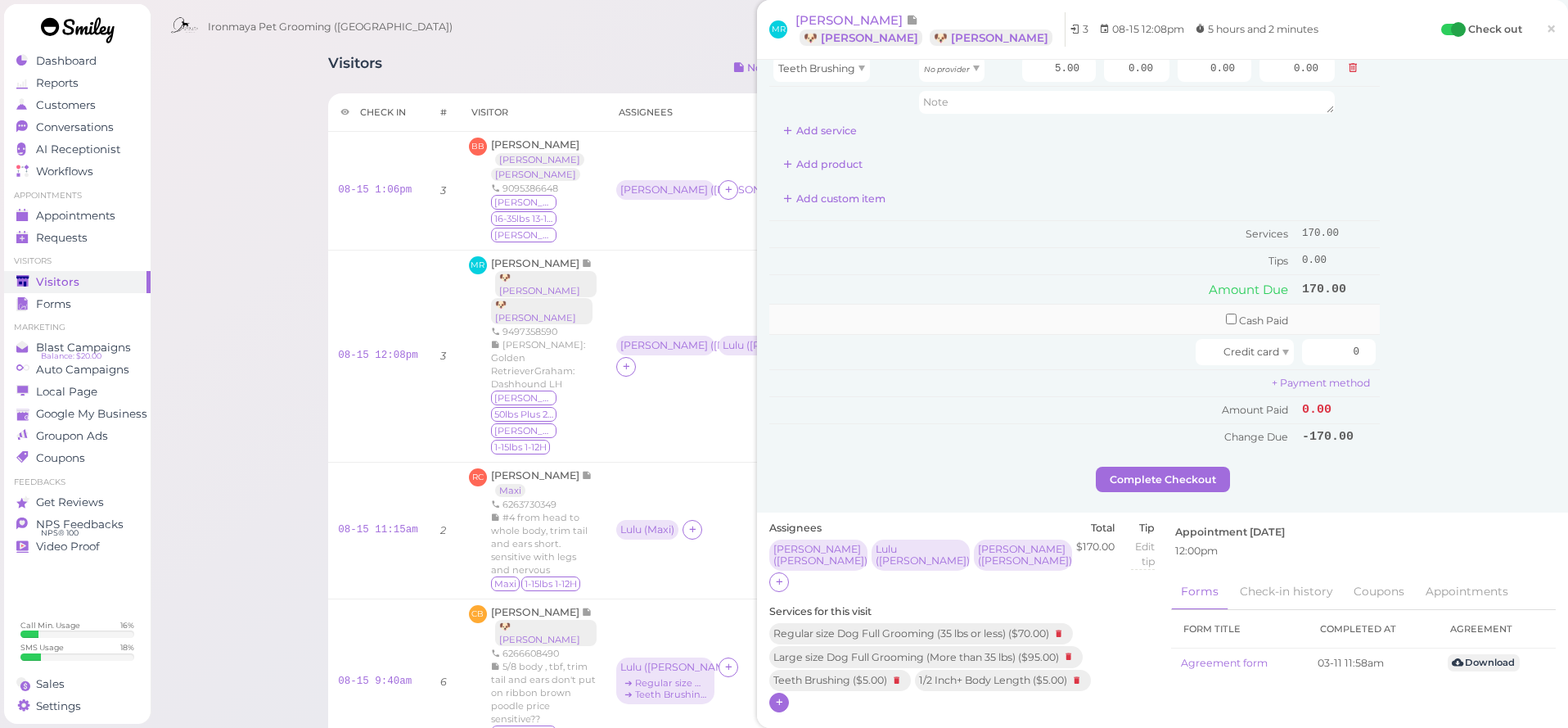
scroll to position [0, 0]
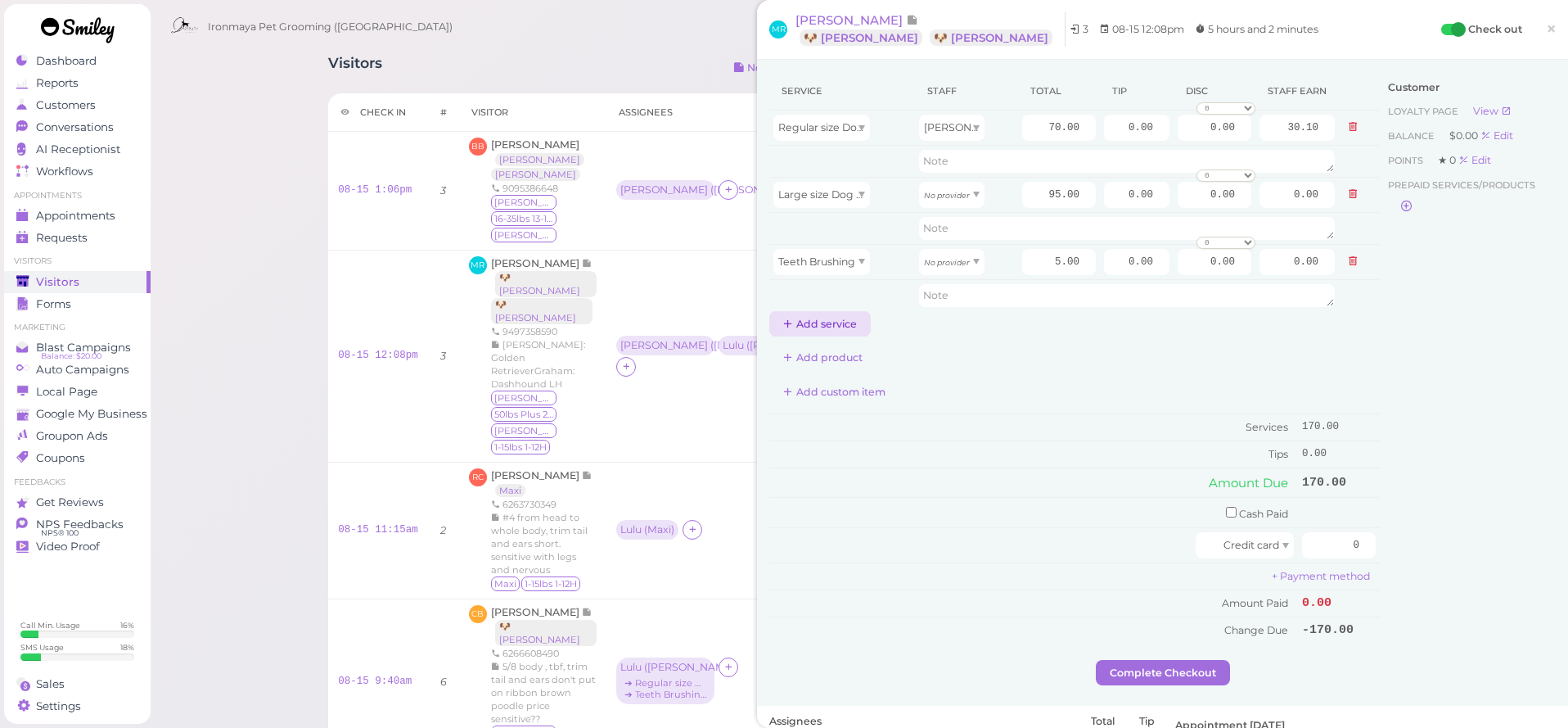
click at [825, 325] on button "Add service" at bounding box center [820, 324] width 101 height 26
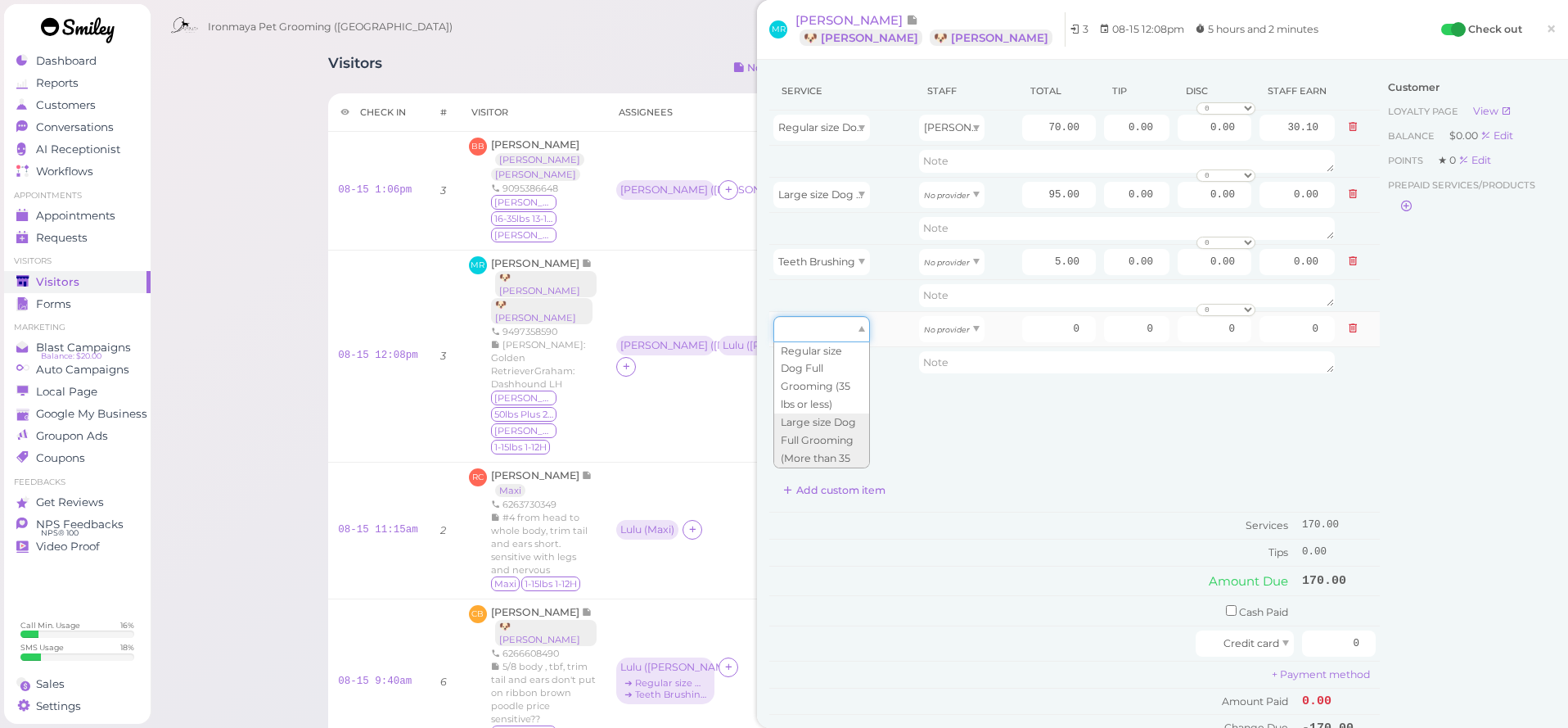
click at [840, 326] on div at bounding box center [822, 329] width 97 height 26
type input "5.00"
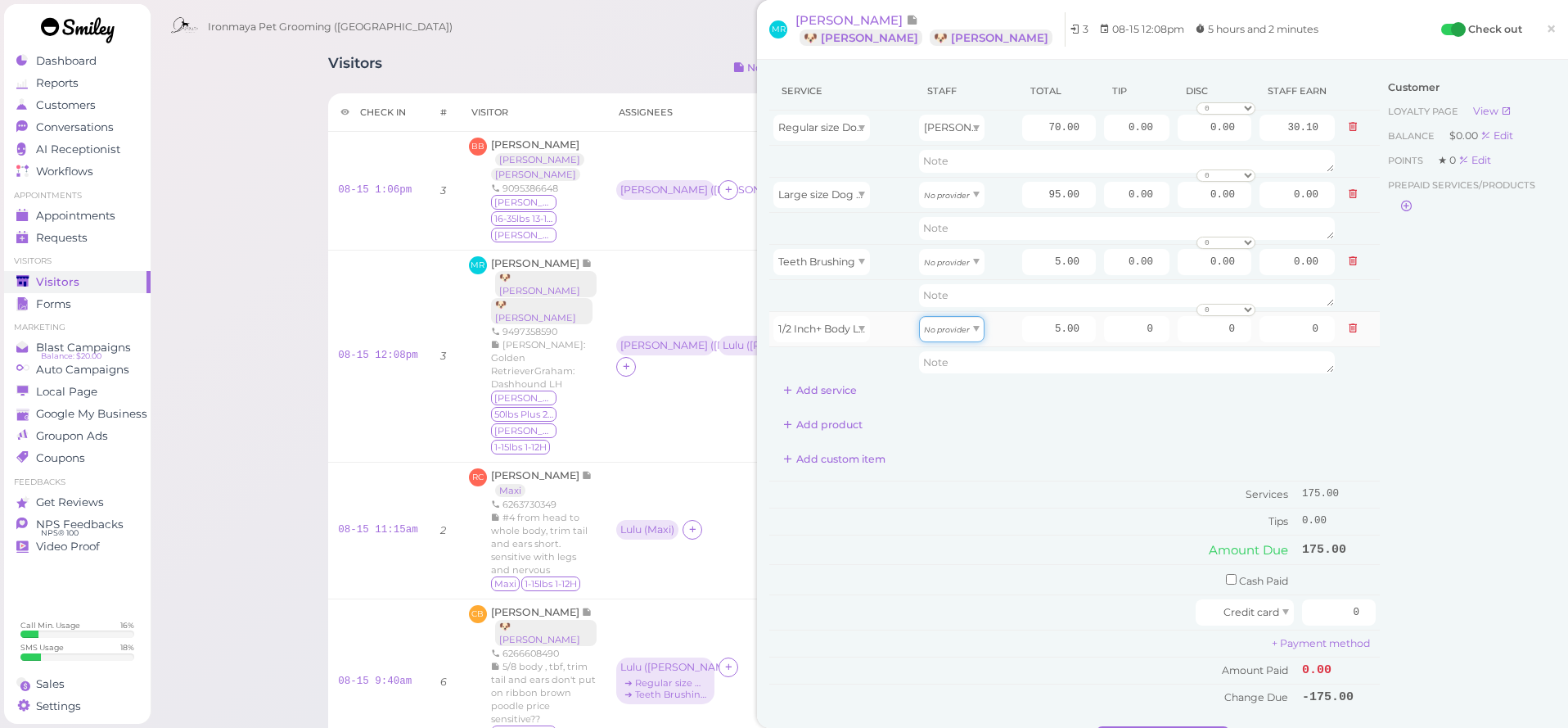
drag, startPoint x: 977, startPoint y: 328, endPoint x: 974, endPoint y: 341, distance: 13.3
click at [977, 328] on span at bounding box center [976, 329] width 6 height 6
type input "2.15"
click at [839, 400] on button "Add service" at bounding box center [820, 390] width 101 height 26
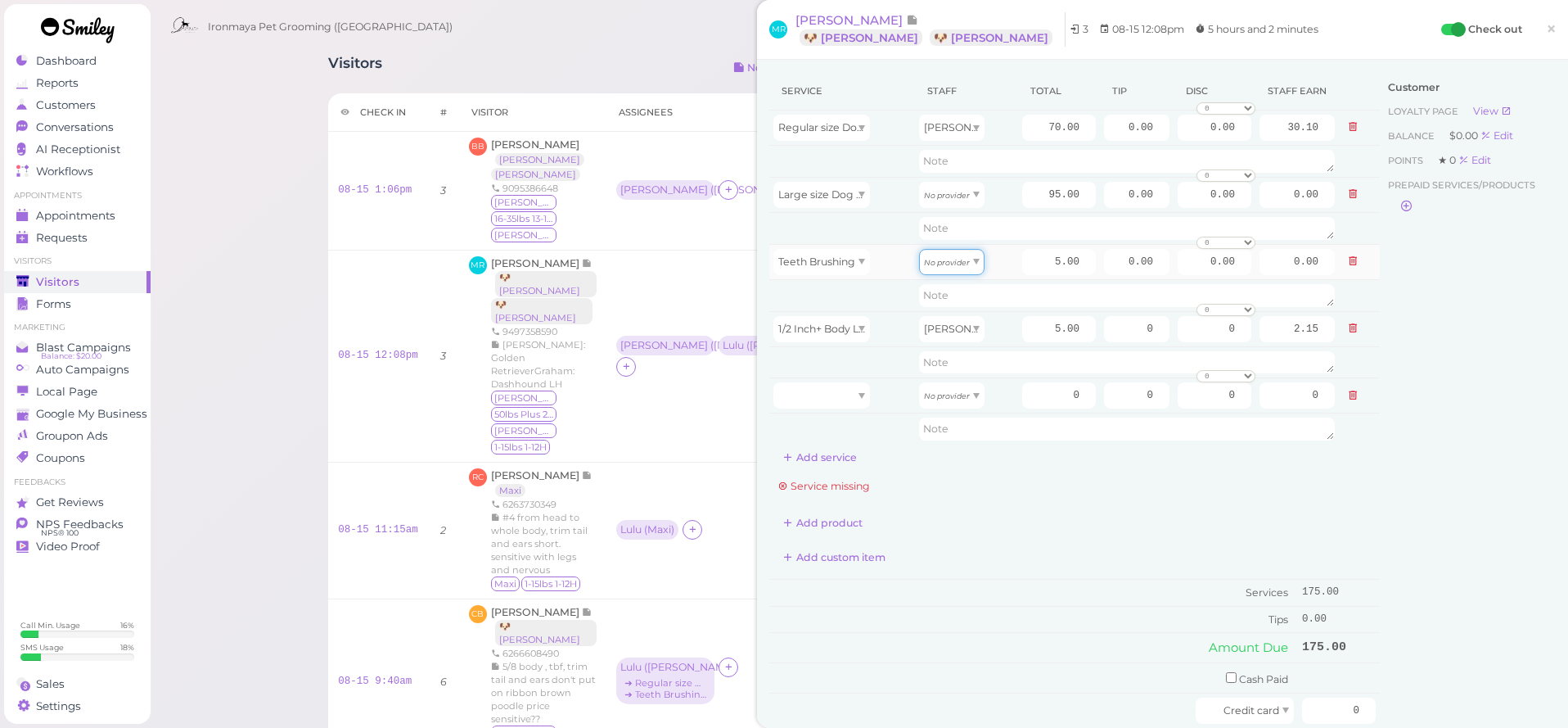
click at [969, 263] on div "No provider" at bounding box center [951, 261] width 65 height 26
type input "2.15"
click at [1014, 513] on div "Add product" at bounding box center [1075, 523] width 611 height 26
drag, startPoint x: 1038, startPoint y: 191, endPoint x: 1060, endPoint y: 191, distance: 22.0
click at [1060, 191] on input "95.00" at bounding box center [1059, 194] width 74 height 26
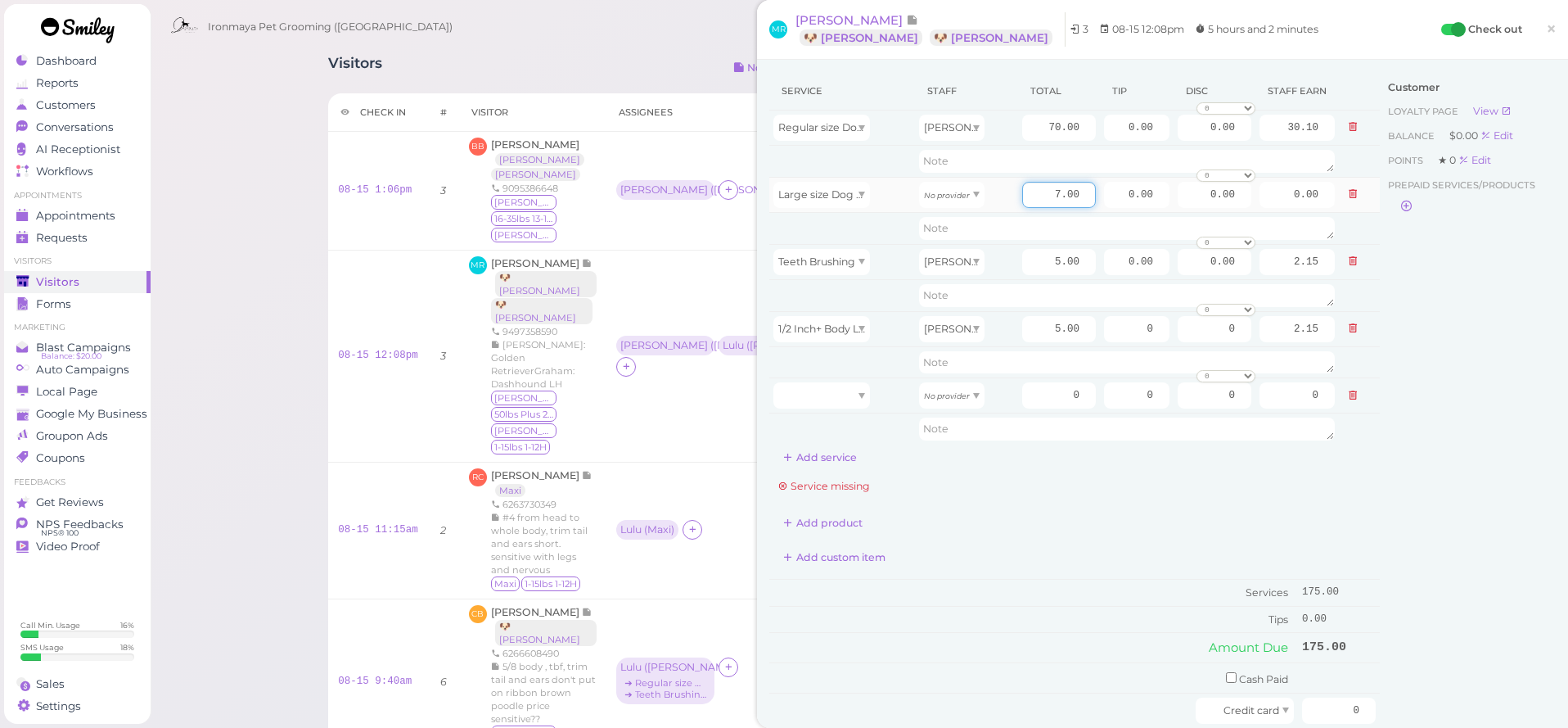
type input "77.00"
type input "77.50"
click at [966, 201] on div "No provider" at bounding box center [951, 194] width 65 height 26
type input "33.33"
drag, startPoint x: 1048, startPoint y: 192, endPoint x: 1082, endPoint y: 192, distance: 34.0
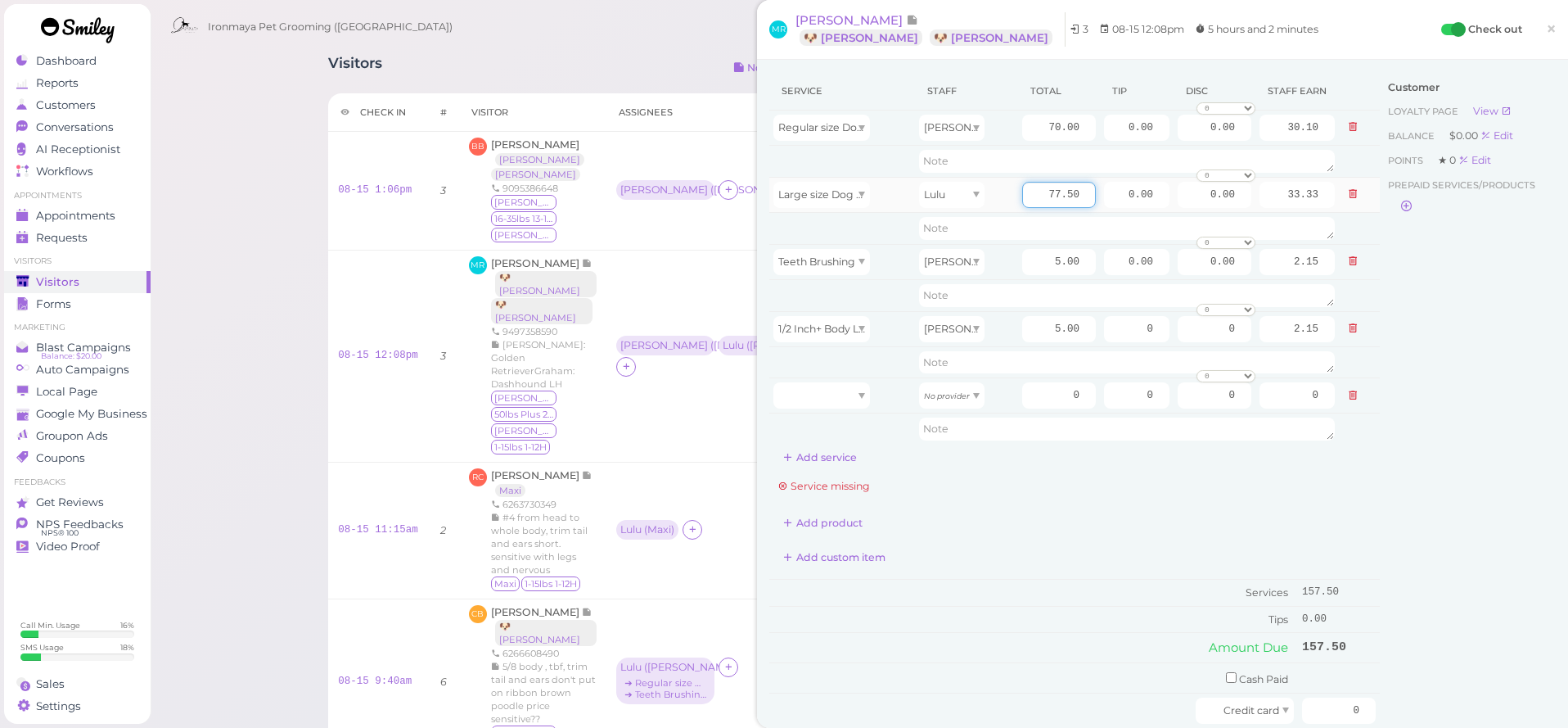
click at [1082, 192] on input "77.50" at bounding box center [1059, 194] width 74 height 26
type input "75"
type input "32.25"
click at [854, 388] on div at bounding box center [822, 395] width 97 height 26
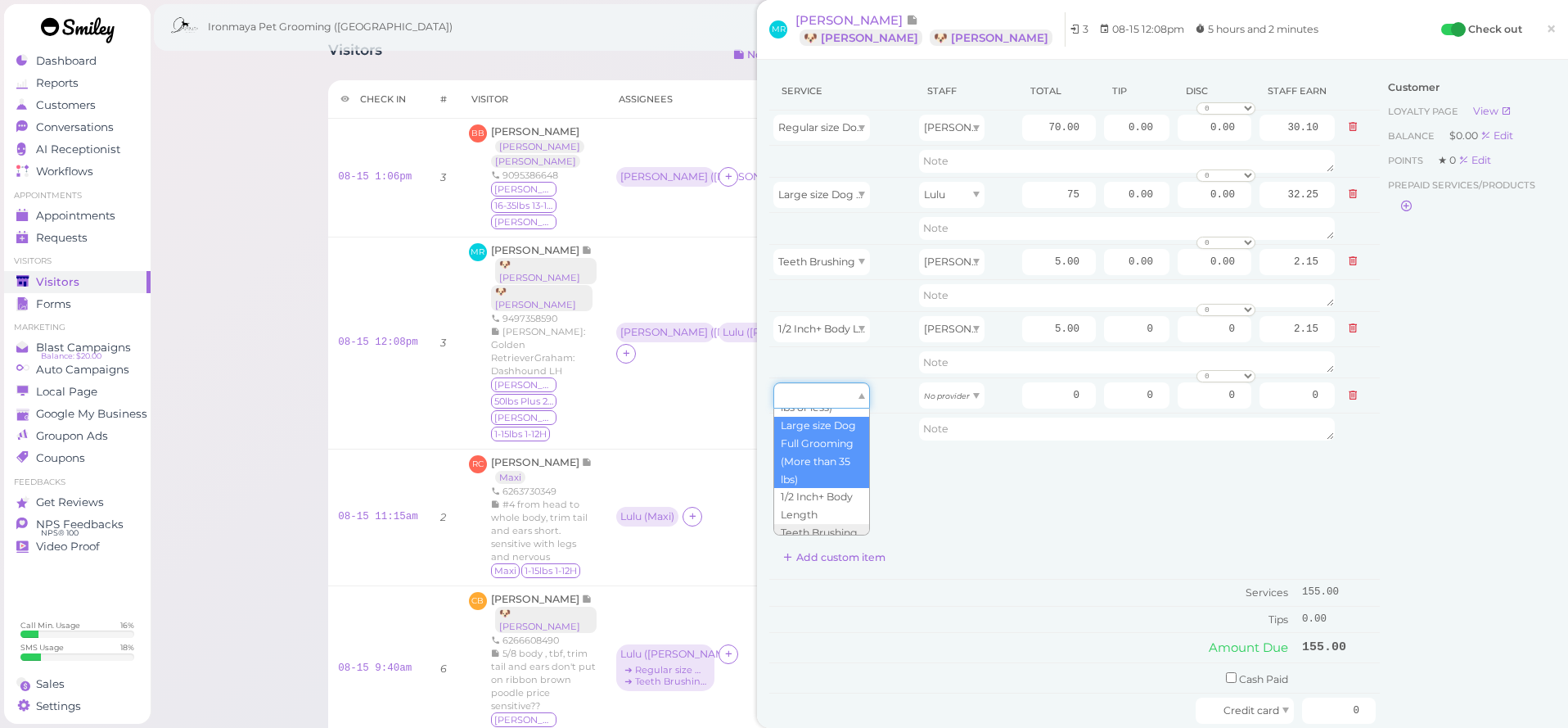
scroll to position [0, 0]
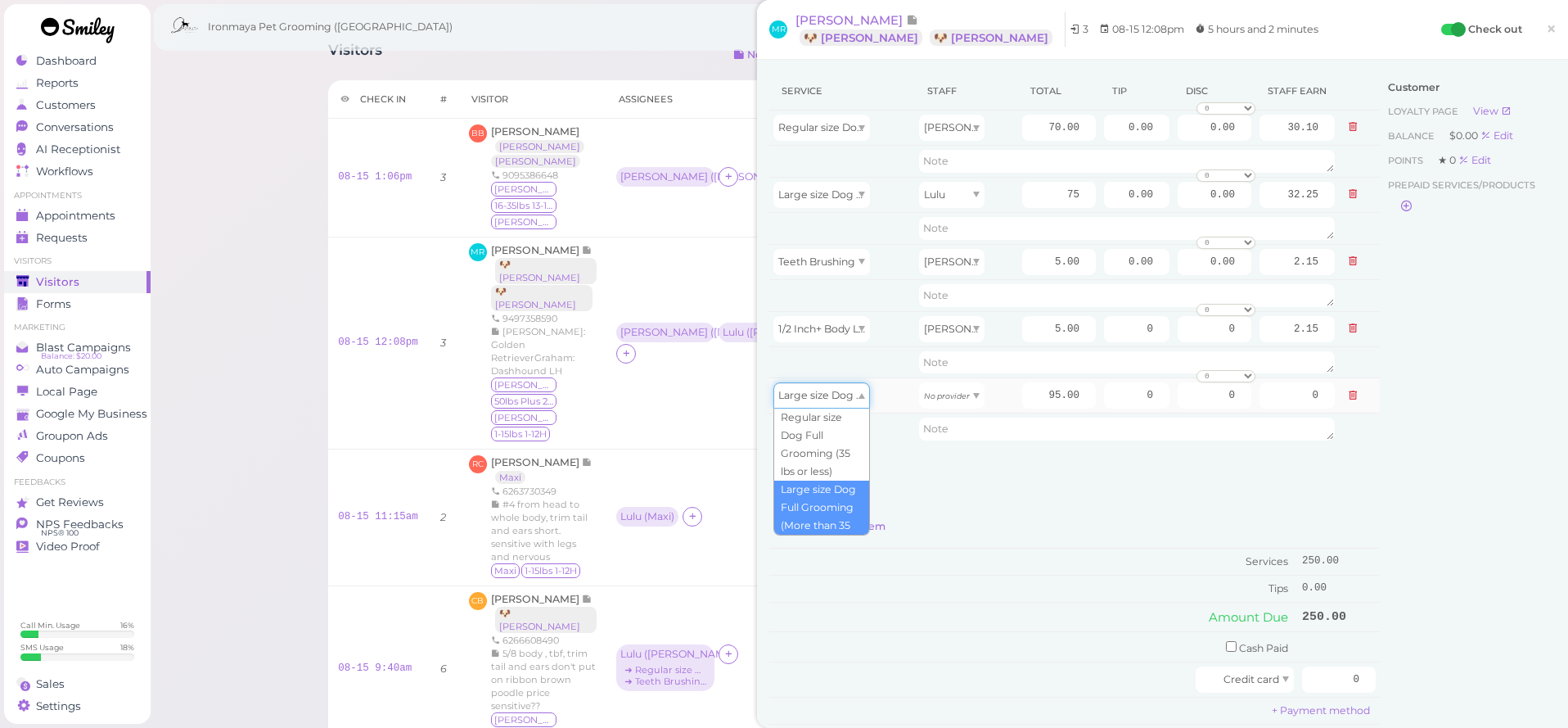
click at [844, 394] on span "Large size Dog Full Grooming (More than 35 lbs)" at bounding box center [899, 394] width 242 height 12
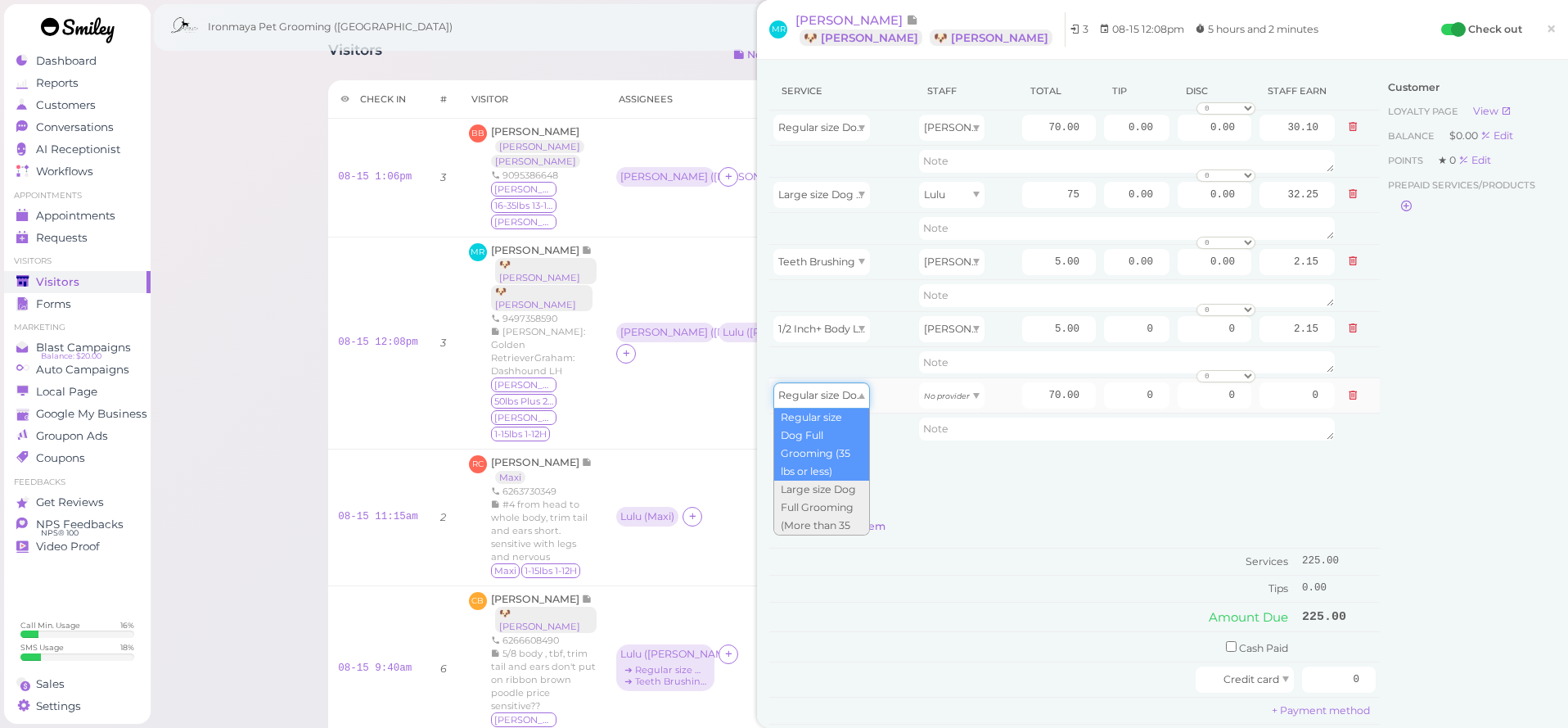
click at [845, 402] on div "Regular size Dog Full Grooming (35 lbs or less)" at bounding box center [822, 395] width 97 height 26
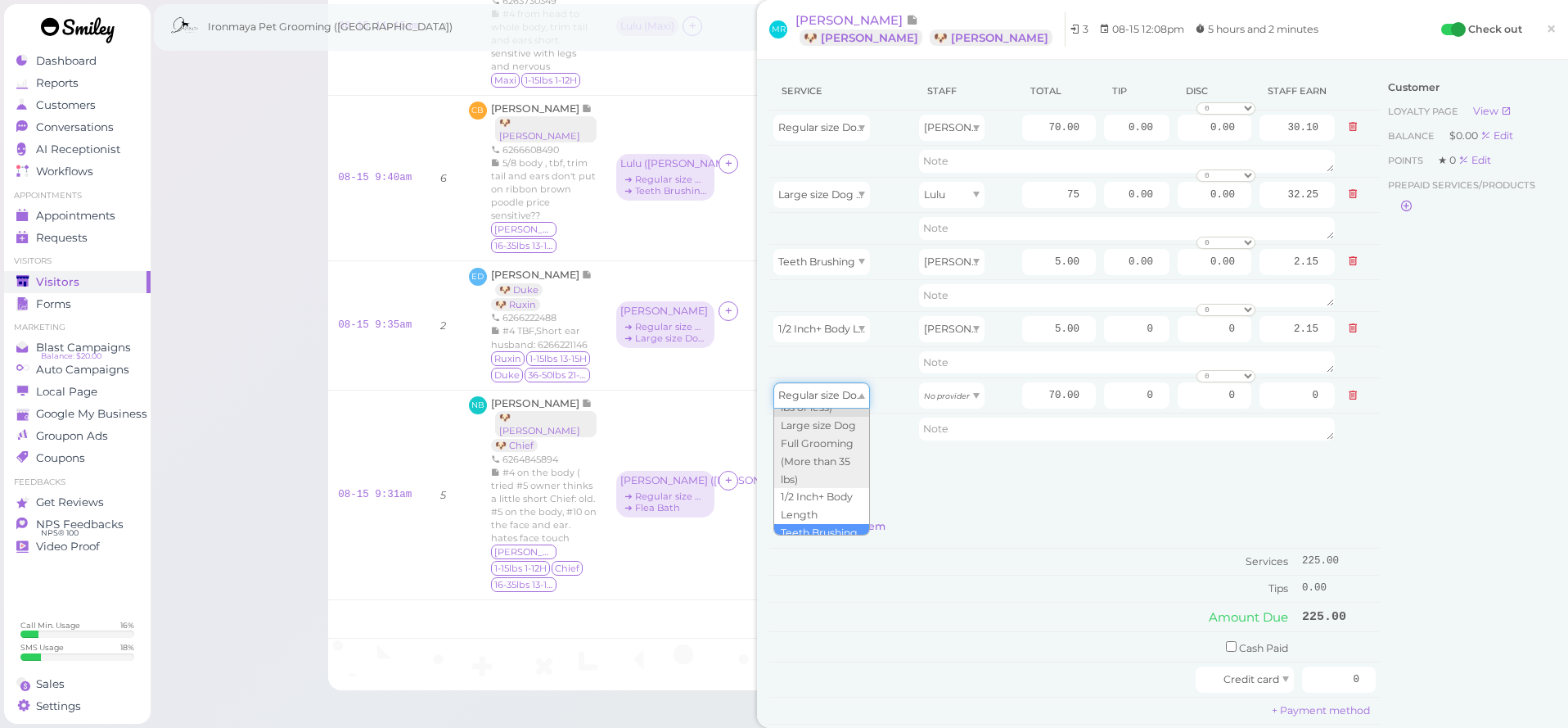
type input "5.00"
click at [973, 397] on div "No provider" at bounding box center [951, 395] width 65 height 26
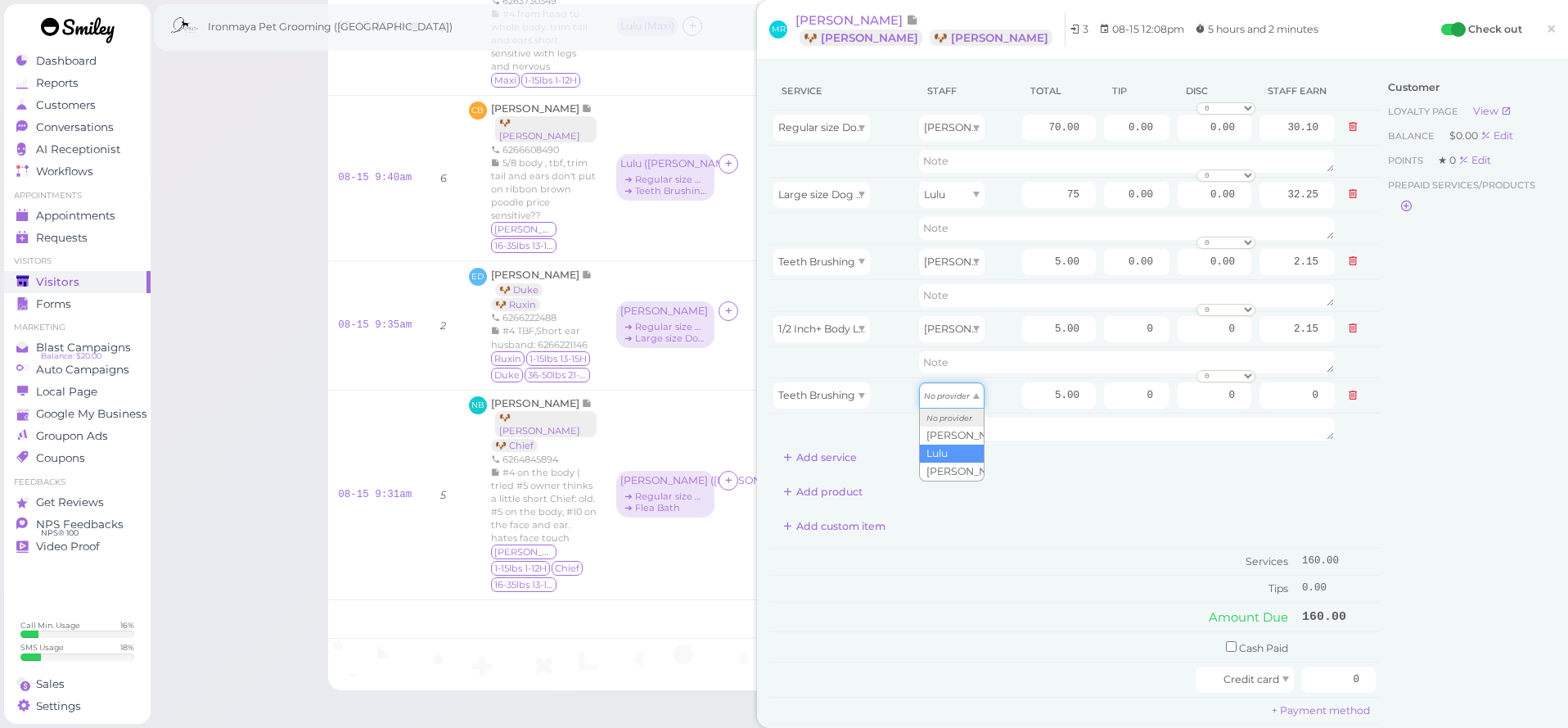
type input "2.15"
drag, startPoint x: 1055, startPoint y: 394, endPoint x: 1090, endPoint y: 397, distance: 35.1
click at [1090, 397] on input "5.00" at bounding box center [1059, 395] width 74 height 26
type input "2.50"
type input "1.08"
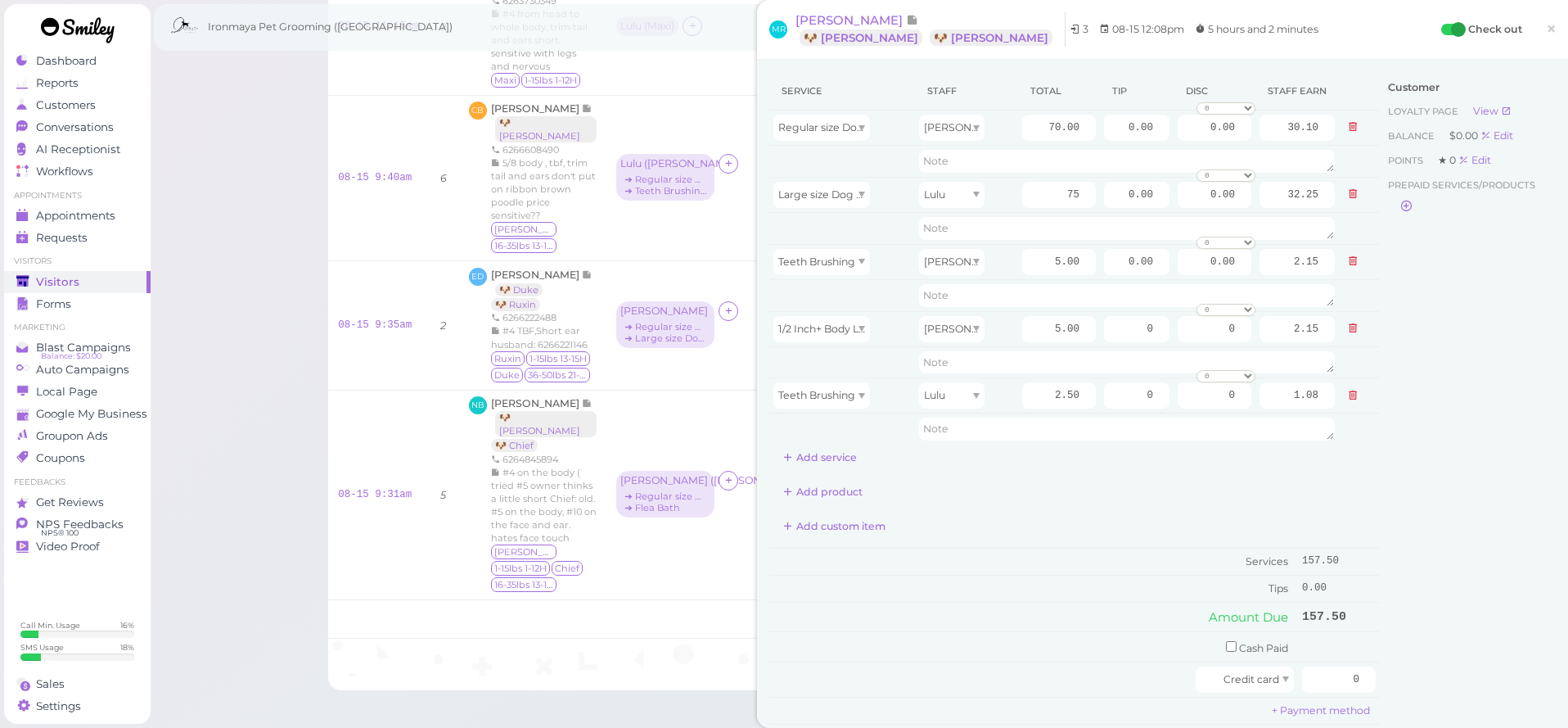
click at [1111, 534] on div "Add custom item" at bounding box center [1075, 526] width 611 height 26
click at [836, 465] on button "Add service" at bounding box center [820, 457] width 101 height 26
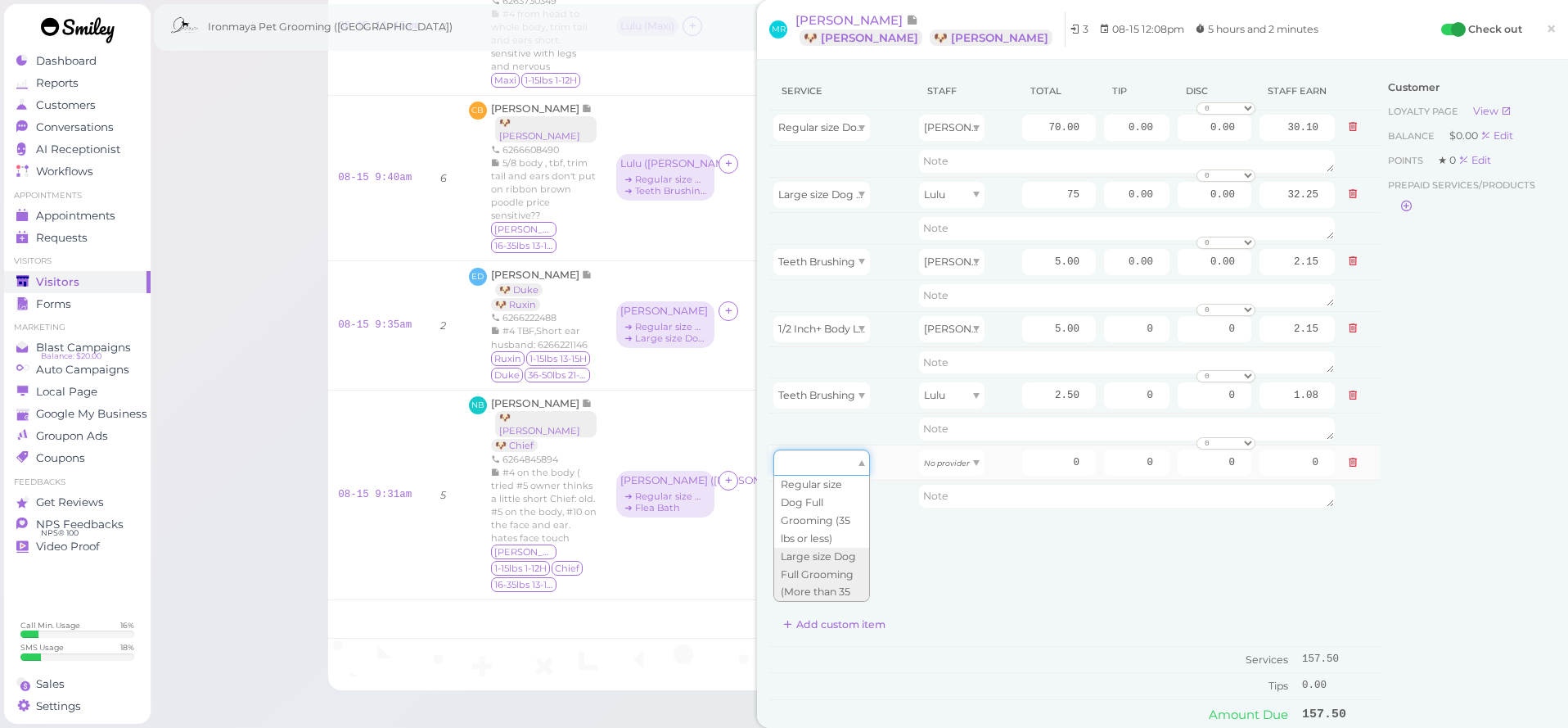
click at [853, 470] on div at bounding box center [822, 462] width 97 height 26
type input "95.00"
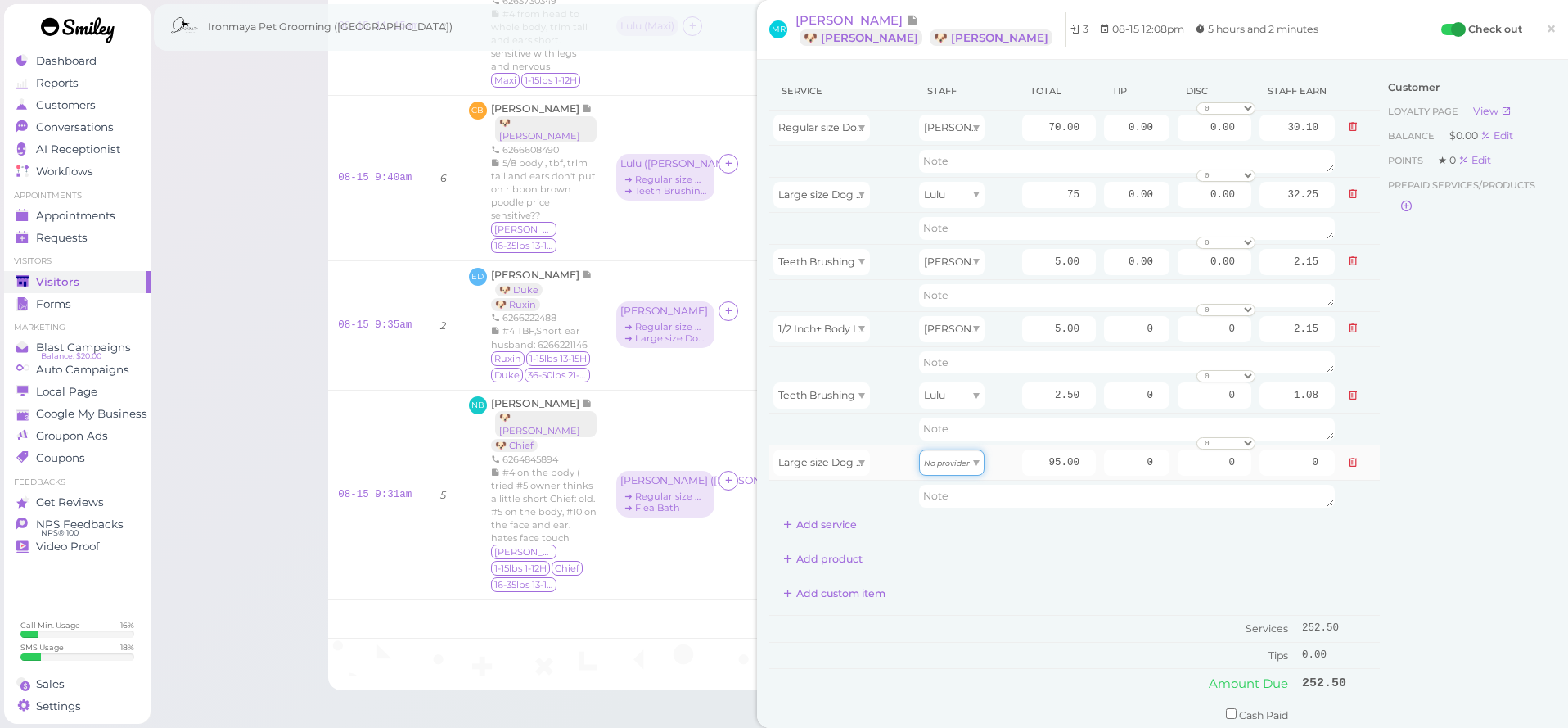
click at [969, 460] on div "No provider" at bounding box center [951, 462] width 65 height 26
type input "40.85"
drag, startPoint x: 1050, startPoint y: 463, endPoint x: 1087, endPoint y: 461, distance: 37.1
click at [1087, 460] on input "95.00" at bounding box center [1059, 462] width 74 height 26
type input "7"
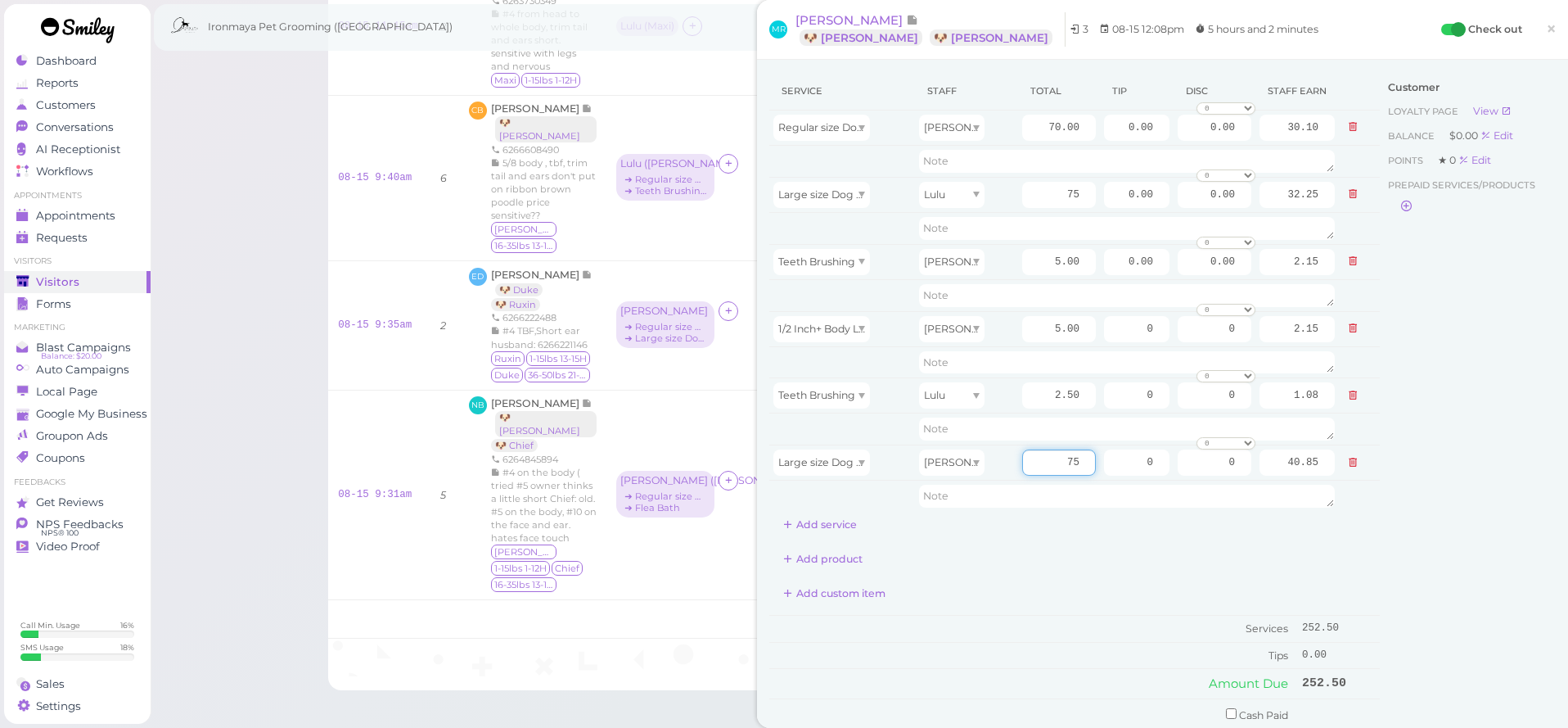
type input "75"
type input "32.25"
click at [1001, 573] on div "Service Staff Total Tip Disc Staff earn Regular size Dog Full Grooming (35 lbs …" at bounding box center [1075, 457] width 611 height 772
click at [824, 529] on button "Add service" at bounding box center [820, 525] width 101 height 26
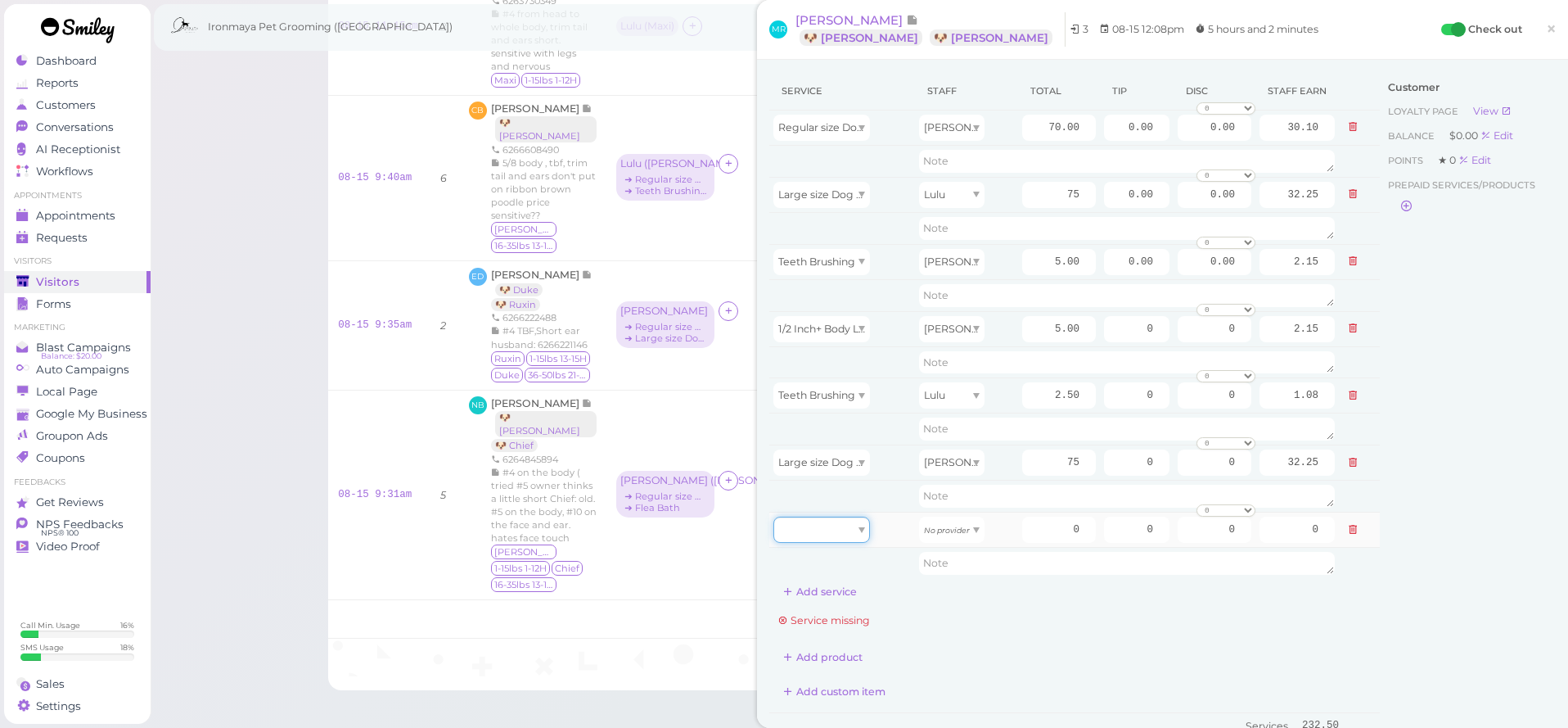
click at [847, 525] on div at bounding box center [822, 529] width 97 height 26
type input "5.00"
click at [966, 535] on icon "No provider" at bounding box center [947, 530] width 46 height 9
drag, startPoint x: 957, startPoint y: 598, endPoint x: 1014, endPoint y: 577, distance: 60.7
type input "2.15"
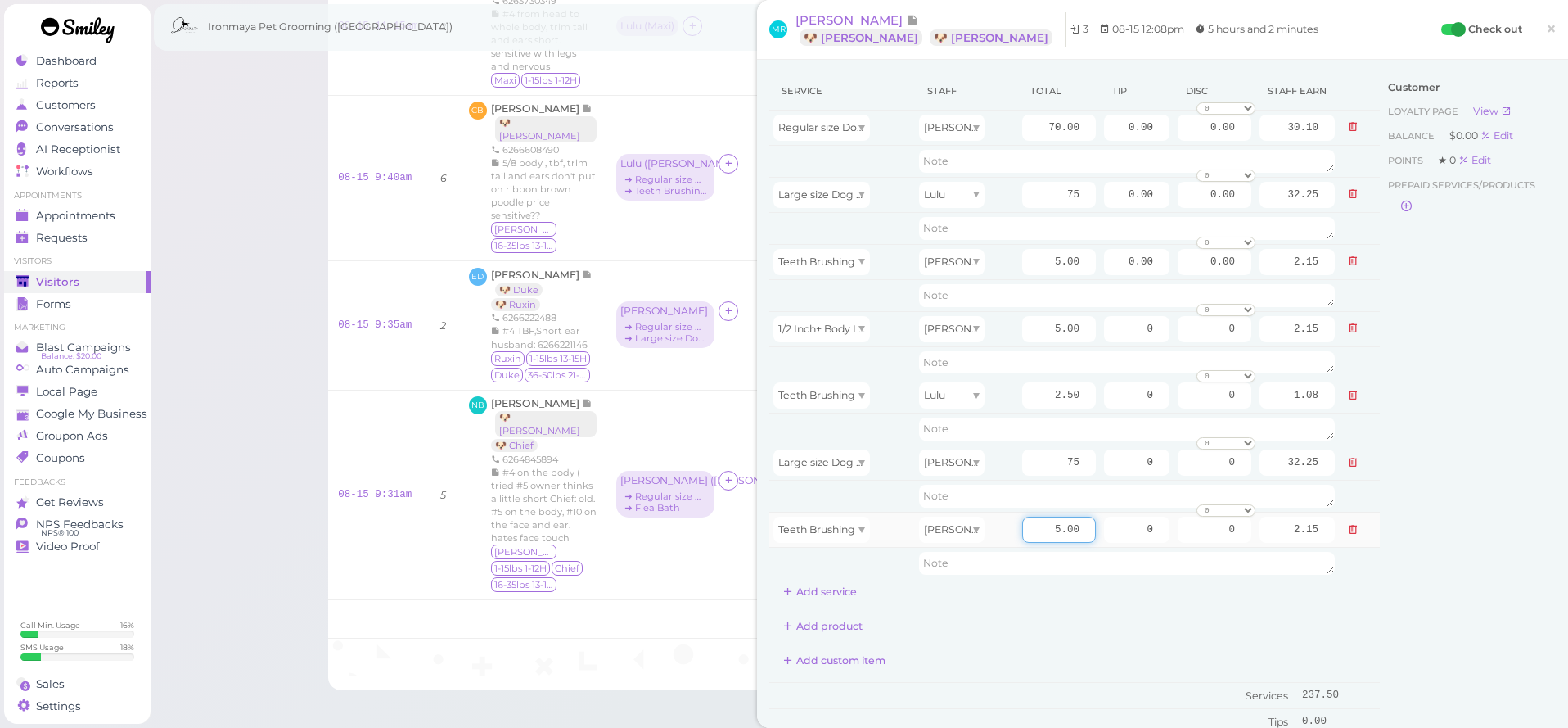
click at [1057, 533] on input "5.00" at bounding box center [1059, 529] width 74 height 26
click at [1056, 533] on input "5.00" at bounding box center [1059, 529] width 74 height 26
click at [1048, 534] on input "5.00" at bounding box center [1059, 529] width 74 height 26
drag, startPoint x: 1046, startPoint y: 532, endPoint x: 1039, endPoint y: 527, distance: 8.6
click at [1046, 532] on input "5.00" at bounding box center [1059, 529] width 74 height 26
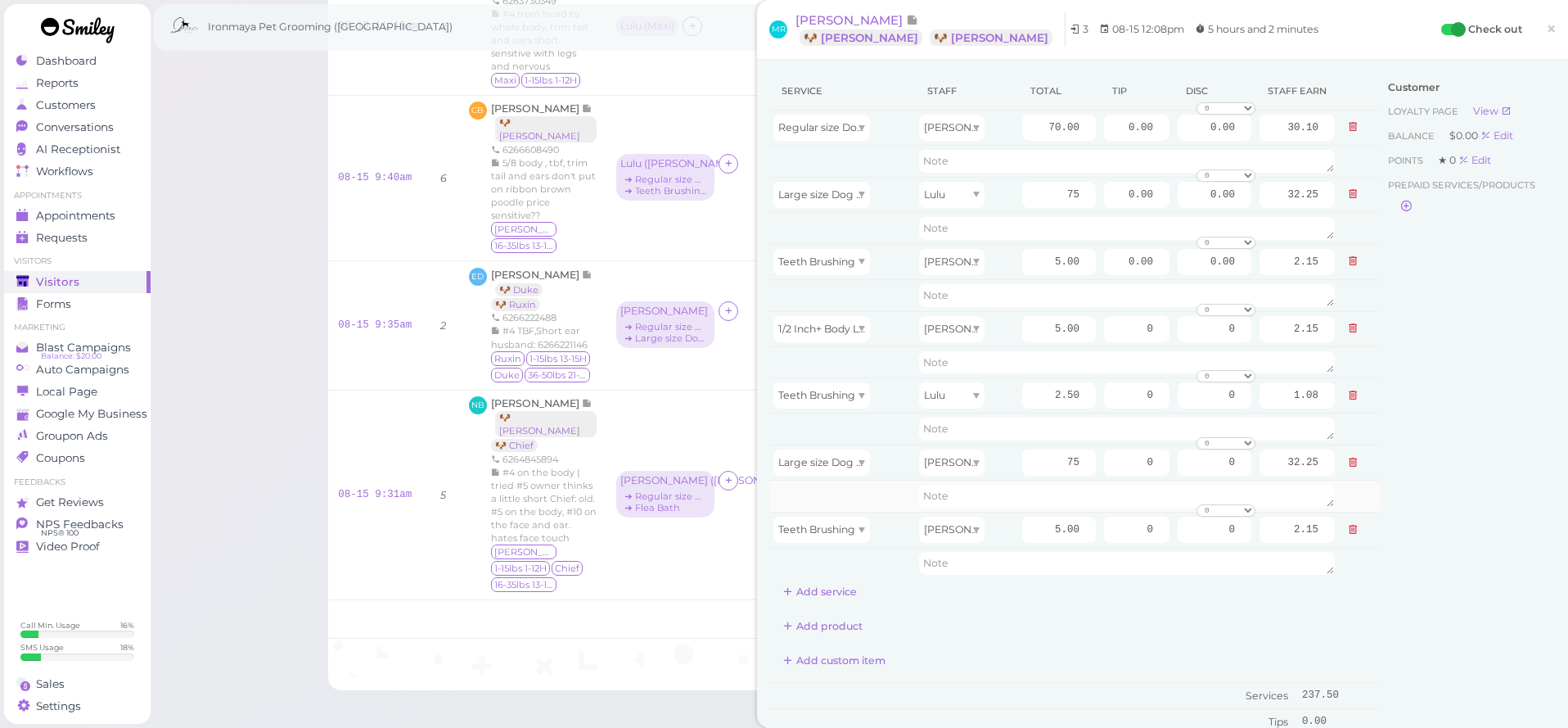
click at [1043, 511] on td at bounding box center [1126, 496] width 424 height 32
drag, startPoint x: 1042, startPoint y: 531, endPoint x: 1136, endPoint y: 530, distance: 94.0
click at [1136, 530] on tr "Teeth Brushing Tiffany 5.00 0 0 0 10% off 15% off 20% off 25% off 30% off 50% o…" at bounding box center [1075, 530] width 611 height 35
type input "2.5"
type input "1.08"
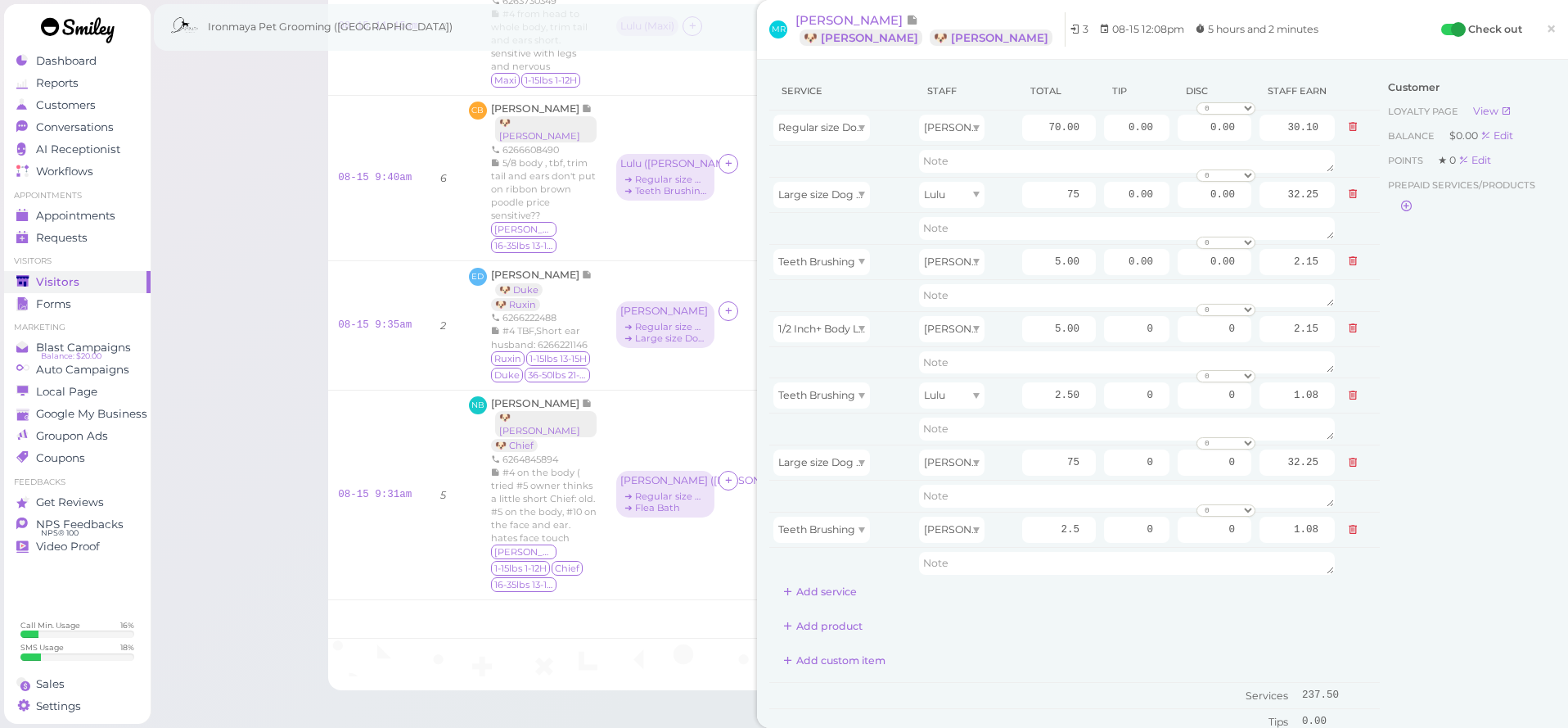
click at [1144, 652] on div "Add custom item" at bounding box center [1075, 661] width 611 height 26
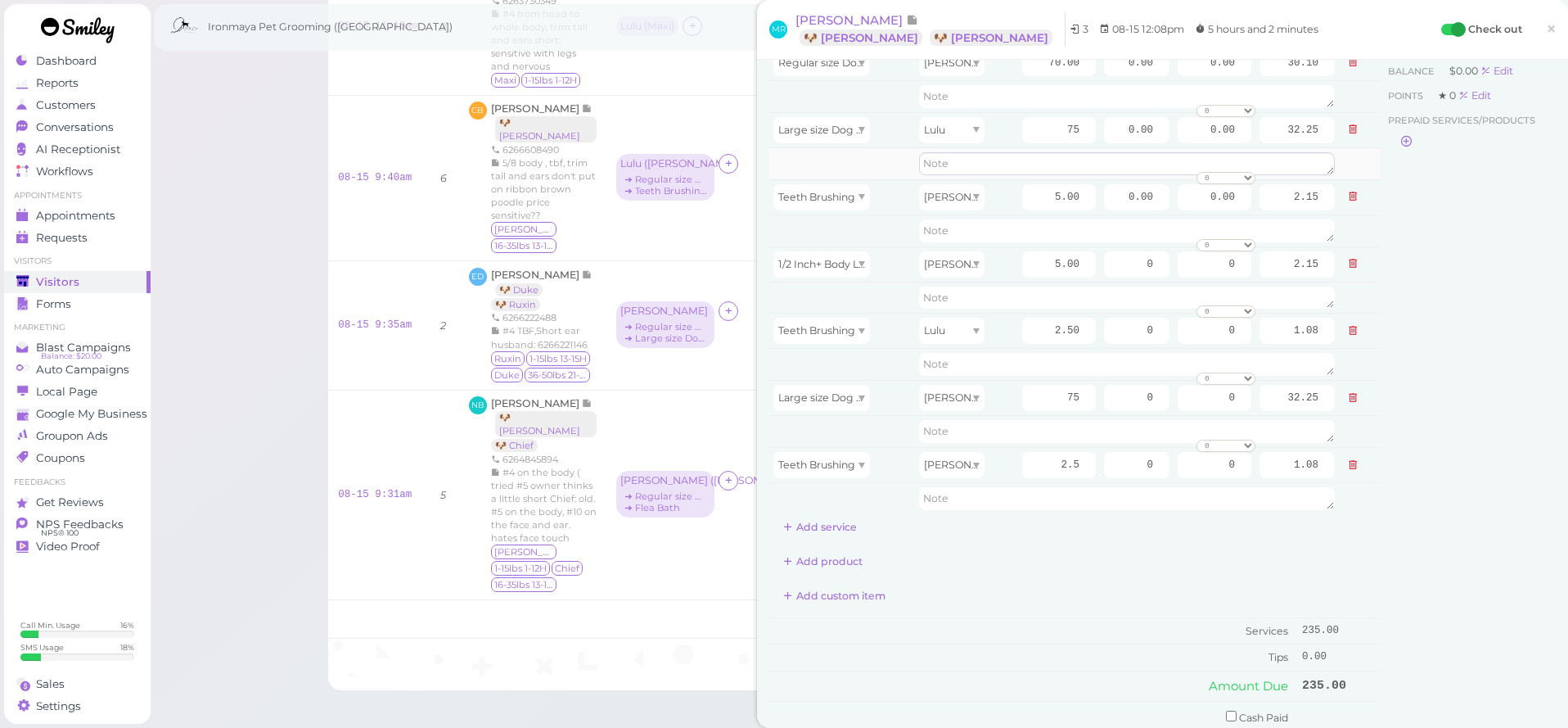
scroll to position [113, 0]
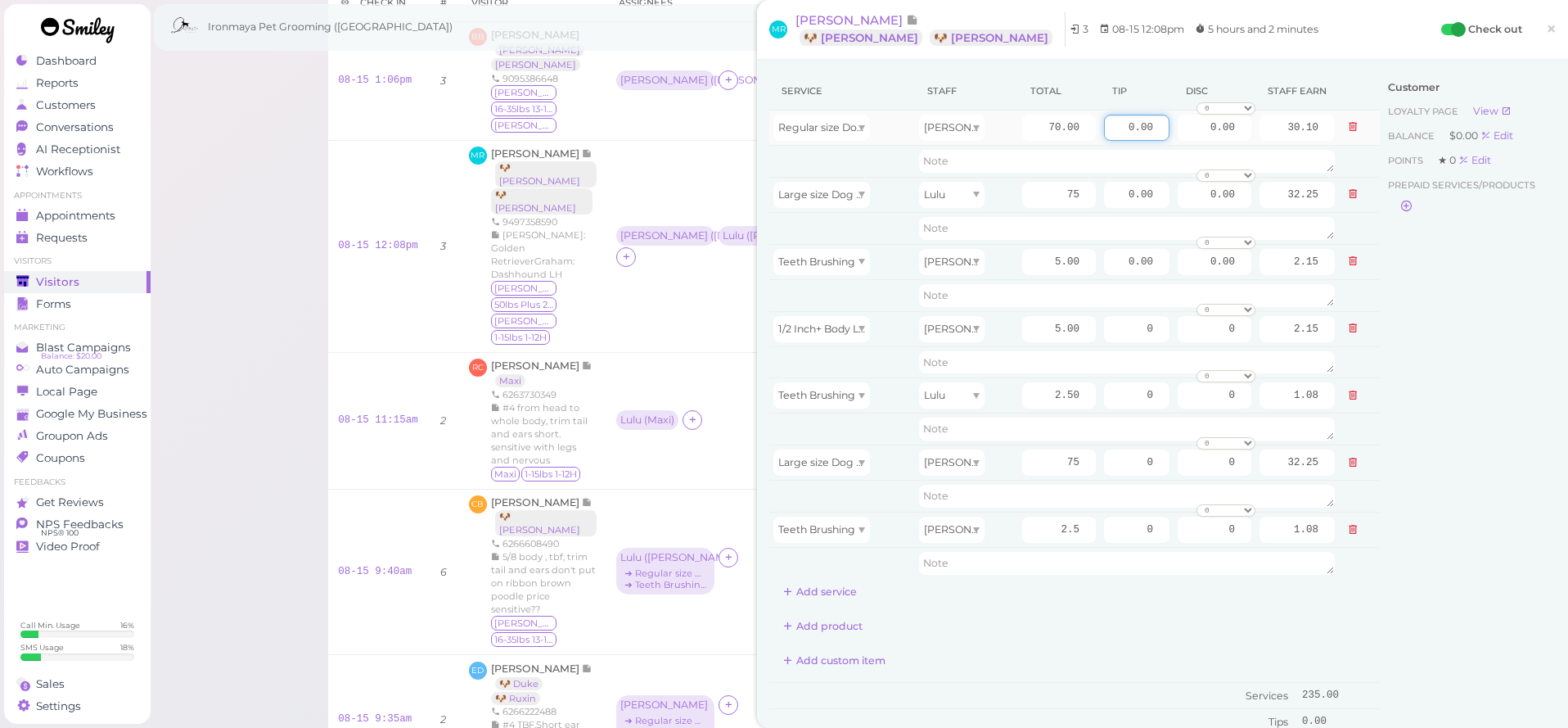
drag, startPoint x: 1122, startPoint y: 122, endPoint x: 1207, endPoint y: 114, distance: 85.4
click at [1207, 114] on tr "Regular size Dog Full Grooming (35 lbs or less) Ida 70.00 0.00 0.00 0 10% off 1…" at bounding box center [1075, 128] width 611 height 35
click at [1129, 129] on input "0.00" at bounding box center [1136, 128] width 65 height 26
drag, startPoint x: 1118, startPoint y: 125, endPoint x: 1180, endPoint y: 128, distance: 62.1
click at [1180, 128] on tr "Regular size Dog Full Grooming (35 lbs or less) Ida 70.00 0.00 0.00 0 10% off 1…" at bounding box center [1075, 128] width 611 height 35
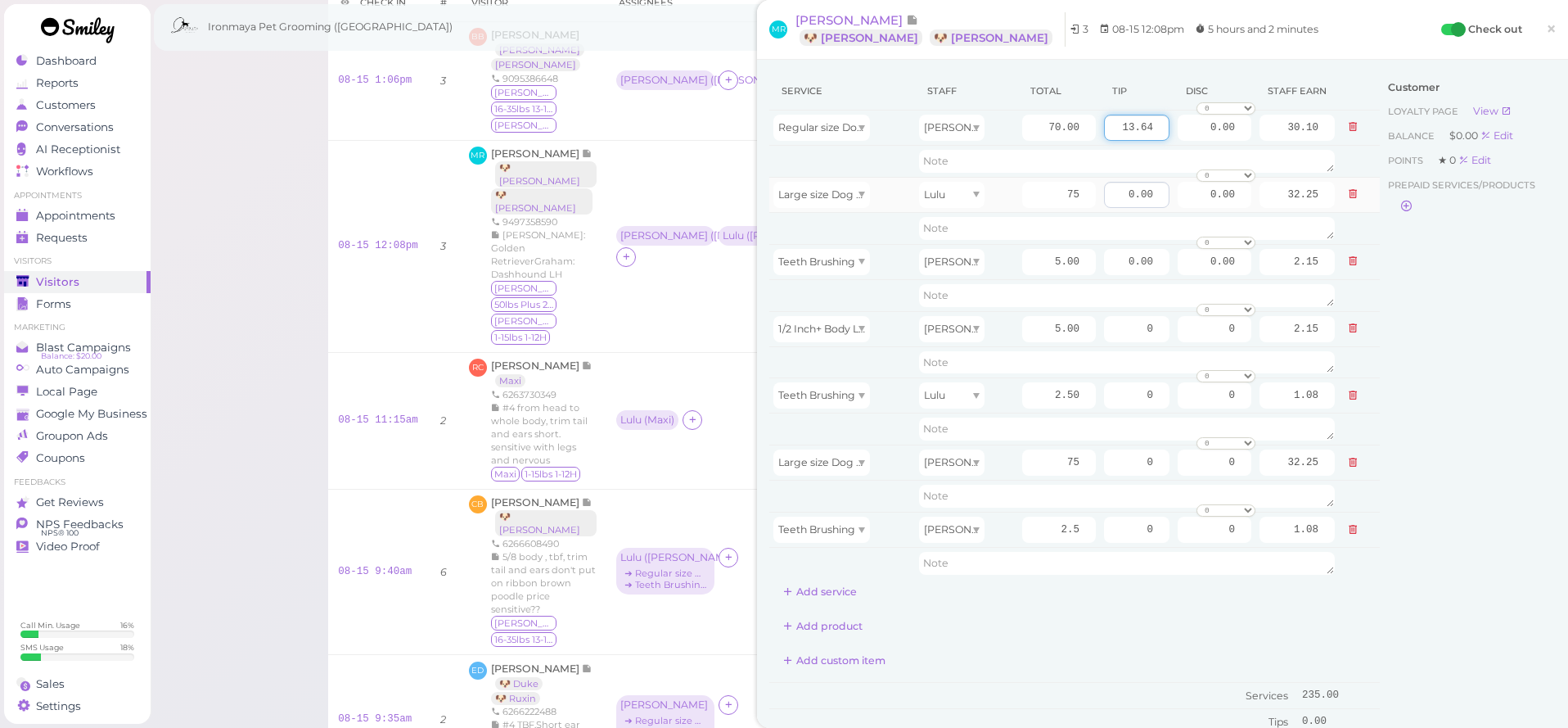
type input "13.64"
drag, startPoint x: 1130, startPoint y: 194, endPoint x: 1222, endPoint y: 196, distance: 92.0
click at [1222, 196] on tr "Large size Dog Full Grooming (More than 35 lbs) Lulu 75 0.00 0.00 0 10% off 15%…" at bounding box center [1075, 194] width 611 height 35
type input "13.18"
drag, startPoint x: 1129, startPoint y: 460, endPoint x: 1227, endPoint y: 458, distance: 98.0
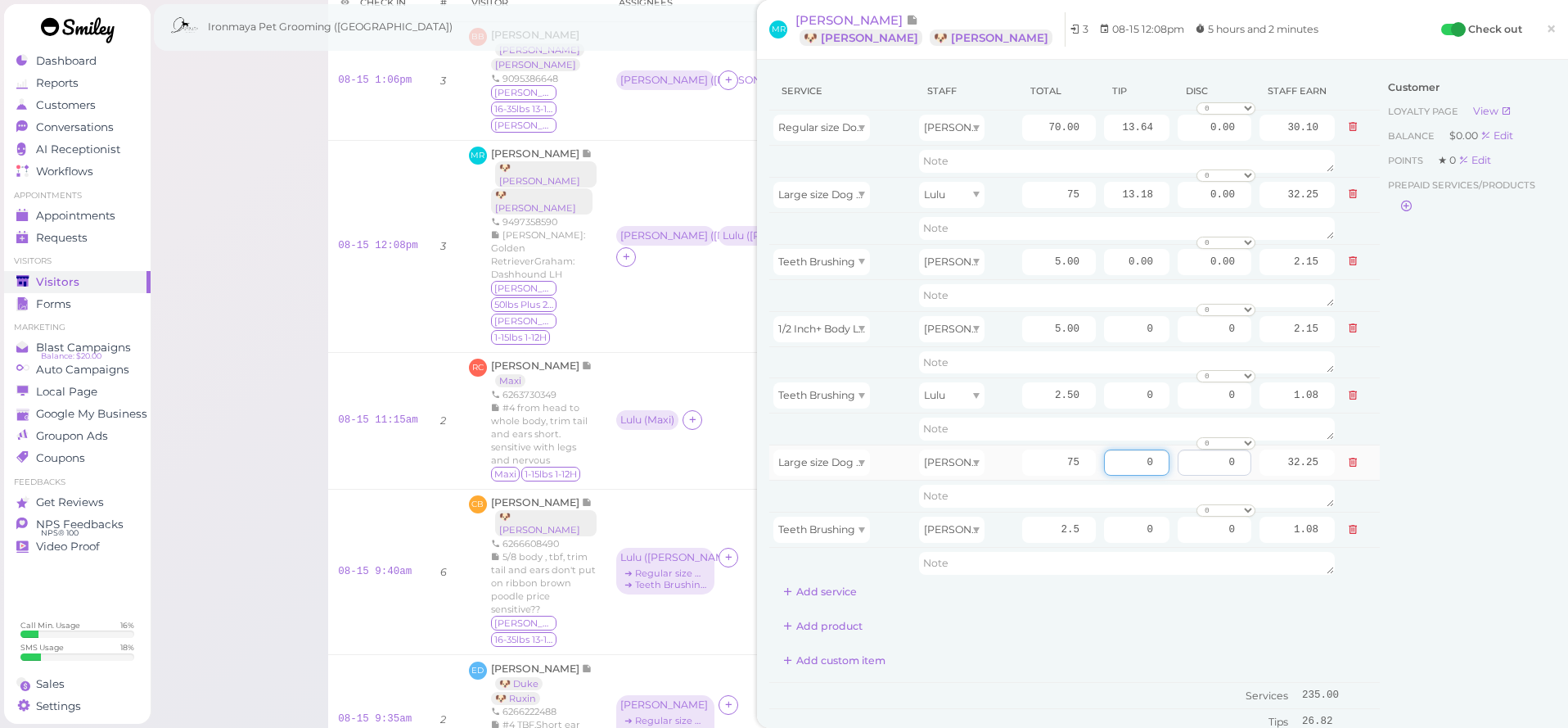
click at [1227, 458] on tr "Large size Dog Full Grooming (More than 35 lbs) Tiffany 75 0 0 0 10% off 15% of…" at bounding box center [1075, 463] width 611 height 35
type input "13.18"
drag, startPoint x: 1551, startPoint y: 480, endPoint x: 1505, endPoint y: 483, distance: 46.1
click at [1551, 480] on div "Customer Loyalty page View Balance $0.00 Edit Points ★ 0 Edit Prepaid services/…" at bounding box center [1468, 499] width 176 height 855
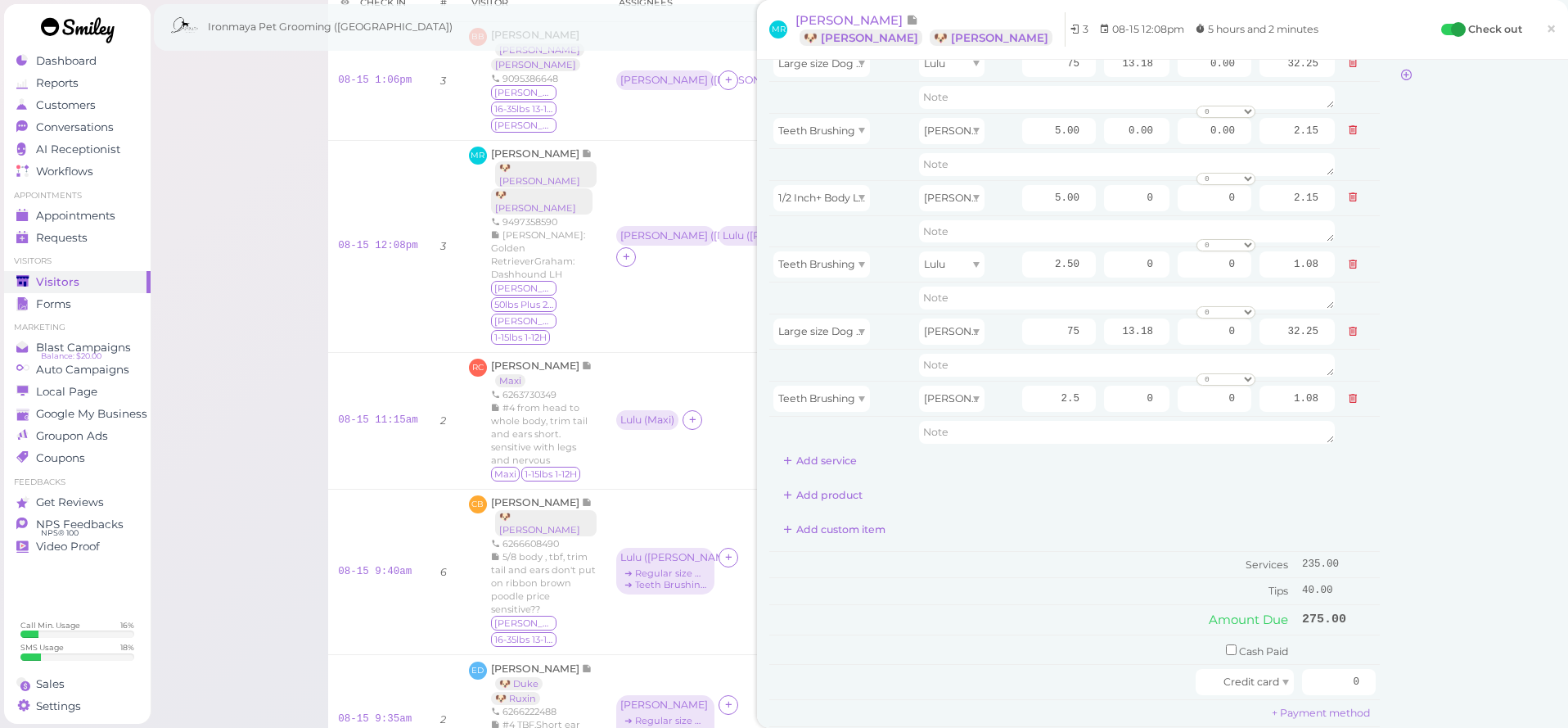
scroll to position [142, 0]
drag, startPoint x: 1343, startPoint y: 660, endPoint x: 1475, endPoint y: 654, distance: 132.1
click at [1476, 654] on div "Service Staff Total Tip Disc Staff earn Regular size Dog Full Grooming (35 lbs …" at bounding box center [1162, 357] width 787 height 855
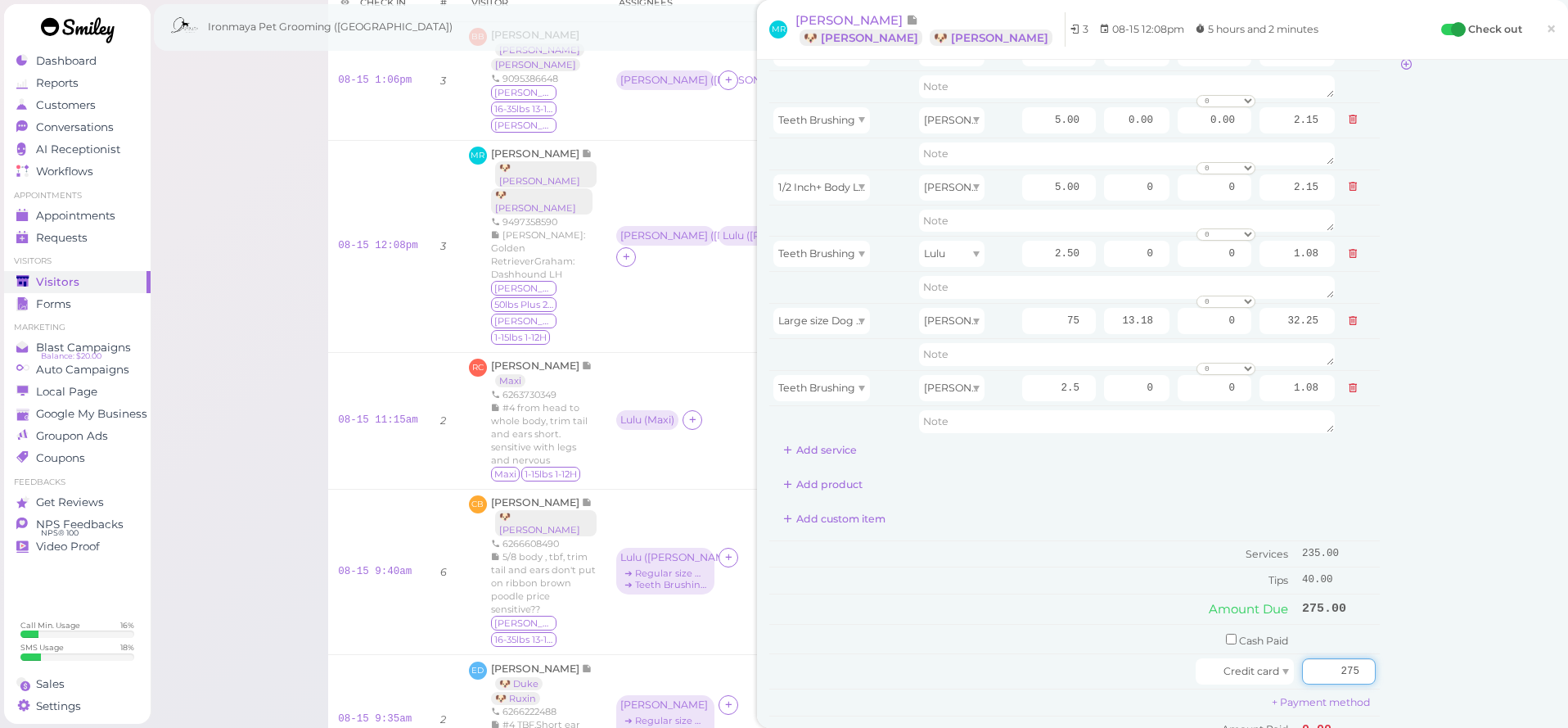
type input "275"
click at [1453, 523] on div "Customer Loyalty page View Balance $0.00 Edit Points ★ 0 Edit Prepaid services/…" at bounding box center [1468, 357] width 176 height 855
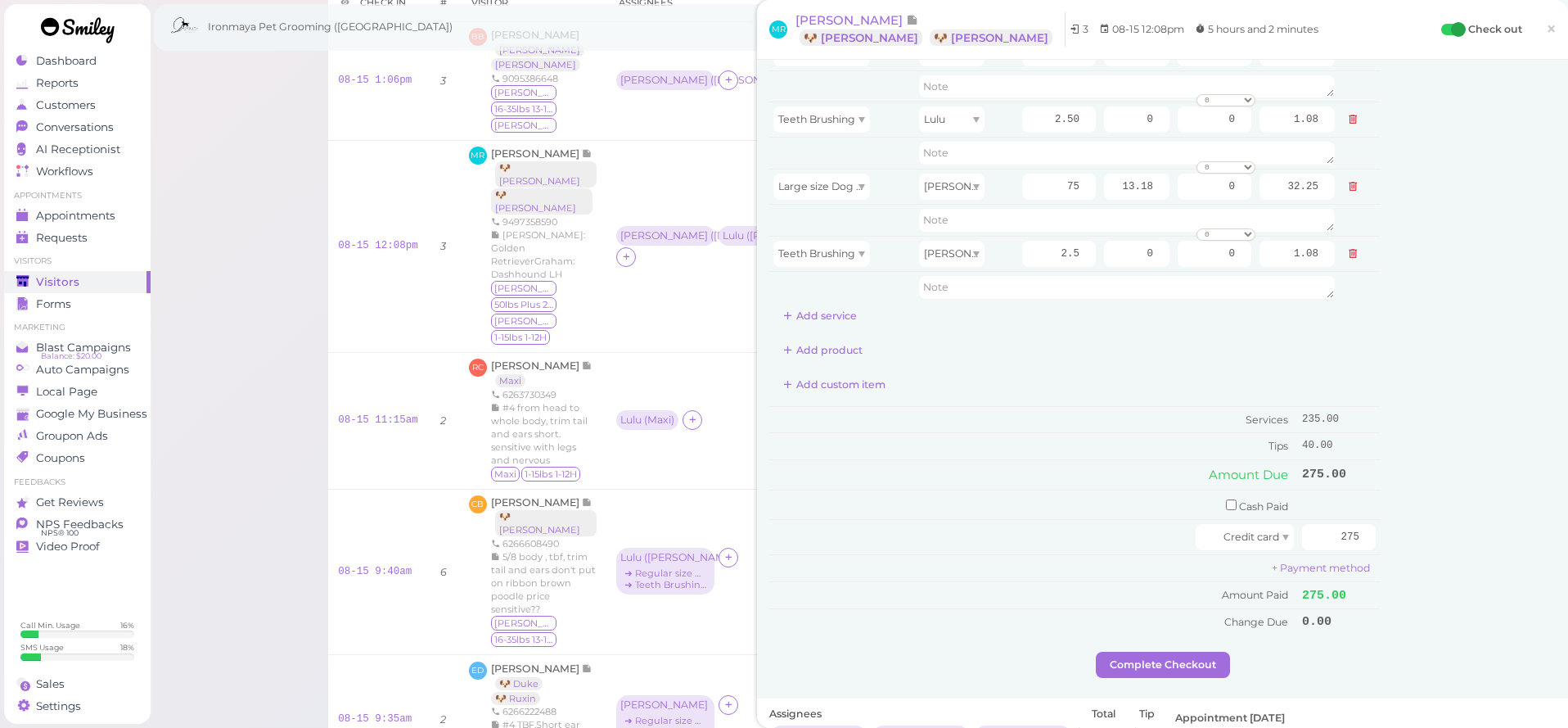
scroll to position [422, 0]
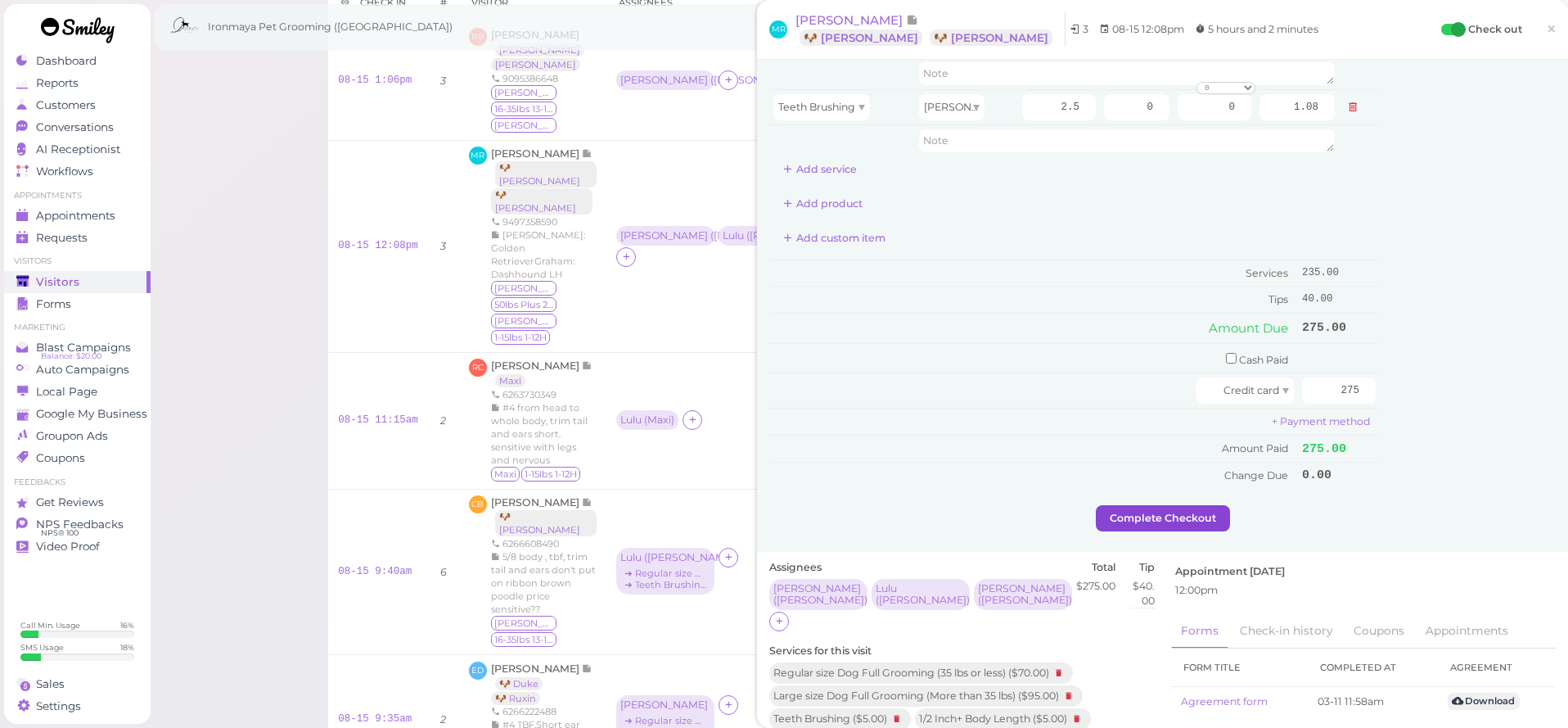
click at [1170, 513] on button "Complete Checkout" at bounding box center [1163, 518] width 134 height 26
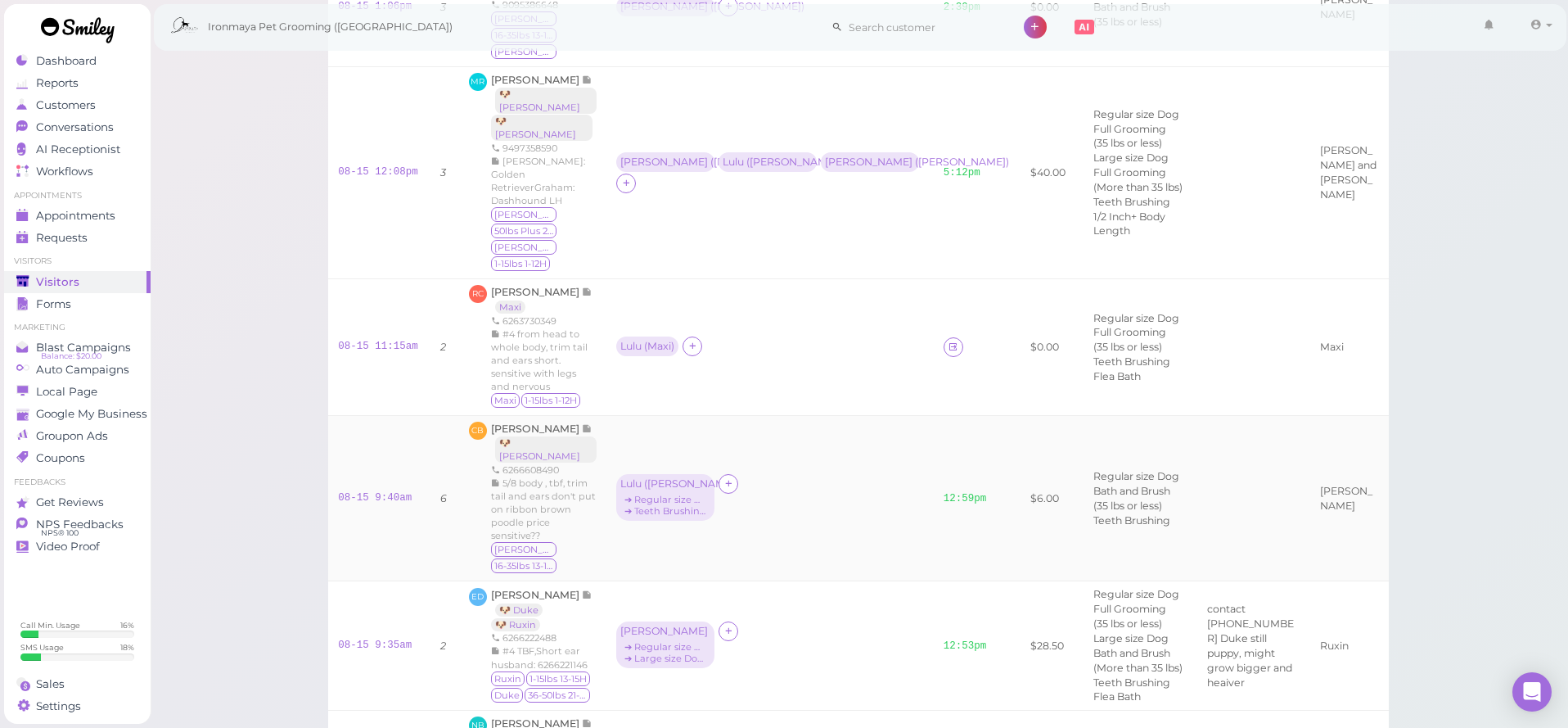
scroll to position [183, 0]
click at [944, 341] on link at bounding box center [953, 350] width 19 height 19
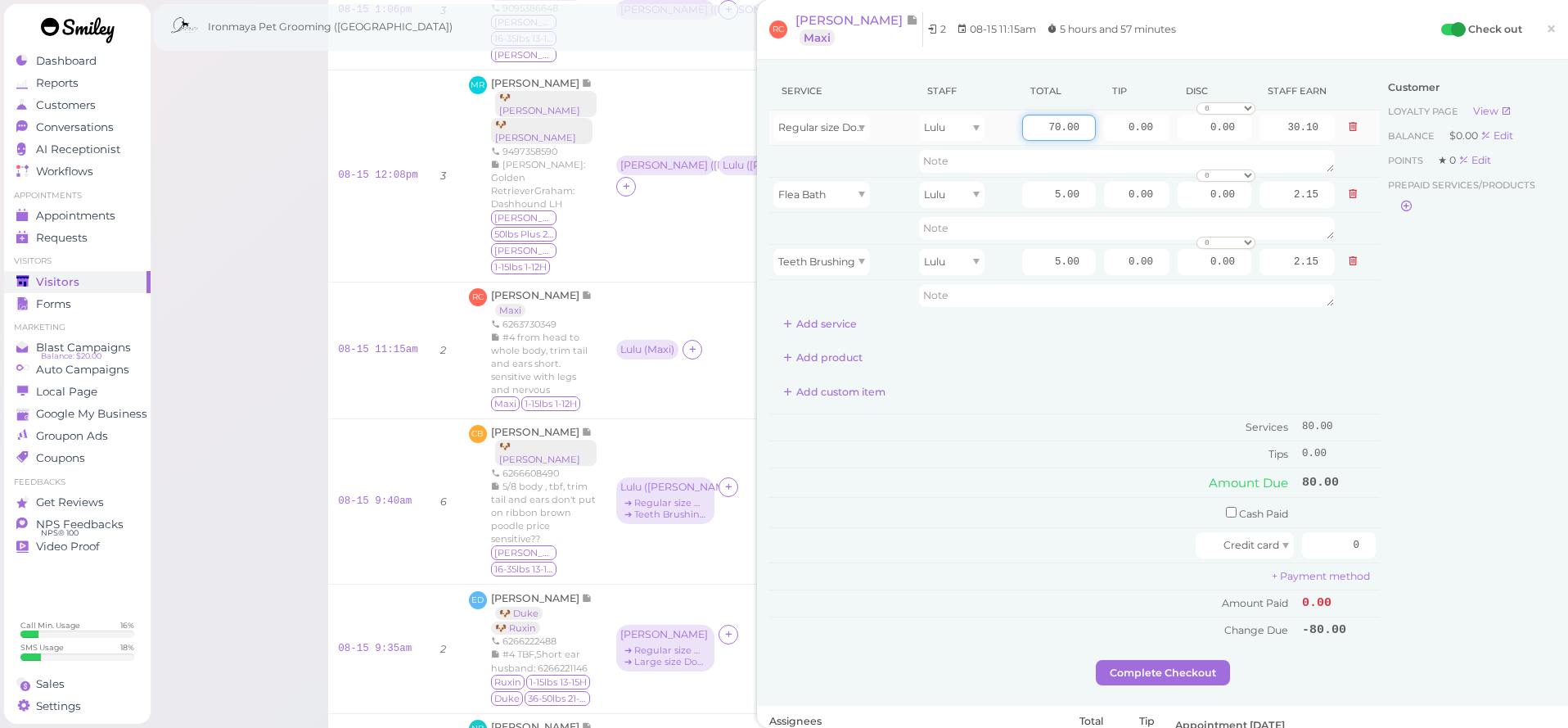
click at [1052, 137] on input "70.00" at bounding box center [1059, 128] width 74 height 26
click at [1046, 122] on input "70.00" at bounding box center [1059, 128] width 74 height 26
click at [1016, 127] on td "Lulu" at bounding box center [966, 128] width 103 height 35
click at [1042, 126] on input "70.00" at bounding box center [1059, 128] width 74 height 26
click at [1041, 128] on input "70.00" at bounding box center [1059, 128] width 74 height 26
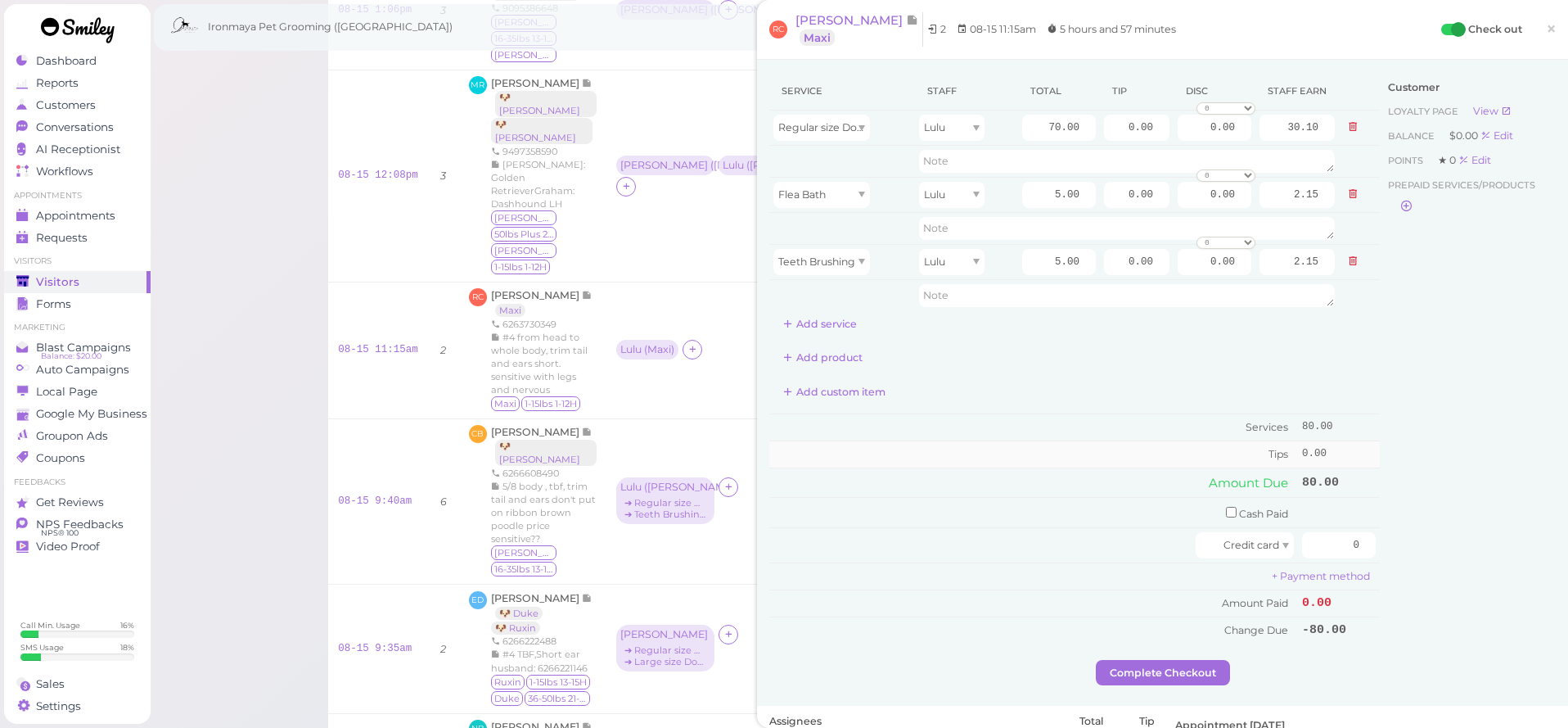
click at [1090, 441] on td "Tips" at bounding box center [1033, 454] width 529 height 26
drag, startPoint x: 1212, startPoint y: 263, endPoint x: 1243, endPoint y: 266, distance: 31.1
click at [1243, 266] on input "0.00" at bounding box center [1215, 261] width 74 height 26
type input "5.00"
click at [1498, 341] on div "Customer Loyalty page View Balance $0.00 Edit Points ★ 0 Edit Prepaid services/…" at bounding box center [1468, 365] width 176 height 588
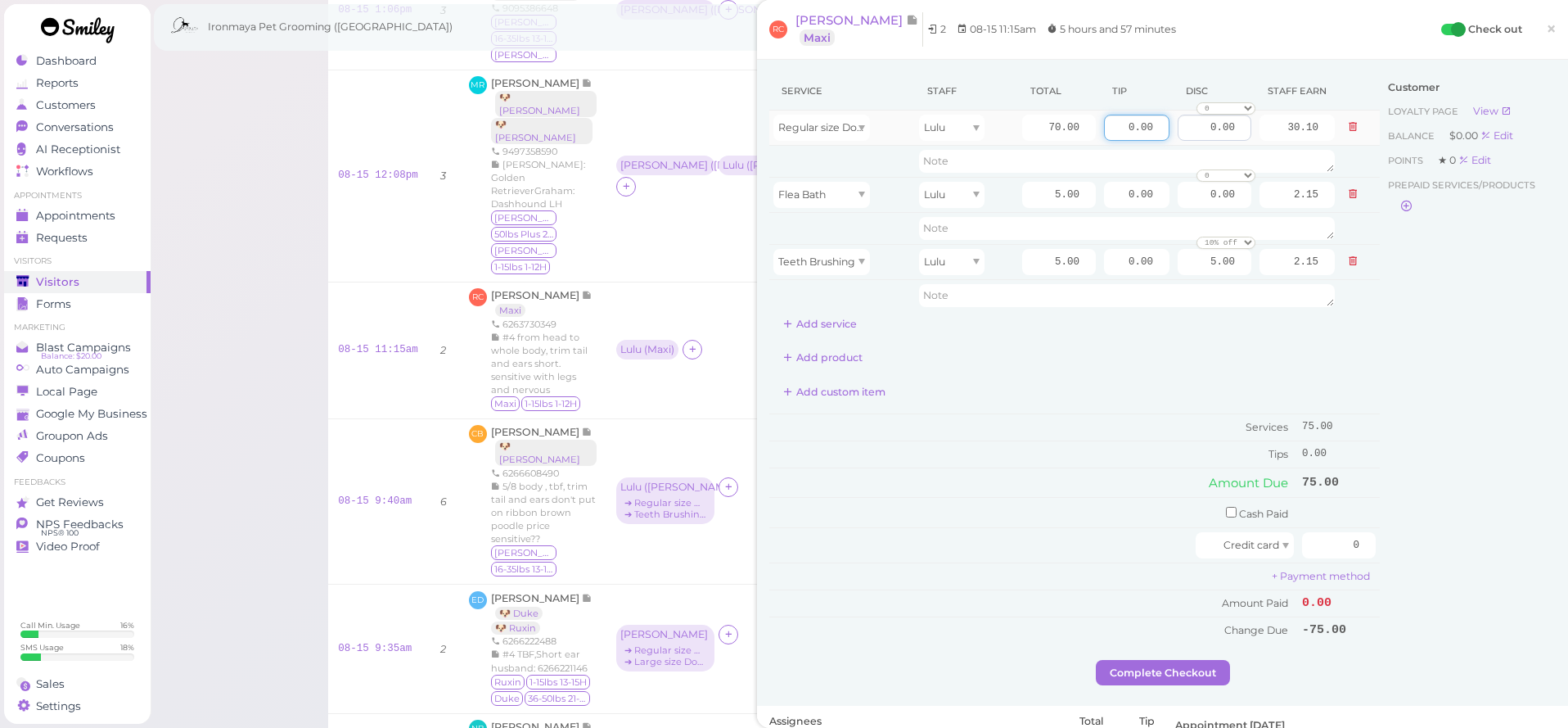
drag, startPoint x: 1123, startPoint y: 127, endPoint x: 1189, endPoint y: 124, distance: 66.1
click at [1189, 124] on tr "Regular size Dog Full Grooming (35 lbs or less) Lulu 70.00 0.00 0.00 0 10% off …" at bounding box center [1075, 128] width 611 height 35
type input "13.64"
drag, startPoint x: 1501, startPoint y: 399, endPoint x: 1452, endPoint y: 481, distance: 95.5
click at [1500, 399] on div "Customer Loyalty page View Balance $0.00 Edit Points ★ 0 Edit Prepaid services/…" at bounding box center [1468, 365] width 176 height 588
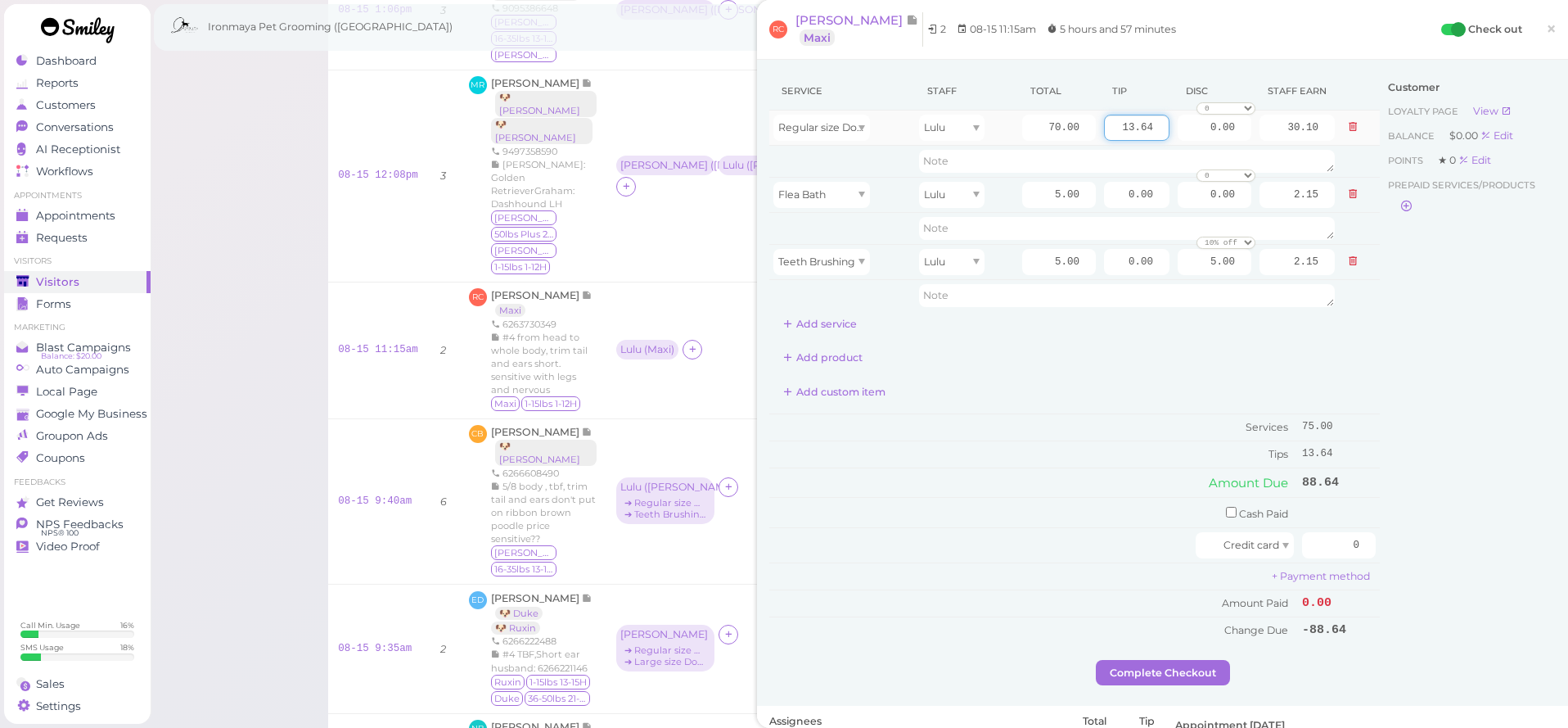
click at [1121, 124] on input "13.64" at bounding box center [1136, 128] width 65 height 26
drag, startPoint x: 1120, startPoint y: 126, endPoint x: 1169, endPoint y: 131, distance: 49.3
click at [1169, 131] on td "13.64" at bounding box center [1136, 128] width 74 height 35
type input "1"
type input "11.25"
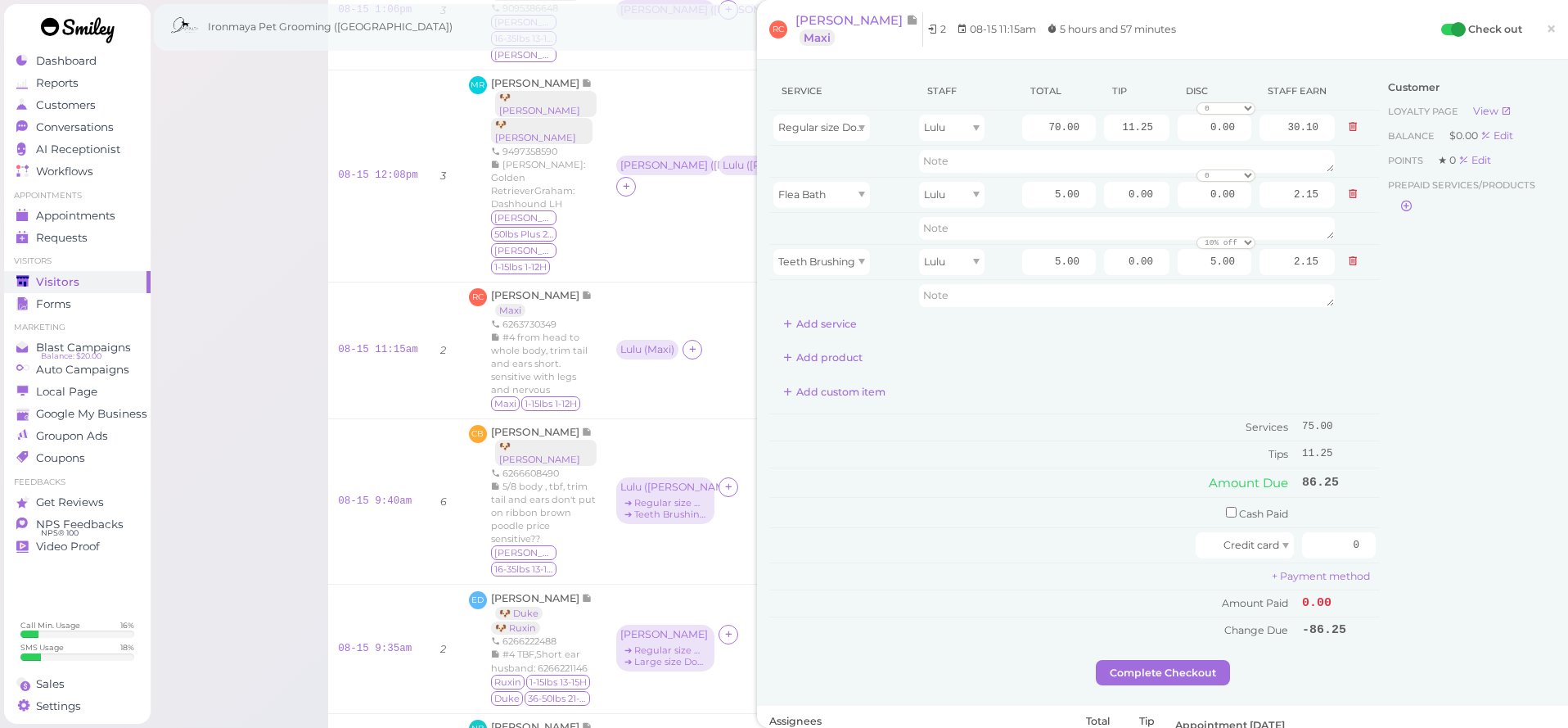
click at [1491, 374] on div "Customer Loyalty page View Balance $0.00 Edit Points ★ 0 Edit Prepaid services/…" at bounding box center [1468, 365] width 176 height 588
click at [1484, 534] on div "Customer Loyalty page View Balance $0.00 Edit Points ★ 0 Edit Prepaid services/…" at bounding box center [1468, 365] width 176 height 588
drag, startPoint x: 1381, startPoint y: 537, endPoint x: 1430, endPoint y: 542, distance: 49.3
click at [1430, 542] on div "Service Staff Total Tip Disc Staff earn Regular size Dog Full Grooming (35 lbs …" at bounding box center [1162, 365] width 787 height 588
type input "86.25"
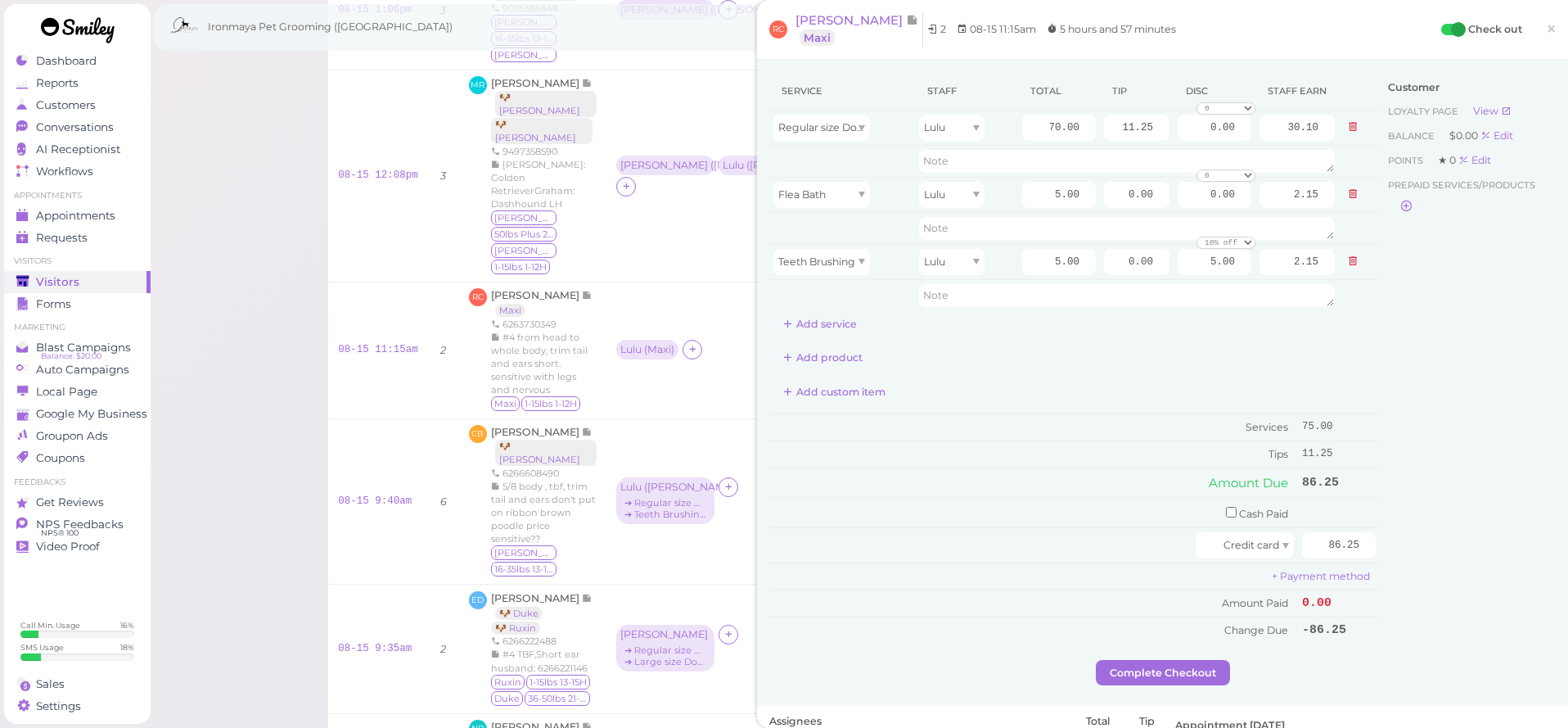
click at [1448, 537] on div "Customer Loyalty page View Balance $0.00 Edit Points ★ 0 Edit Prepaid services/…" at bounding box center [1468, 365] width 176 height 588
click at [1391, 616] on div "Customer Loyalty page View Balance $0.00 Edit Points ★ 0 Edit Prepaid services/…" at bounding box center [1468, 365] width 176 height 588
click at [1196, 665] on button "Complete Checkout" at bounding box center [1163, 673] width 134 height 26
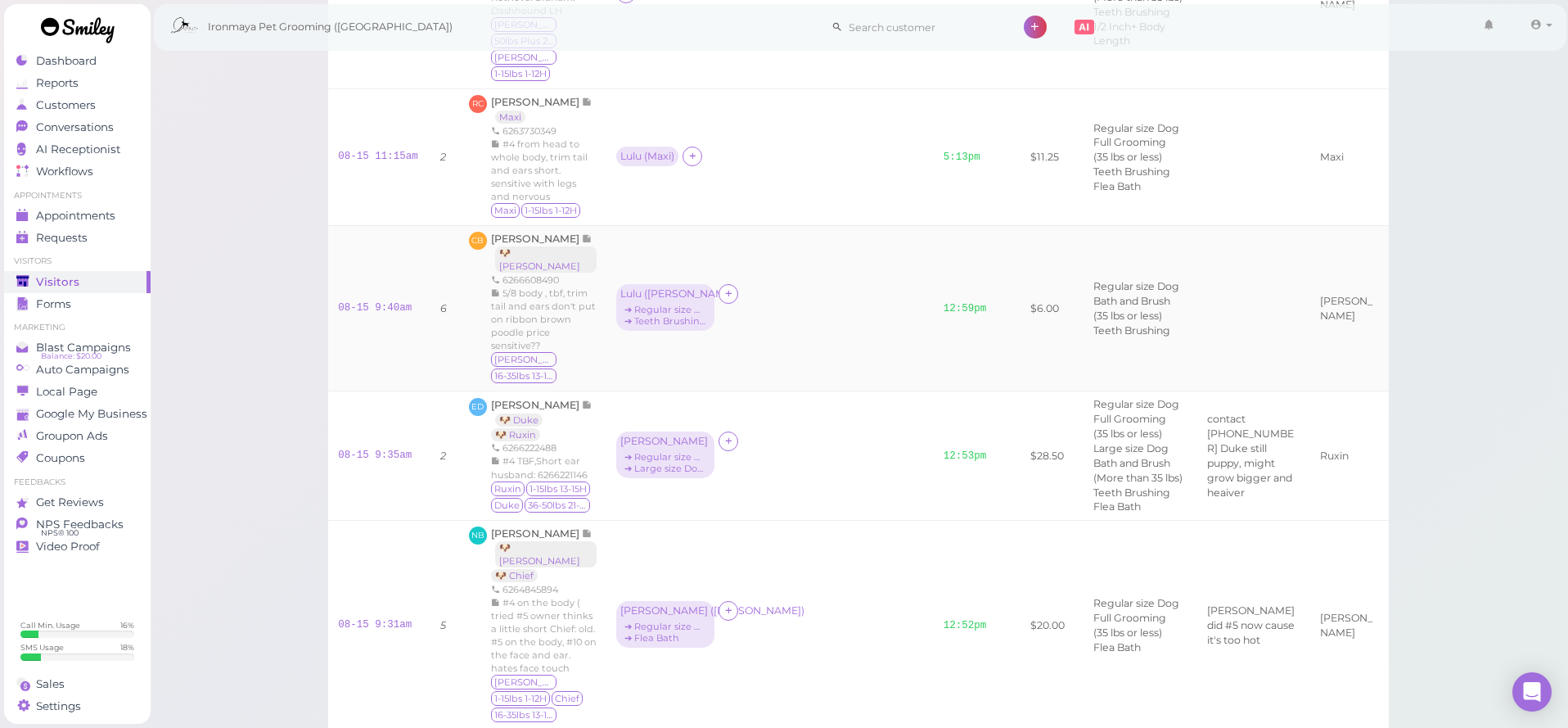
scroll to position [233, 0]
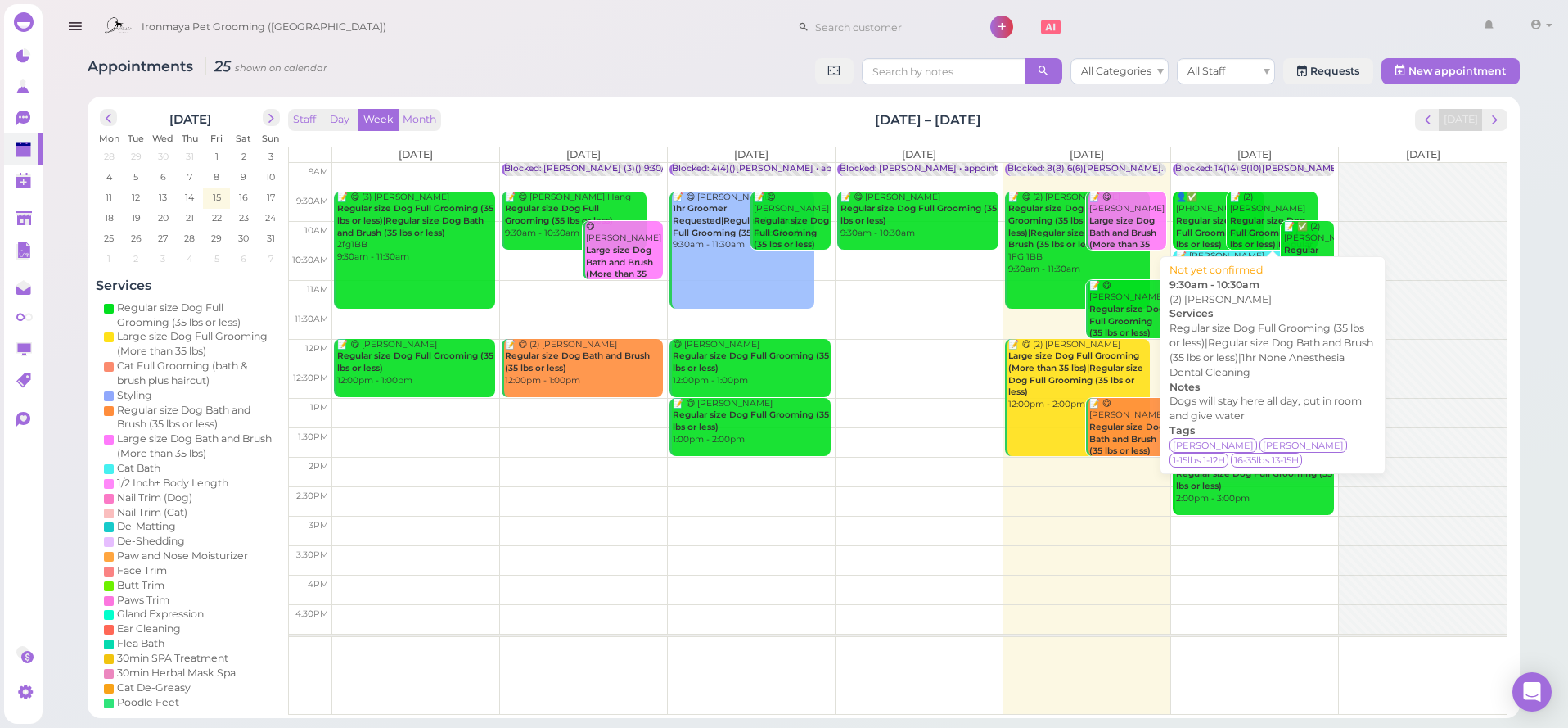
click at [1306, 199] on div "📝 (2) [PERSON_NAME] Regular size Dog Full Grooming (35 lbs or less)|Regular siz…" at bounding box center [1274, 275] width 88 height 168
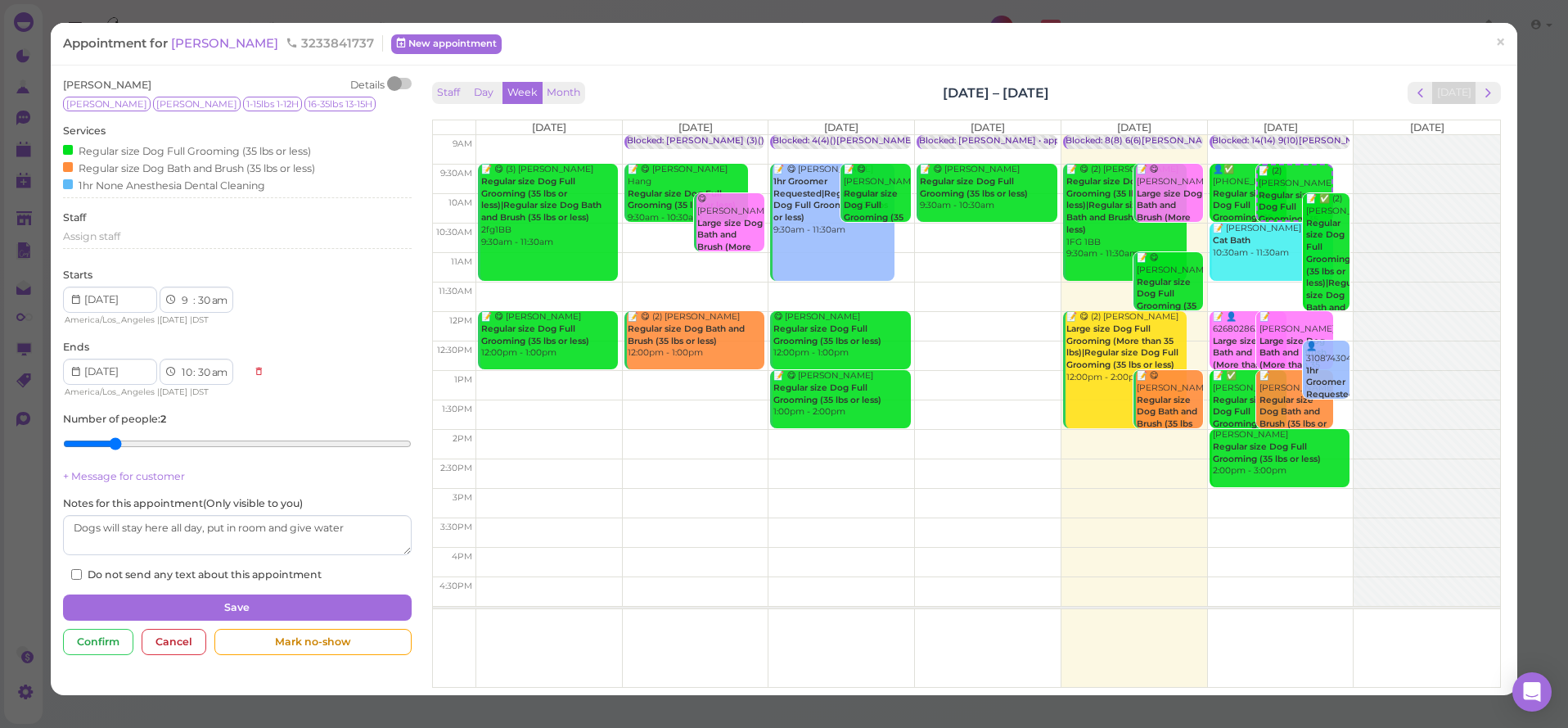
drag, startPoint x: 1498, startPoint y: 37, endPoint x: 1498, endPoint y: 50, distance: 13.0
click at [1498, 38] on span "×" at bounding box center [1501, 42] width 11 height 23
